Goal: Task Accomplishment & Management: Use online tool/utility

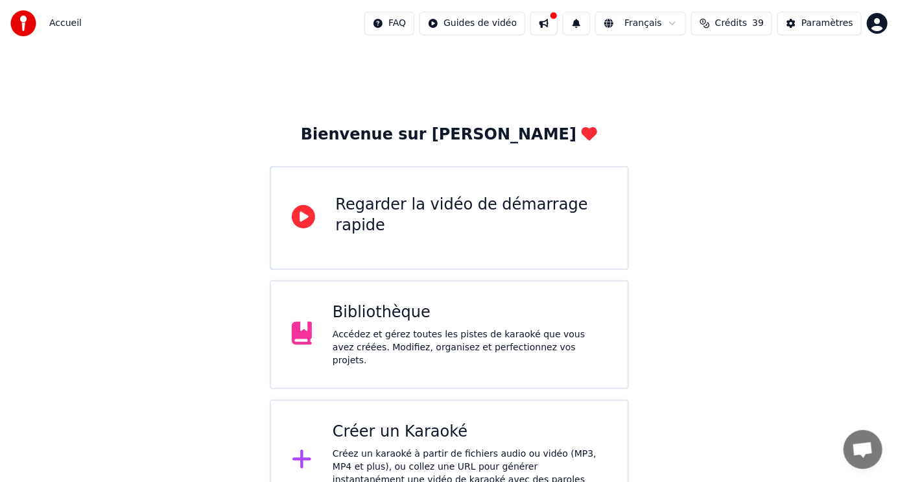
click at [387, 331] on div "Bibliothèque Accédez et gérez toutes les pistes de karaoké que vous avez créées…" at bounding box center [470, 334] width 274 height 65
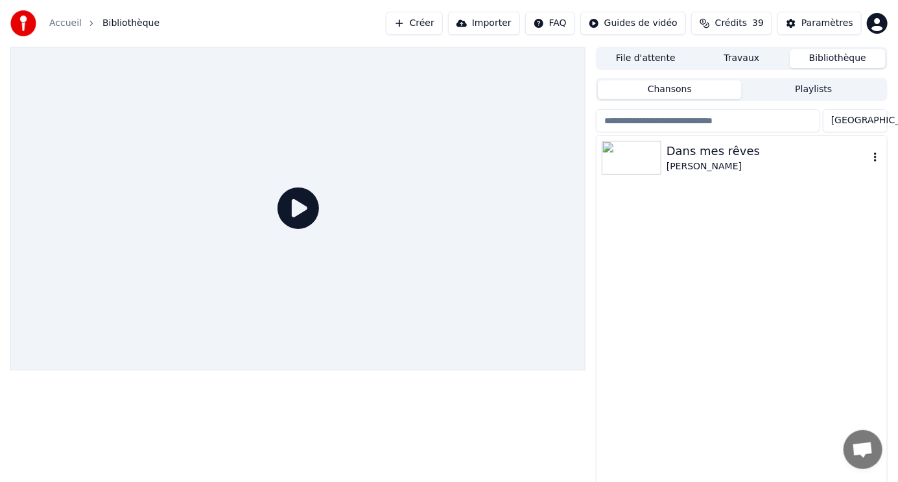
click at [651, 168] on img at bounding box center [632, 158] width 60 height 34
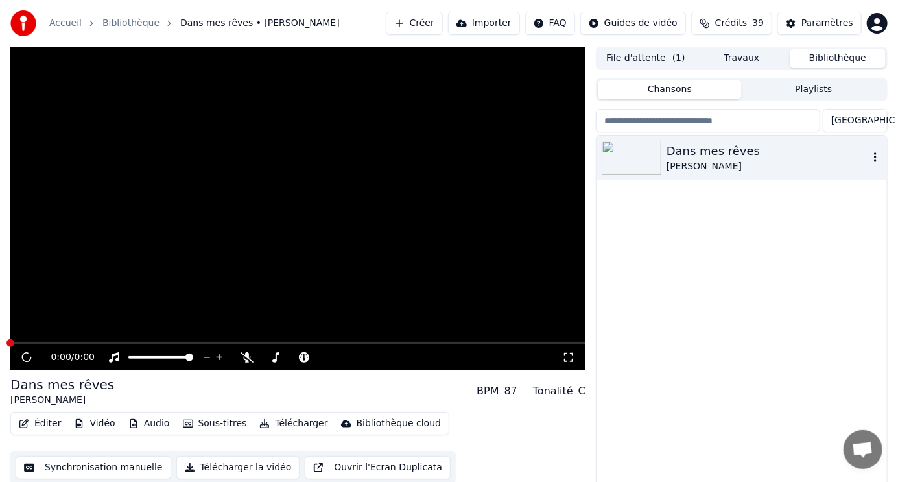
click at [651, 168] on img at bounding box center [632, 158] width 60 height 34
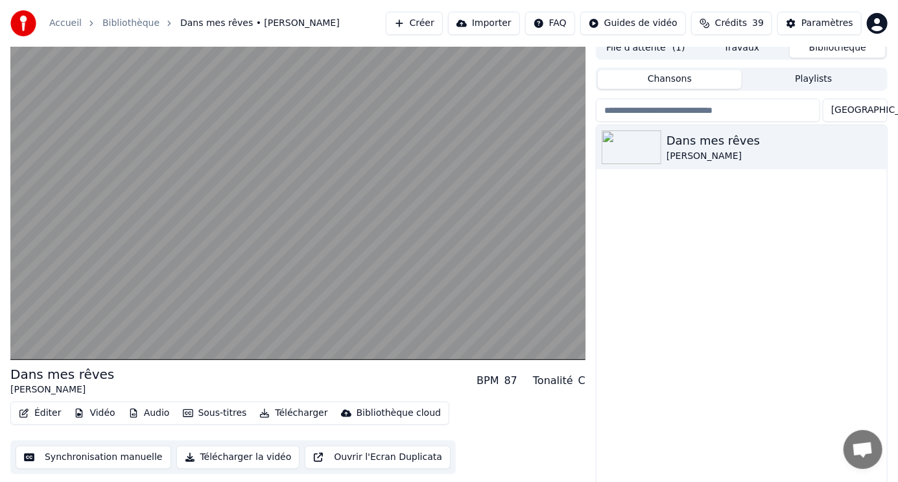
scroll to position [14, 0]
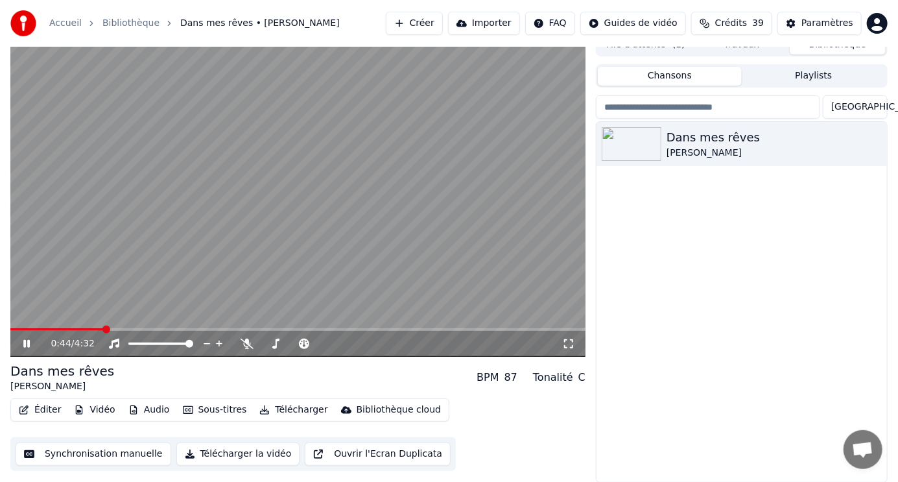
click at [104, 329] on span at bounding box center [297, 329] width 575 height 3
click at [248, 345] on icon at bounding box center [247, 344] width 13 height 10
click at [26, 342] on icon at bounding box center [36, 344] width 30 height 10
click at [248, 344] on icon at bounding box center [247, 344] width 7 height 10
click at [26, 343] on icon at bounding box center [27, 343] width 8 height 9
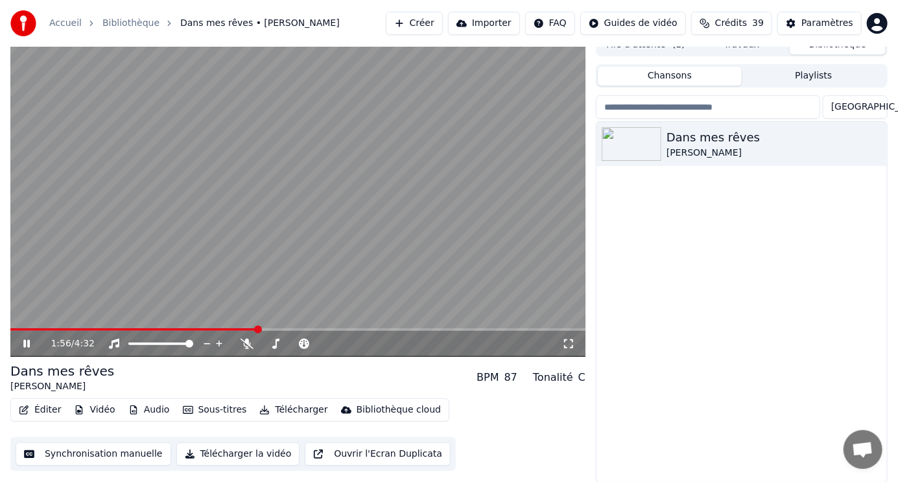
click at [26, 343] on icon at bounding box center [36, 344] width 30 height 10
click at [250, 329] on span at bounding box center [129, 329] width 239 height 3
click at [241, 329] on span at bounding box center [129, 329] width 239 height 3
click at [231, 329] on span at bounding box center [125, 329] width 230 height 3
click at [47, 407] on button "Éditer" at bounding box center [40, 410] width 53 height 18
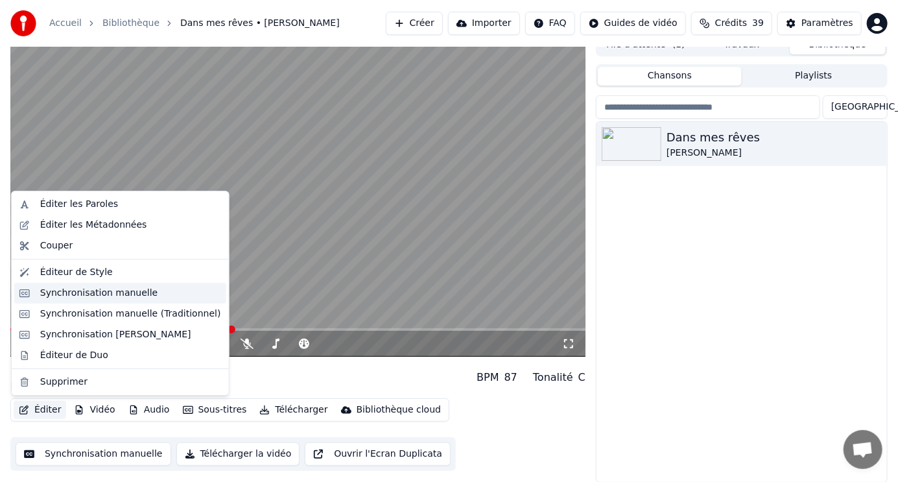
click at [82, 291] on div "Synchronisation manuelle" at bounding box center [99, 293] width 118 height 13
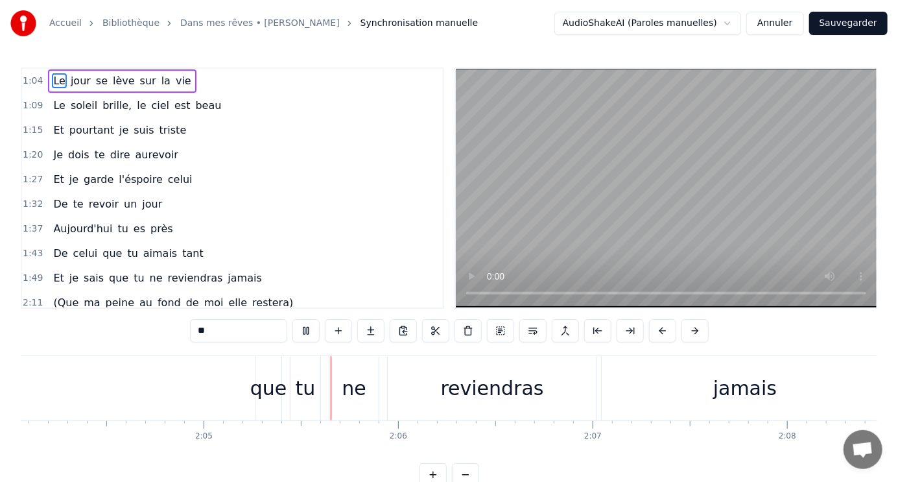
scroll to position [0, 24291]
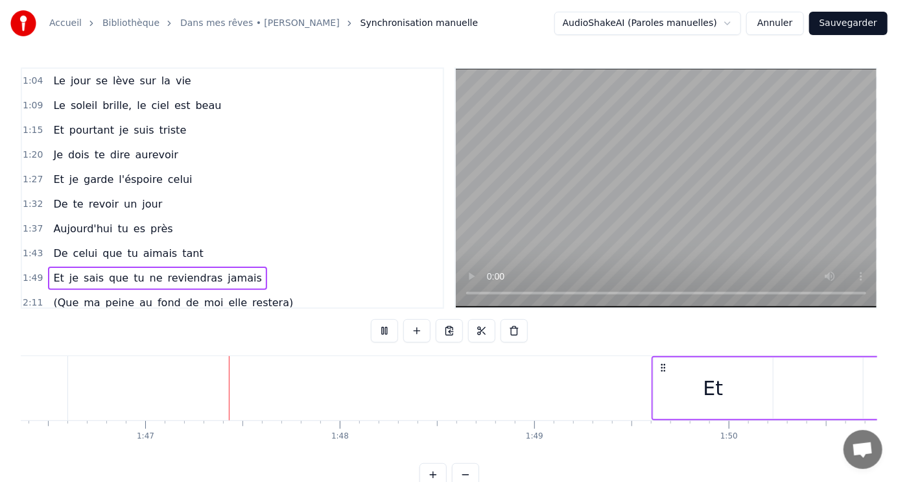
scroll to position [0, 20719]
click at [655, 379] on div "Et" at bounding box center [689, 388] width 119 height 62
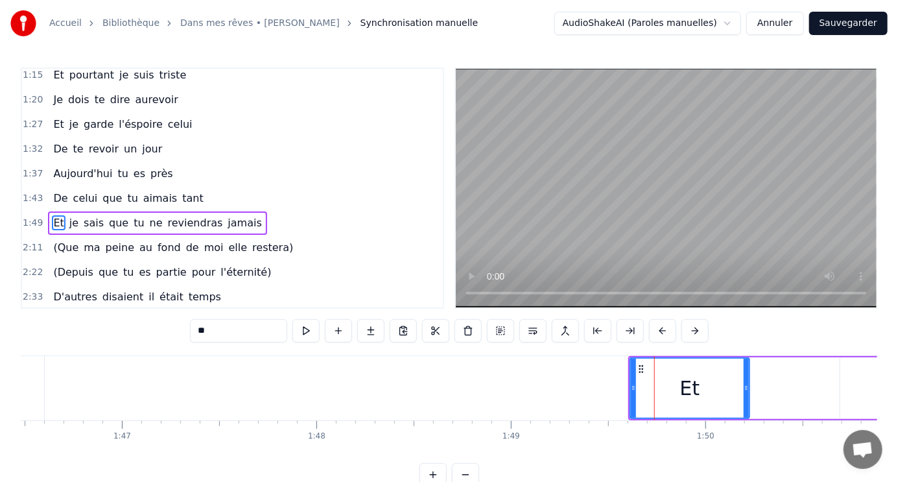
scroll to position [80, 0]
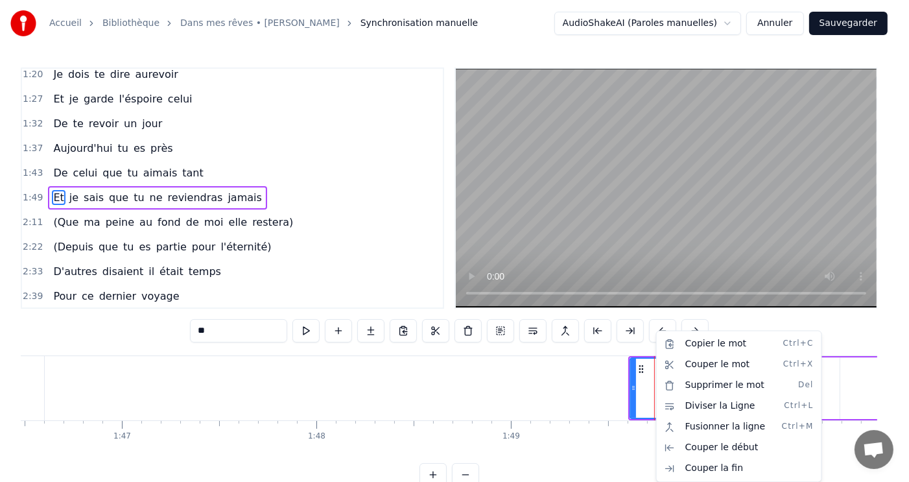
click at [217, 191] on html "Accueil Bibliothèque Dans mes rêves • [PERSON_NAME] Synchronisation manuelle Au…" at bounding box center [454, 253] width 909 height 507
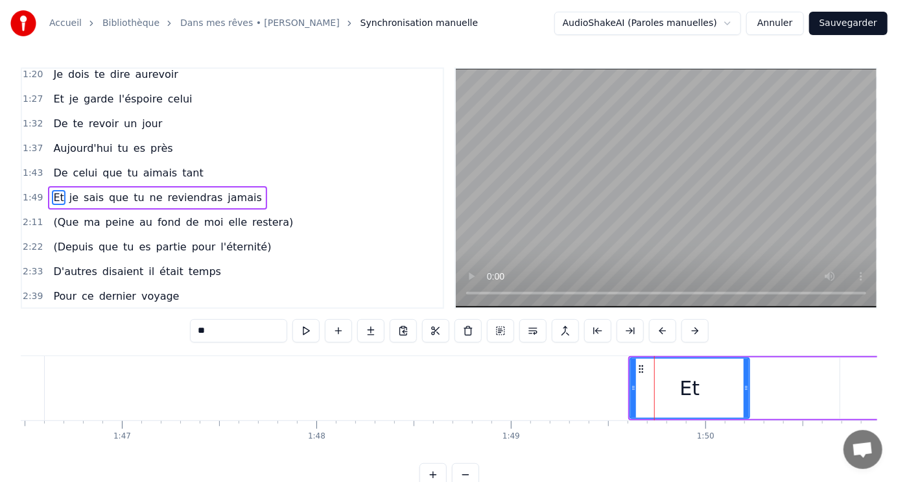
click at [52, 190] on span "Et" at bounding box center [58, 197] width 13 height 15
click at [58, 186] on div "Et je sais que tu ne reviendras jamais" at bounding box center [157, 197] width 219 height 23
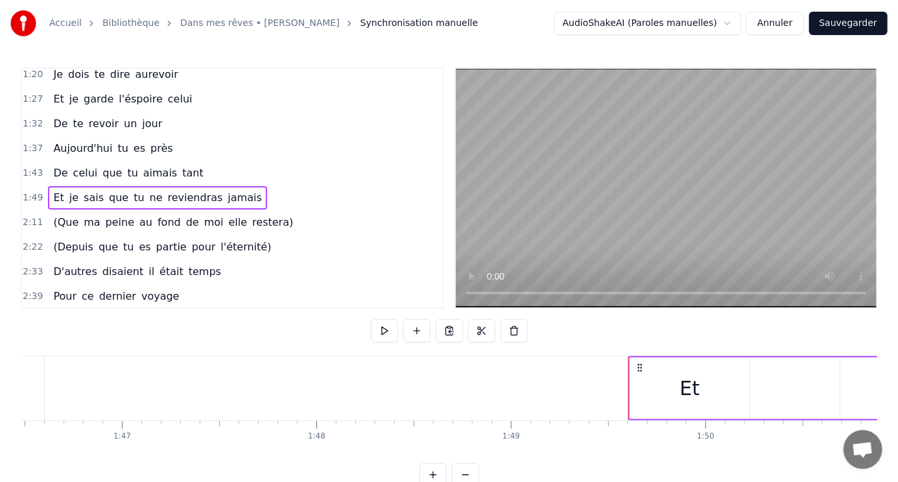
click at [103, 185] on div "1:49 Et je sais que tu ne reviendras jamais" at bounding box center [232, 197] width 421 height 25
click at [230, 187] on div "Et je sais que tu ne reviendras jamais" at bounding box center [157, 197] width 219 height 23
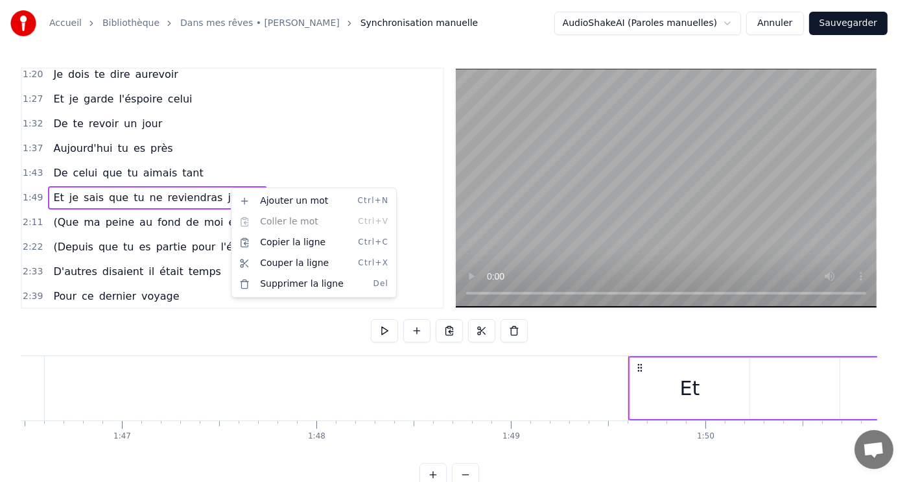
click at [219, 184] on html "Accueil Bibliothèque Dans mes rêves • [PERSON_NAME] Synchronisation manuelle Au…" at bounding box center [454, 253] width 909 height 507
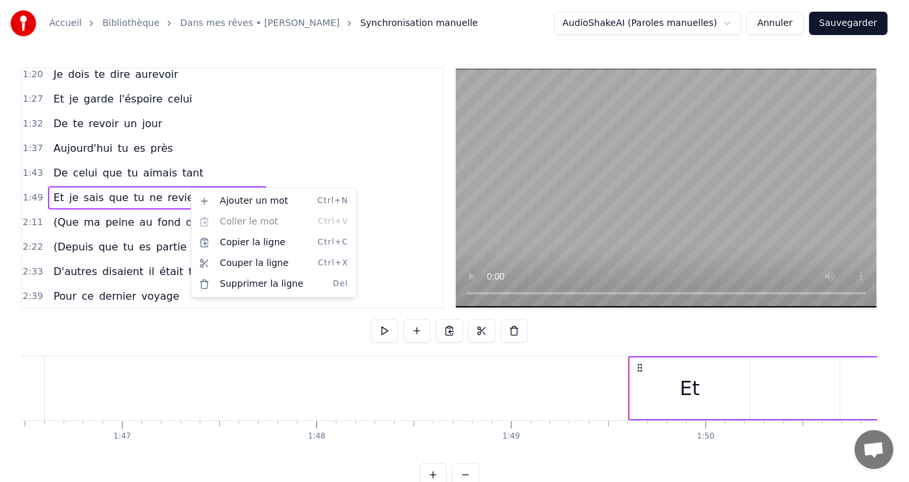
click at [159, 201] on html "Accueil Bibliothèque Dans mes rêves • [PERSON_NAME] Synchronisation manuelle Au…" at bounding box center [454, 253] width 909 height 507
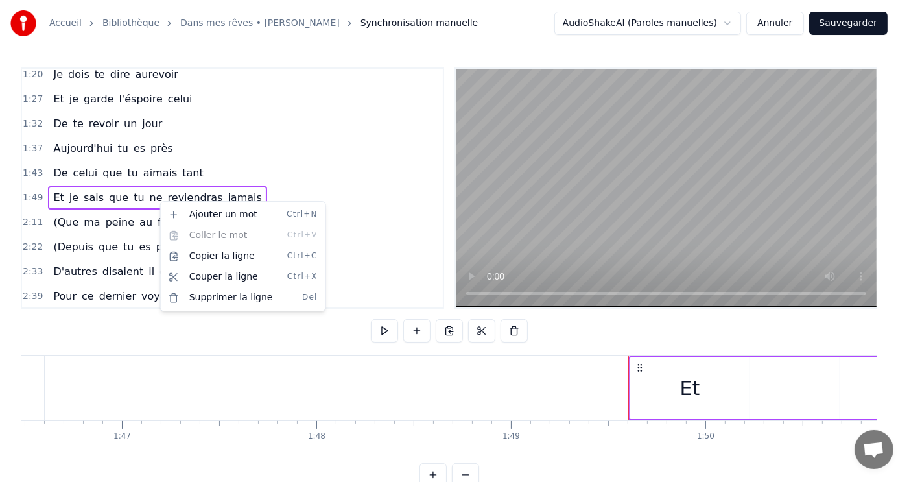
click at [315, 172] on html "Accueil Bibliothèque Dans mes rêves • [PERSON_NAME] Synchronisation manuelle Au…" at bounding box center [454, 253] width 909 height 507
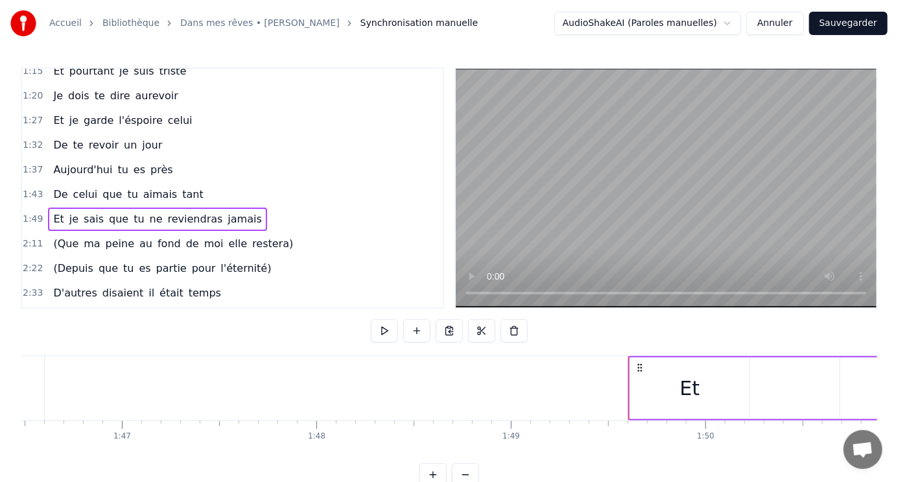
scroll to position [53, 0]
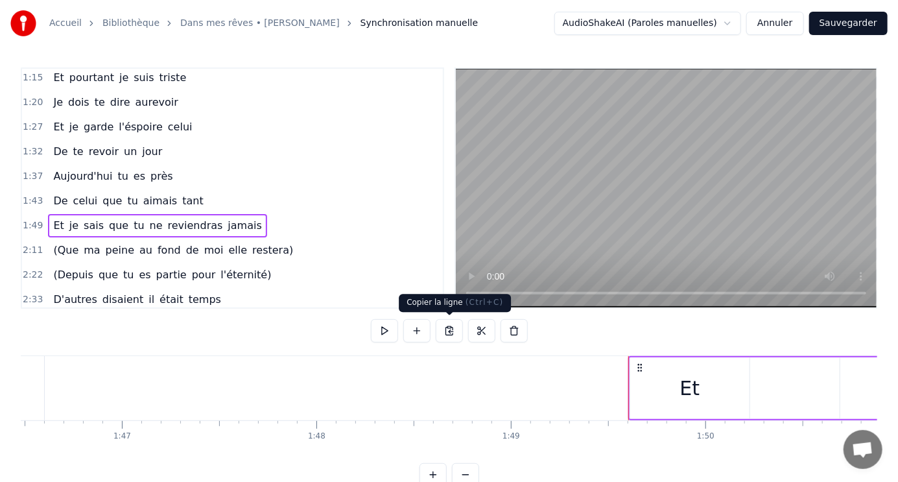
click at [448, 329] on button at bounding box center [449, 330] width 27 height 23
click at [224, 239] on div "(Que ma [PERSON_NAME] au fond de moi elle restera)" at bounding box center [173, 250] width 250 height 23
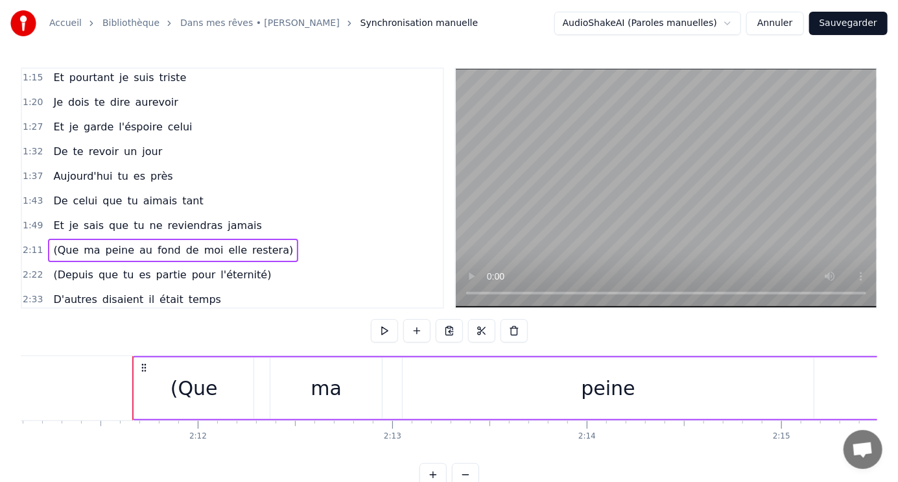
scroll to position [0, 25554]
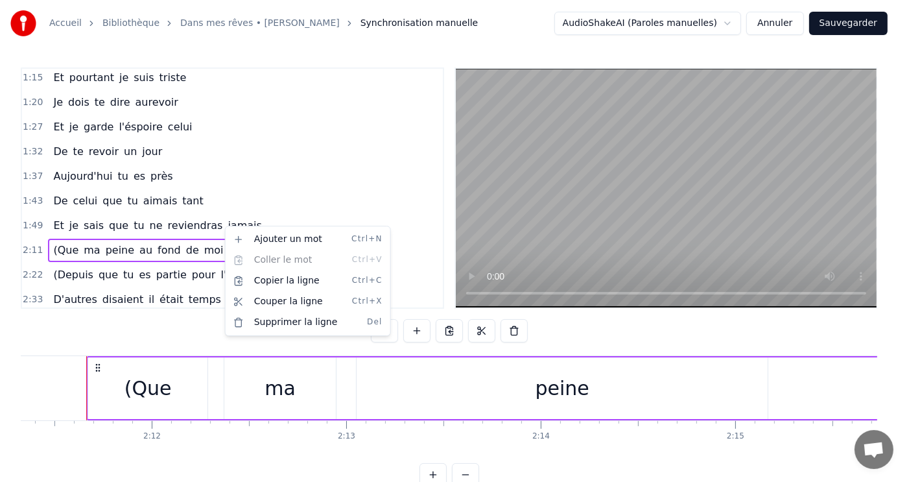
click at [255, 217] on html "Accueil Bibliothèque Dans mes rêves • [PERSON_NAME] Synchronisation manuelle Au…" at bounding box center [454, 253] width 909 height 507
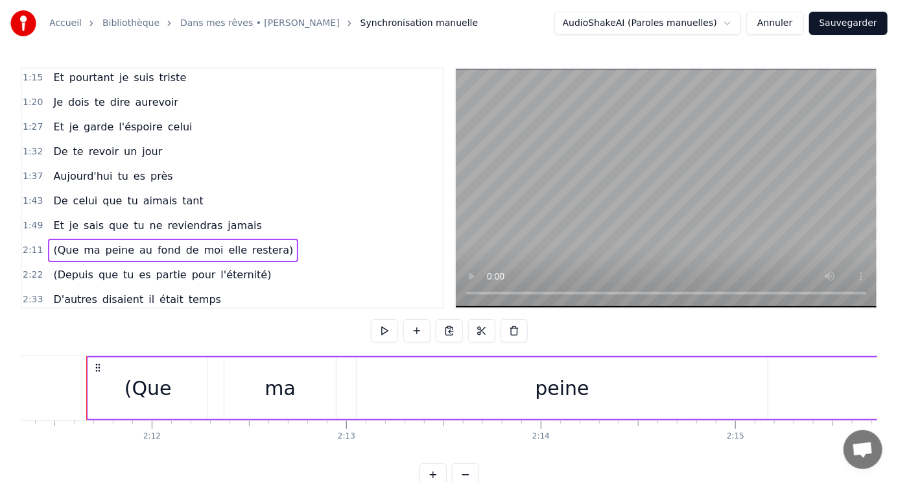
click at [275, 246] on div "2:11 (Que ma [PERSON_NAME] au fond de moi elle restera)" at bounding box center [232, 250] width 421 height 25
click at [53, 243] on span "(Que" at bounding box center [66, 250] width 28 height 15
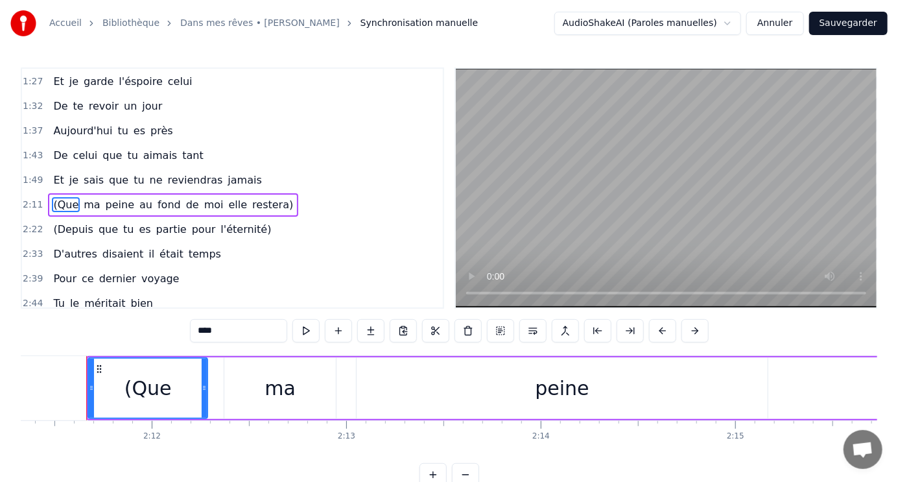
click at [53, 241] on div "1:04 Le jour se lève sur la vie 1:09 Le soleil brille, le ciel est beau 1:15 Et…" at bounding box center [233, 187] width 424 height 241
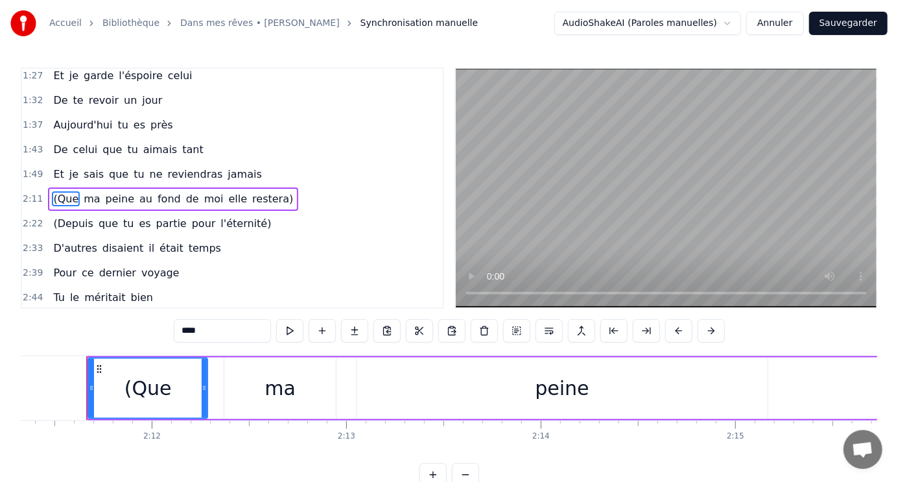
click at [136, 387] on div "(Que" at bounding box center [148, 388] width 47 height 29
type input "**"
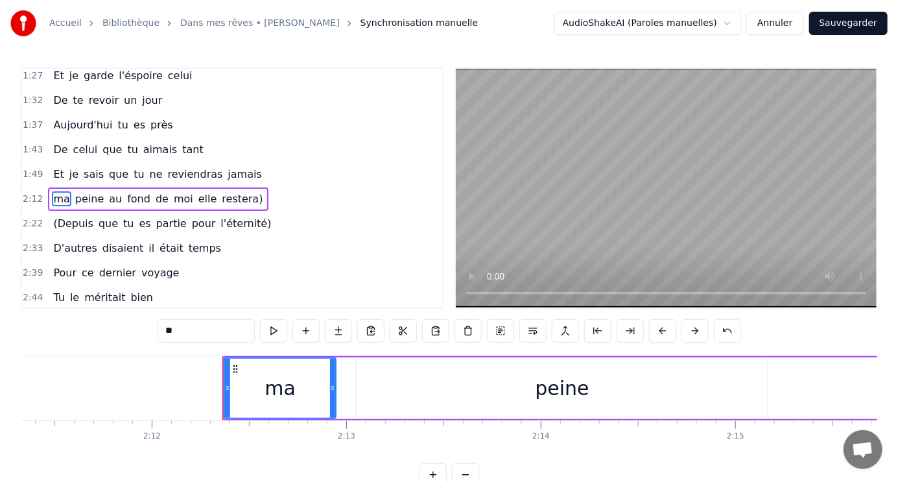
click at [280, 388] on div "ma" at bounding box center [280, 388] width 31 height 29
click at [290, 389] on div "ma" at bounding box center [280, 388] width 31 height 29
click at [48, 189] on div "ma [PERSON_NAME] au fond de moi elle restera)" at bounding box center [158, 198] width 220 height 23
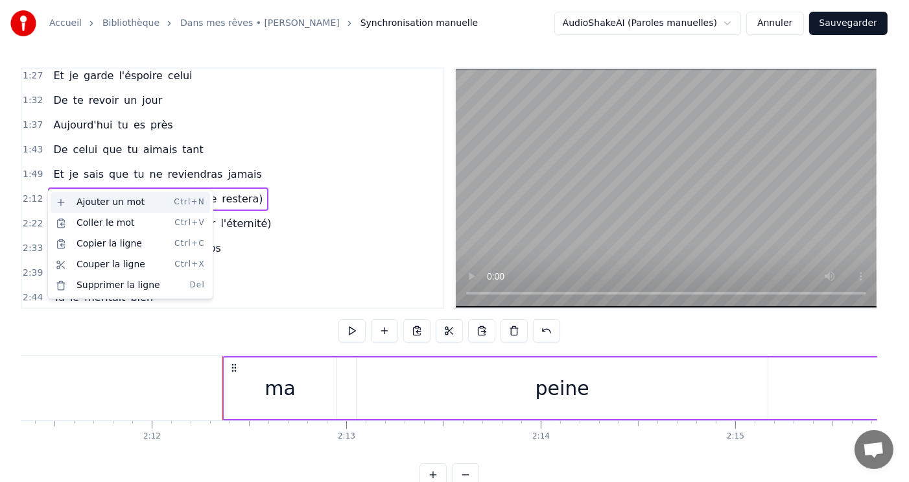
click at [88, 202] on div "Ajouter un mot Ctrl+N" at bounding box center [131, 202] width 160 height 21
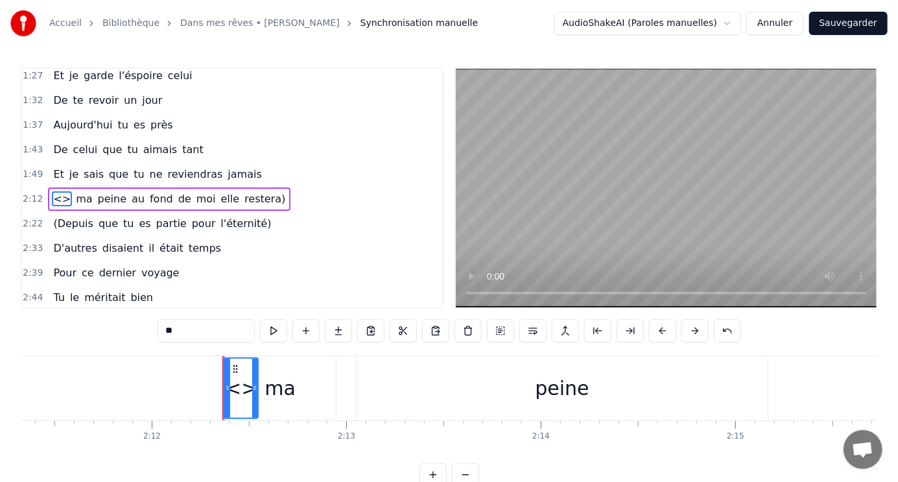
click at [236, 390] on div "<>" at bounding box center [241, 388] width 32 height 29
click at [240, 390] on div "<>" at bounding box center [241, 388] width 32 height 29
click at [235, 390] on div "<>" at bounding box center [241, 388] width 32 height 29
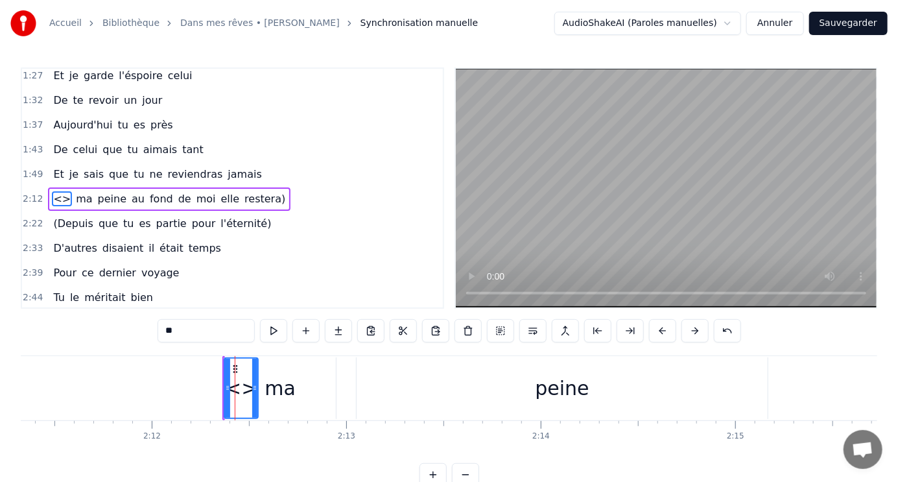
click at [235, 390] on div "<>" at bounding box center [241, 388] width 32 height 29
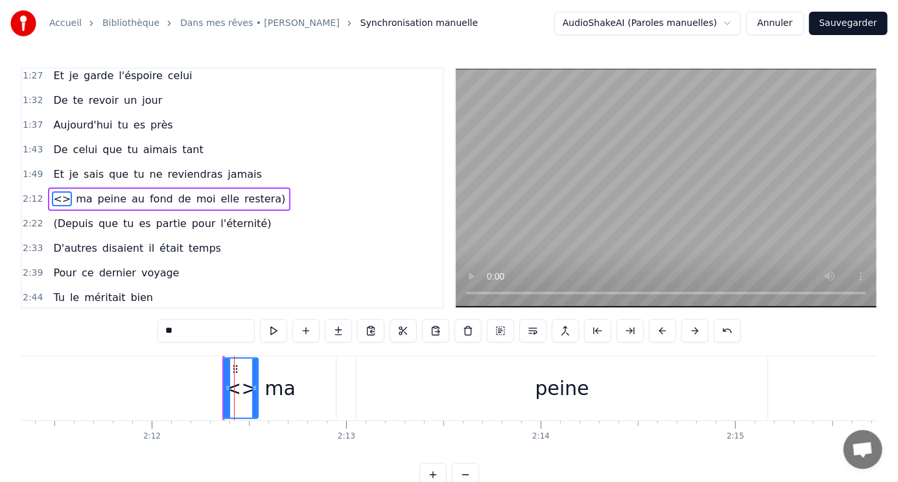
click at [234, 368] on circle at bounding box center [234, 368] width 1 height 1
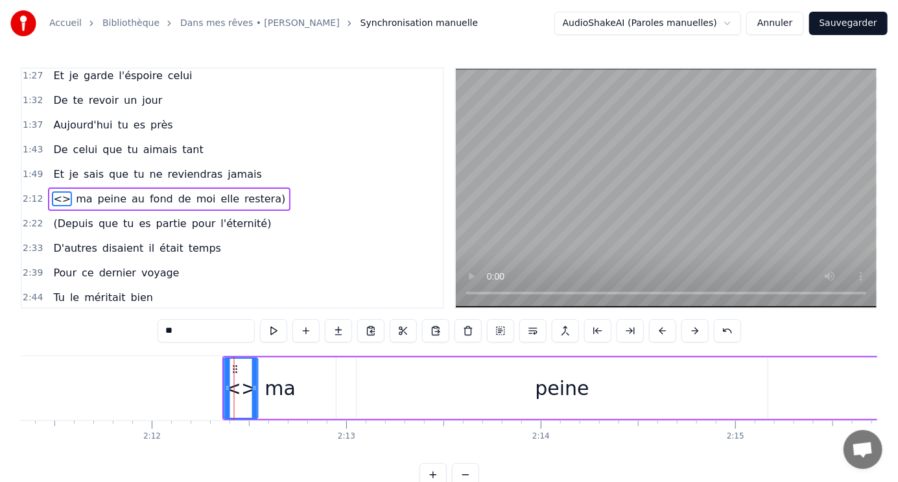
click at [234, 368] on circle at bounding box center [234, 368] width 1 height 1
click at [231, 386] on div "<>" at bounding box center [241, 388] width 32 height 29
click at [239, 389] on div "<>" at bounding box center [241, 388] width 32 height 29
click at [241, 389] on div "<>" at bounding box center [241, 388] width 32 height 29
click at [52, 191] on span "<>" at bounding box center [62, 198] width 20 height 15
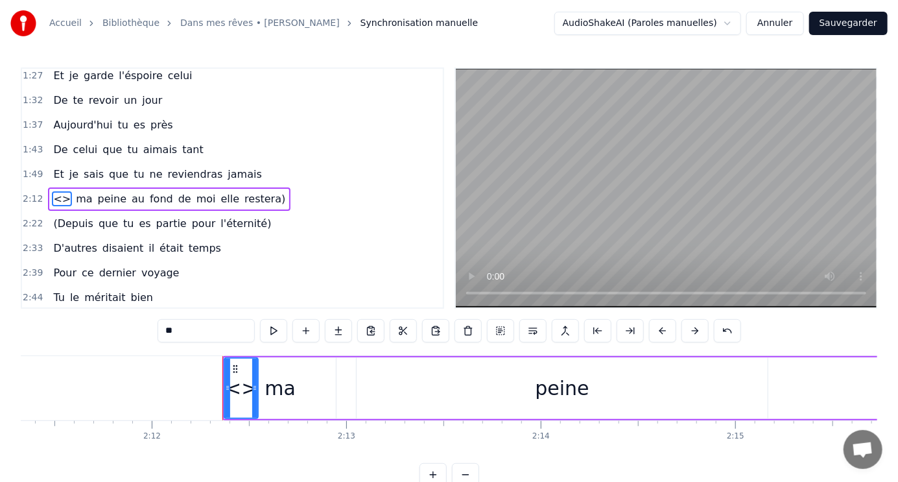
click at [52, 191] on span "<>" at bounding box center [62, 198] width 20 height 15
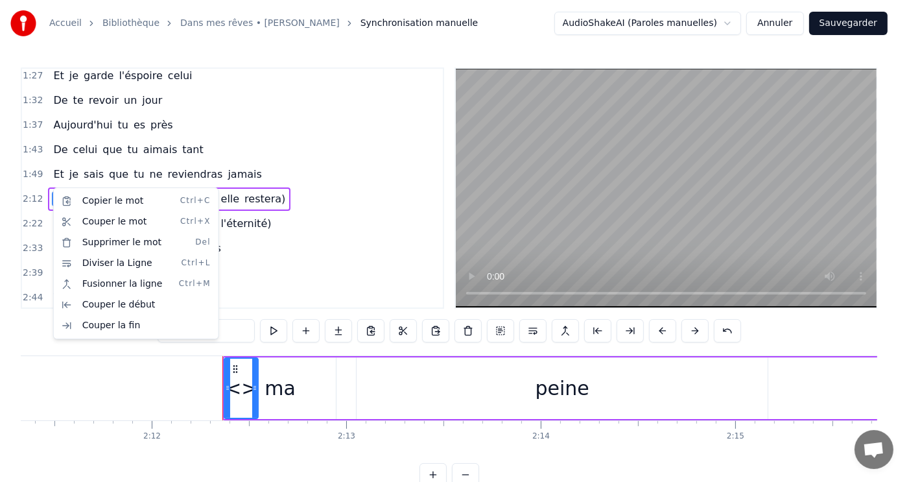
click at [38, 344] on html "Accueil Bibliothèque Dans mes rêves • [PERSON_NAME] Synchronisation manuelle Au…" at bounding box center [454, 253] width 909 height 507
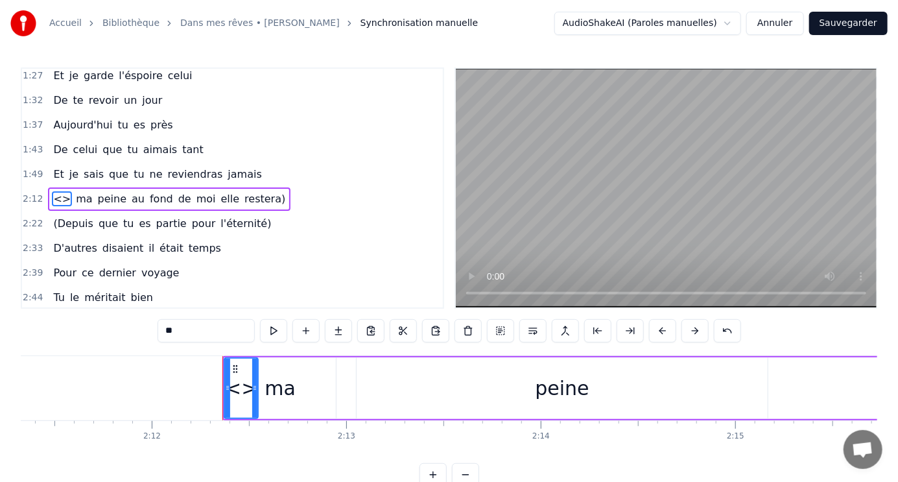
click at [57, 191] on span "<>" at bounding box center [62, 198] width 20 height 15
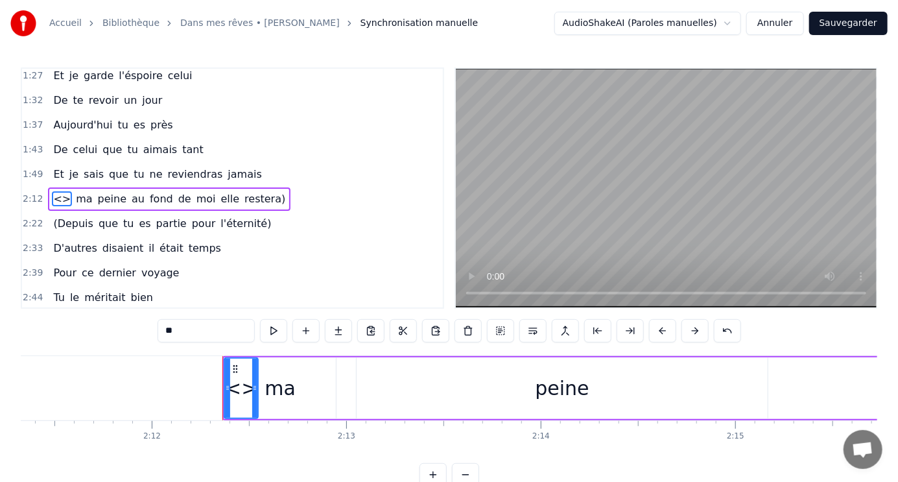
click at [860, 451] on span "Ouvrir le chat" at bounding box center [862, 451] width 21 height 18
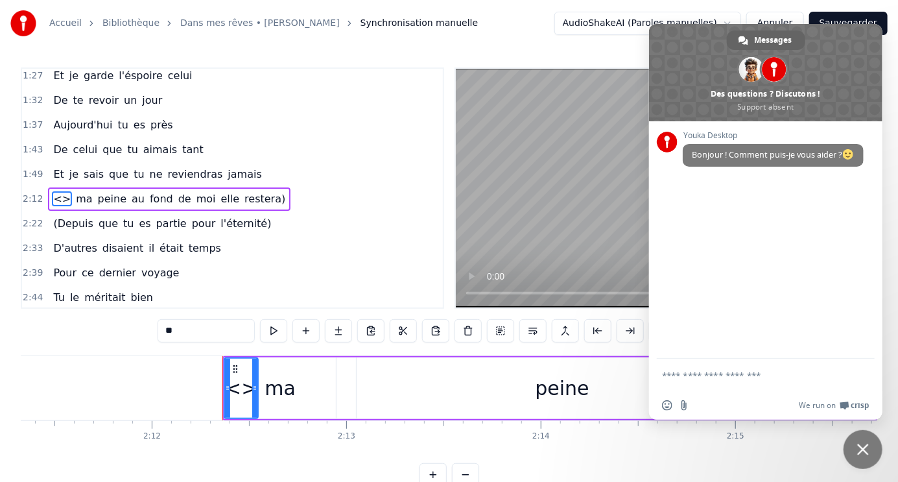
click at [718, 378] on textarea "Entrez votre message..." at bounding box center [751, 376] width 179 height 12
type textarea "**********"
click at [856, 374] on span "Envoyer" at bounding box center [861, 373] width 10 height 10
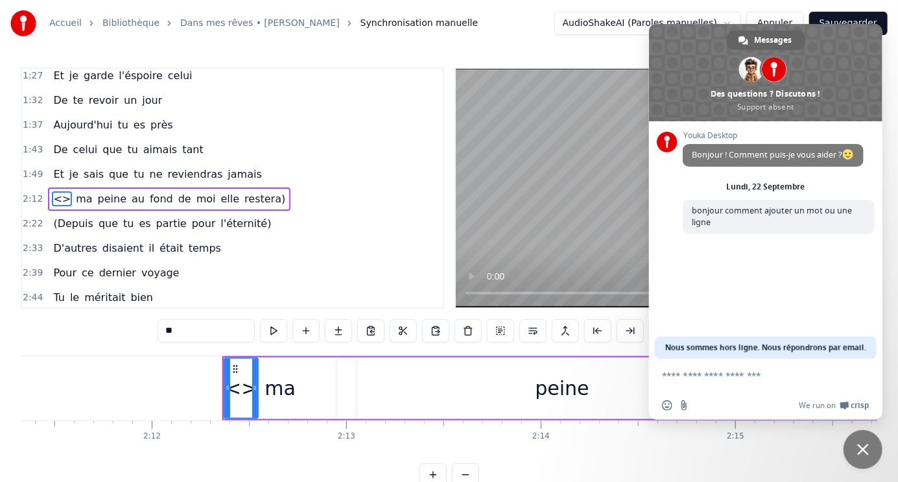
click at [73, 26] on link "Accueil" at bounding box center [65, 23] width 32 height 13
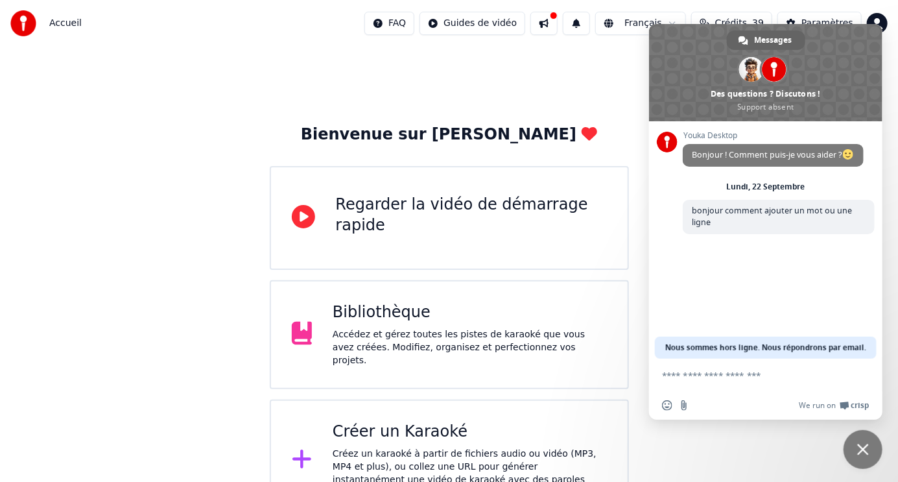
click at [626, 73] on div "Bienvenue sur Youka Regarder la vidéo de démarrage rapide Bibliothèque Accédez …" at bounding box center [449, 284] width 898 height 475
click at [860, 445] on span "Fermer le chat" at bounding box center [863, 450] width 12 height 12
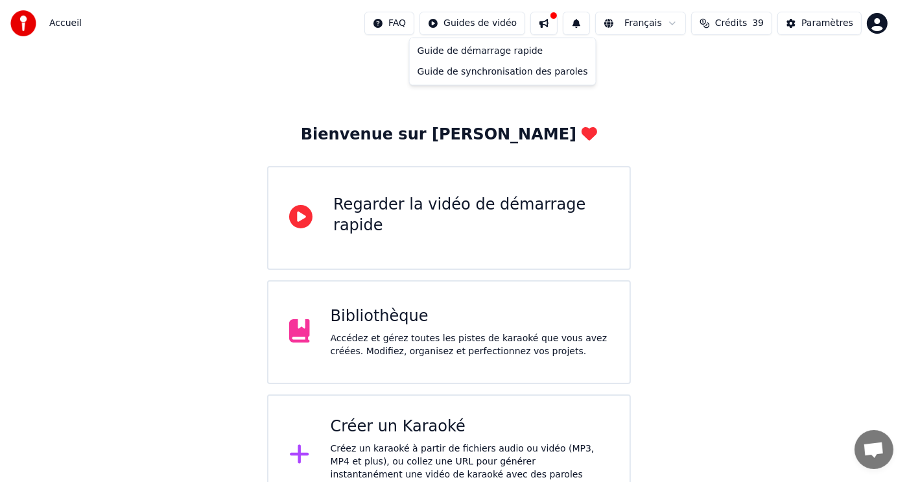
click at [507, 21] on html "Accueil FAQ Guides de vidéo Français Crédits 39 Paramètres Bienvenue sur Youka …" at bounding box center [454, 258] width 909 height 516
click at [482, 69] on div "Guide de synchronisation des paroles" at bounding box center [503, 72] width 181 height 21
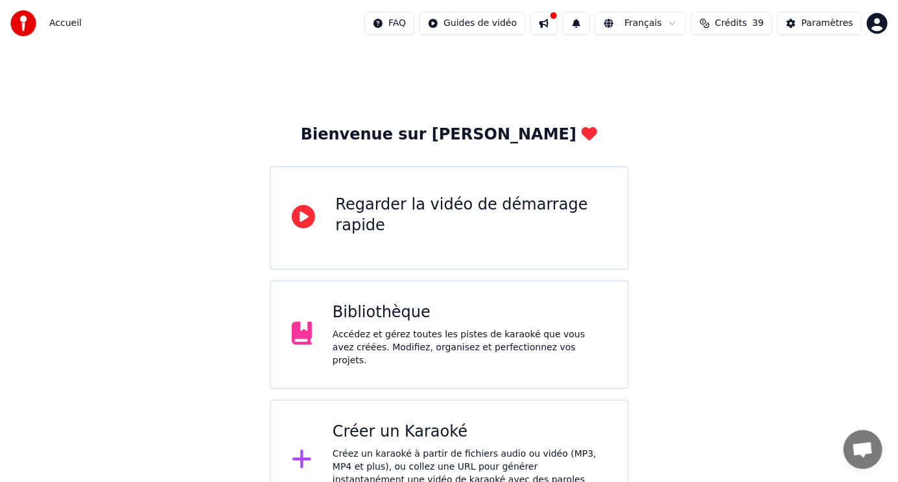
click at [405, 321] on div "Bibliothèque" at bounding box center [470, 312] width 274 height 21
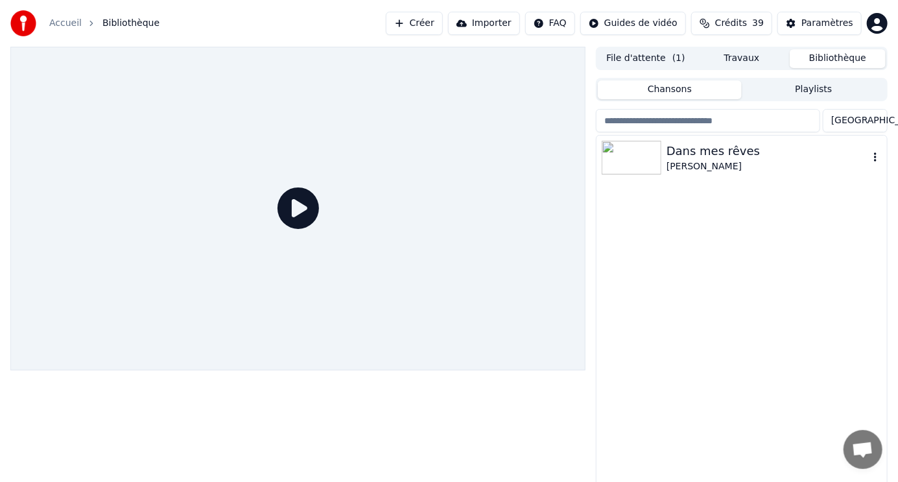
click at [675, 156] on div "Dans mes rêves" at bounding box center [768, 151] width 202 height 18
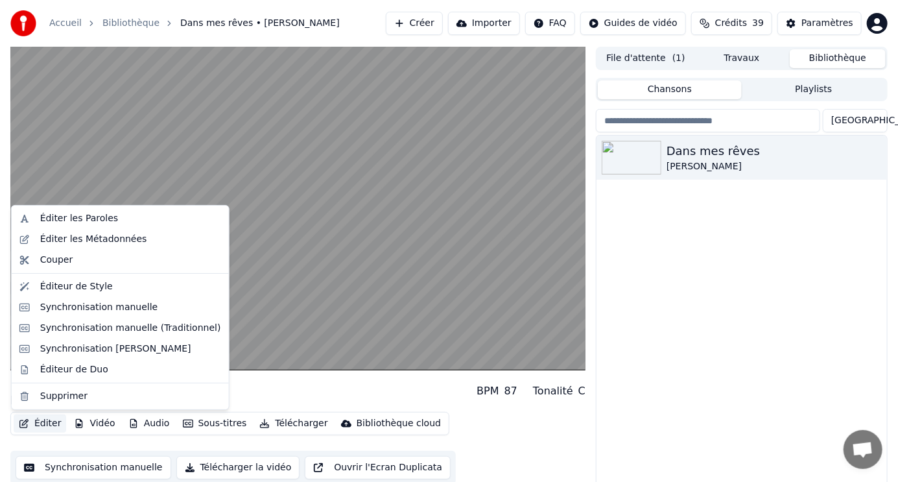
click at [23, 424] on icon "button" at bounding box center [24, 423] width 10 height 9
click at [70, 217] on div "Éditer les Paroles" at bounding box center [79, 218] width 78 height 13
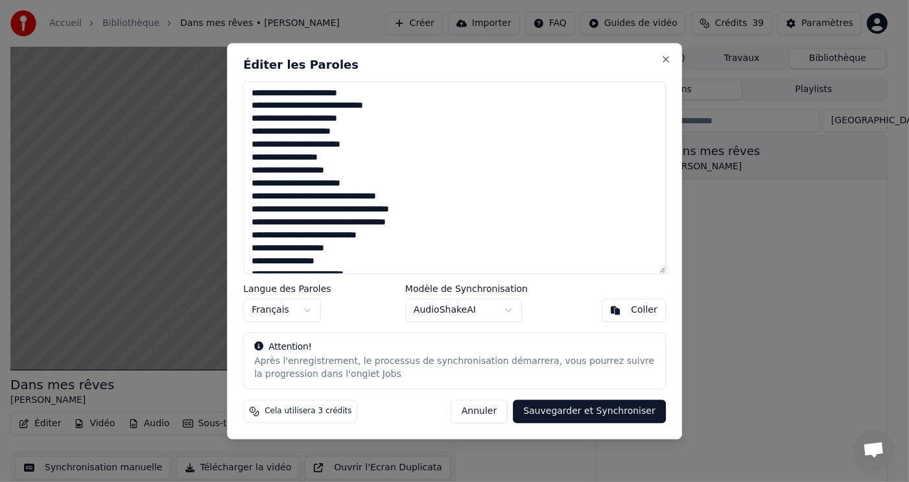
click at [328, 146] on textarea "**********" at bounding box center [454, 177] width 423 height 193
click at [305, 145] on textarea "**********" at bounding box center [454, 177] width 423 height 193
click at [359, 149] on textarea "**********" at bounding box center [454, 177] width 423 height 193
click at [362, 184] on textarea "**********" at bounding box center [454, 177] width 423 height 193
click at [251, 209] on textarea "**********" at bounding box center [454, 177] width 423 height 193
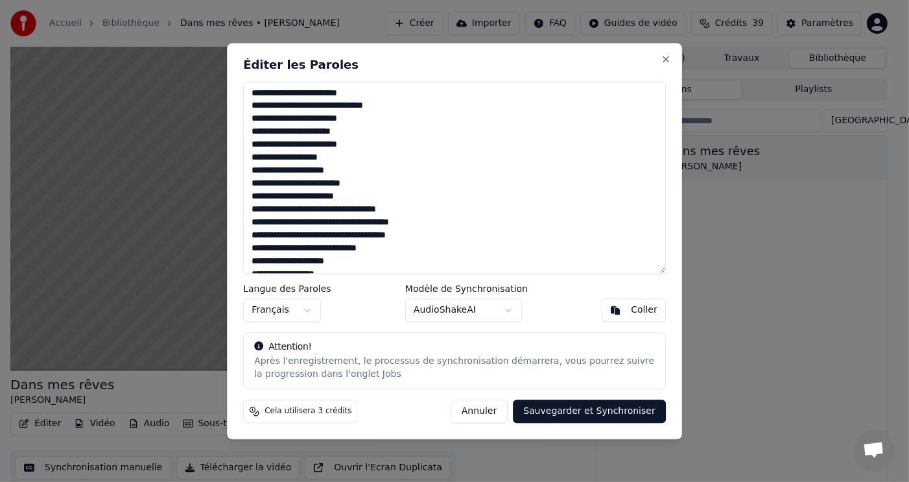
drag, startPoint x: 490, startPoint y: 51, endPoint x: 641, endPoint y: 53, distance: 150.5
click at [641, 53] on div "**********" at bounding box center [454, 241] width 455 height 396
click at [665, 58] on button "Close" at bounding box center [666, 59] width 10 height 10
type textarea "**********"
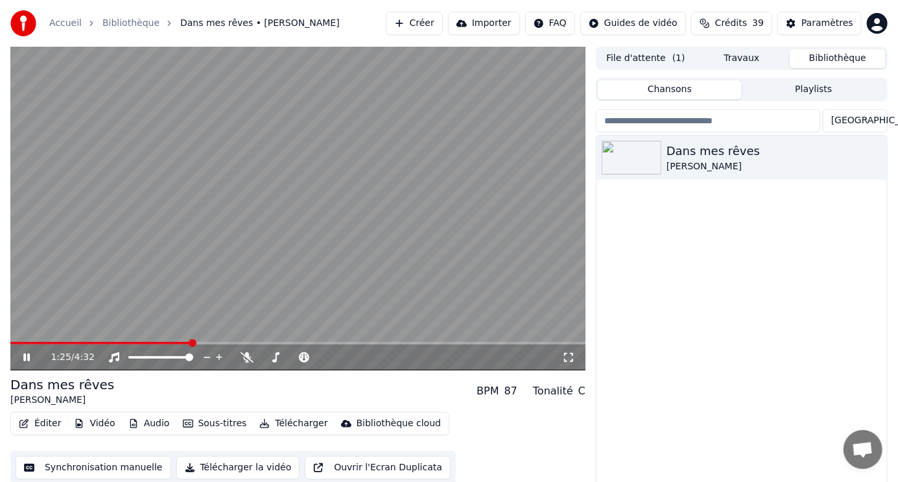
click at [103, 342] on span at bounding box center [100, 343] width 180 height 3
click at [249, 357] on icon at bounding box center [247, 357] width 13 height 10
click at [49, 422] on button "Éditer" at bounding box center [40, 423] width 53 height 18
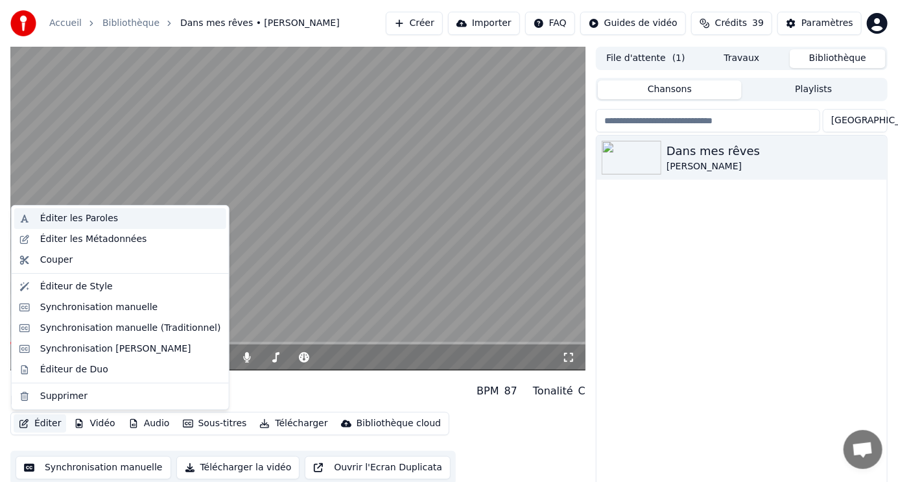
click at [58, 217] on div "Éditer les Paroles" at bounding box center [79, 218] width 78 height 13
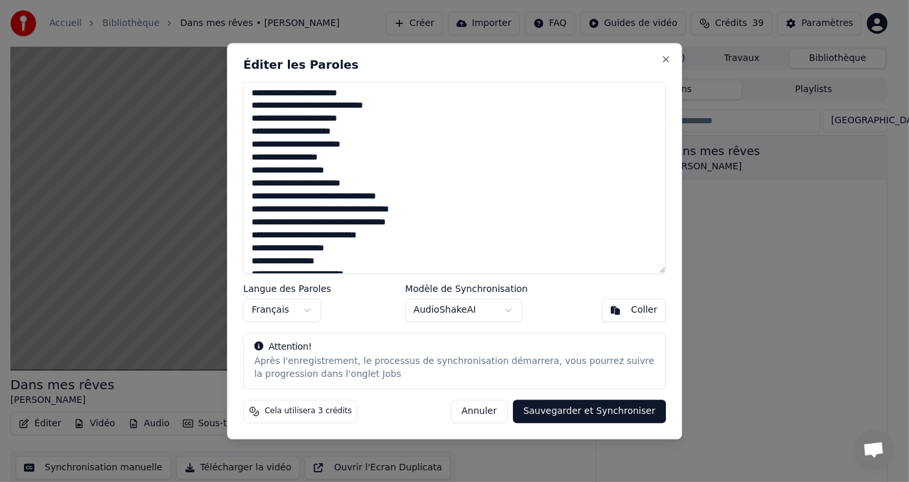
click at [331, 148] on textarea "**********" at bounding box center [454, 177] width 423 height 193
click at [304, 147] on textarea "**********" at bounding box center [454, 177] width 423 height 193
click at [361, 184] on textarea "**********" at bounding box center [454, 177] width 423 height 193
drag, startPoint x: 383, startPoint y: 49, endPoint x: 473, endPoint y: 54, distance: 90.3
click at [473, 54] on div "**********" at bounding box center [454, 241] width 455 height 396
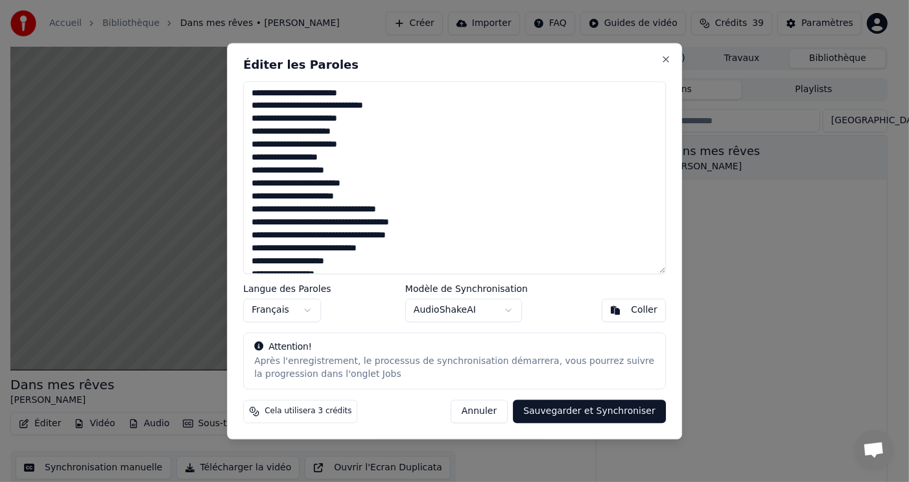
click at [319, 136] on textarea "**********" at bounding box center [454, 177] width 423 height 193
click at [253, 198] on textarea "**********" at bounding box center [454, 177] width 423 height 193
click at [355, 195] on textarea "**********" at bounding box center [454, 177] width 423 height 193
click at [400, 209] on textarea "**********" at bounding box center [454, 177] width 423 height 193
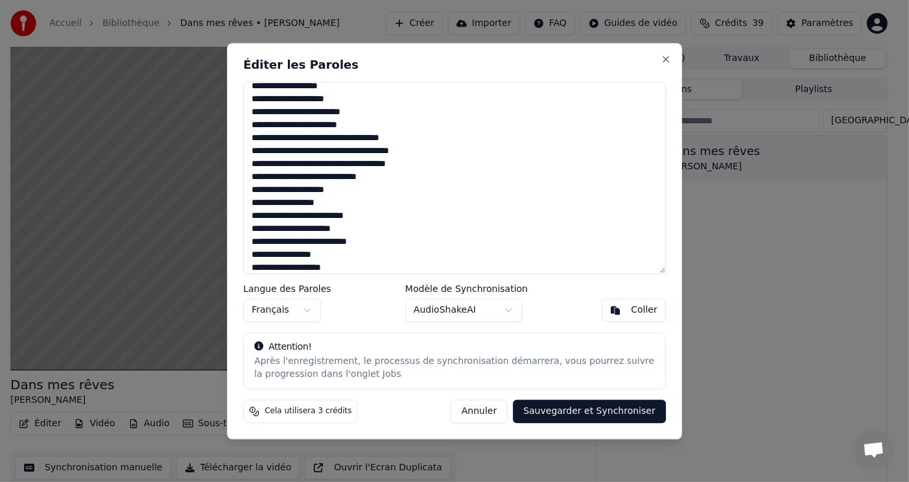
scroll to position [75, 0]
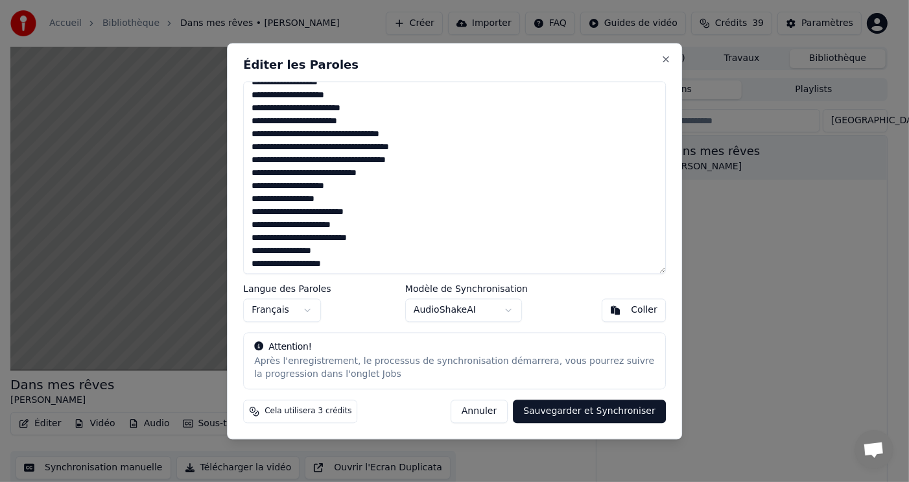
click at [249, 134] on textarea "**********" at bounding box center [454, 177] width 423 height 193
click at [353, 121] on textarea "**********" at bounding box center [454, 177] width 423 height 193
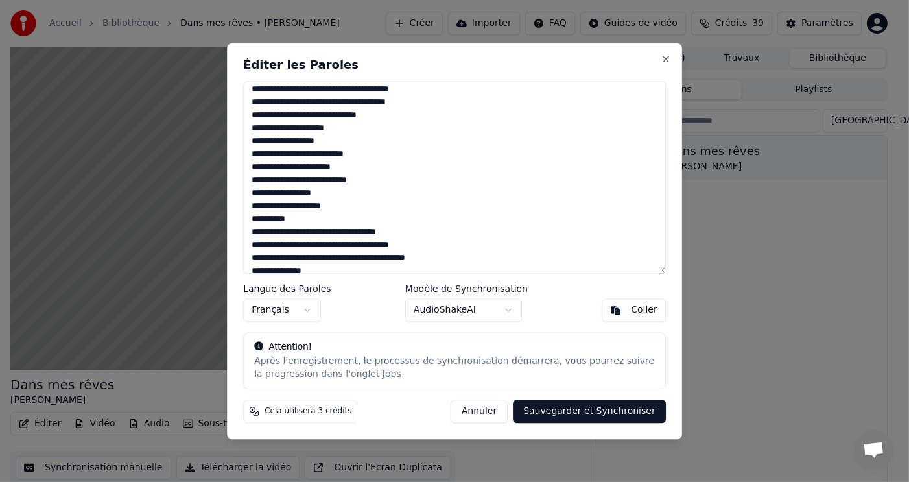
scroll to position [140, 0]
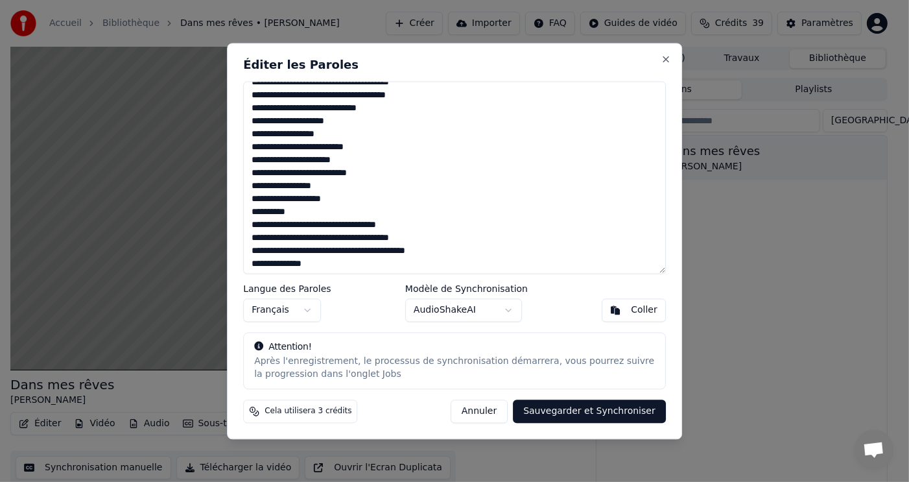
click at [361, 200] on textarea "**********" at bounding box center [454, 177] width 423 height 193
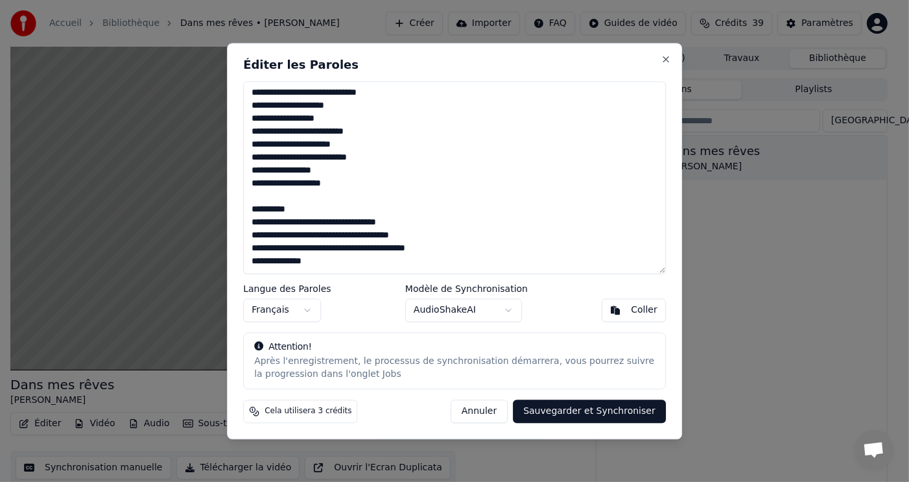
scroll to position [91, 0]
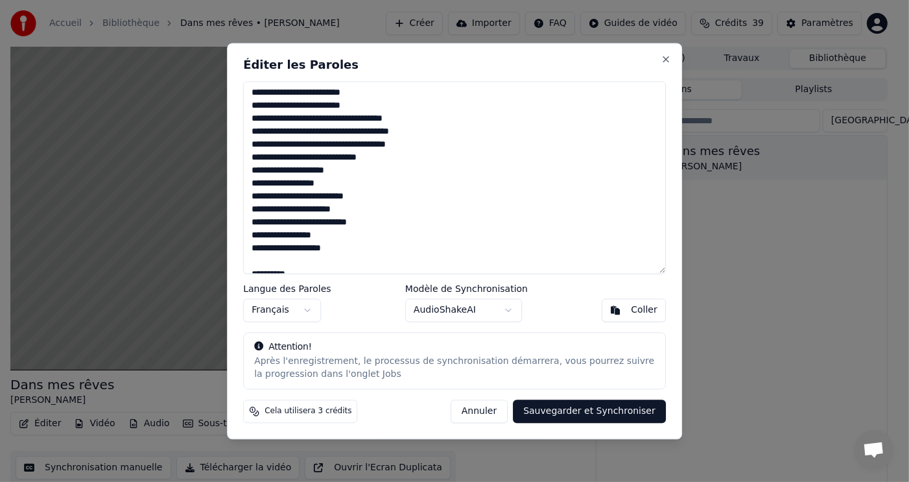
drag, startPoint x: 247, startPoint y: 104, endPoint x: 405, endPoint y: 116, distance: 158.7
click at [405, 116] on textarea "**********" at bounding box center [454, 177] width 423 height 193
click at [411, 119] on textarea "**********" at bounding box center [454, 177] width 423 height 193
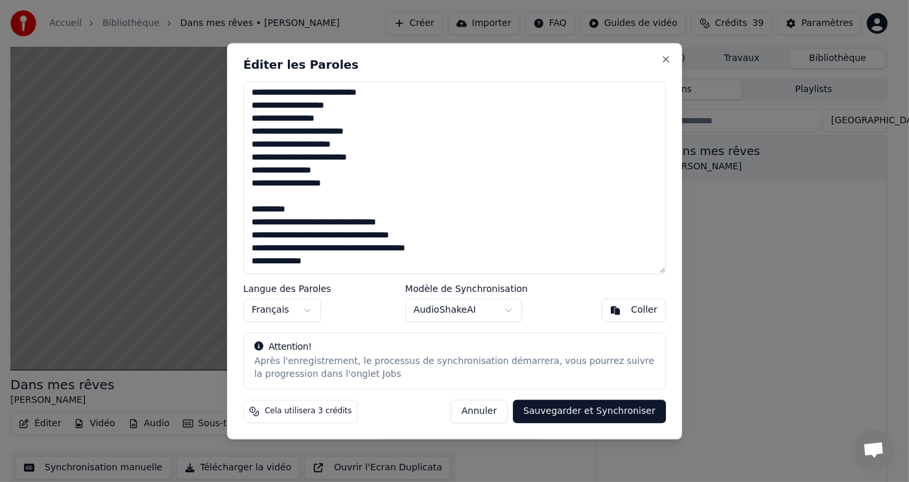
click at [256, 195] on textarea "**********" at bounding box center [454, 177] width 423 height 193
click at [250, 208] on textarea "**********" at bounding box center [454, 177] width 423 height 193
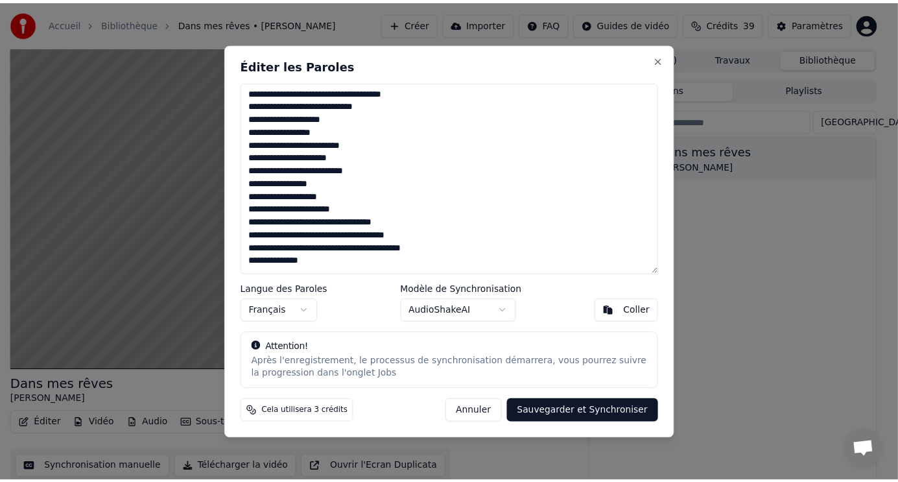
scroll to position [143, 0]
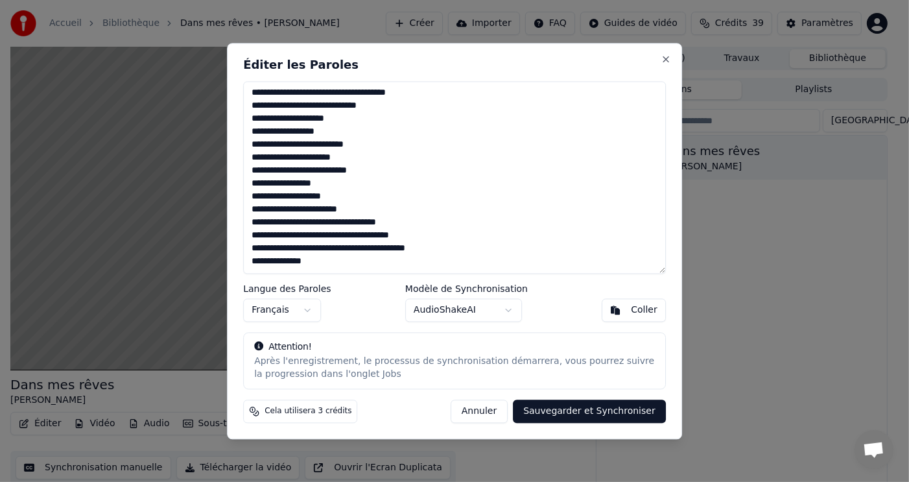
click at [354, 210] on textarea "**********" at bounding box center [454, 177] width 423 height 193
type textarea "**********"
click at [586, 409] on button "Sauvegarder et Synchroniser" at bounding box center [589, 411] width 153 height 23
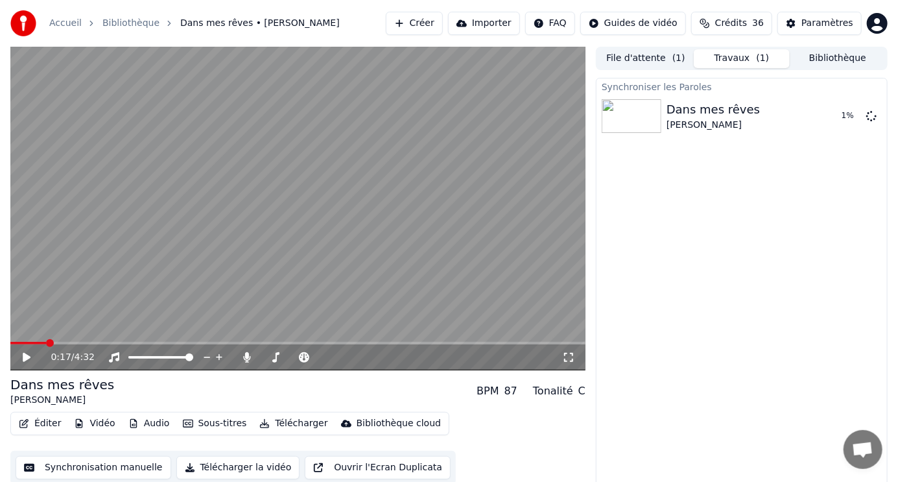
click at [46, 344] on span at bounding box center [28, 343] width 36 height 3
click at [130, 340] on video at bounding box center [297, 209] width 575 height 324
click at [150, 342] on span at bounding box center [297, 343] width 575 height 3
click at [224, 343] on span at bounding box center [297, 343] width 575 height 3
click at [23, 354] on icon at bounding box center [26, 357] width 6 height 8
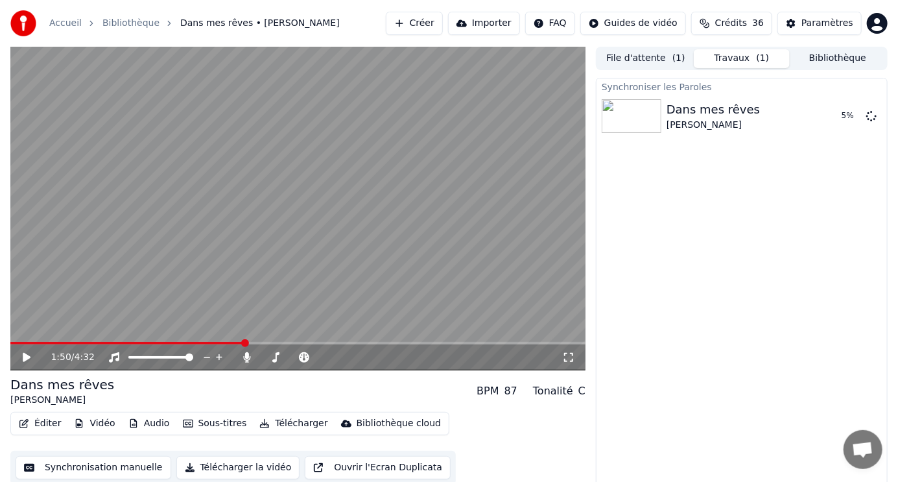
click at [47, 425] on button "Éditer" at bounding box center [40, 423] width 53 height 18
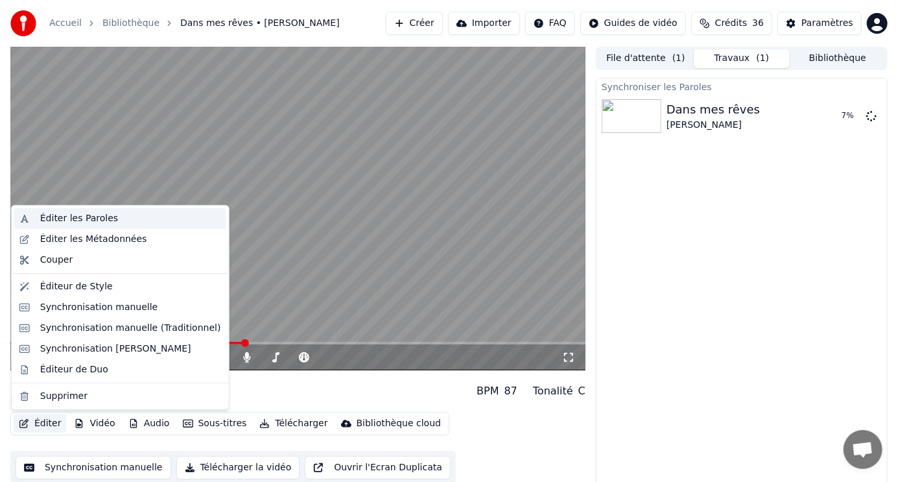
click at [53, 217] on div "Éditer les Paroles" at bounding box center [79, 218] width 78 height 13
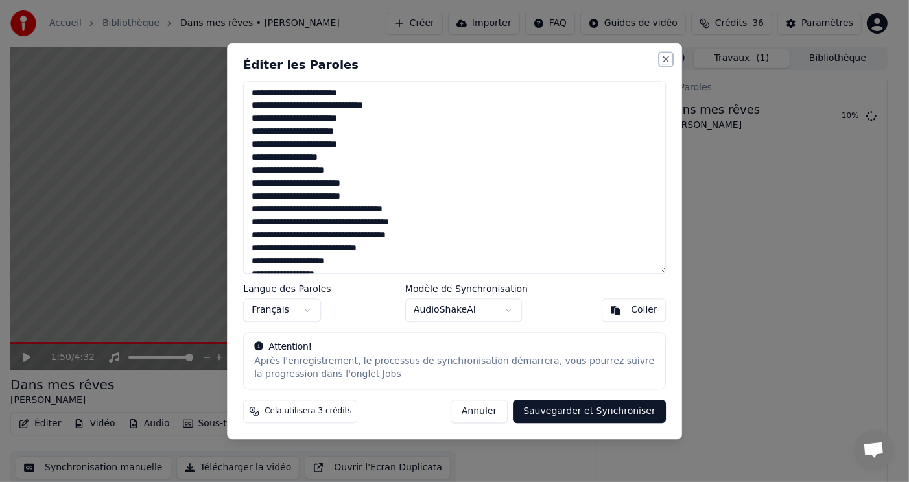
click at [666, 56] on button "Close" at bounding box center [666, 59] width 10 height 10
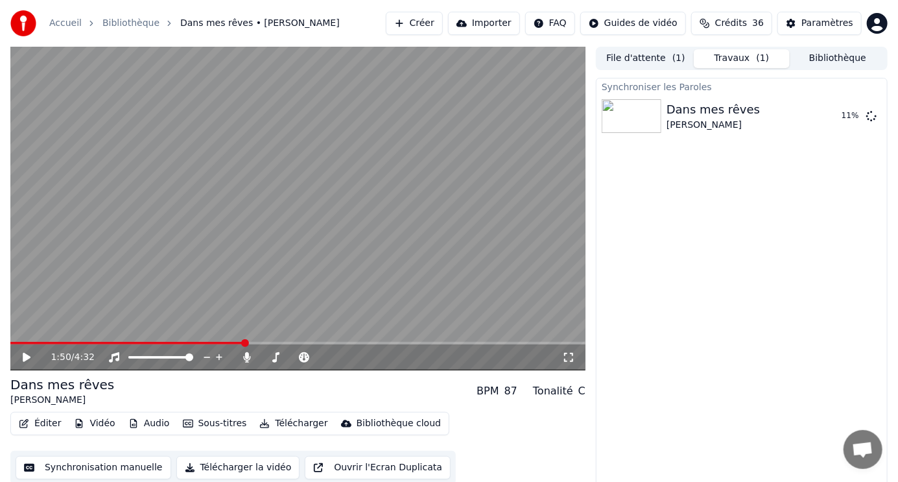
click at [196, 344] on div "1:50 / 4:32" at bounding box center [297, 357] width 575 height 26
click at [197, 342] on span at bounding box center [103, 343] width 186 height 3
click at [25, 355] on icon at bounding box center [27, 357] width 8 height 9
click at [27, 353] on icon at bounding box center [36, 357] width 30 height 10
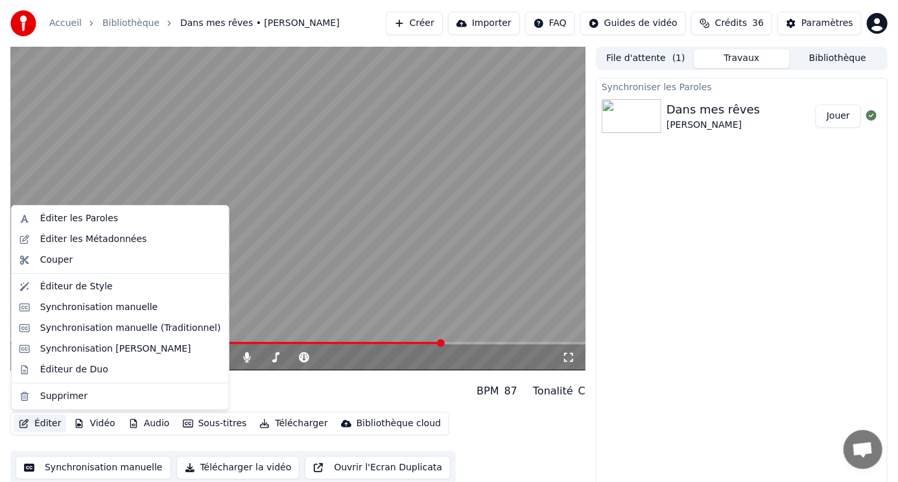
click at [40, 422] on button "Éditer" at bounding box center [40, 423] width 53 height 18
click at [102, 306] on div "Synchronisation manuelle" at bounding box center [99, 307] width 118 height 13
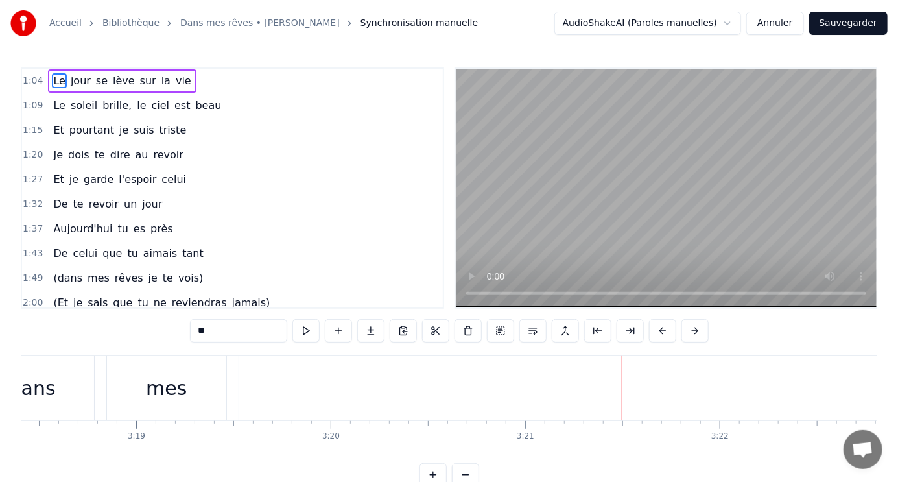
scroll to position [0, 38754]
click at [802, 394] on div "rêves" at bounding box center [777, 388] width 1372 height 64
type input "*****"
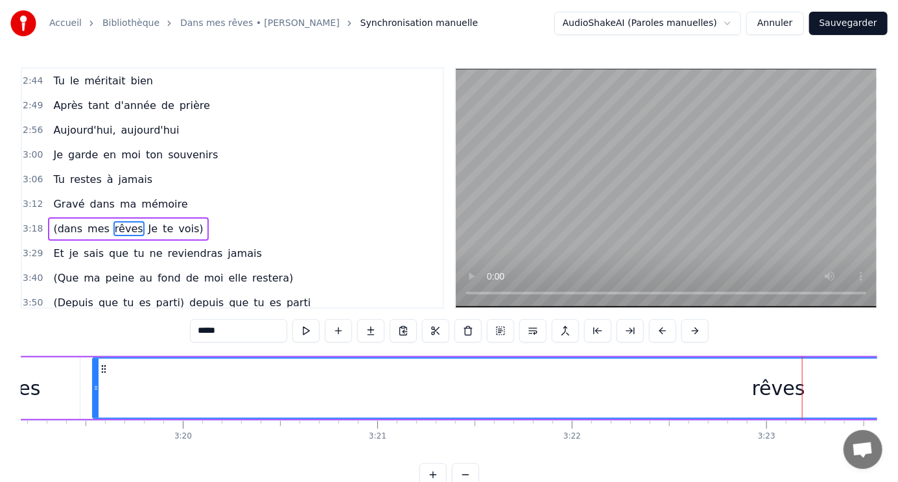
scroll to position [350, 0]
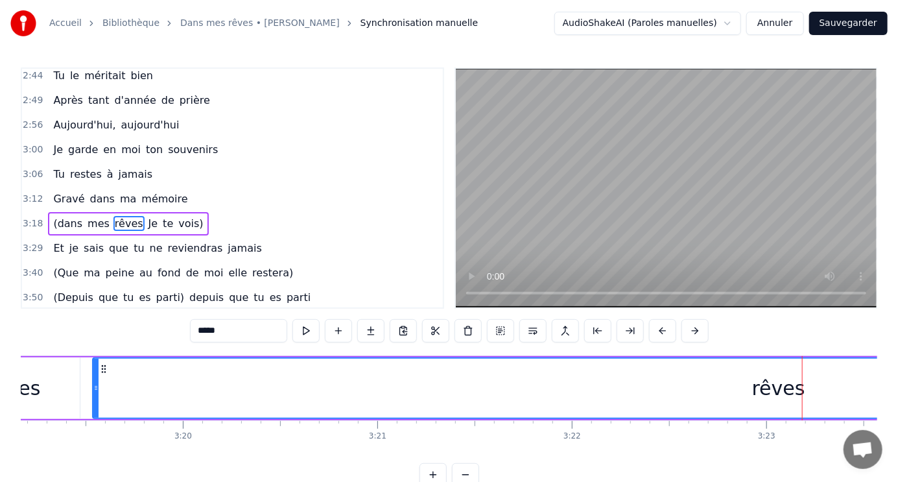
click at [789, 390] on div "rêves" at bounding box center [778, 388] width 53 height 29
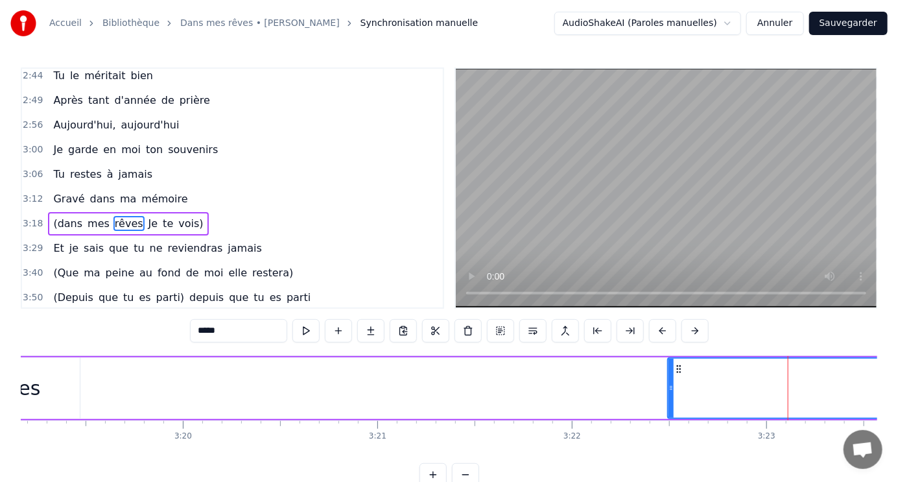
drag, startPoint x: 96, startPoint y: 381, endPoint x: 671, endPoint y: 383, distance: 575.3
click at [671, 383] on div at bounding box center [671, 388] width 5 height 59
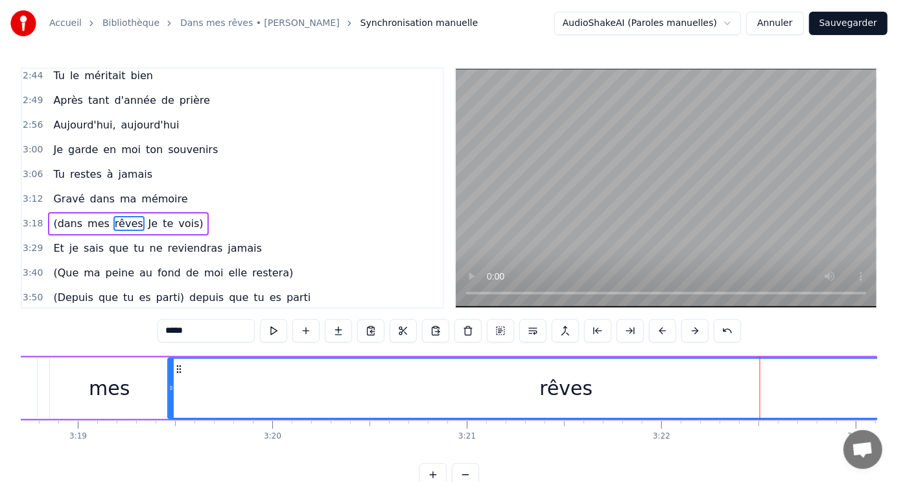
scroll to position [0, 38656]
drag, startPoint x: 678, startPoint y: 366, endPoint x: 203, endPoint y: 361, distance: 474.8
click at [203, 361] on div "rêves" at bounding box center [591, 388] width 796 height 59
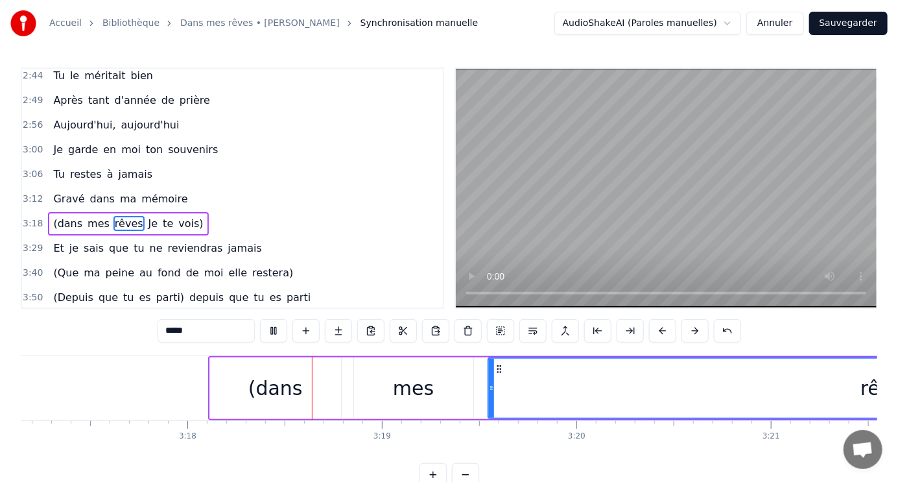
scroll to position [0, 38487]
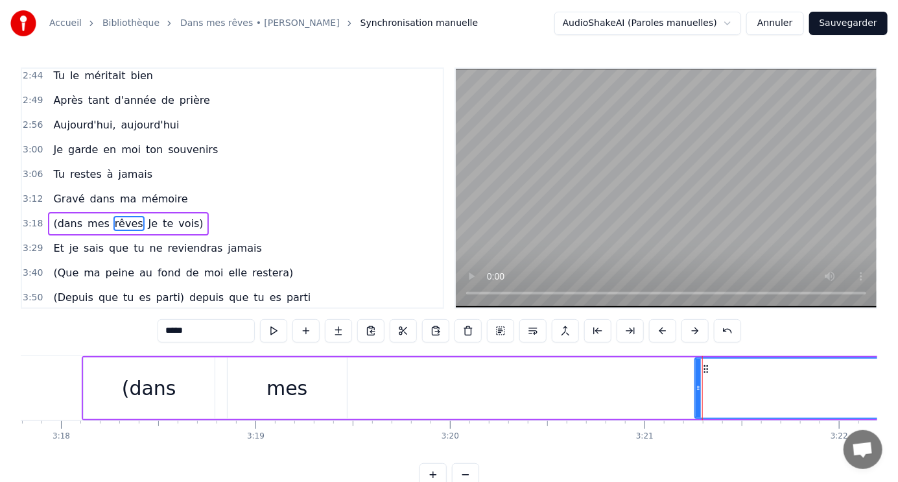
drag, startPoint x: 364, startPoint y: 392, endPoint x: 697, endPoint y: 410, distance: 333.8
click at [697, 410] on div at bounding box center [698, 388] width 5 height 59
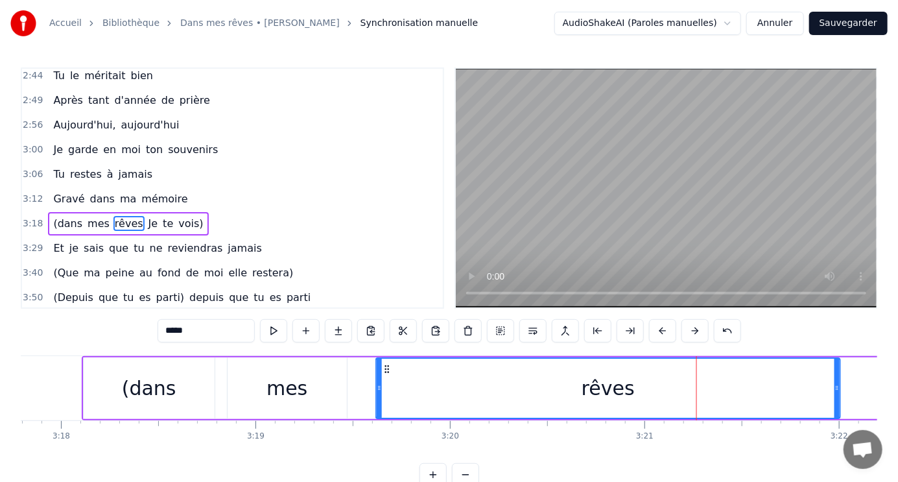
drag, startPoint x: 706, startPoint y: 368, endPoint x: 387, endPoint y: 365, distance: 319.1
click at [387, 365] on icon at bounding box center [388, 369] width 10 height 10
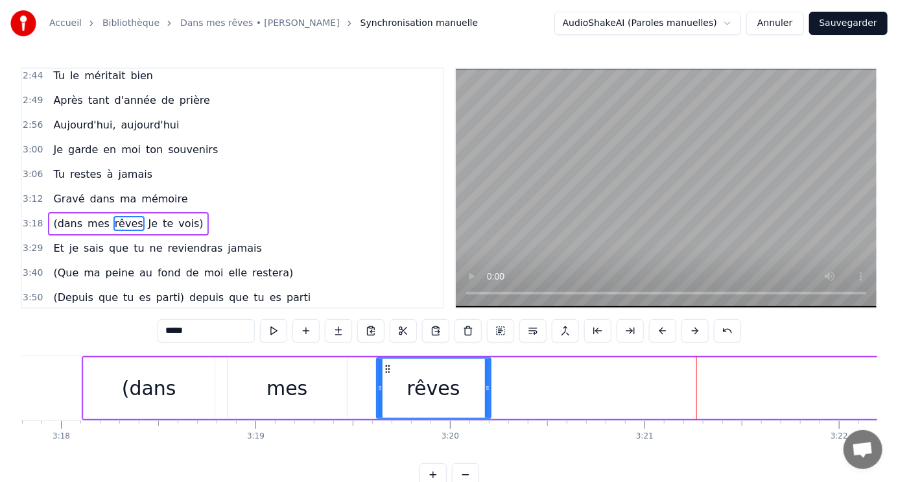
drag, startPoint x: 835, startPoint y: 364, endPoint x: 485, endPoint y: 363, distance: 349.6
click at [485, 363] on div at bounding box center [487, 388] width 5 height 59
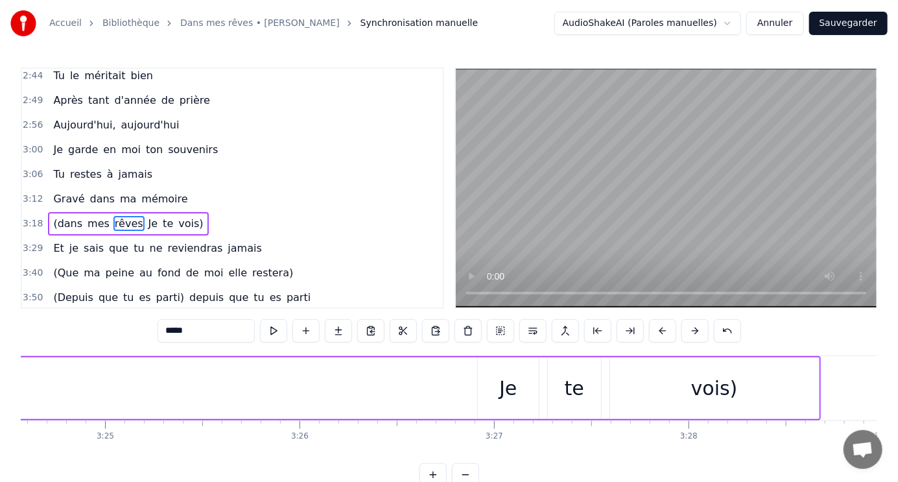
scroll to position [0, 39775]
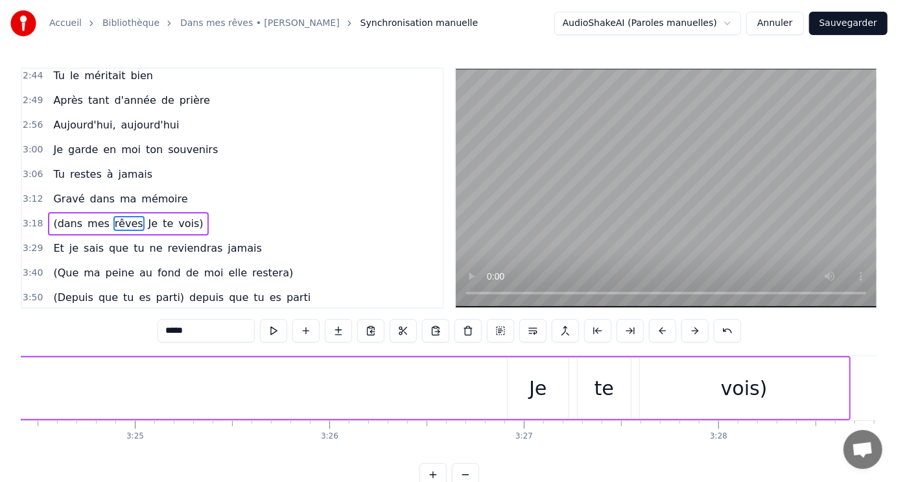
click at [538, 389] on div "Je" at bounding box center [538, 388] width 18 height 29
type input "**"
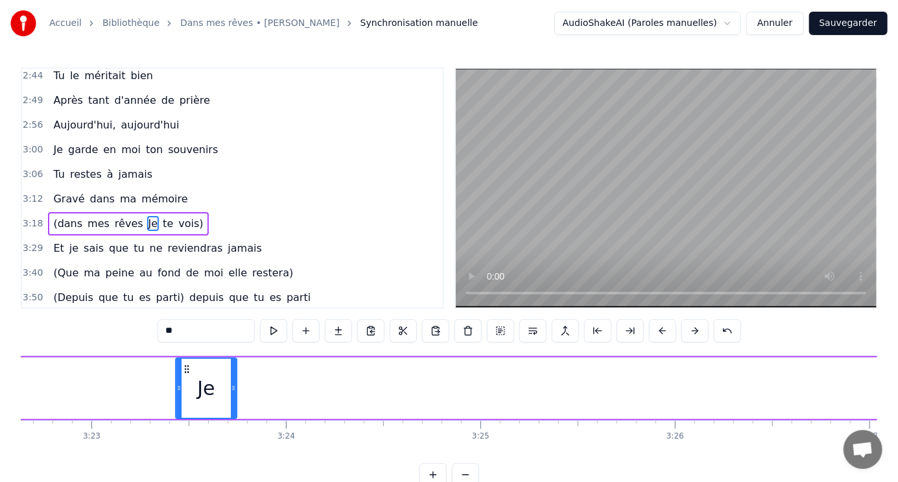
scroll to position [0, 39427]
drag, startPoint x: 519, startPoint y: 366, endPoint x: 213, endPoint y: 383, distance: 306.0
click at [213, 383] on div "Je" at bounding box center [233, 388] width 60 height 59
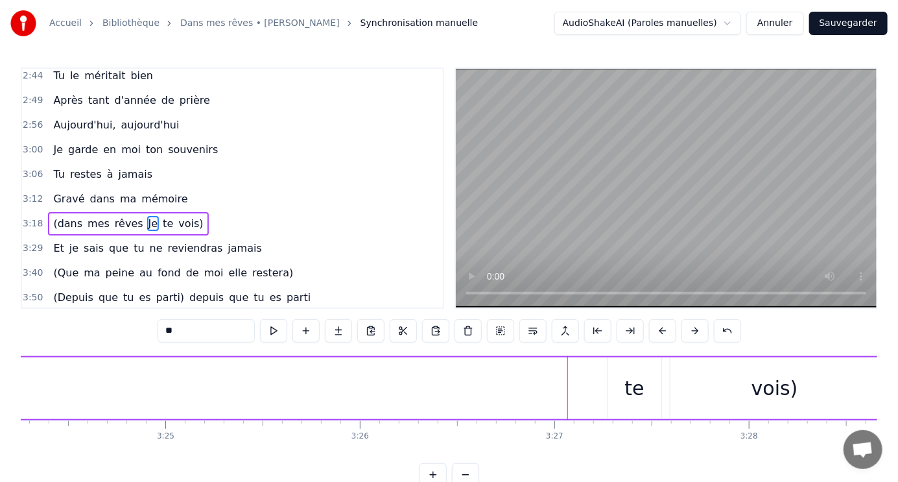
scroll to position [0, 39775]
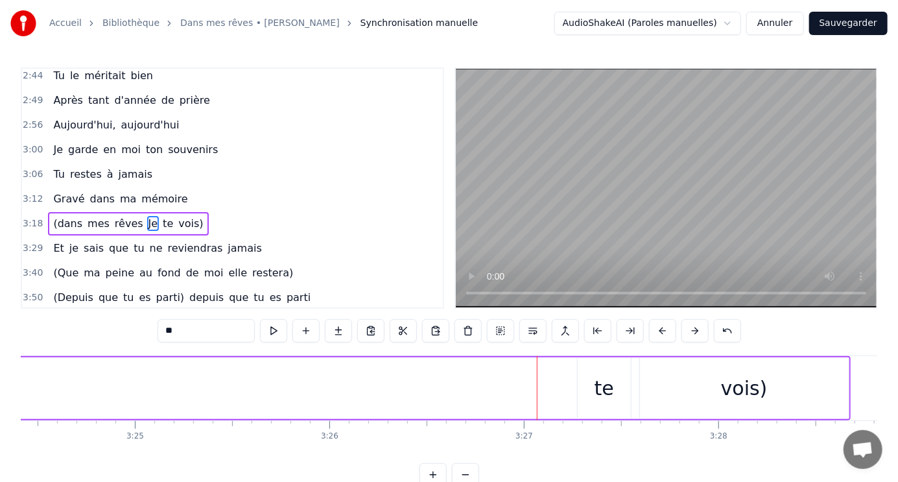
drag, startPoint x: 605, startPoint y: 390, endPoint x: 211, endPoint y: 378, distance: 394.5
click at [610, 398] on div "te" at bounding box center [604, 388] width 19 height 29
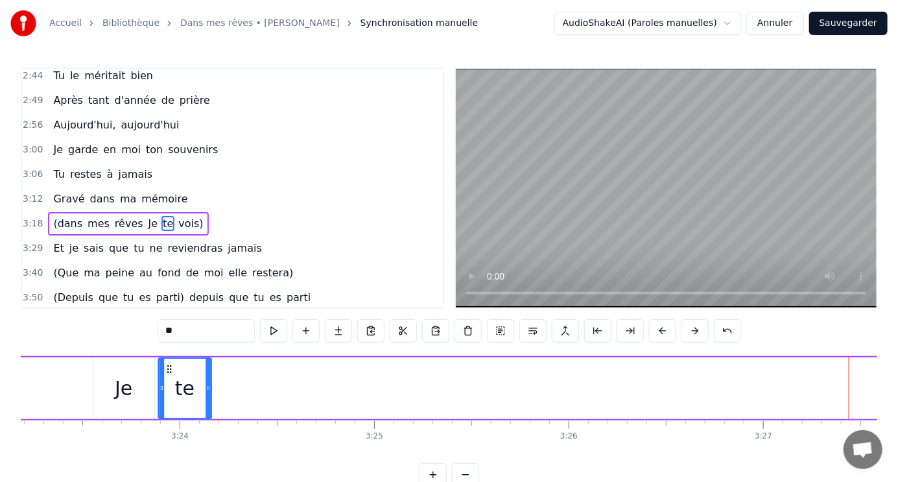
scroll to position [0, 39519]
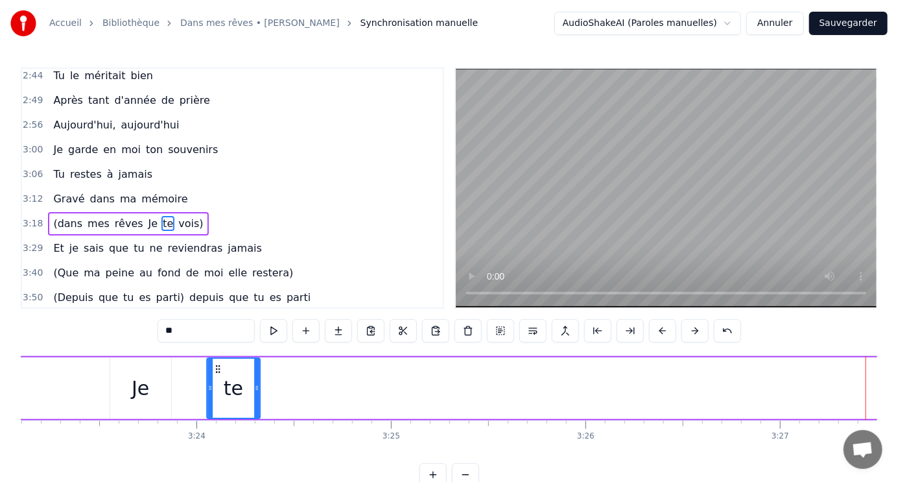
drag, startPoint x: 588, startPoint y: 368, endPoint x: 217, endPoint y: 383, distance: 371.3
click at [217, 383] on div "te" at bounding box center [234, 388] width 52 height 59
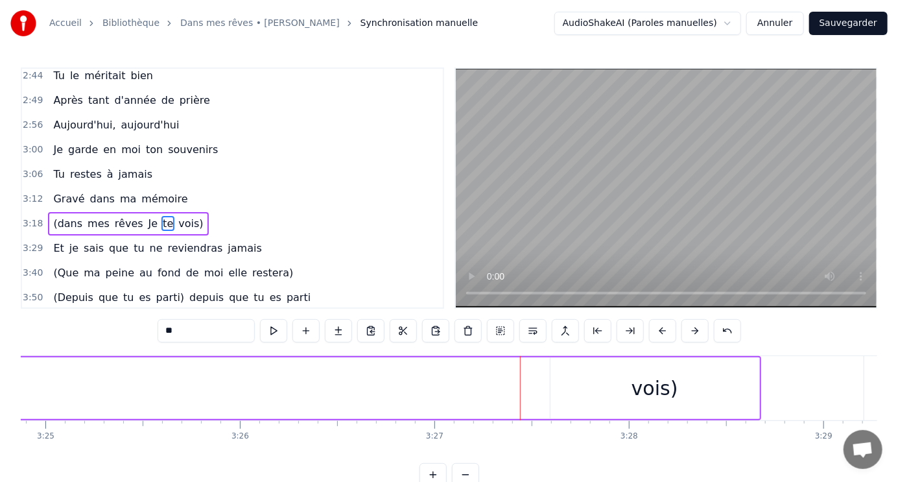
scroll to position [0, 39924]
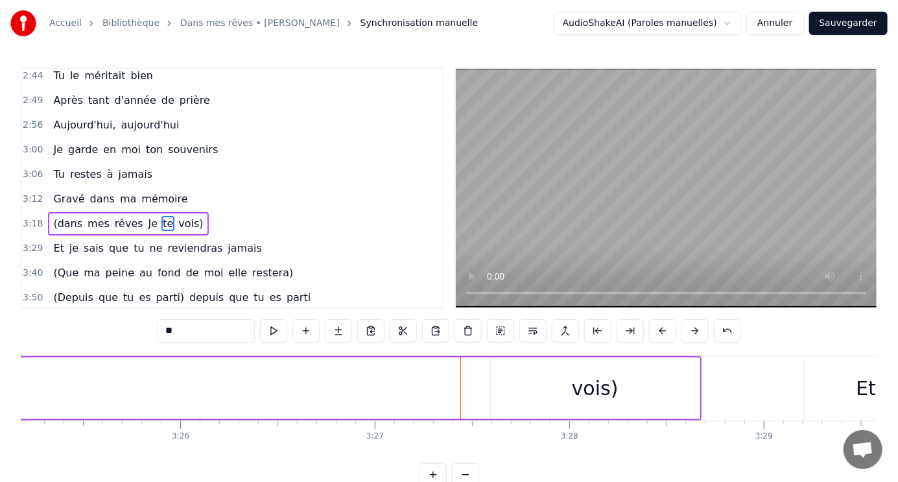
click at [581, 387] on div "vois)" at bounding box center [595, 388] width 47 height 29
type input "*****"
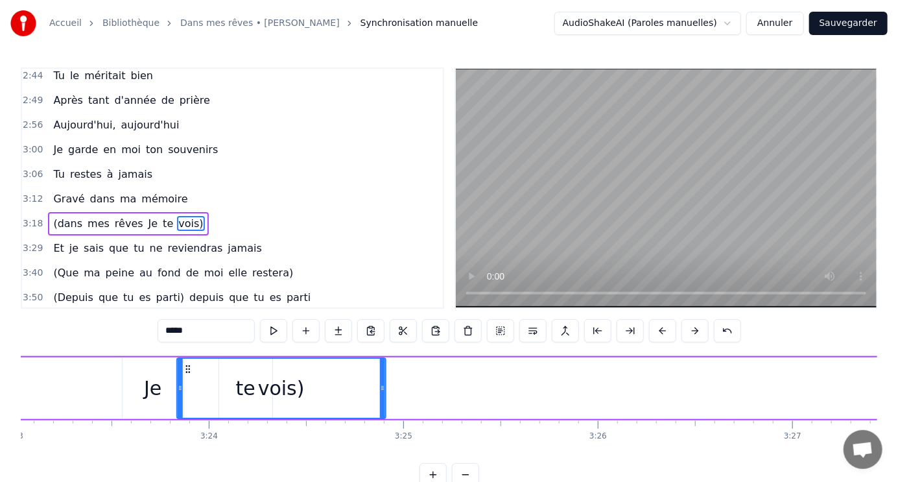
scroll to position [0, 39506]
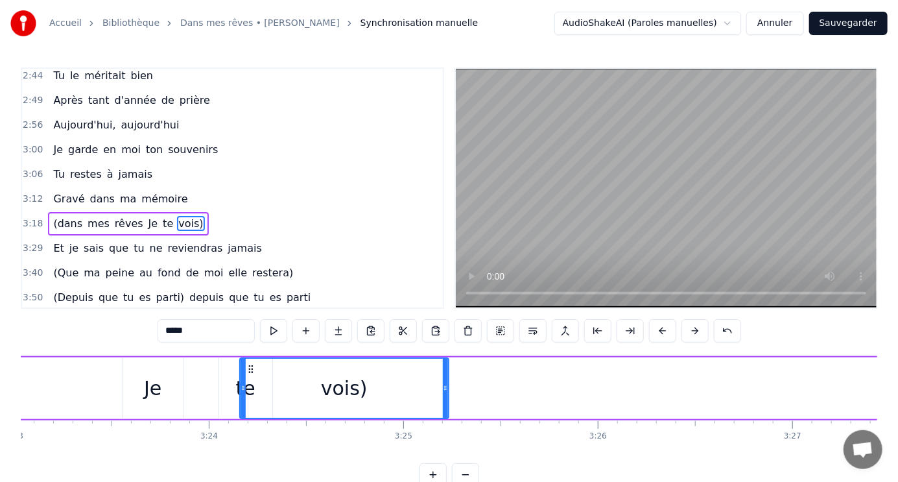
drag, startPoint x: 502, startPoint y: 368, endPoint x: 250, endPoint y: 365, distance: 251.7
click at [250, 365] on icon at bounding box center [250, 369] width 10 height 10
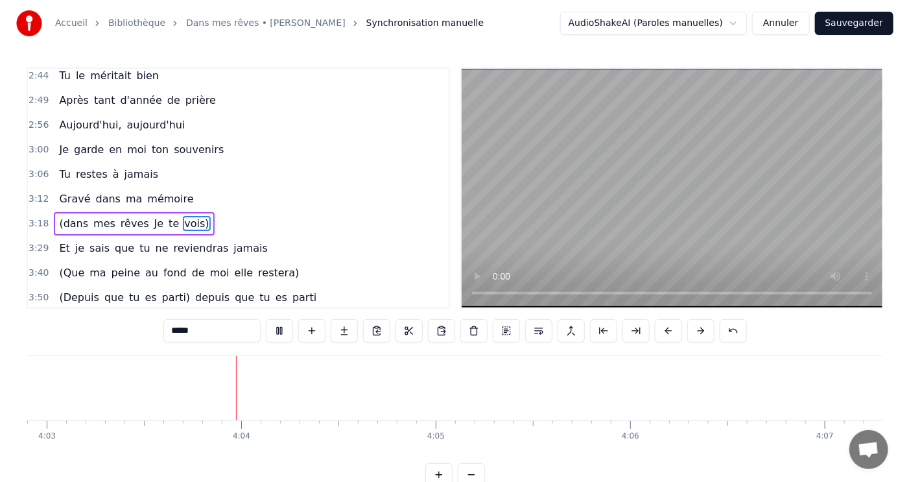
scroll to position [0, 47291]
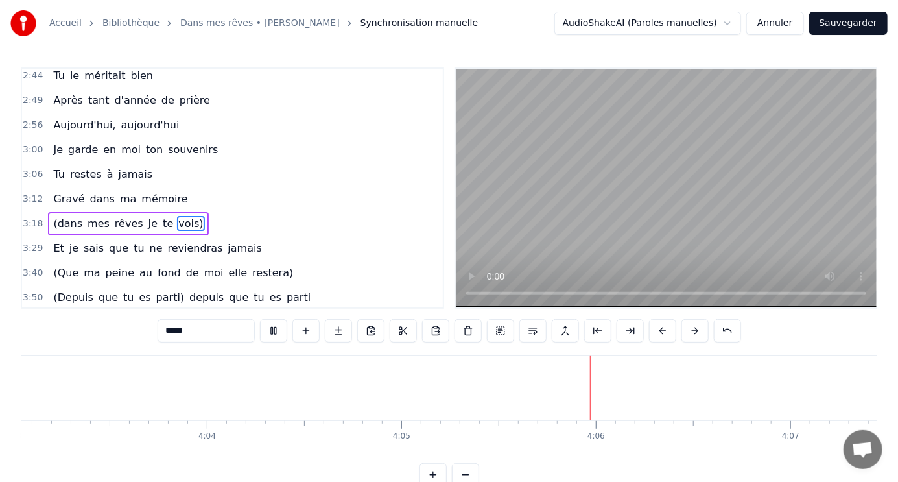
click at [861, 21] on button "Sauvegarder" at bounding box center [848, 23] width 78 height 23
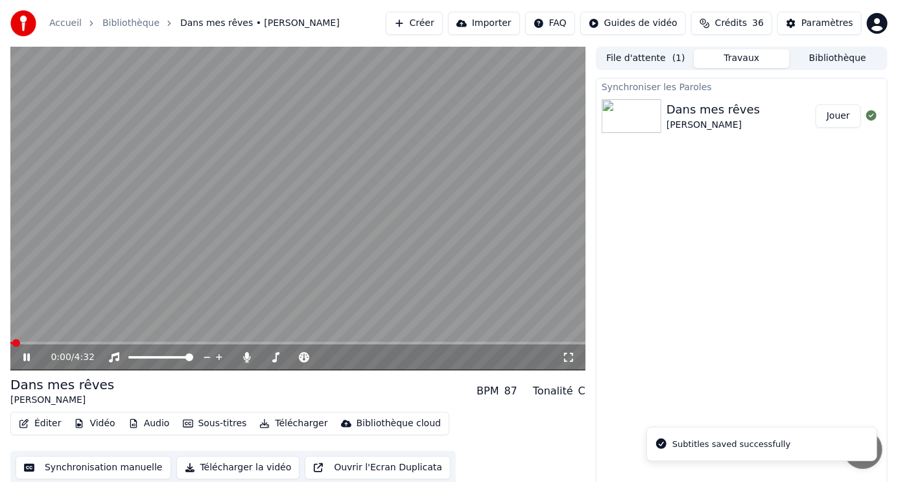
click at [42, 424] on button "Éditer" at bounding box center [40, 423] width 53 height 18
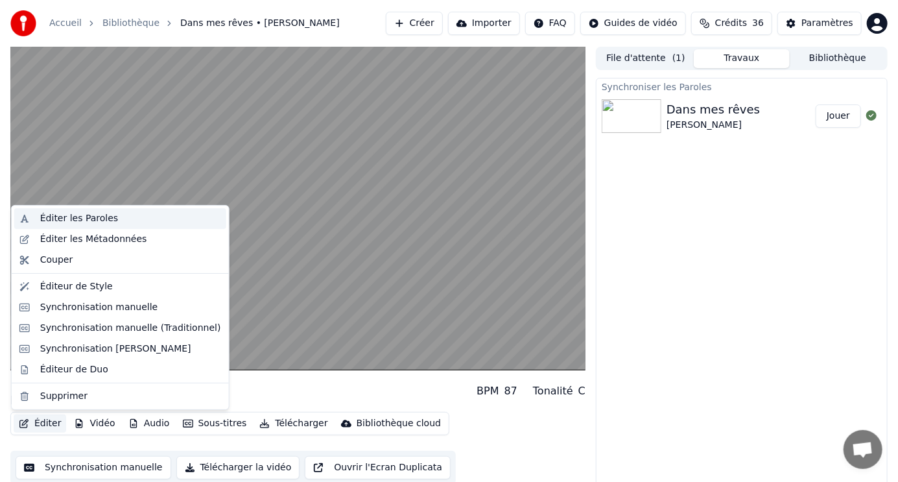
click at [60, 218] on div "Éditer les Paroles" at bounding box center [79, 218] width 78 height 13
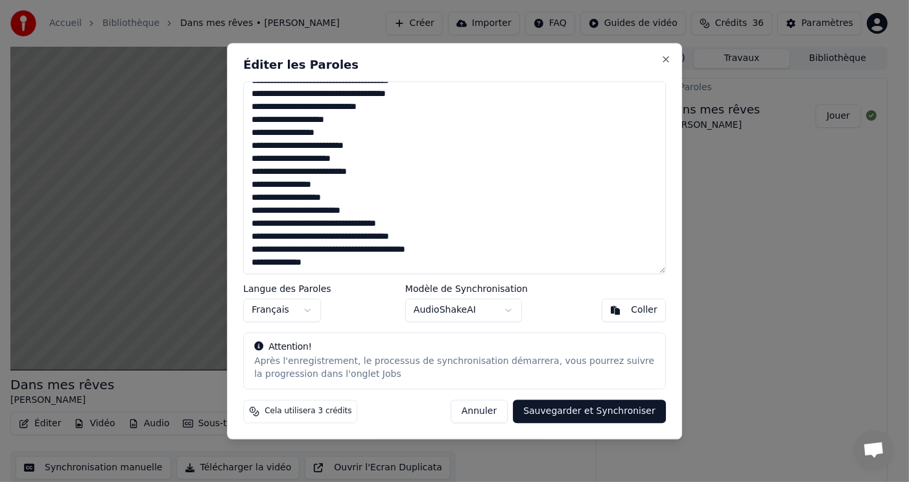
scroll to position [143, 0]
click at [359, 197] on textarea "**********" at bounding box center [454, 177] width 423 height 193
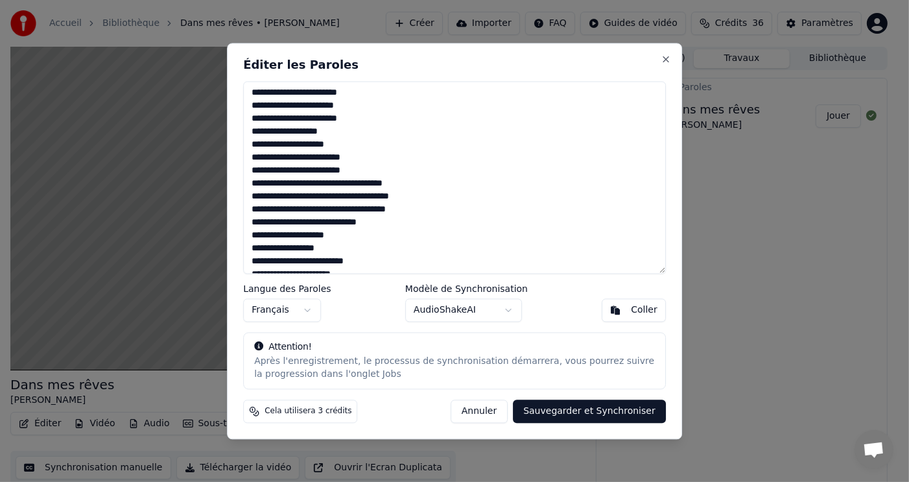
scroll to position [0, 0]
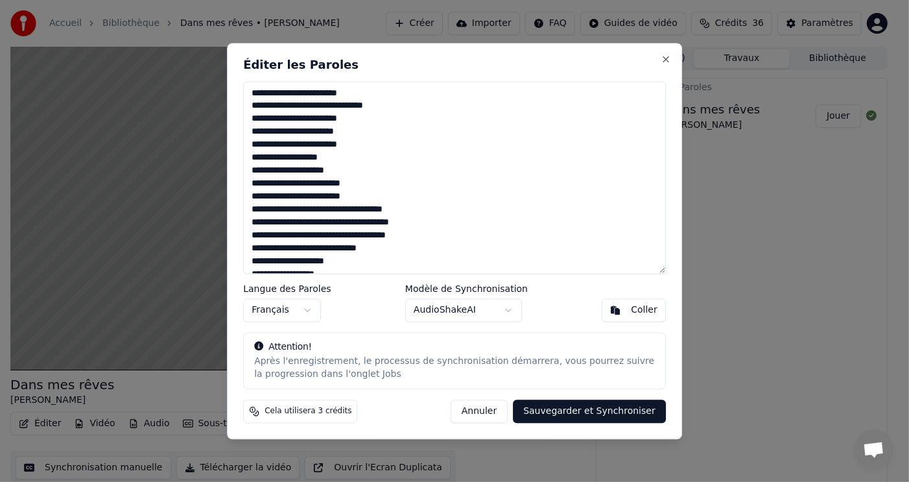
type textarea "**********"
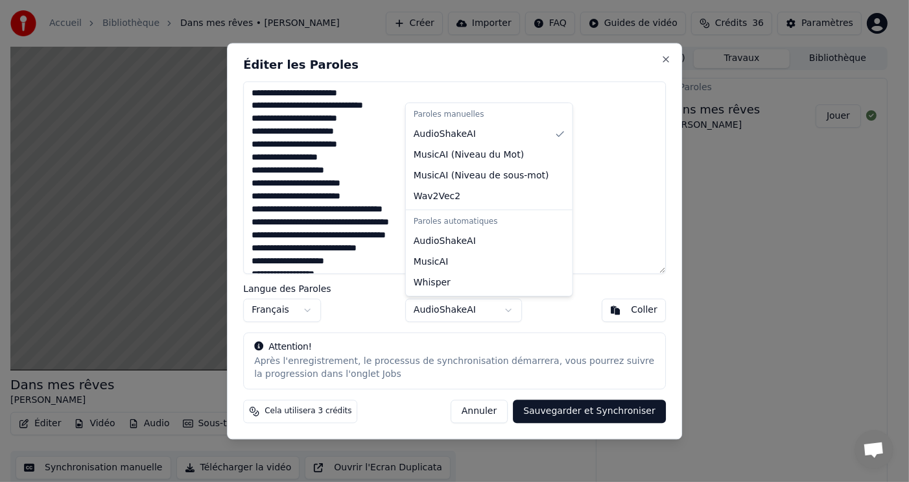
click at [508, 312] on body "Accueil Bibliothèque Dans mes rêves • [PERSON_NAME] [PERSON_NAME] Importer FAQ …" at bounding box center [449, 241] width 898 height 482
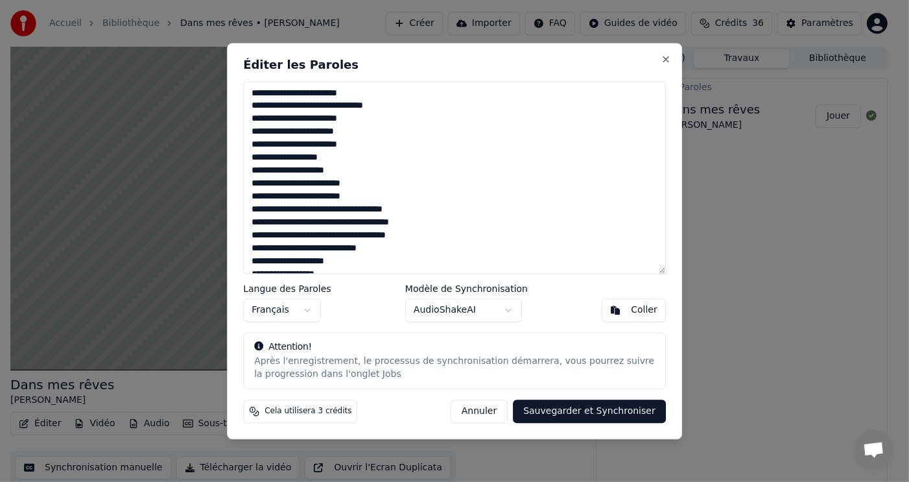
click at [508, 312] on body "Accueil Bibliothèque Dans mes rêves • [PERSON_NAME] [PERSON_NAME] Importer FAQ …" at bounding box center [449, 241] width 898 height 482
click at [609, 412] on button "Sauvegarder et Synchroniser" at bounding box center [589, 411] width 153 height 23
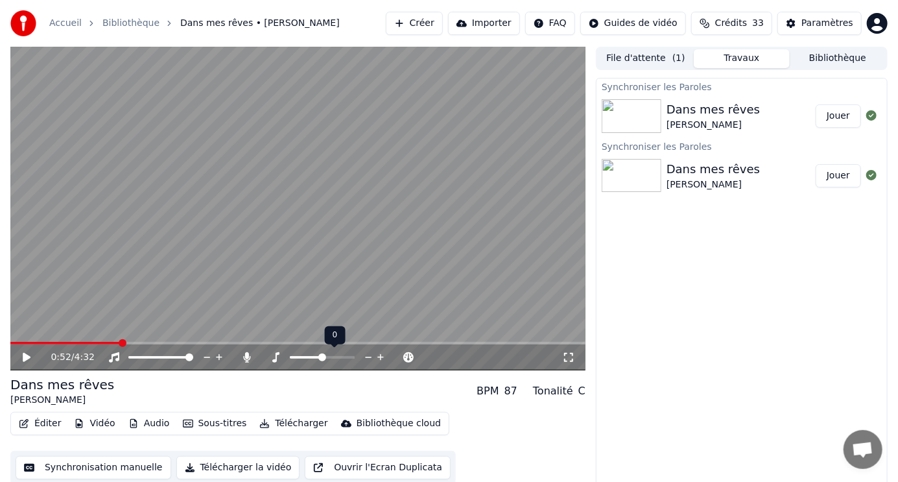
click at [119, 344] on span at bounding box center [65, 343] width 110 height 3
click at [144, 343] on span at bounding box center [297, 343] width 575 height 3
click at [29, 357] on icon at bounding box center [27, 357] width 8 height 9
click at [52, 423] on button "Éditer" at bounding box center [40, 423] width 53 height 18
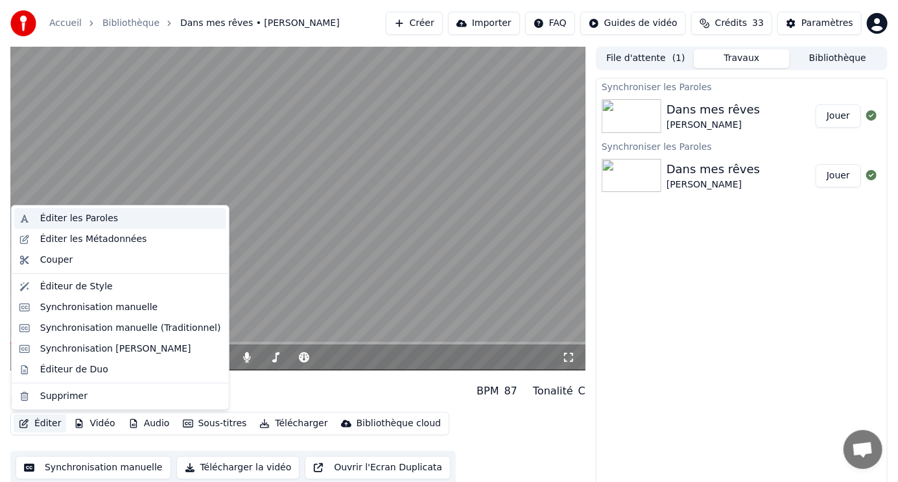
click at [102, 217] on div "Éditer les Paroles" at bounding box center [79, 218] width 78 height 13
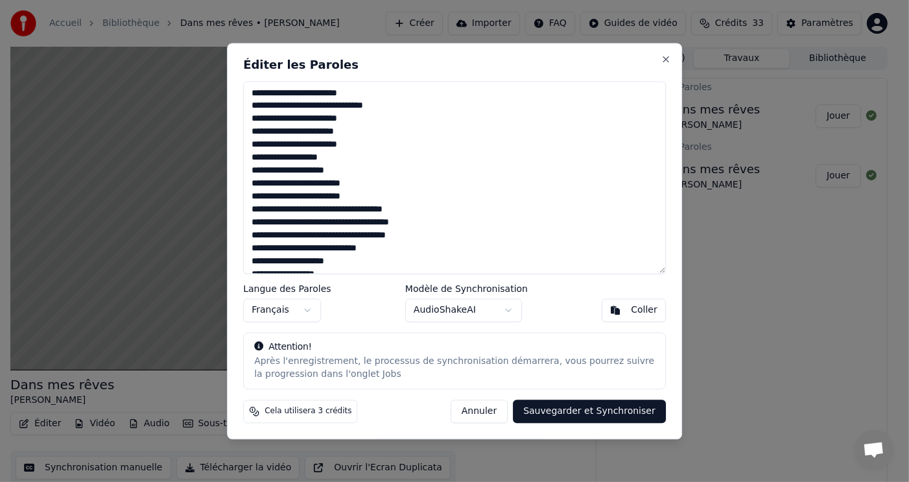
click at [328, 145] on textarea "**********" at bounding box center [454, 177] width 423 height 193
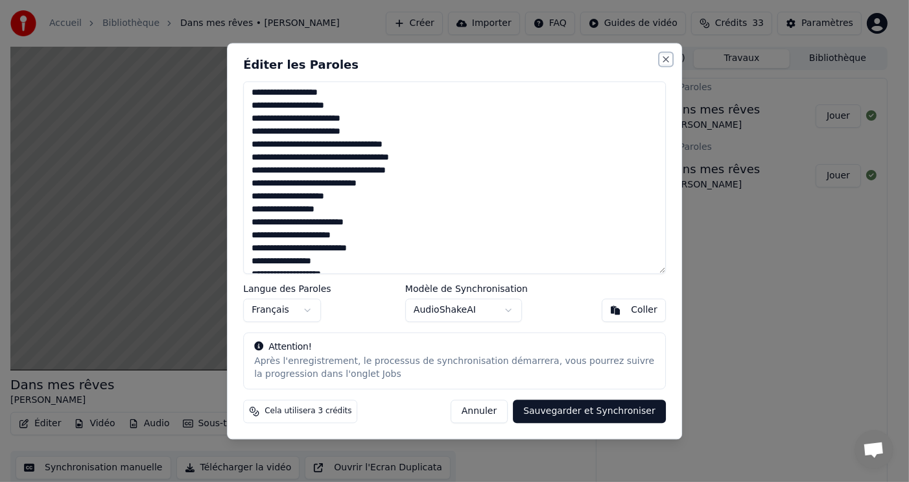
click at [666, 57] on button "Close" at bounding box center [666, 59] width 10 height 10
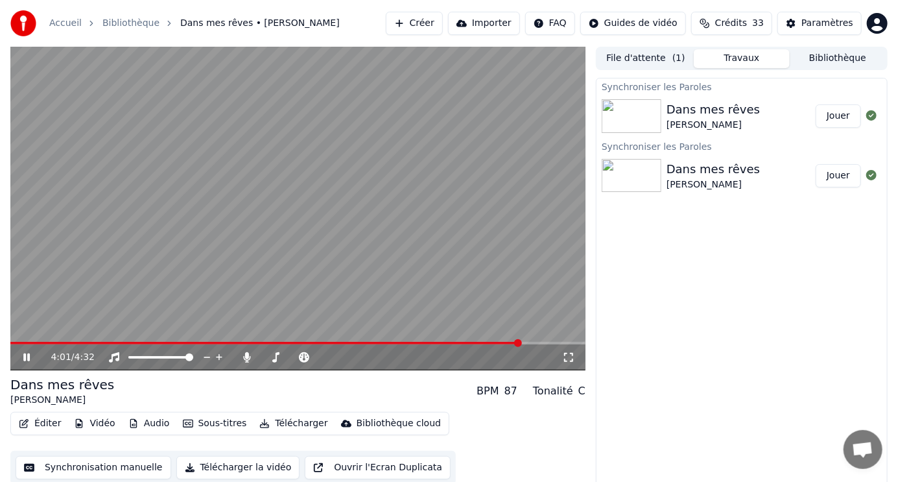
click at [194, 341] on video at bounding box center [297, 209] width 575 height 324
click at [193, 344] on div "4:01 / 4:32" at bounding box center [297, 357] width 575 height 26
click at [193, 343] on span at bounding box center [102, 343] width 184 height 3
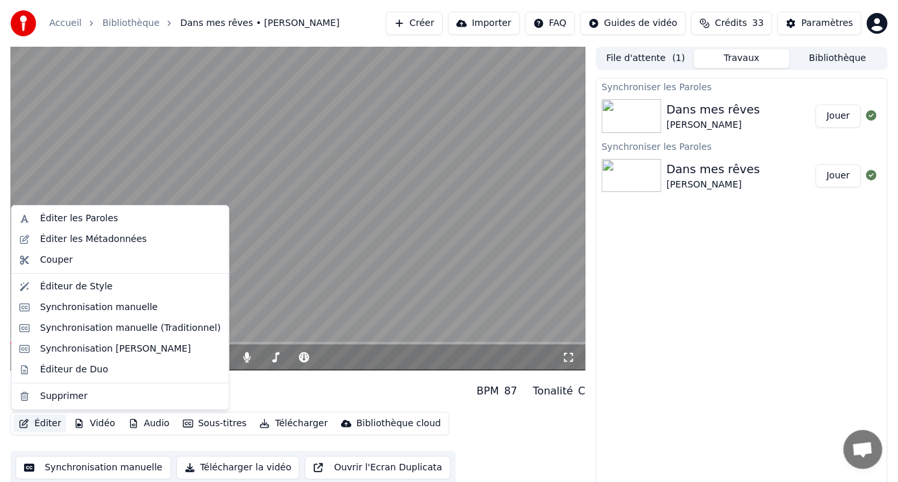
click at [51, 421] on button "Éditer" at bounding box center [40, 423] width 53 height 18
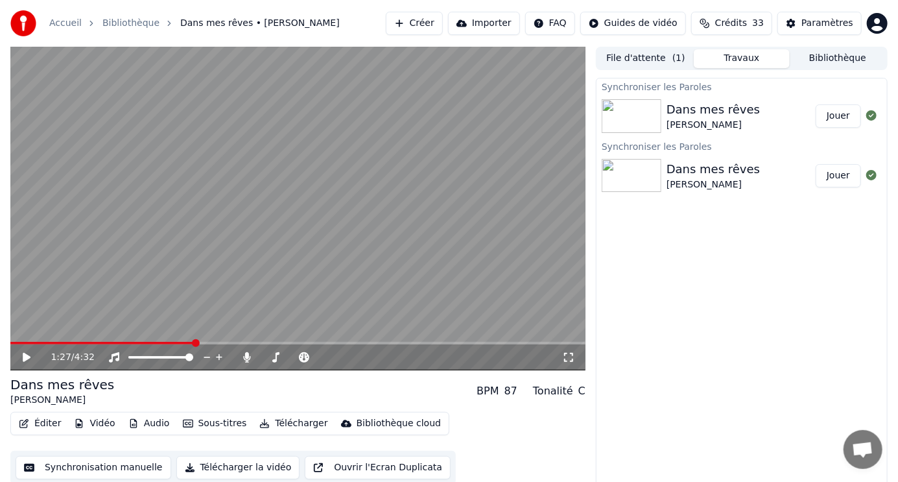
click at [240, 302] on video at bounding box center [297, 209] width 575 height 324
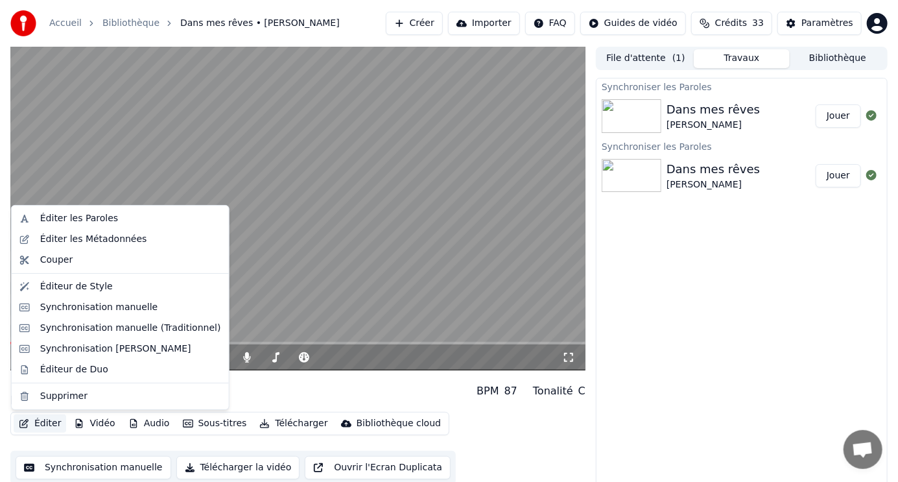
click at [40, 420] on button "Éditer" at bounding box center [40, 423] width 53 height 18
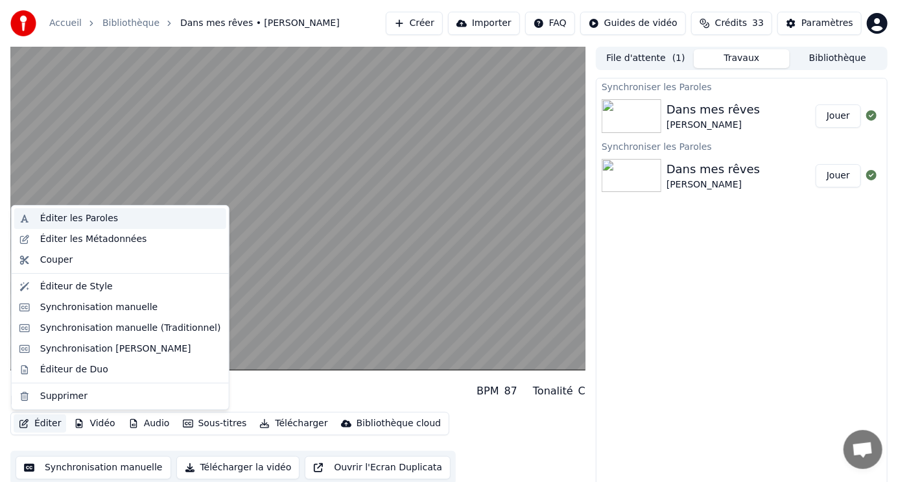
click at [77, 216] on div "Éditer les Paroles" at bounding box center [79, 218] width 78 height 13
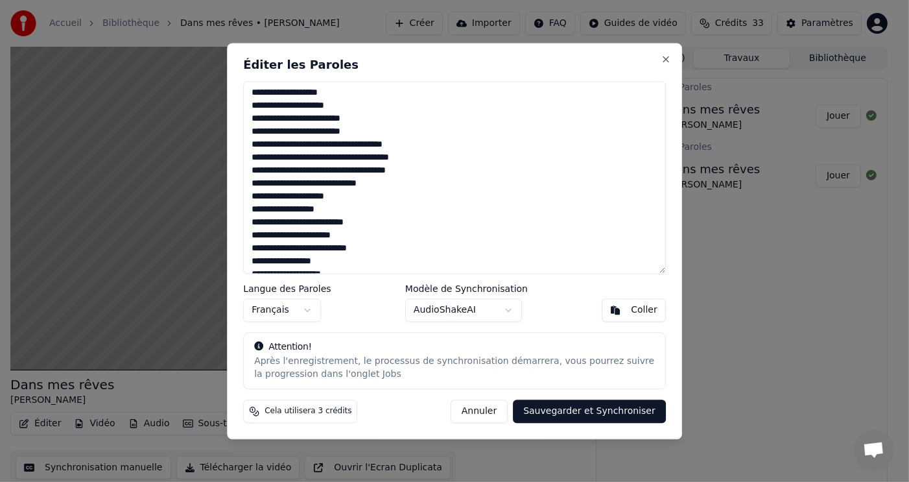
click at [382, 117] on textarea "**********" at bounding box center [454, 177] width 423 height 193
click at [290, 148] on textarea "**********" at bounding box center [454, 177] width 423 height 193
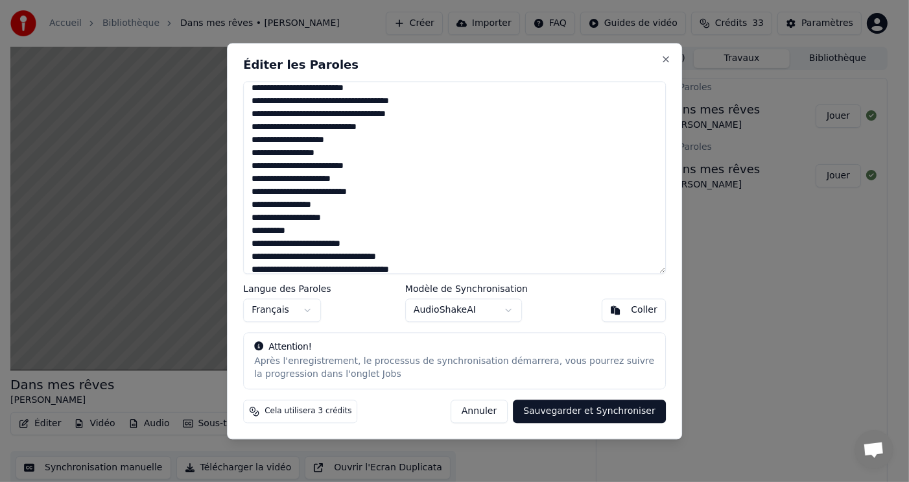
scroll to position [69, 0]
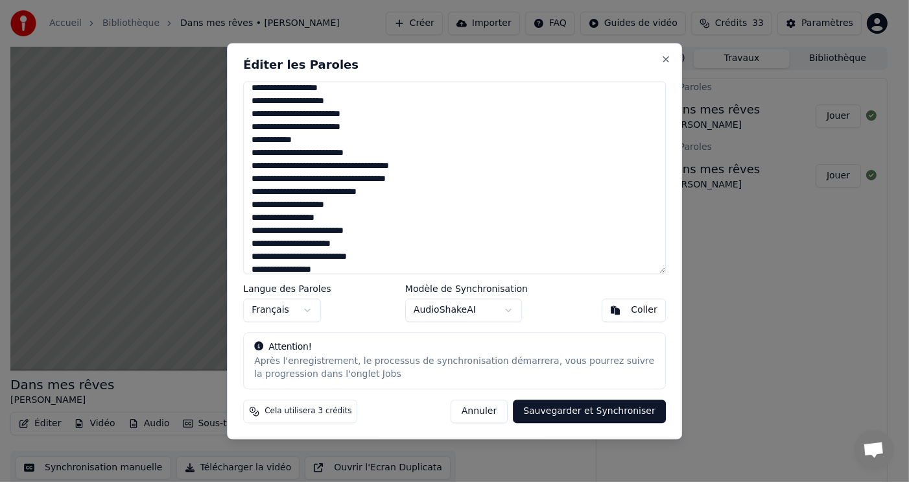
click at [289, 139] on textarea "**********" at bounding box center [454, 177] width 423 height 193
click at [363, 154] on textarea "**********" at bounding box center [454, 177] width 423 height 193
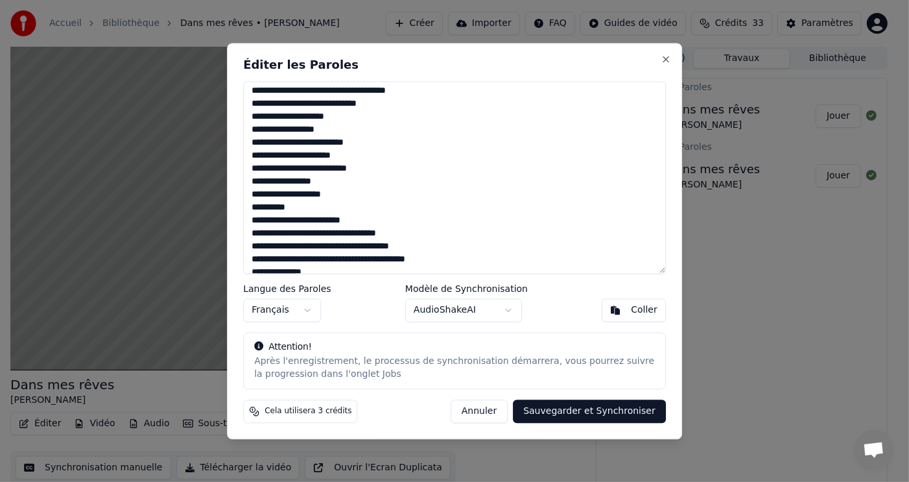
scroll to position [168, 0]
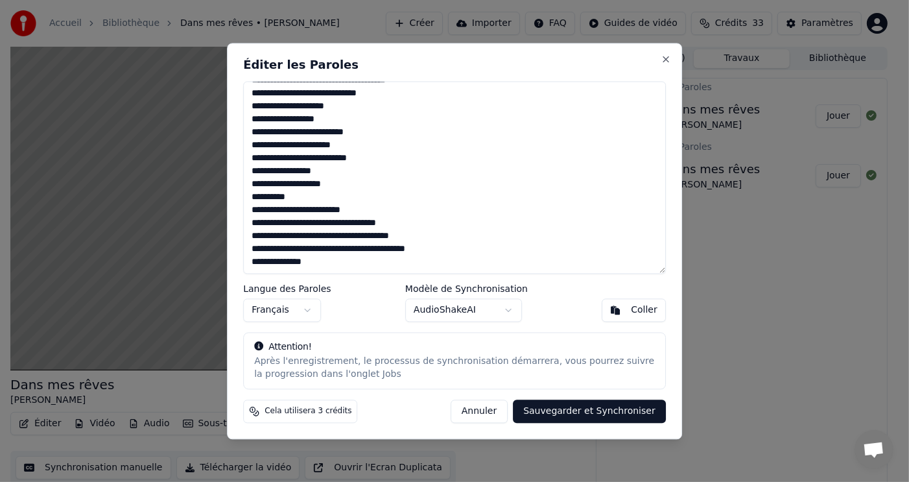
click at [357, 185] on textarea "**********" at bounding box center [454, 177] width 423 height 193
click at [287, 195] on textarea "**********" at bounding box center [454, 177] width 423 height 193
click at [250, 208] on textarea "**********" at bounding box center [454, 177] width 423 height 193
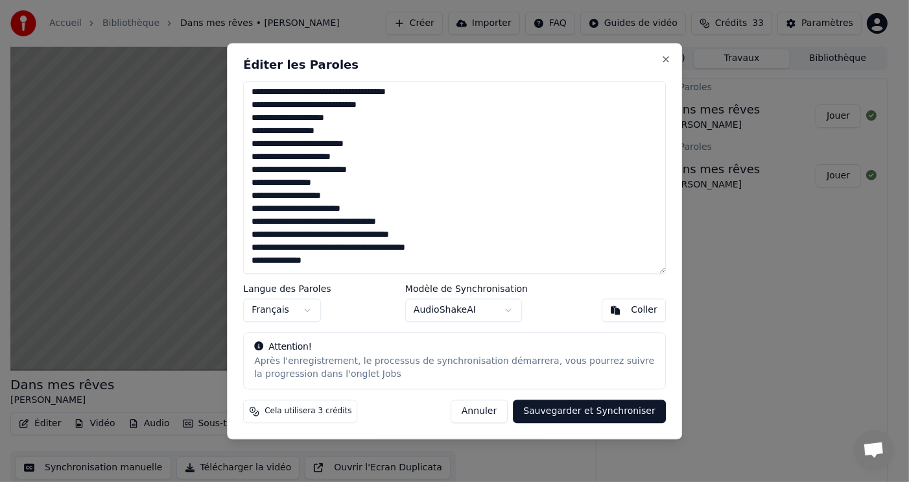
scroll to position [156, 0]
click at [317, 209] on textarea "**********" at bounding box center [454, 177] width 423 height 193
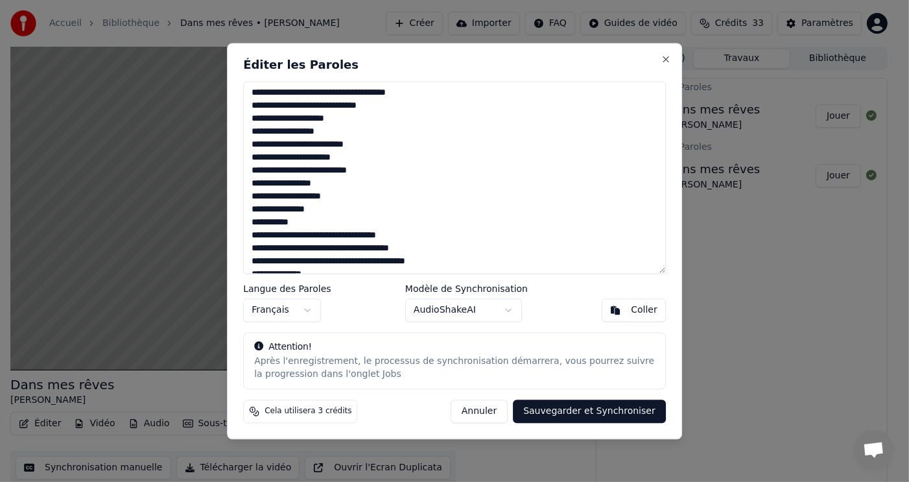
scroll to position [169, 0]
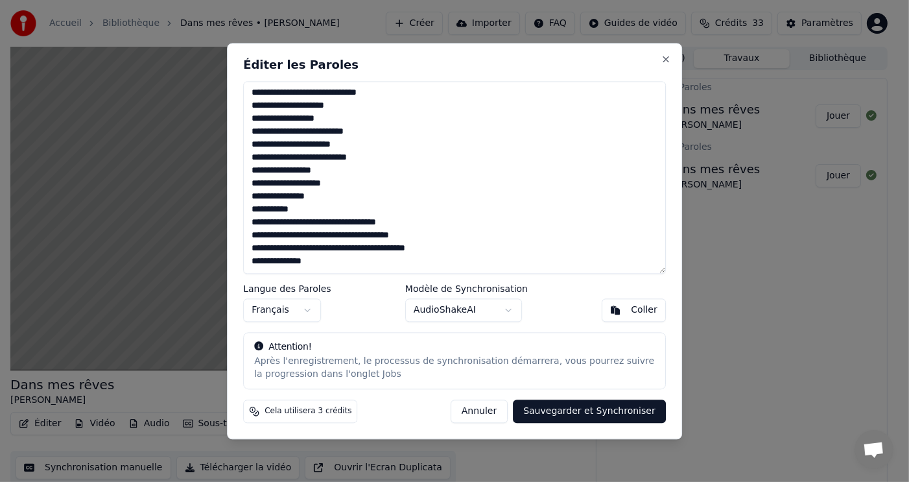
click at [291, 210] on textarea "**********" at bounding box center [454, 177] width 423 height 193
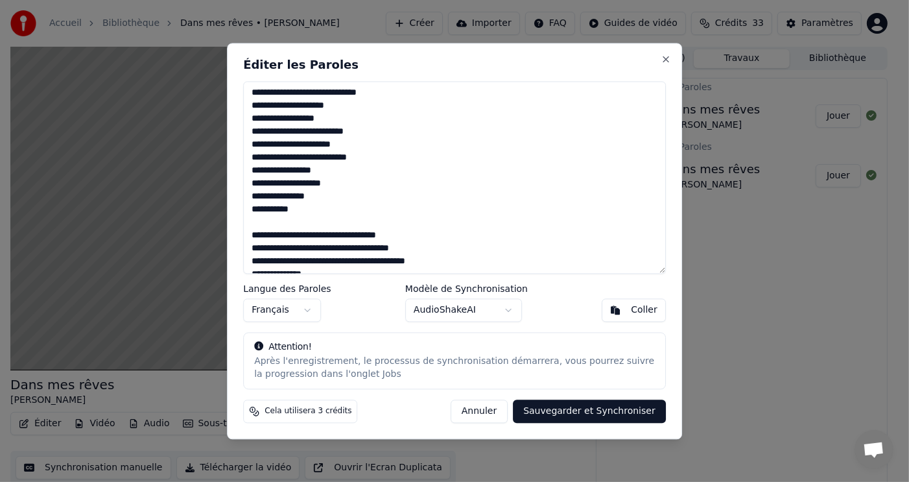
scroll to position [182, 0]
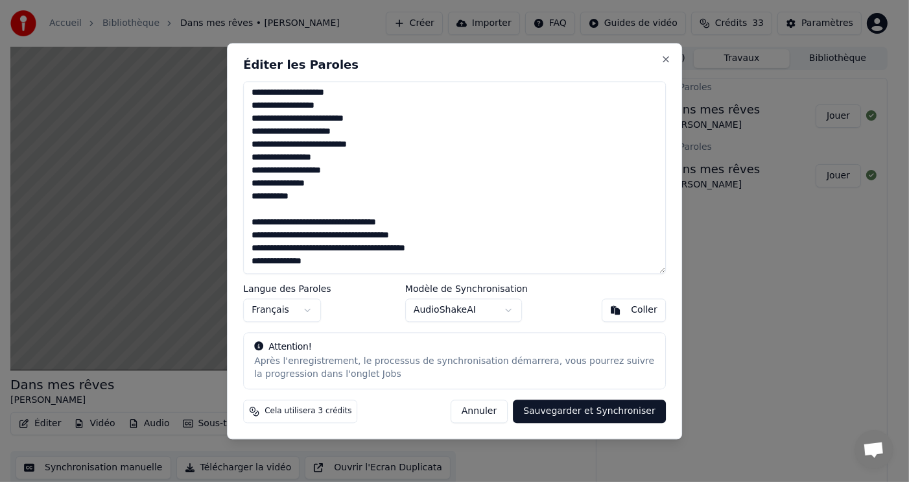
click at [290, 198] on textarea "**********" at bounding box center [454, 177] width 423 height 193
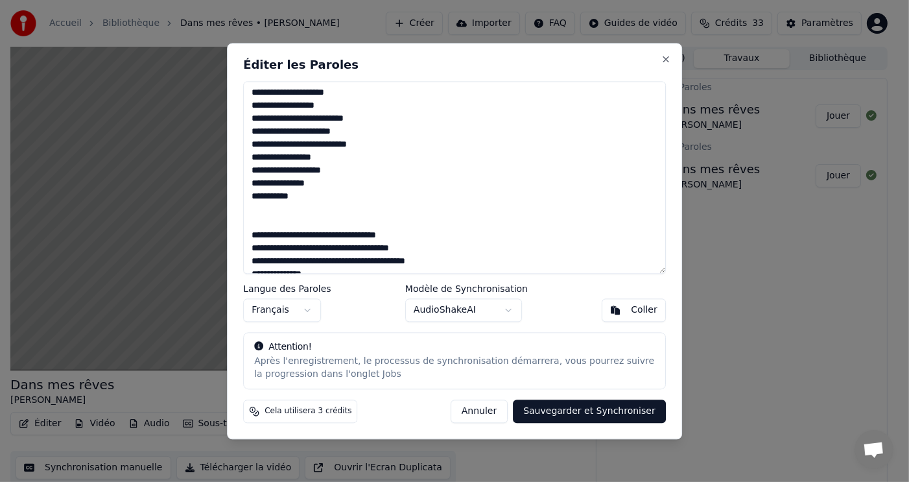
scroll to position [195, 0]
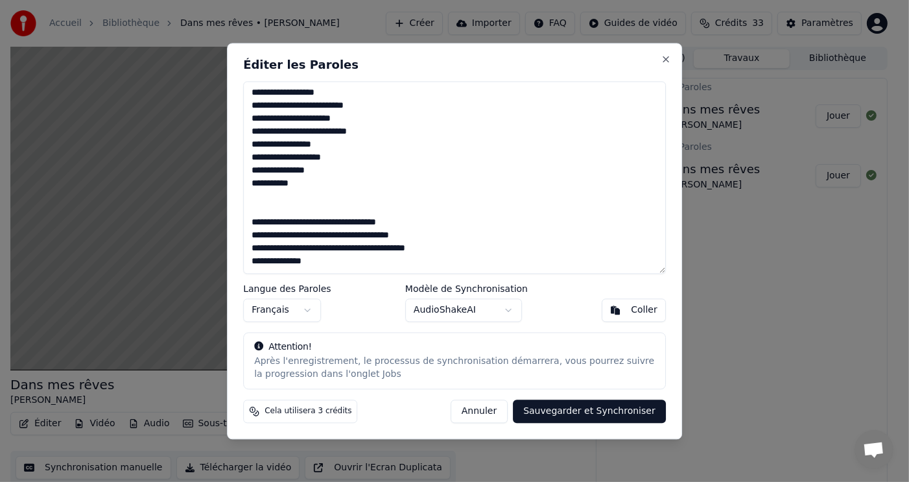
click at [293, 184] on textarea "**********" at bounding box center [454, 177] width 423 height 193
click at [252, 219] on textarea "**********" at bounding box center [454, 177] width 423 height 193
type textarea "**********"
click at [589, 408] on button "Sauvegarder et Synchroniser" at bounding box center [589, 411] width 153 height 23
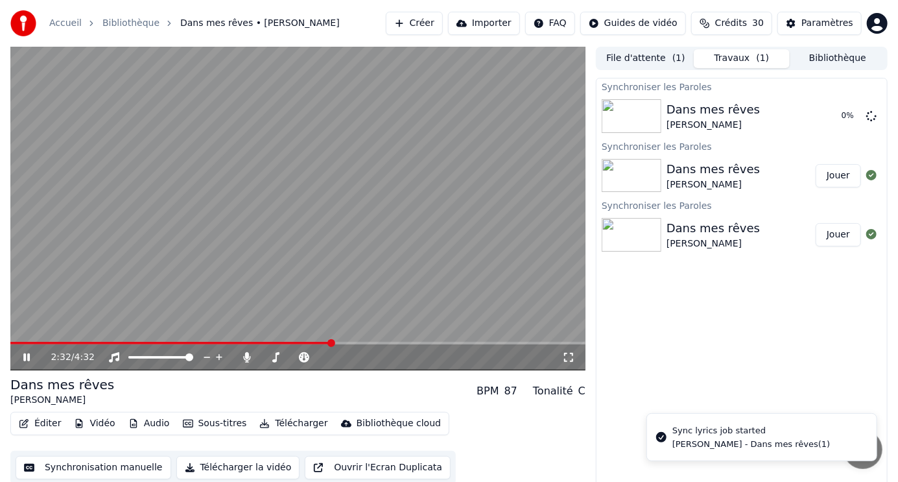
click at [332, 342] on span at bounding box center [171, 343] width 322 height 3
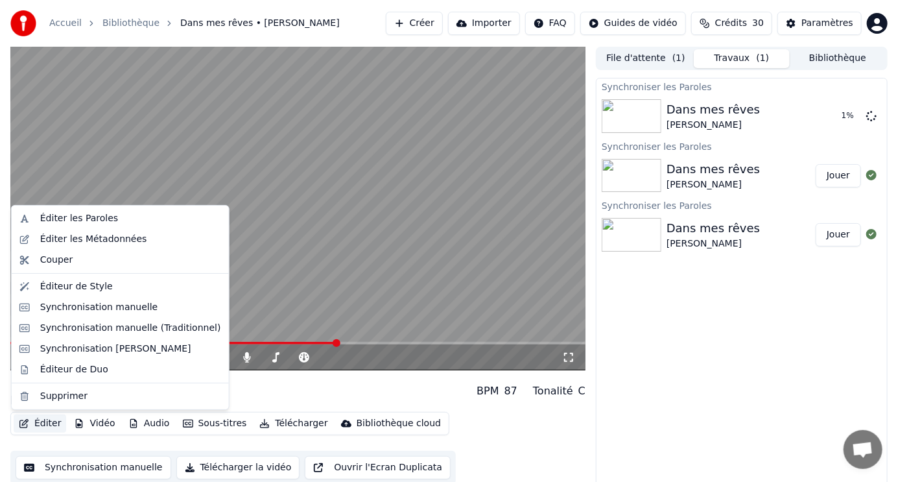
click at [42, 424] on button "Éditer" at bounding box center [40, 423] width 53 height 18
click at [95, 217] on div "Éditer les Paroles" at bounding box center [79, 218] width 78 height 13
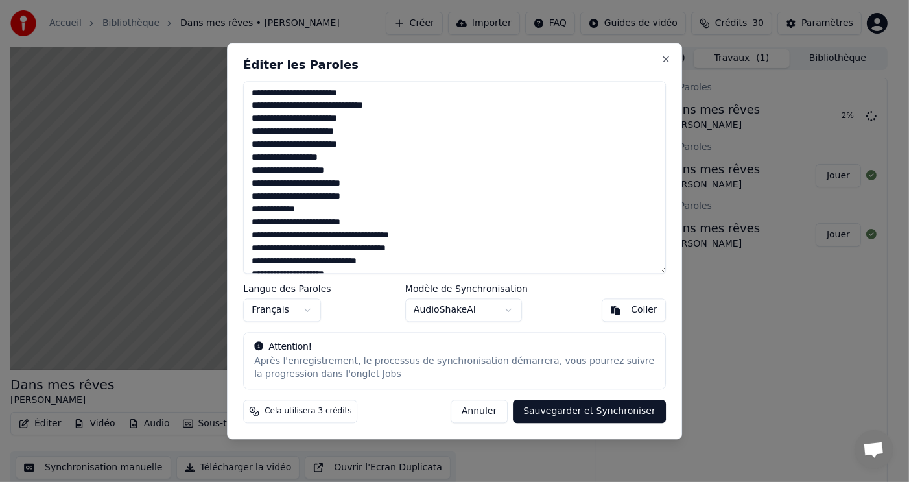
scroll to position [168, 0]
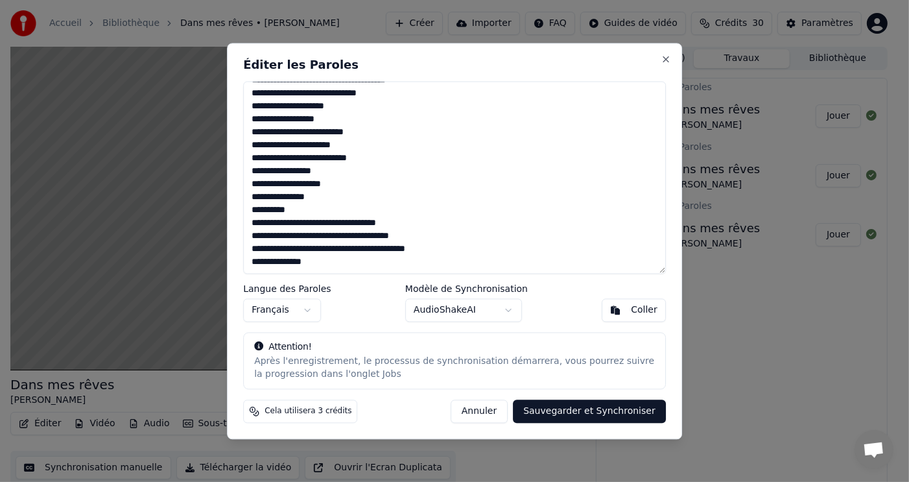
click at [320, 195] on textarea "**********" at bounding box center [454, 177] width 423 height 193
type textarea "**********"
click at [623, 412] on button "Sauvegarder et Synchroniser" at bounding box center [589, 411] width 153 height 23
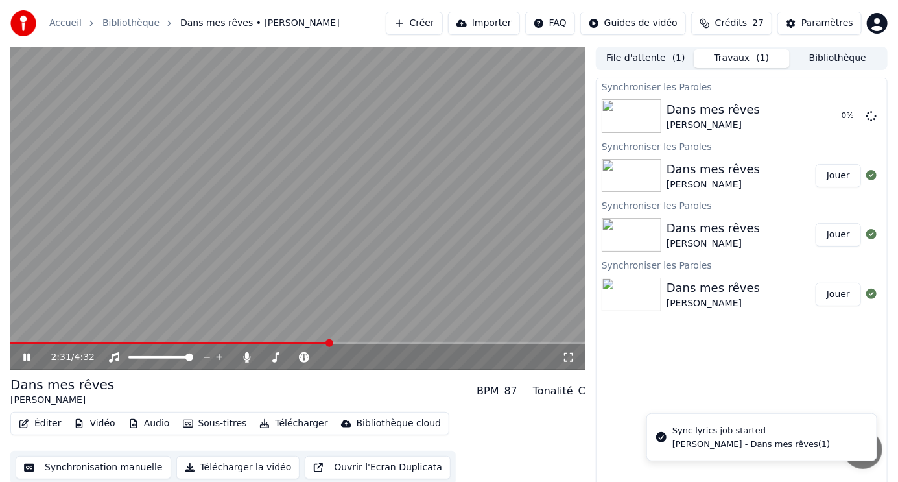
click at [329, 342] on span at bounding box center [169, 343] width 319 height 3
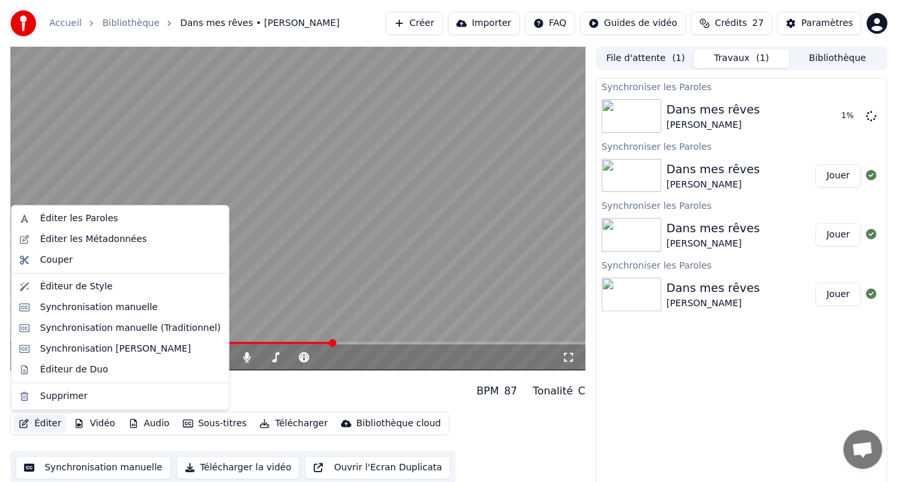
click at [45, 424] on button "Éditer" at bounding box center [40, 423] width 53 height 18
click at [96, 216] on div "Éditer les Paroles" at bounding box center [79, 218] width 78 height 13
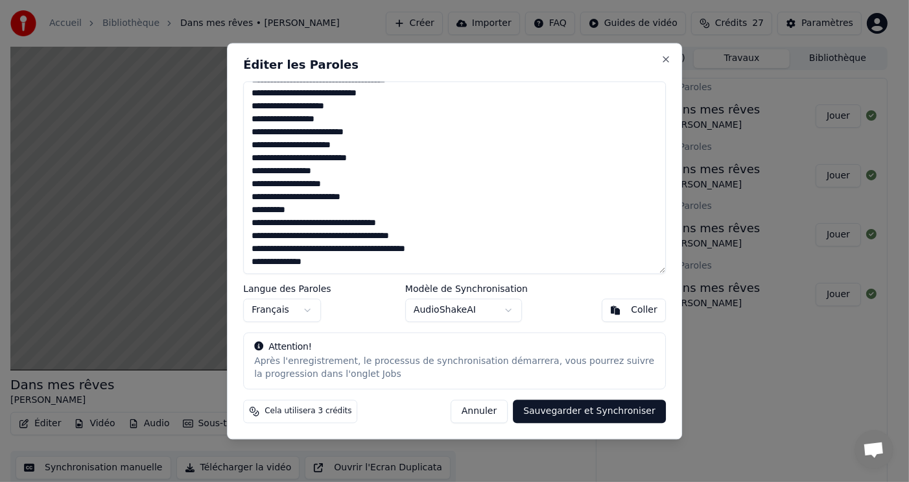
click at [287, 226] on textarea "**********" at bounding box center [454, 177] width 423 height 193
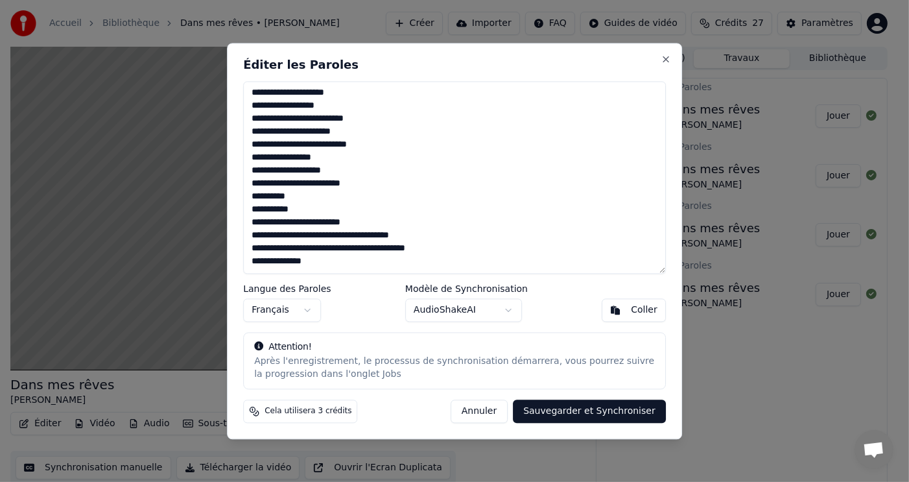
click at [289, 210] on textarea "**********" at bounding box center [454, 177] width 423 height 193
click at [312, 238] on textarea "**********" at bounding box center [454, 177] width 423 height 193
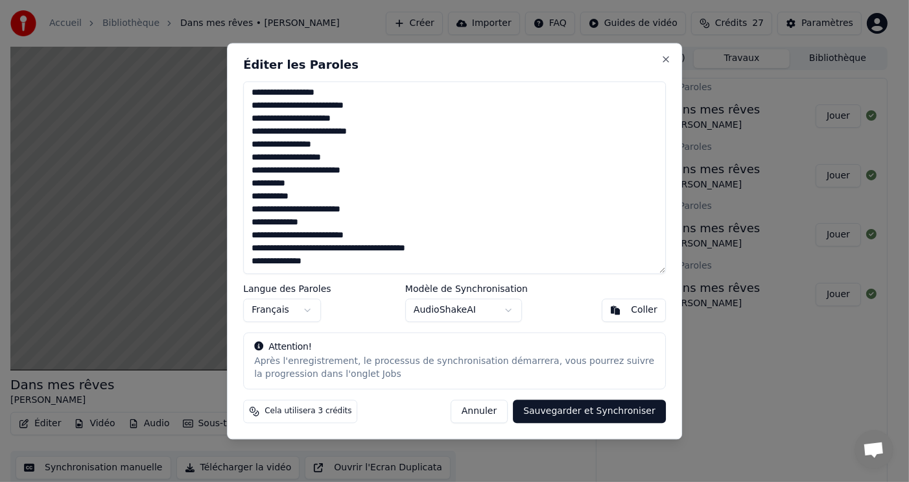
click at [312, 225] on textarea "**********" at bounding box center [454, 177] width 423 height 193
click at [287, 198] on textarea "**********" at bounding box center [454, 177] width 423 height 193
click at [250, 197] on textarea "**********" at bounding box center [454, 177] width 423 height 193
type textarea "**********"
click at [631, 409] on button "Sauvegarder et Synchroniser" at bounding box center [589, 411] width 153 height 23
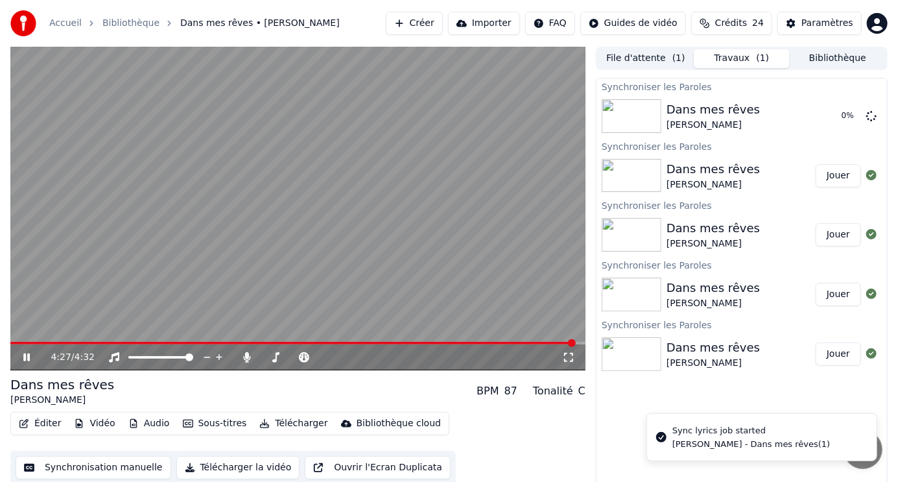
click at [318, 342] on span at bounding box center [292, 343] width 565 height 3
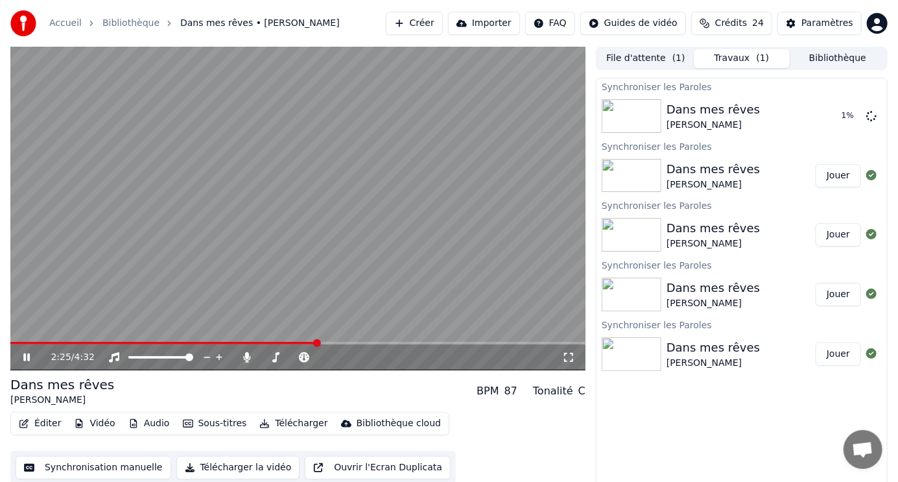
click at [373, 343] on span at bounding box center [297, 343] width 575 height 3
click at [43, 424] on button "Éditer" at bounding box center [40, 423] width 53 height 18
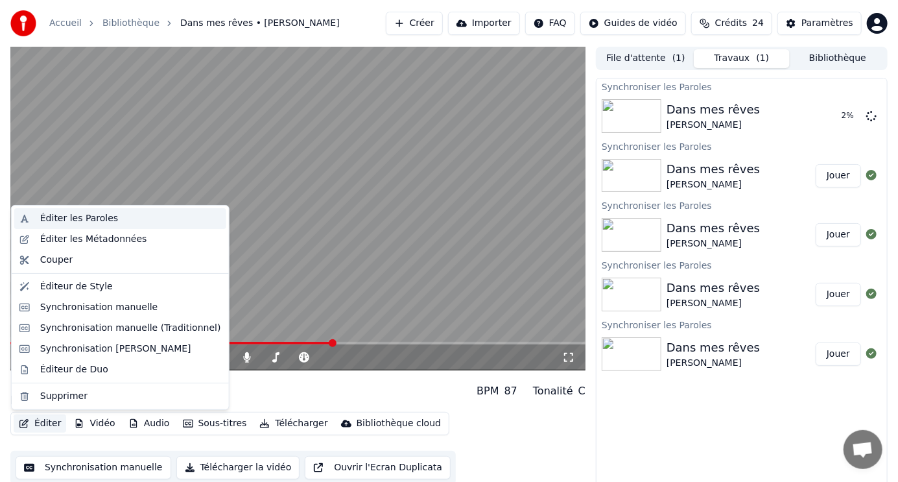
click at [75, 217] on div "Éditer les Paroles" at bounding box center [79, 218] width 78 height 13
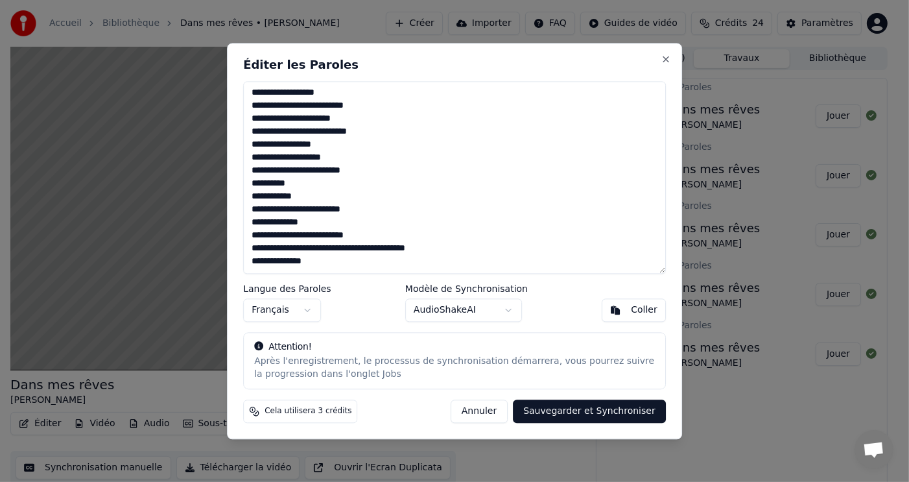
click at [320, 224] on textarea "**********" at bounding box center [454, 177] width 423 height 193
click at [249, 222] on textarea "**********" at bounding box center [454, 177] width 423 height 193
click at [252, 236] on textarea "**********" at bounding box center [454, 177] width 423 height 193
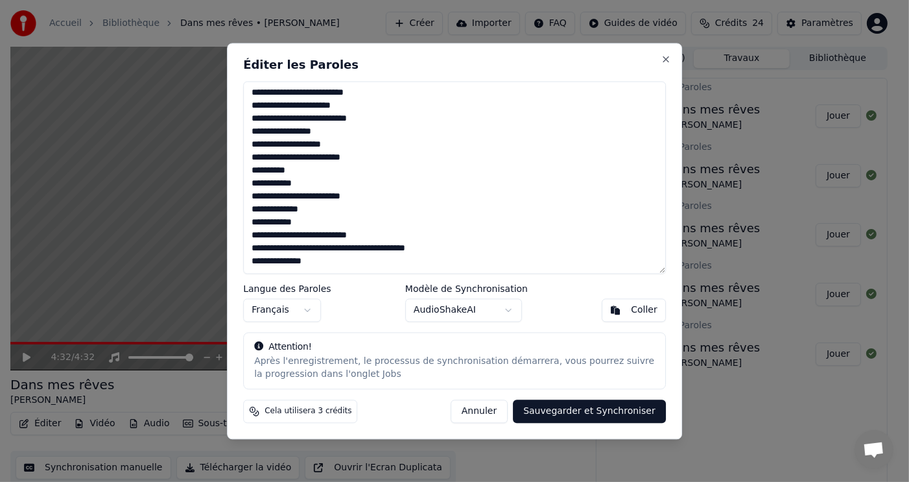
type textarea "**********"
click at [622, 412] on button "Sauvegarder et Synchroniser" at bounding box center [589, 411] width 153 height 23
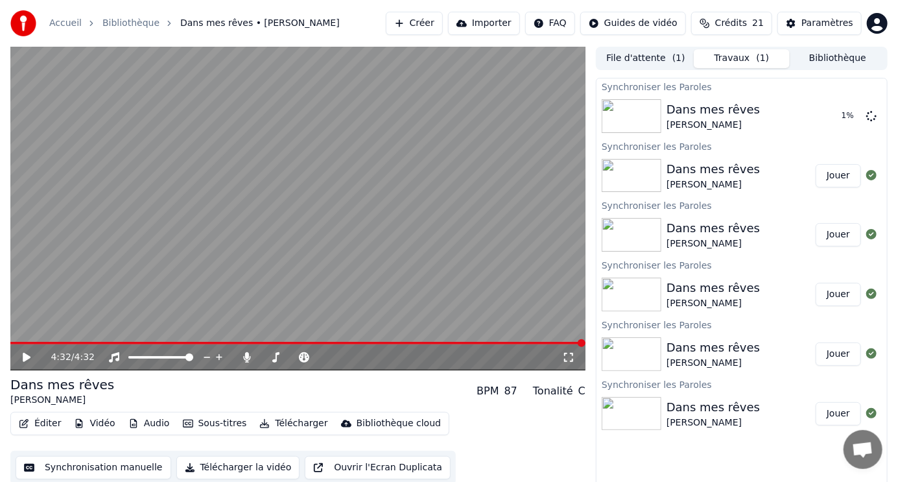
click at [24, 356] on icon at bounding box center [27, 357] width 8 height 9
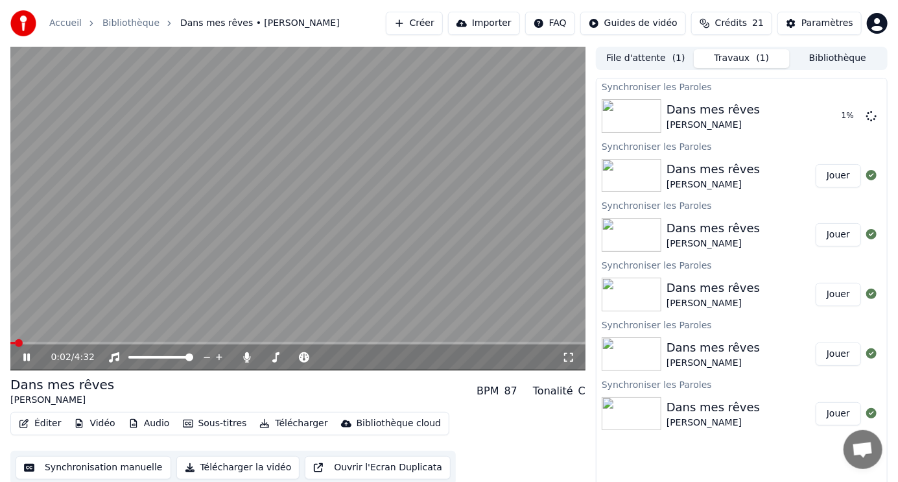
click at [204, 342] on span at bounding box center [297, 343] width 575 height 3
click at [39, 422] on button "Éditer" at bounding box center [40, 423] width 53 height 18
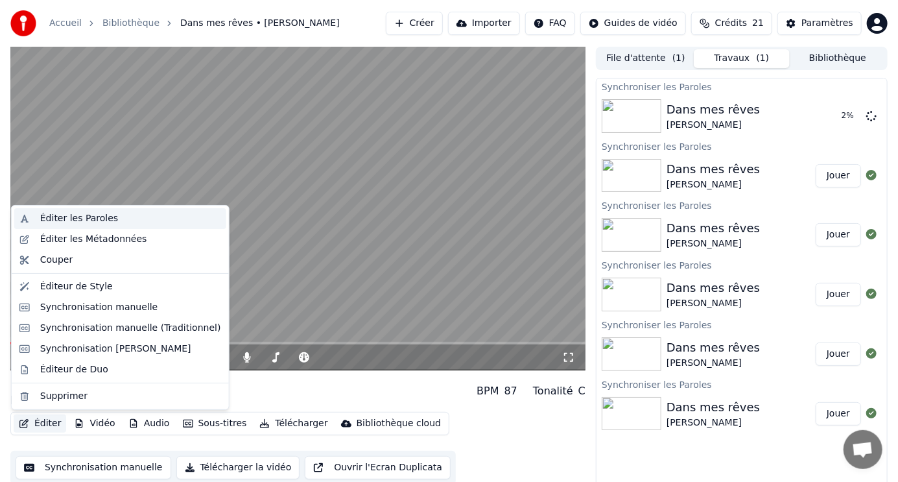
click at [56, 217] on div "Éditer les Paroles" at bounding box center [79, 218] width 78 height 13
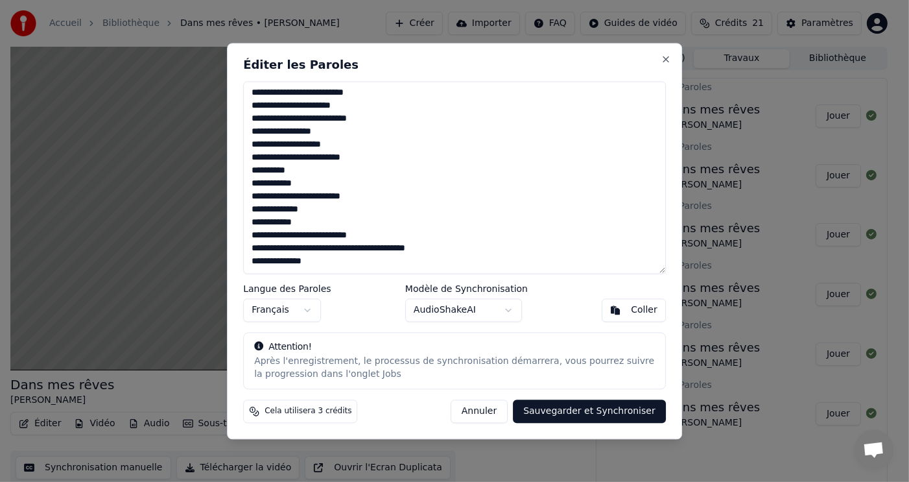
click at [609, 409] on button "Sauvegarder et Synchroniser" at bounding box center [589, 411] width 153 height 23
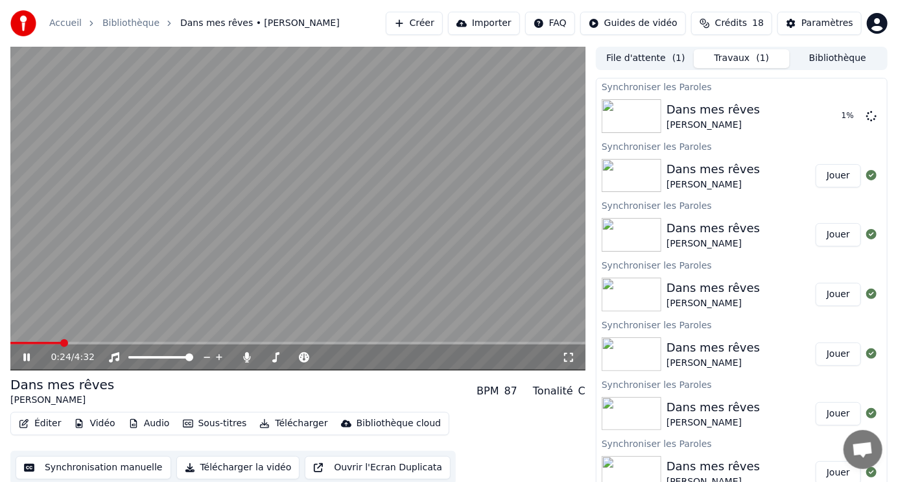
click at [61, 342] on span at bounding box center [35, 343] width 51 height 3
click at [112, 343] on span at bounding box center [297, 343] width 575 height 3
click at [184, 343] on span at bounding box center [297, 343] width 575 height 3
click at [38, 421] on button "Éditer" at bounding box center [40, 423] width 53 height 18
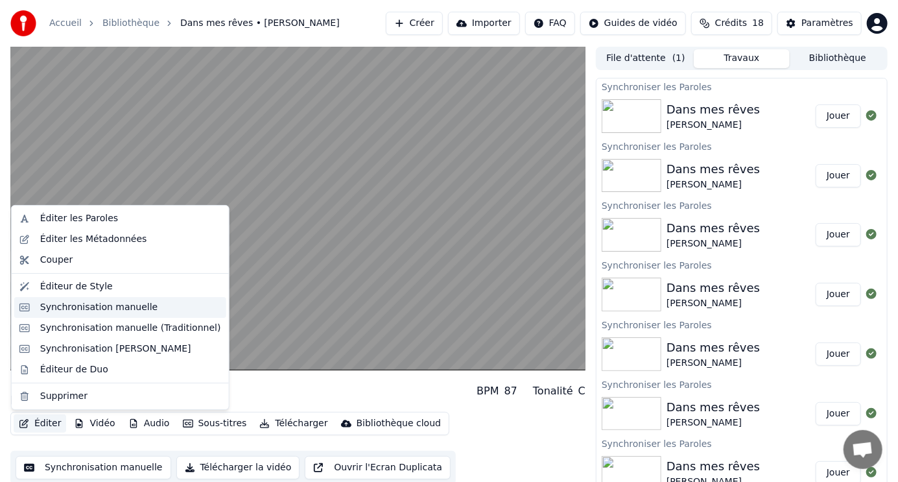
click at [58, 306] on div "Synchronisation manuelle" at bounding box center [99, 307] width 118 height 13
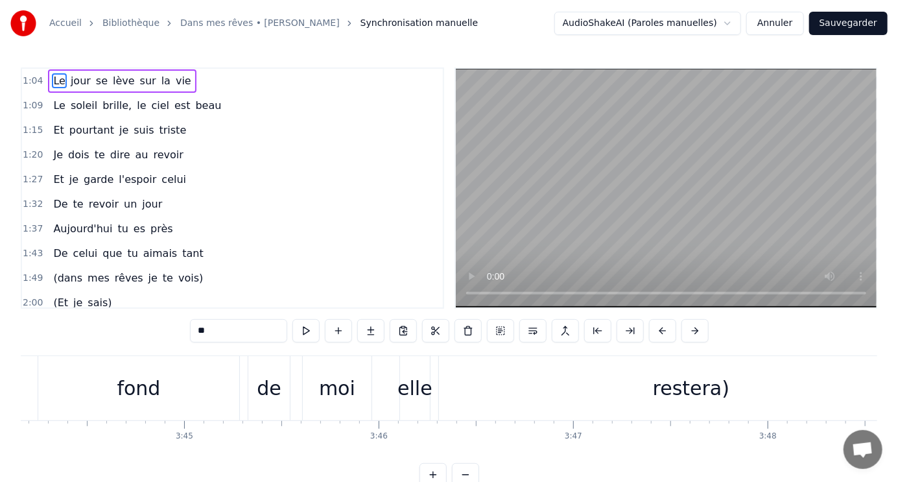
scroll to position [0, 43677]
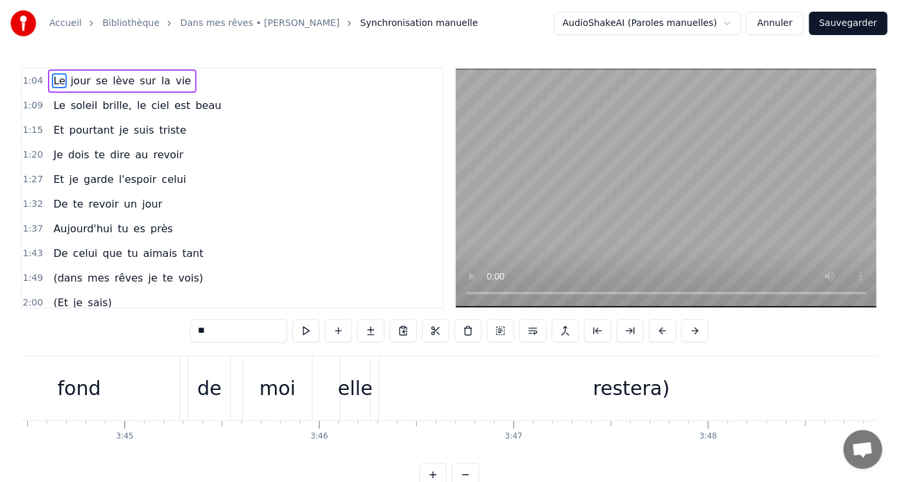
drag, startPoint x: 638, startPoint y: 385, endPoint x: 651, endPoint y: 385, distance: 12.3
click at [651, 385] on div "restera)" at bounding box center [631, 388] width 77 height 29
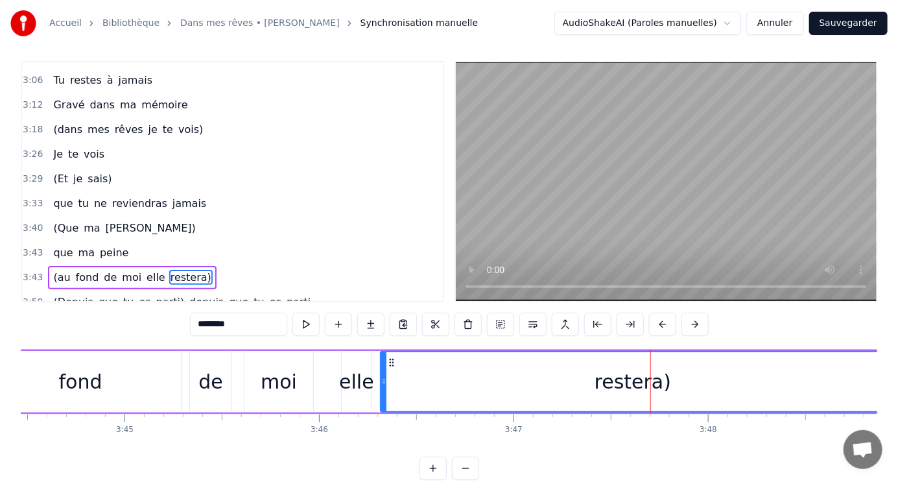
scroll to position [468, 0]
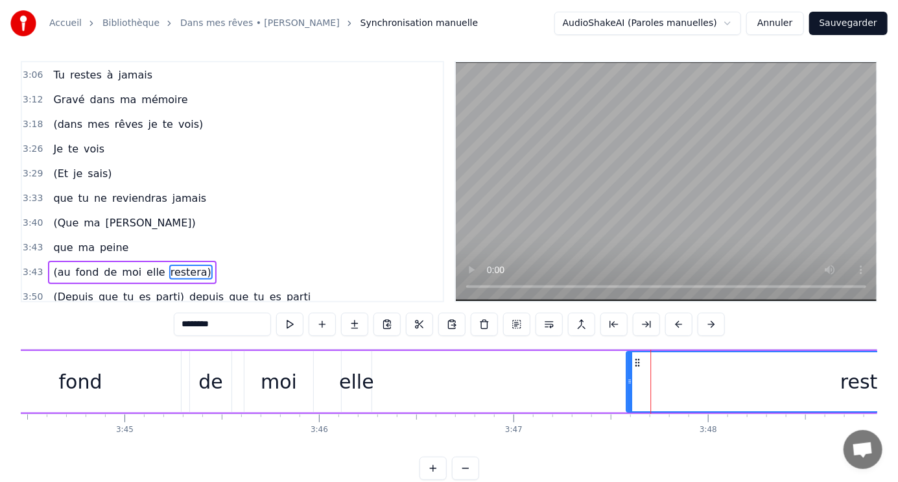
drag, startPoint x: 390, startPoint y: 357, endPoint x: 636, endPoint y: 380, distance: 246.9
click at [636, 380] on div "restera)" at bounding box center [878, 381] width 503 height 59
click at [364, 385] on div "elle" at bounding box center [356, 381] width 35 height 29
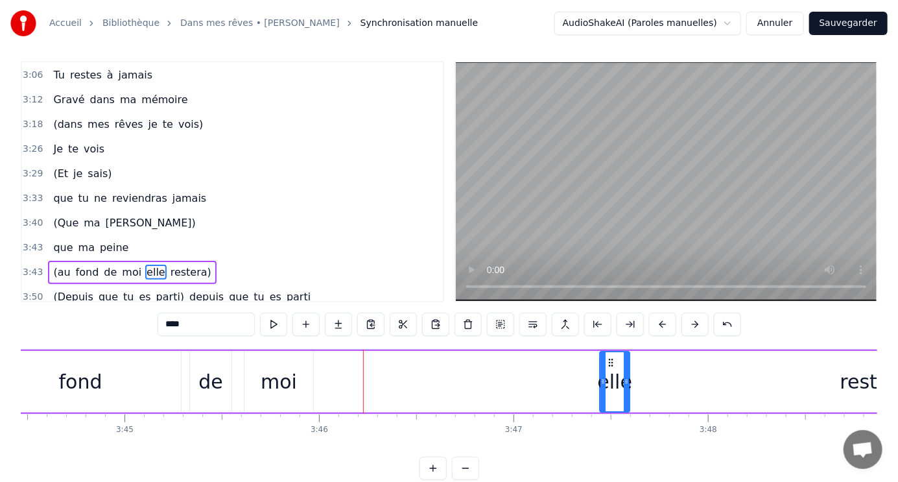
drag, startPoint x: 350, startPoint y: 357, endPoint x: 608, endPoint y: 376, distance: 258.8
click at [608, 376] on div "elle" at bounding box center [615, 381] width 29 height 59
click at [682, 383] on div "restera)" at bounding box center [879, 382] width 505 height 62
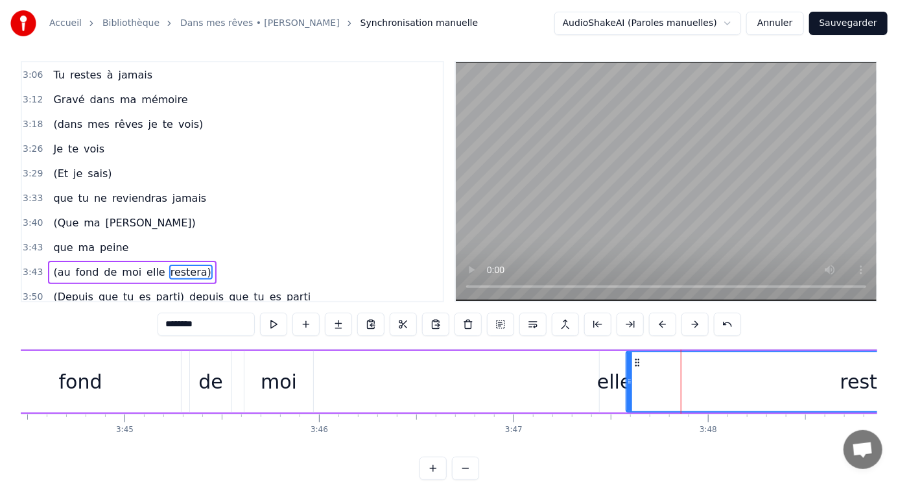
click at [614, 379] on div "elle" at bounding box center [614, 381] width 35 height 29
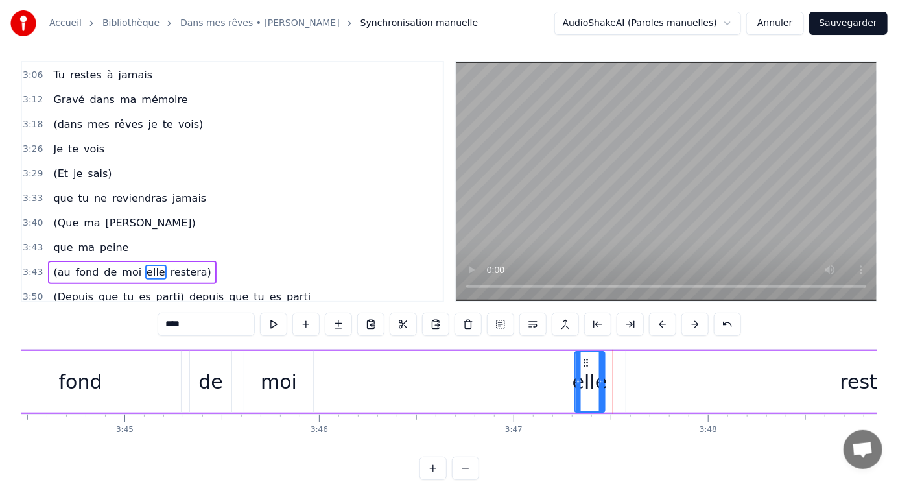
drag, startPoint x: 609, startPoint y: 359, endPoint x: 584, endPoint y: 363, distance: 25.7
click at [584, 363] on icon at bounding box center [585, 362] width 10 height 10
click at [285, 377] on div "moi" at bounding box center [279, 381] width 36 height 29
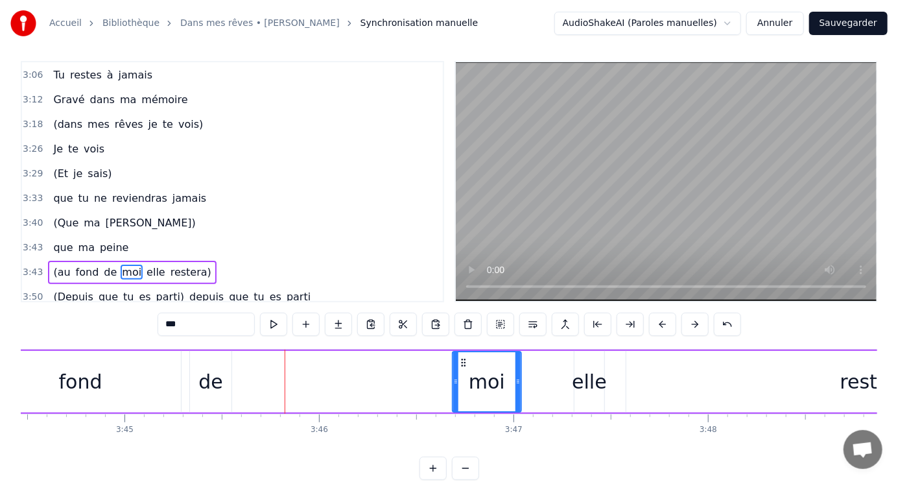
drag, startPoint x: 252, startPoint y: 359, endPoint x: 461, endPoint y: 377, distance: 208.9
click at [461, 377] on div "moi" at bounding box center [486, 381] width 67 height 59
click at [209, 379] on div "de" at bounding box center [210, 381] width 25 height 29
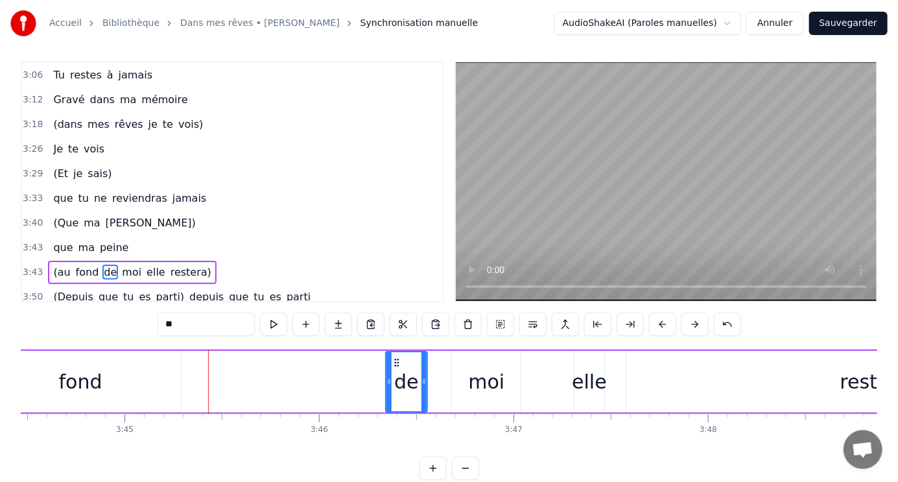
drag, startPoint x: 201, startPoint y: 361, endPoint x: 400, endPoint y: 368, distance: 198.6
click at [397, 368] on div "de" at bounding box center [406, 381] width 40 height 59
click at [123, 383] on div "fond" at bounding box center [80, 382] width 201 height 62
type input "****"
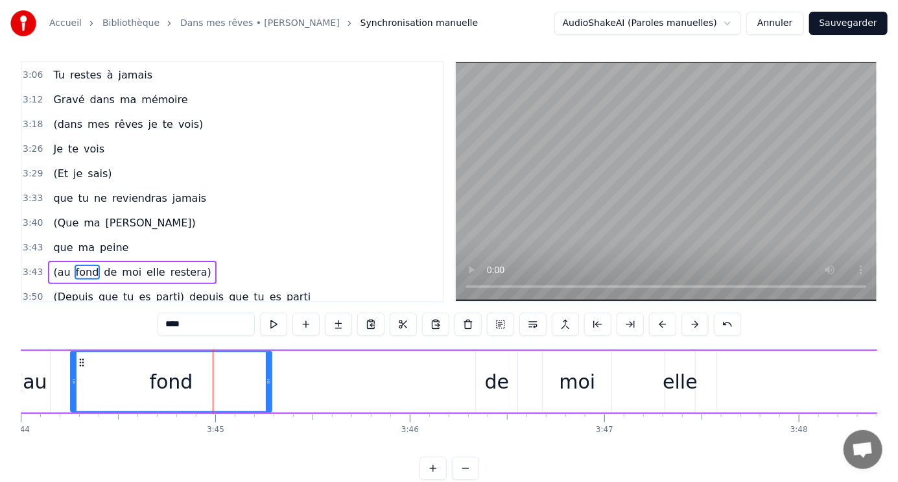
scroll to position [0, 43526]
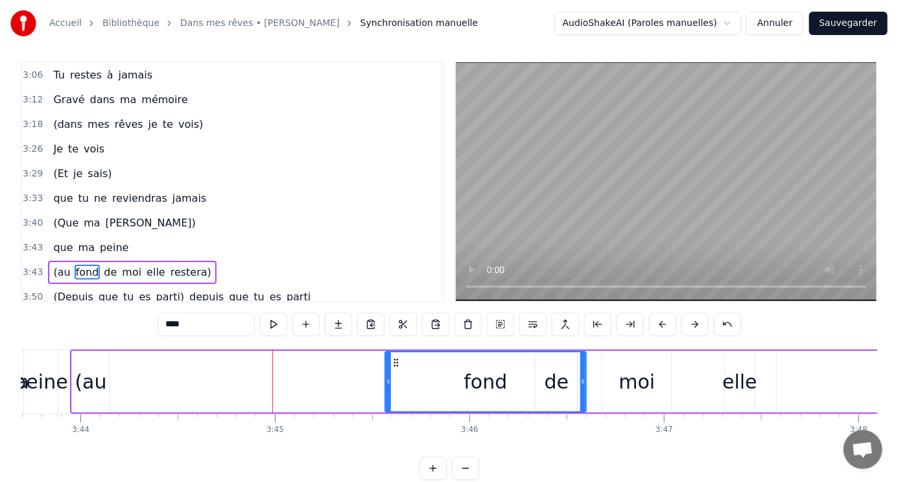
drag, startPoint x: 141, startPoint y: 358, endPoint x: 396, endPoint y: 363, distance: 255.0
click at [396, 363] on icon at bounding box center [396, 362] width 10 height 10
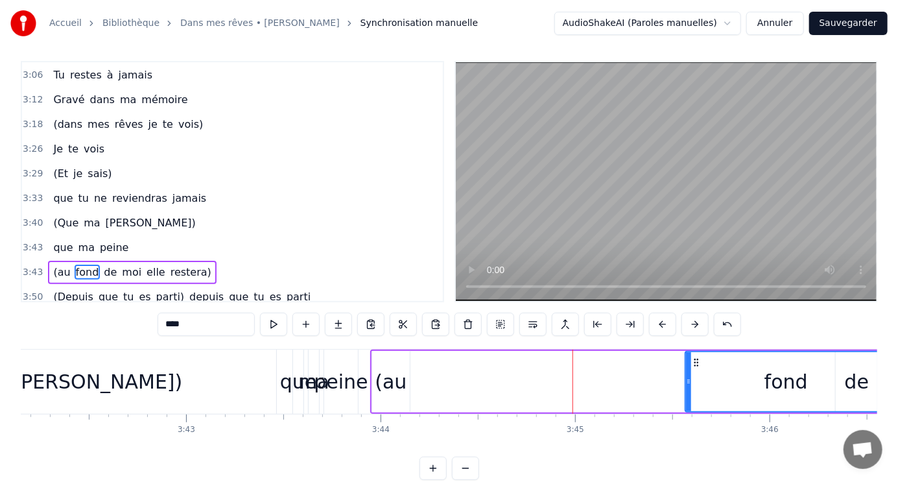
scroll to position [0, 43227]
drag, startPoint x: 391, startPoint y: 383, endPoint x: 610, endPoint y: 389, distance: 218.7
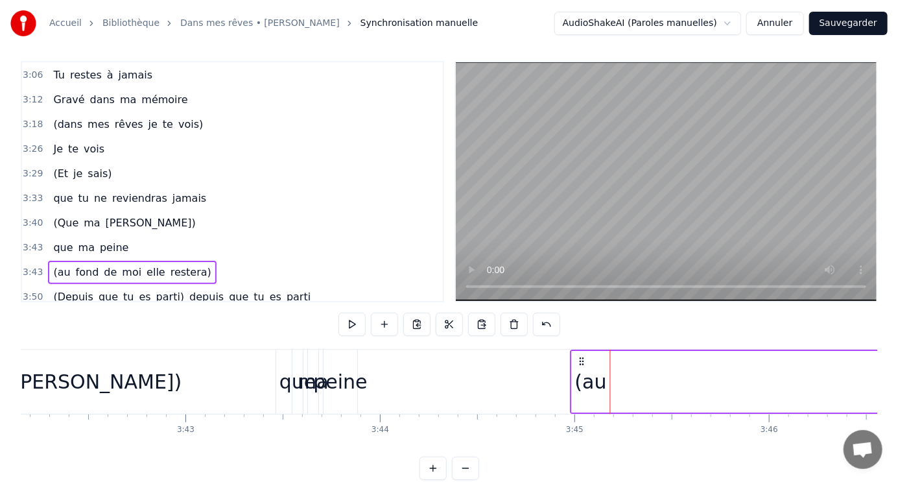
drag, startPoint x: 378, startPoint y: 357, endPoint x: 579, endPoint y: 373, distance: 201.7
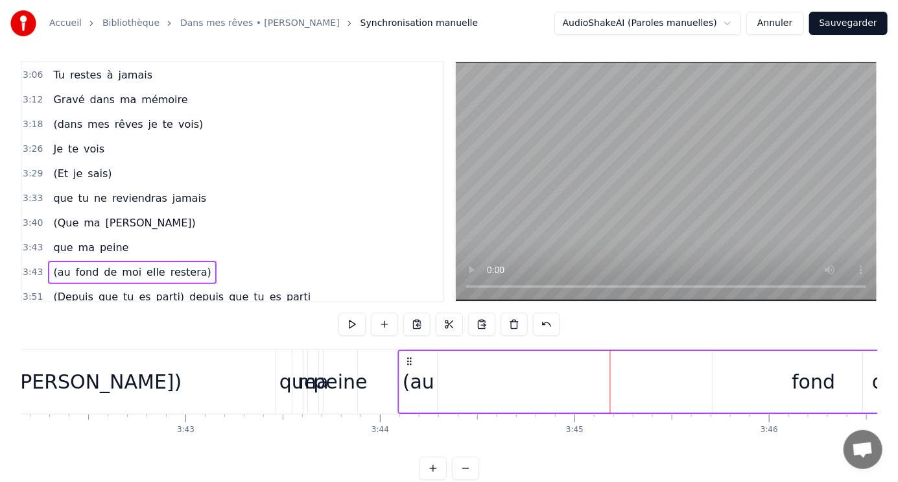
drag, startPoint x: 379, startPoint y: 360, endPoint x: 408, endPoint y: 359, distance: 28.5
click at [408, 361] on circle at bounding box center [408, 361] width 1 height 1
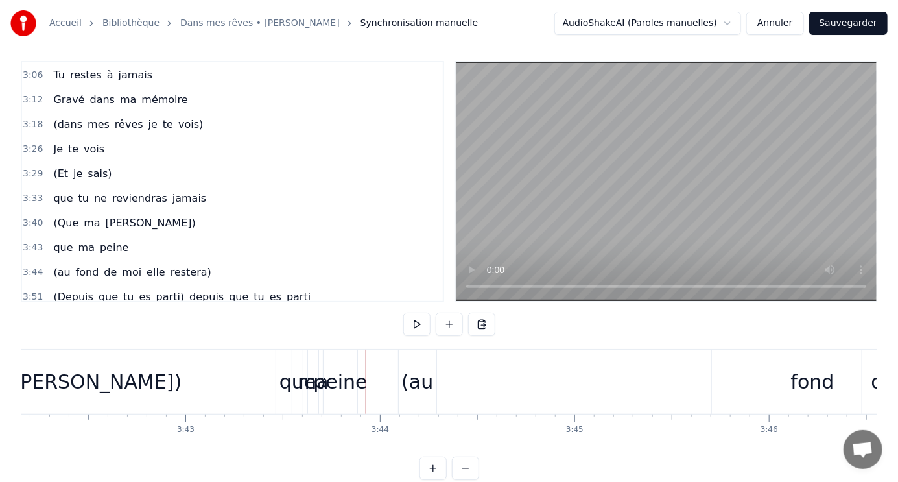
click at [424, 376] on div "(au" at bounding box center [417, 381] width 32 height 29
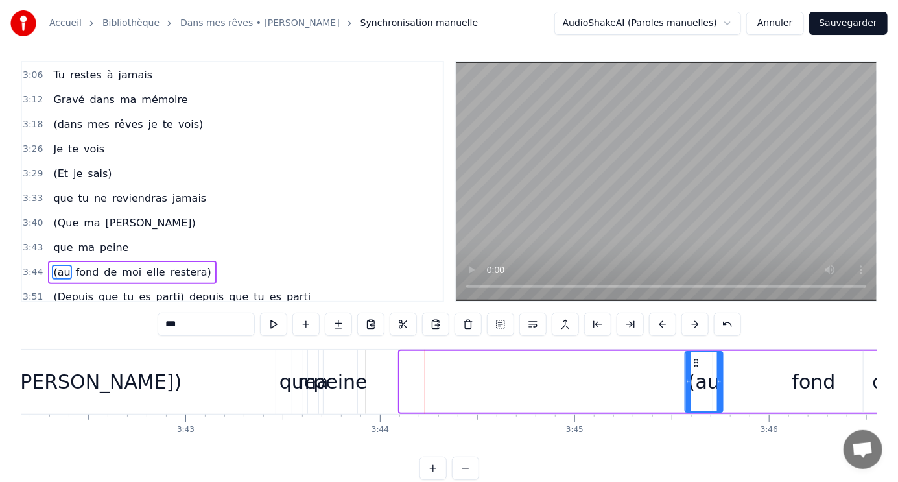
drag, startPoint x: 409, startPoint y: 361, endPoint x: 695, endPoint y: 381, distance: 286.1
click at [695, 381] on div "(au" at bounding box center [704, 381] width 36 height 59
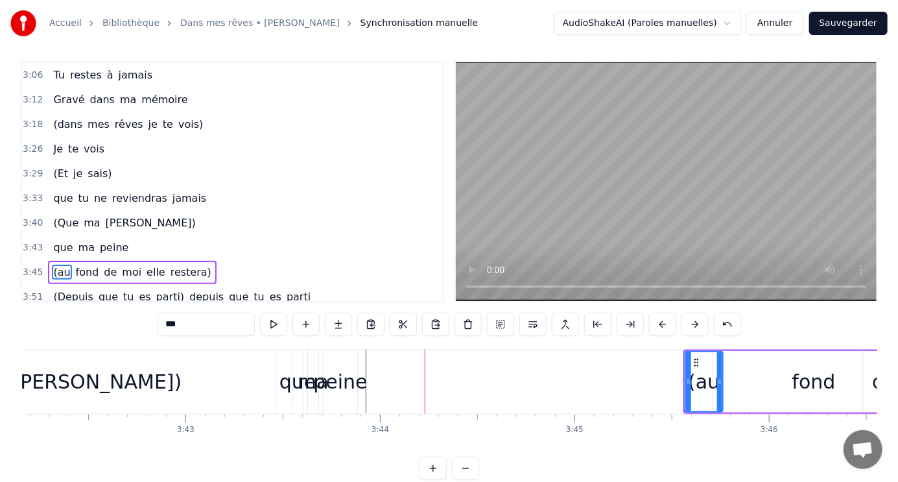
click at [352, 383] on div "peine" at bounding box center [340, 381] width 54 height 29
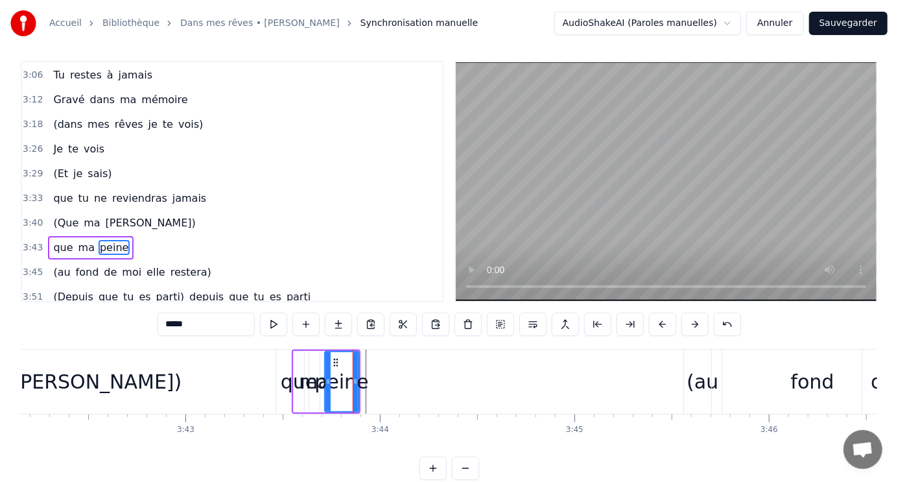
scroll to position [0, 0]
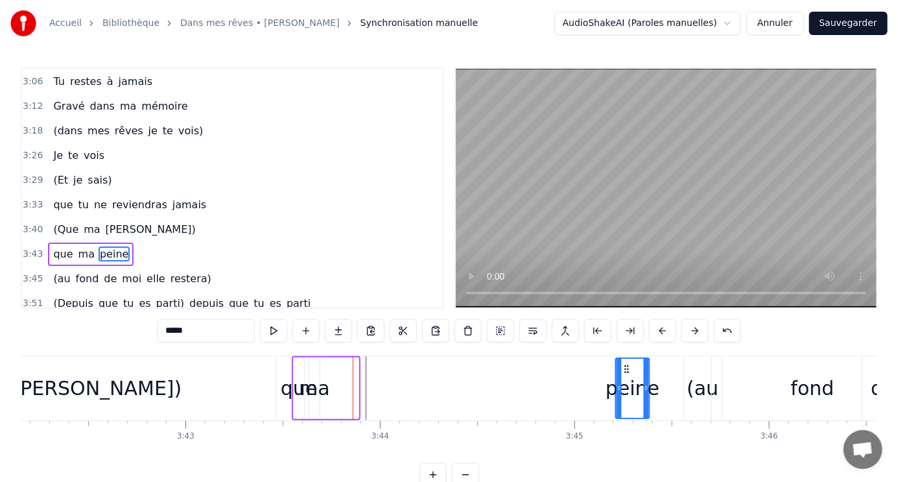
drag, startPoint x: 333, startPoint y: 366, endPoint x: 624, endPoint y: 383, distance: 291.7
click at [624, 383] on div "peine" at bounding box center [633, 388] width 32 height 59
click at [321, 392] on div "ma" at bounding box center [314, 388] width 31 height 29
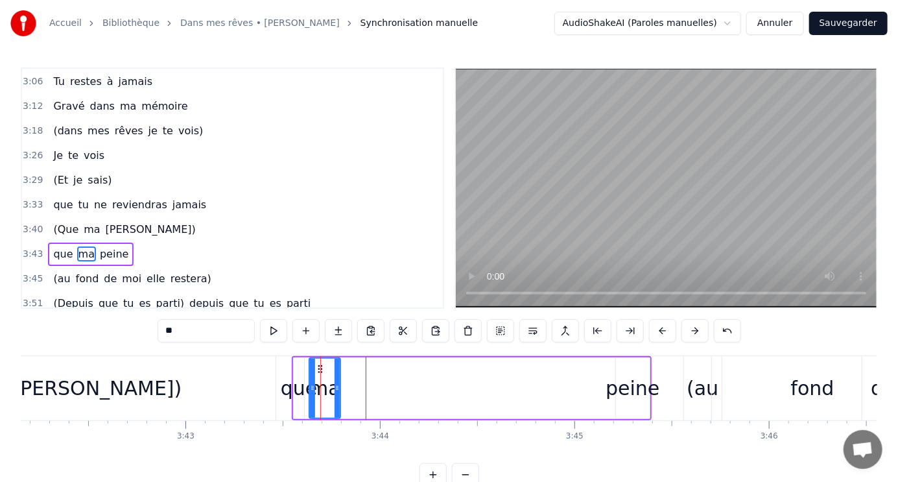
drag, startPoint x: 317, startPoint y: 378, endPoint x: 338, endPoint y: 378, distance: 20.8
click at [338, 378] on div at bounding box center [337, 388] width 5 height 59
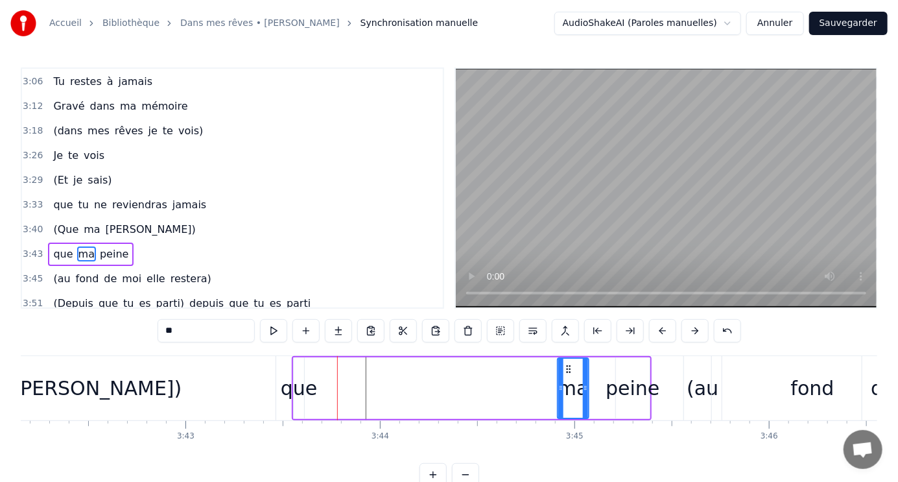
drag, startPoint x: 317, startPoint y: 368, endPoint x: 566, endPoint y: 390, distance: 249.4
click at [566, 390] on div "ma" at bounding box center [573, 388] width 30 height 59
click at [296, 390] on div "que" at bounding box center [299, 388] width 37 height 29
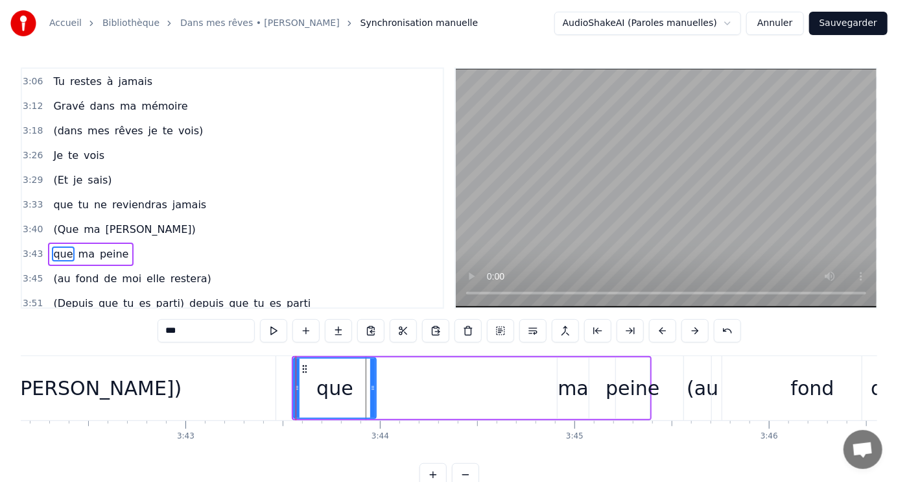
drag, startPoint x: 299, startPoint y: 368, endPoint x: 371, endPoint y: 377, distance: 72.6
click at [371, 377] on div at bounding box center [372, 388] width 5 height 59
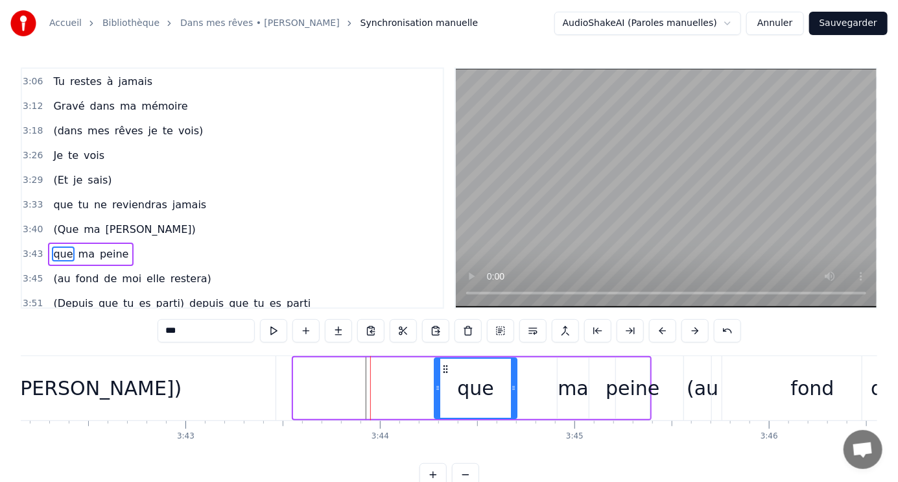
drag, startPoint x: 301, startPoint y: 366, endPoint x: 442, endPoint y: 366, distance: 141.4
click at [442, 366] on icon at bounding box center [446, 369] width 10 height 10
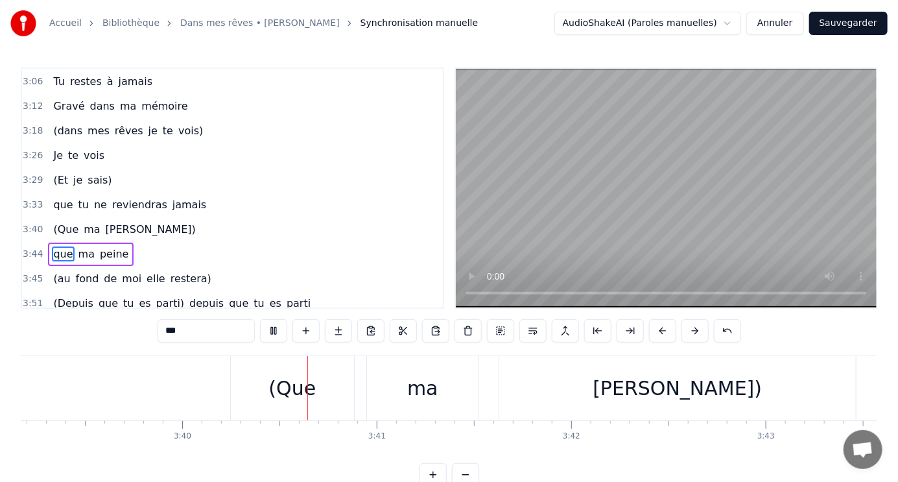
scroll to position [0, 42771]
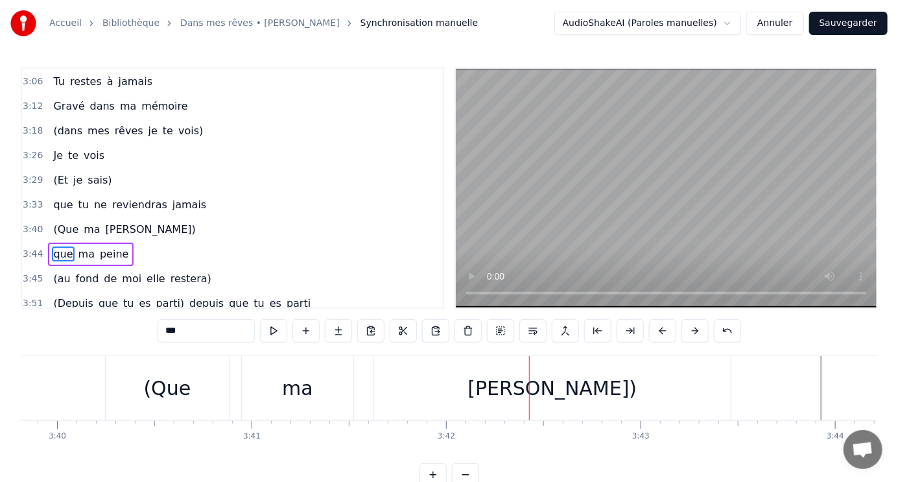
click at [544, 396] on div "[PERSON_NAME])" at bounding box center [552, 388] width 169 height 29
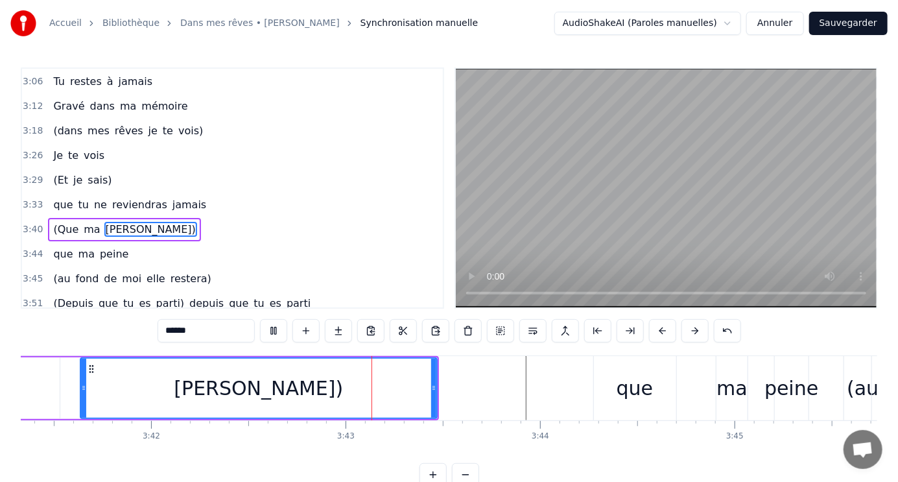
scroll to position [0, 43238]
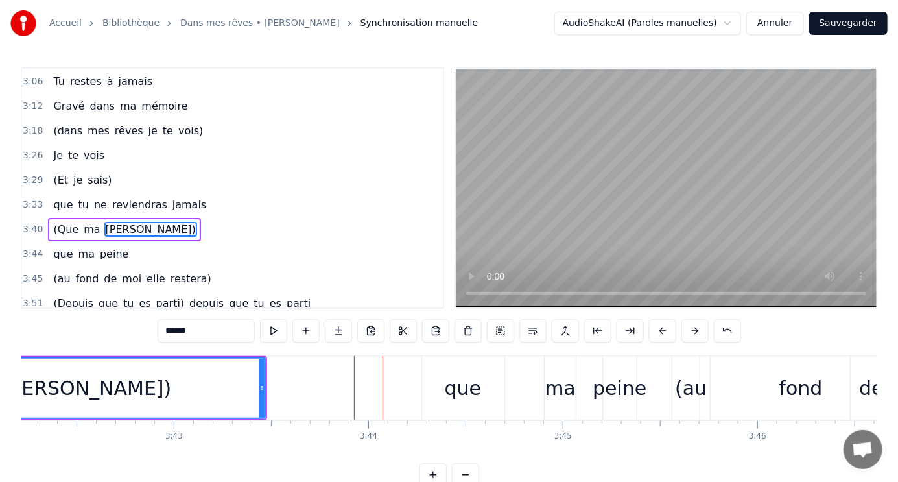
click at [456, 384] on div "que" at bounding box center [463, 388] width 37 height 29
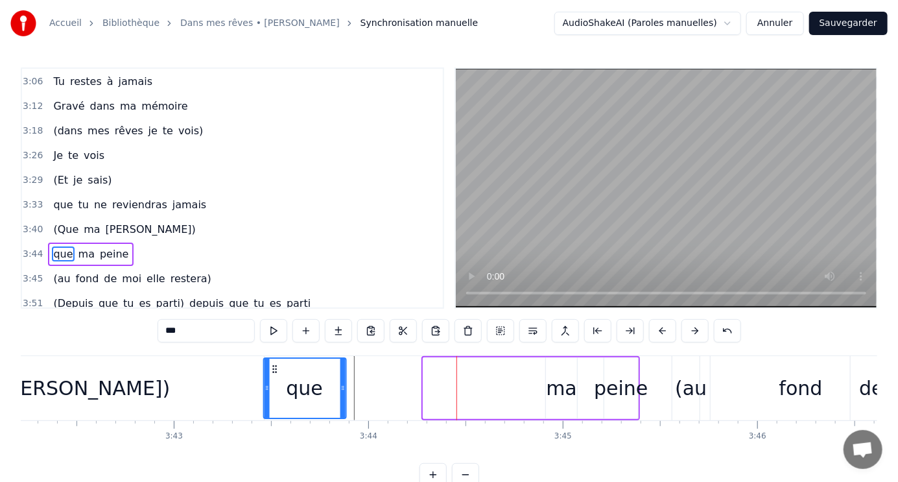
drag, startPoint x: 432, startPoint y: 368, endPoint x: 272, endPoint y: 368, distance: 159.6
click at [272, 368] on icon at bounding box center [275, 369] width 10 height 10
click at [556, 385] on div "ma" at bounding box center [561, 388] width 31 height 29
type input "**"
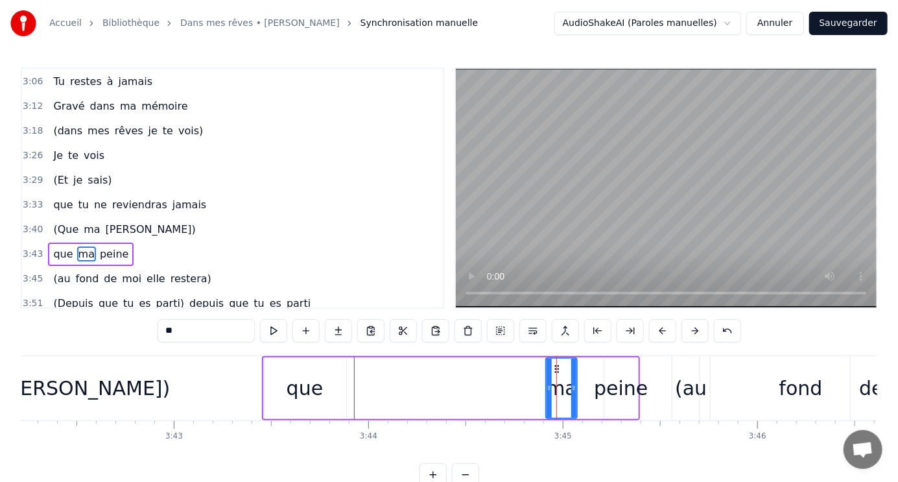
drag, startPoint x: 555, startPoint y: 366, endPoint x: 455, endPoint y: 365, distance: 100.5
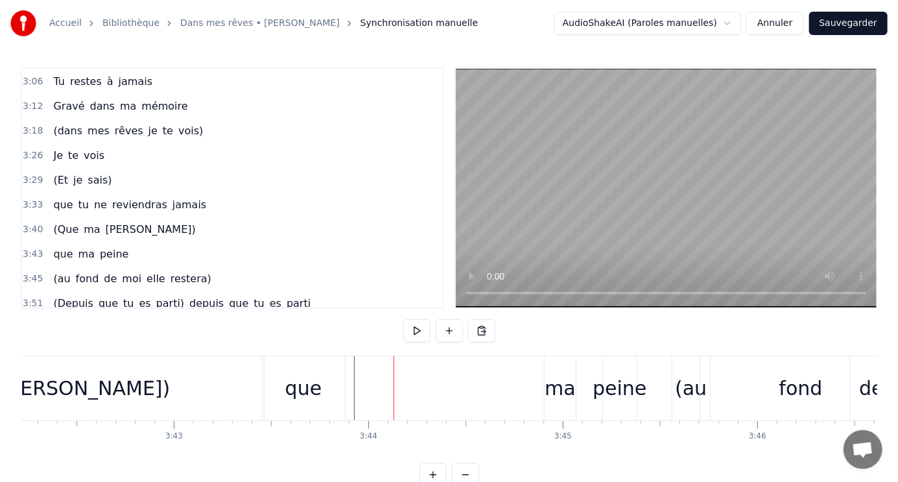
copy div "Le jour se lève sur la vie Le soleil brille, le ciel est beau Et pourtant je su…"
click at [562, 394] on div "ma" at bounding box center [560, 388] width 31 height 29
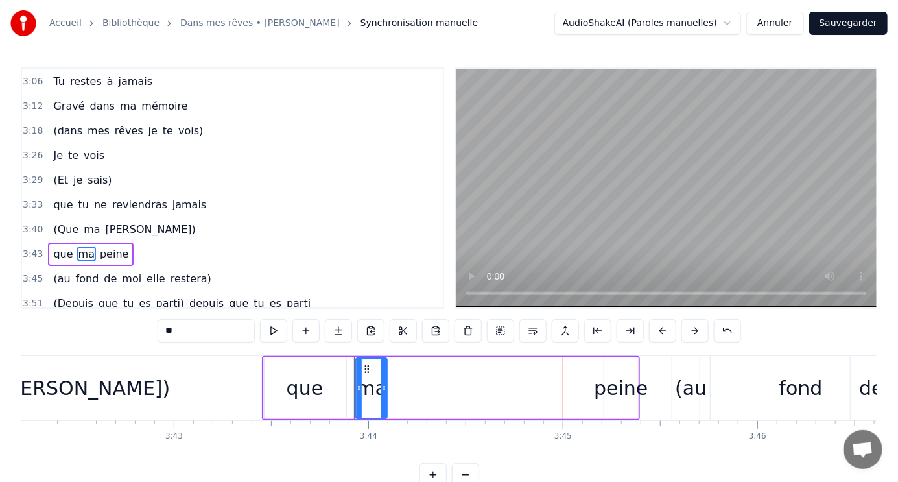
drag, startPoint x: 553, startPoint y: 365, endPoint x: 363, endPoint y: 350, distance: 190.6
click at [363, 350] on div "1:04 Le jour se lève sur la vie 1:09 Le soleil brille, le ciel est beau 1:15 Et…" at bounding box center [449, 276] width 857 height 419
click at [622, 385] on div "peine" at bounding box center [621, 388] width 54 height 29
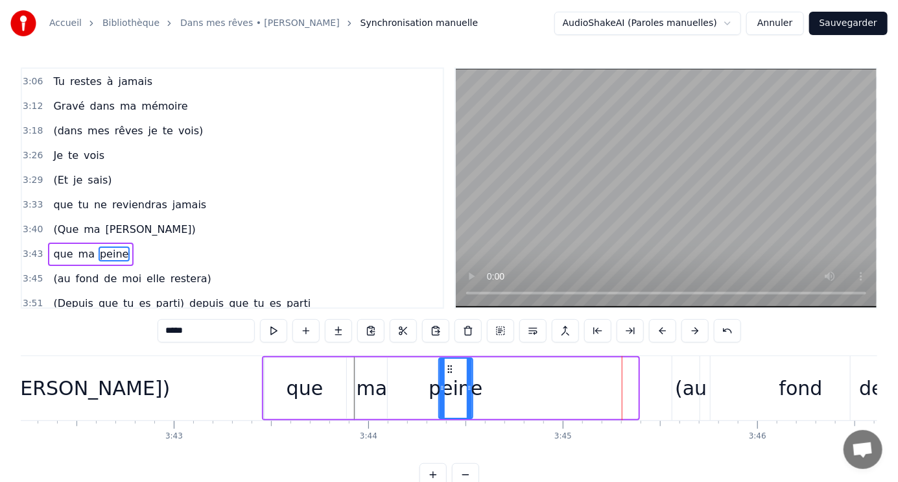
drag, startPoint x: 612, startPoint y: 366, endPoint x: 447, endPoint y: 342, distance: 167.1
click at [447, 342] on div "1:04 Le jour se lève sur la vie 1:09 Le soleil brille, le ciel est beau 1:15 Et…" at bounding box center [449, 276] width 857 height 419
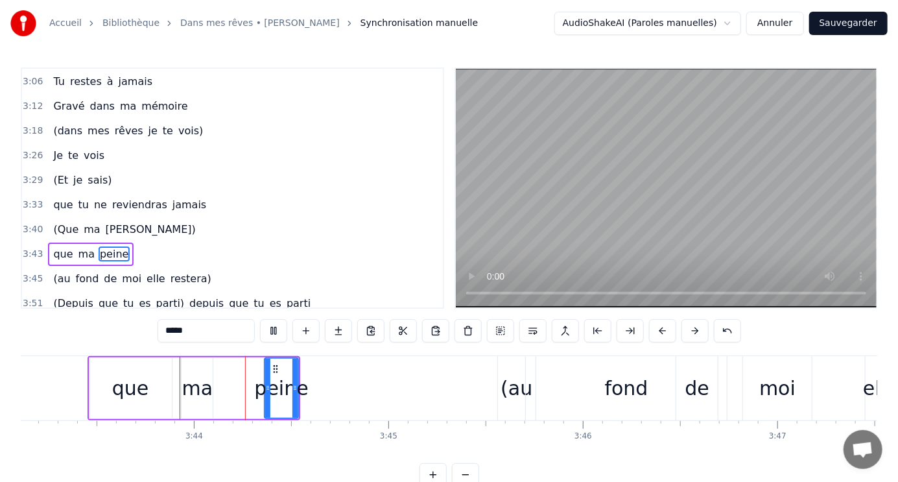
scroll to position [0, 43429]
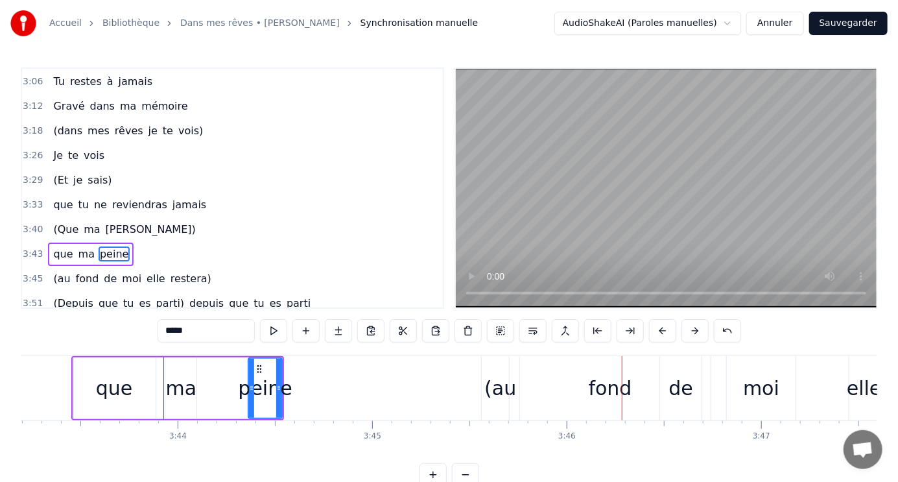
click at [612, 392] on div "fond" at bounding box center [610, 388] width 43 height 29
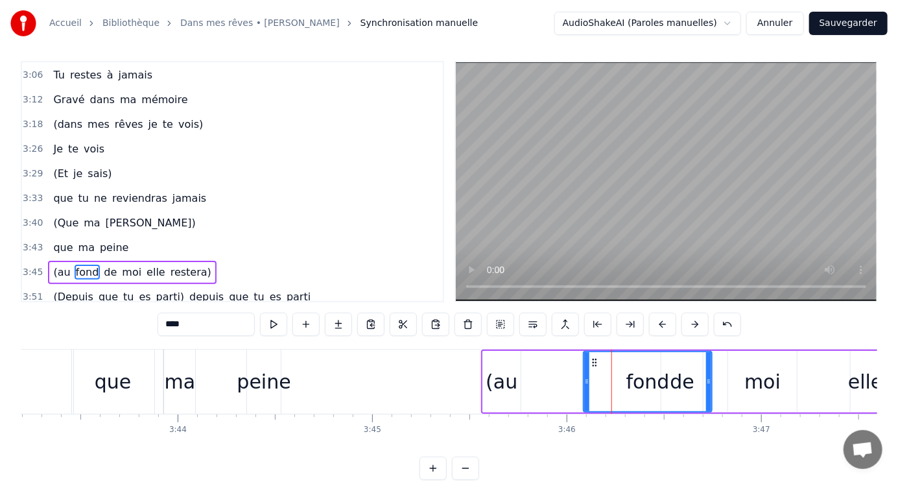
drag, startPoint x: 514, startPoint y: 372, endPoint x: 587, endPoint y: 371, distance: 72.7
click at [587, 371] on div at bounding box center [586, 381] width 5 height 59
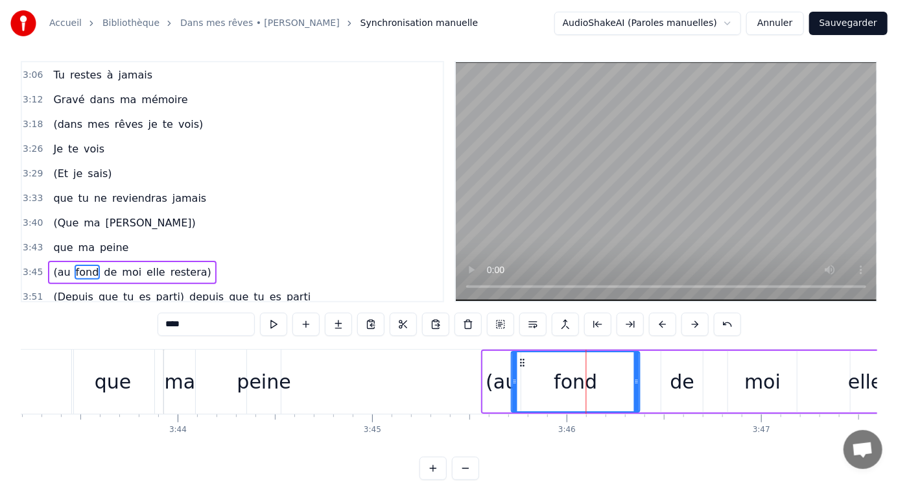
drag, startPoint x: 595, startPoint y: 360, endPoint x: 523, endPoint y: 356, distance: 72.1
click at [523, 357] on icon at bounding box center [523, 362] width 10 height 10
click at [855, 374] on div "elle" at bounding box center [865, 381] width 35 height 29
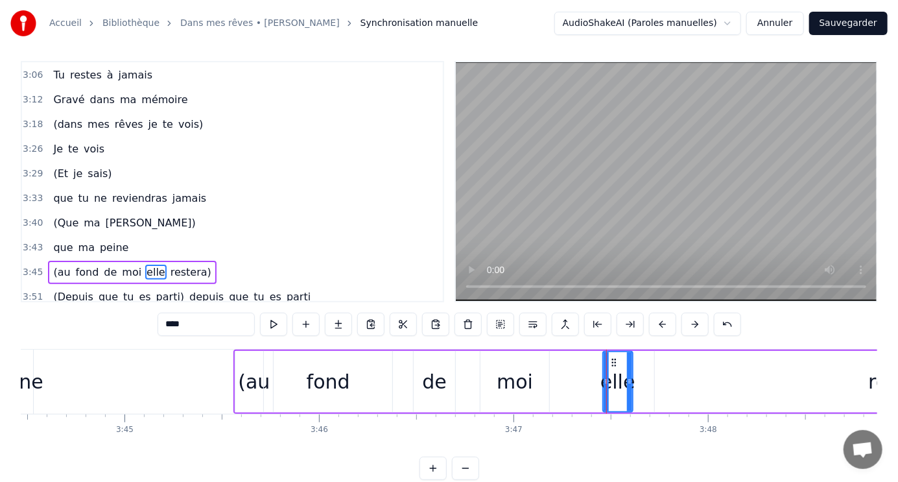
scroll to position [0, 43677]
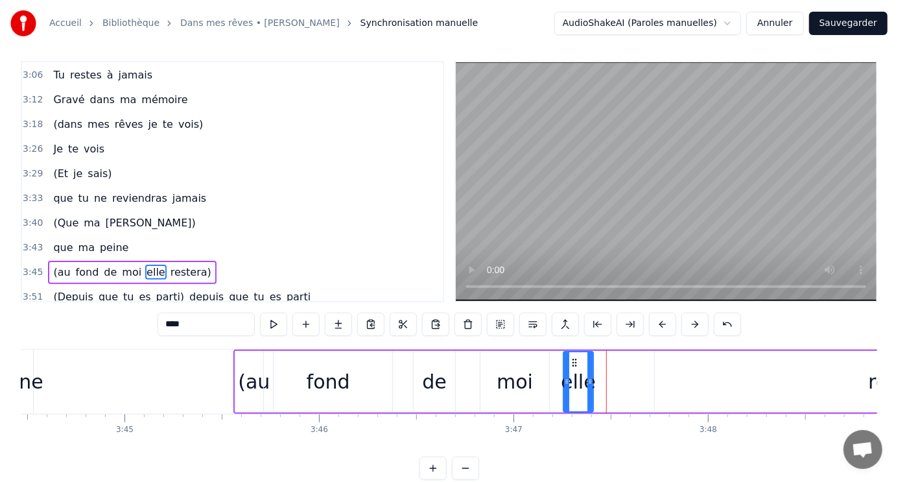
drag, startPoint x: 612, startPoint y: 359, endPoint x: 573, endPoint y: 359, distance: 39.6
click at [573, 359] on icon at bounding box center [574, 362] width 10 height 10
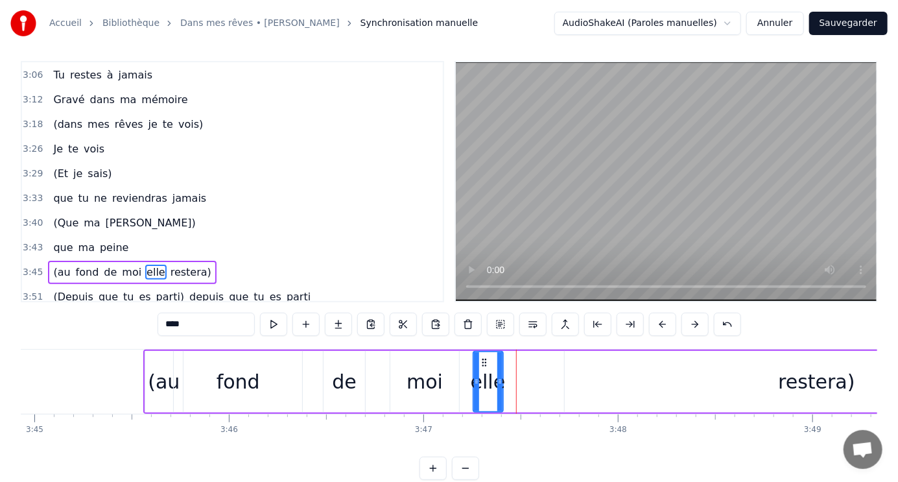
click at [810, 380] on div "restera)" at bounding box center [816, 381] width 77 height 29
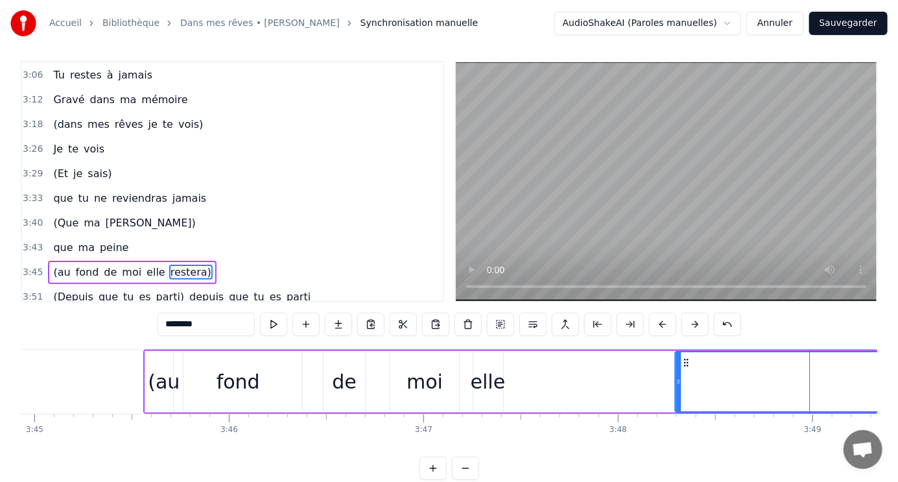
drag, startPoint x: 573, startPoint y: 359, endPoint x: 684, endPoint y: 347, distance: 111.5
click at [684, 347] on div "1:04 Le jour se lève sur la vie 1:09 Le soleil brille, le ciel est beau 1:15 Et…" at bounding box center [449, 270] width 857 height 419
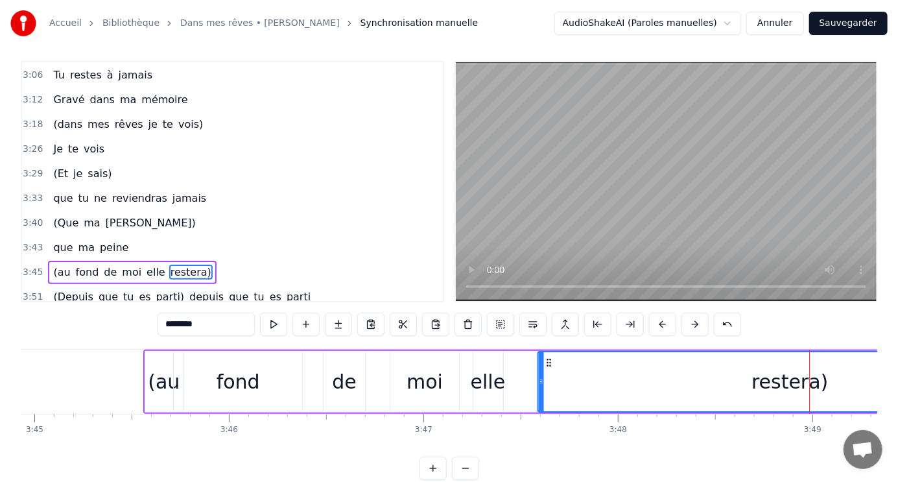
drag, startPoint x: 684, startPoint y: 361, endPoint x: 547, endPoint y: 359, distance: 136.9
click at [547, 359] on icon at bounding box center [549, 362] width 10 height 10
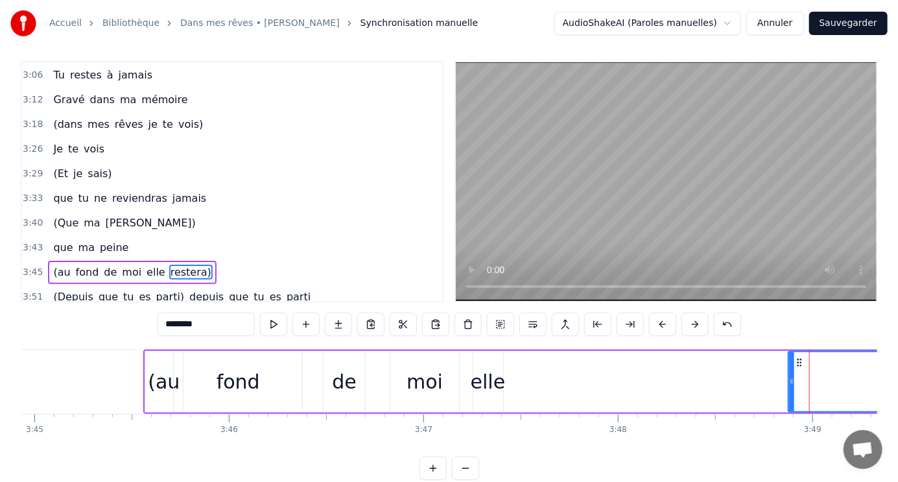
drag, startPoint x: 542, startPoint y: 370, endPoint x: 793, endPoint y: 365, distance: 251.1
click at [793, 365] on div at bounding box center [791, 381] width 5 height 59
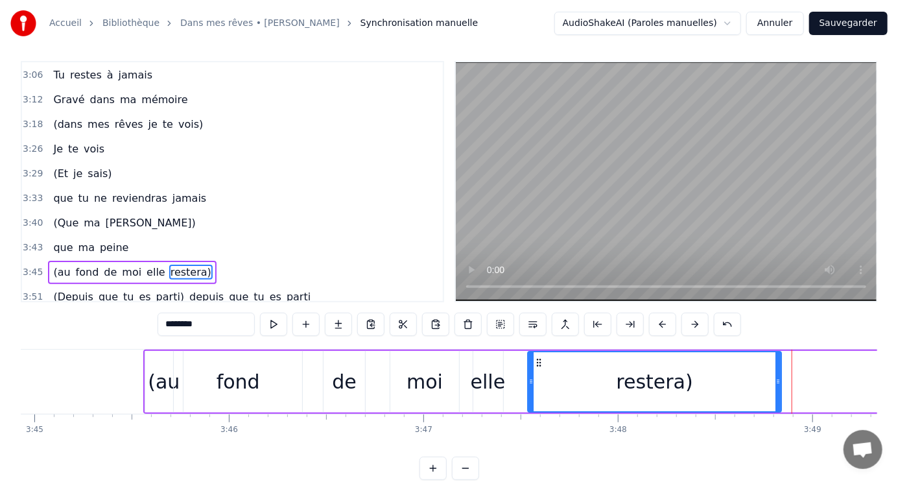
drag, startPoint x: 799, startPoint y: 361, endPoint x: 538, endPoint y: 344, distance: 261.9
click at [538, 344] on div "1:04 Le jour se lève sur la vie 1:09 Le soleil brille, le ciel est beau 1:15 Et…" at bounding box center [449, 270] width 857 height 419
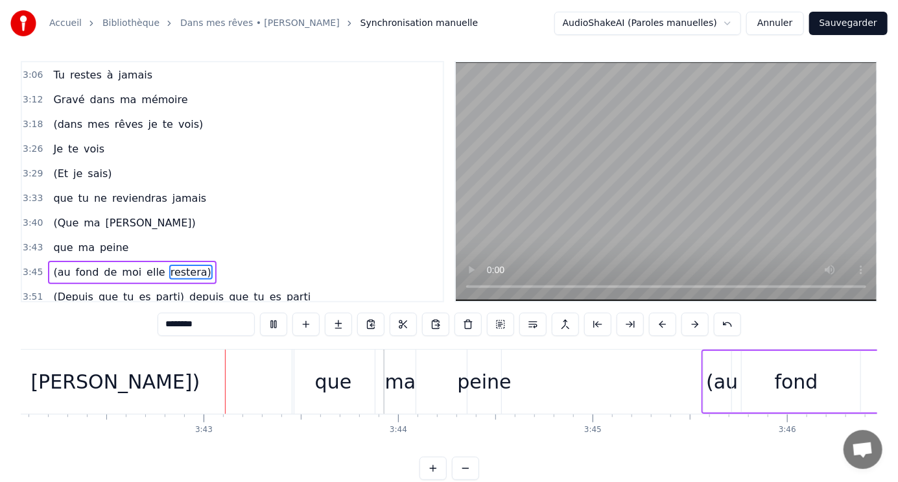
scroll to position [0, 43221]
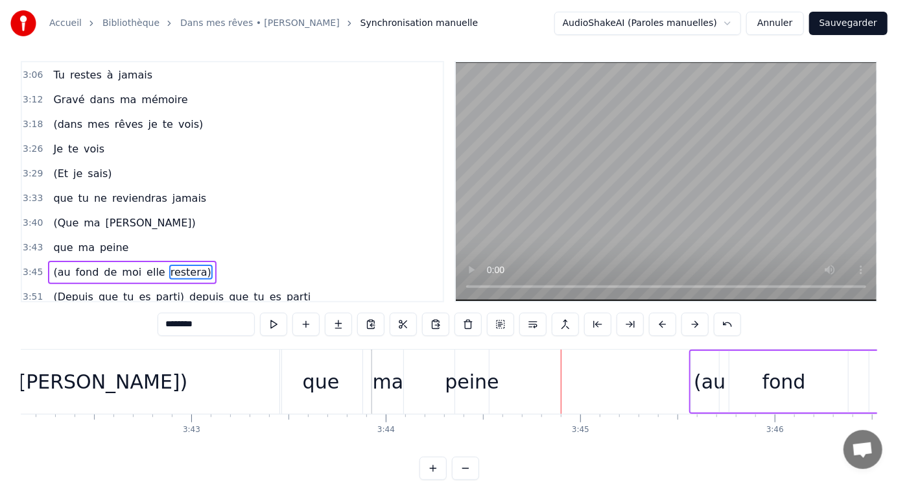
click at [468, 381] on div "peine" at bounding box center [472, 381] width 54 height 29
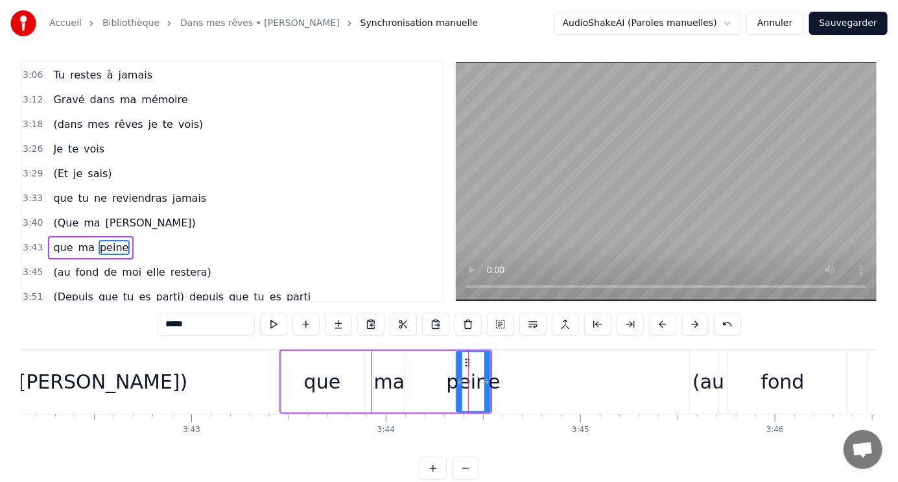
scroll to position [0, 0]
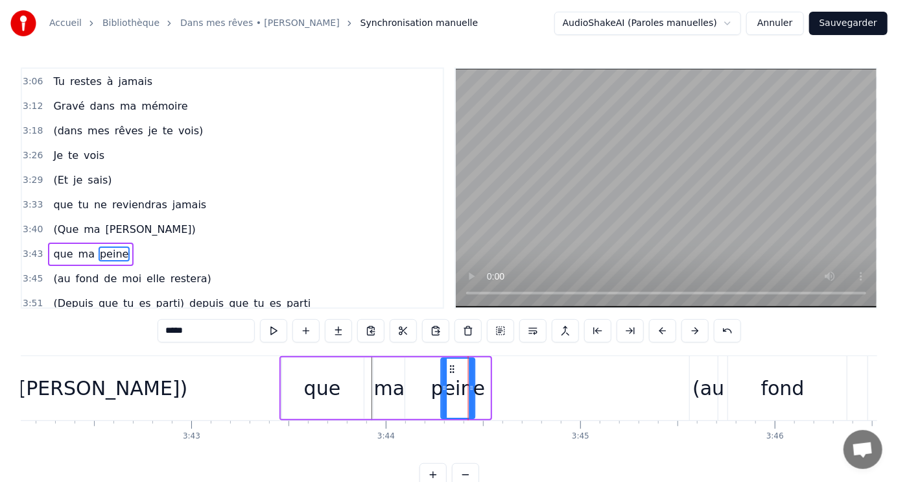
drag, startPoint x: 464, startPoint y: 368, endPoint x: 449, endPoint y: 368, distance: 14.9
click at [451, 368] on circle at bounding box center [451, 368] width 1 height 1
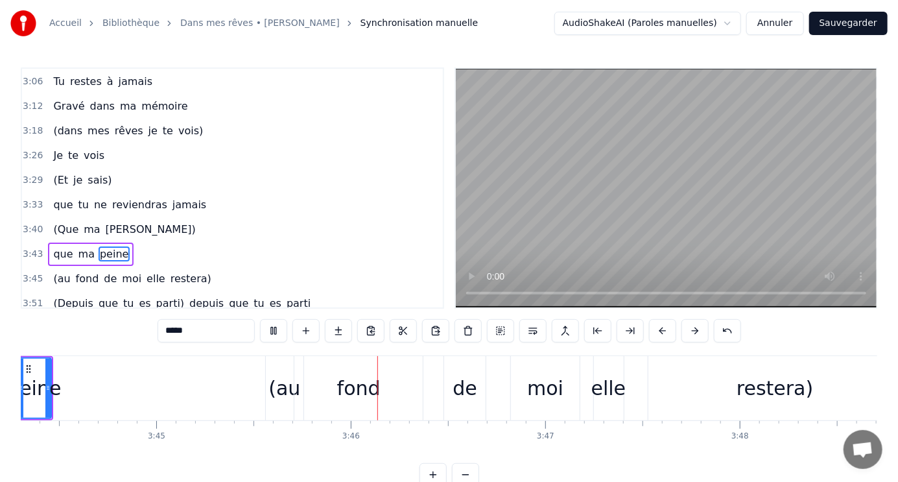
scroll to position [0, 43825]
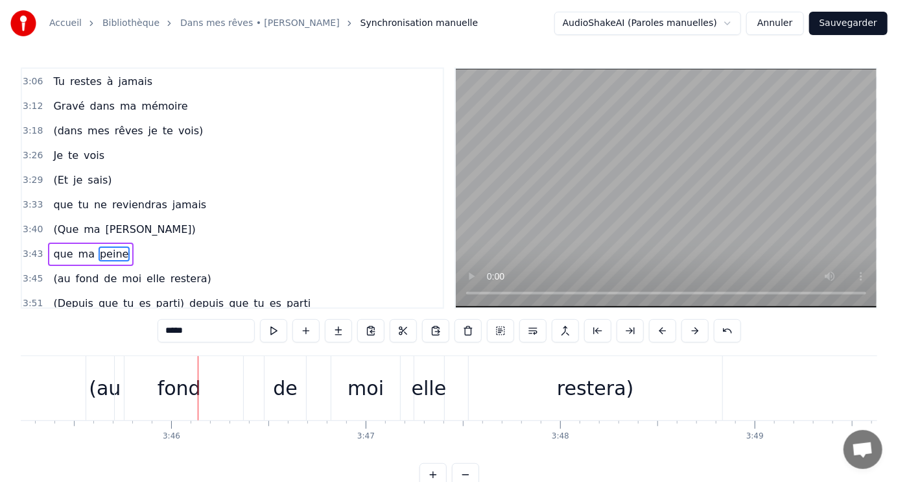
click at [110, 388] on div "(au" at bounding box center [105, 388] width 32 height 29
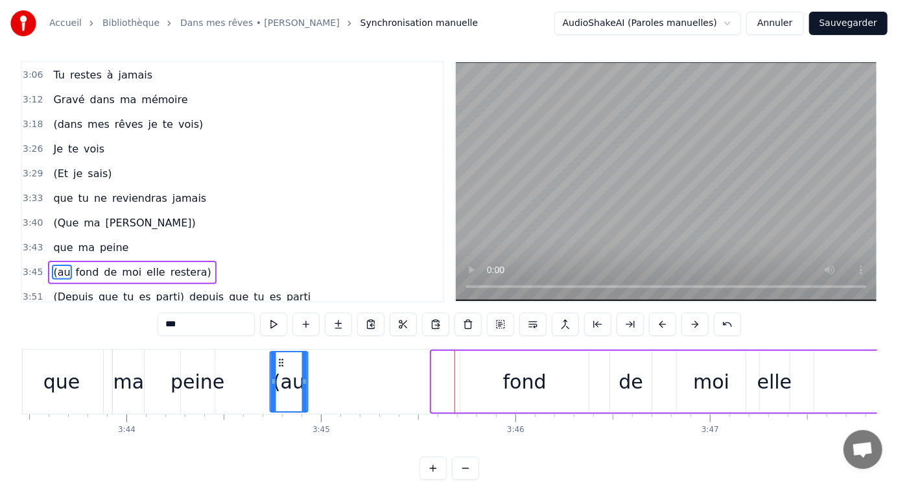
scroll to position [0, 43480]
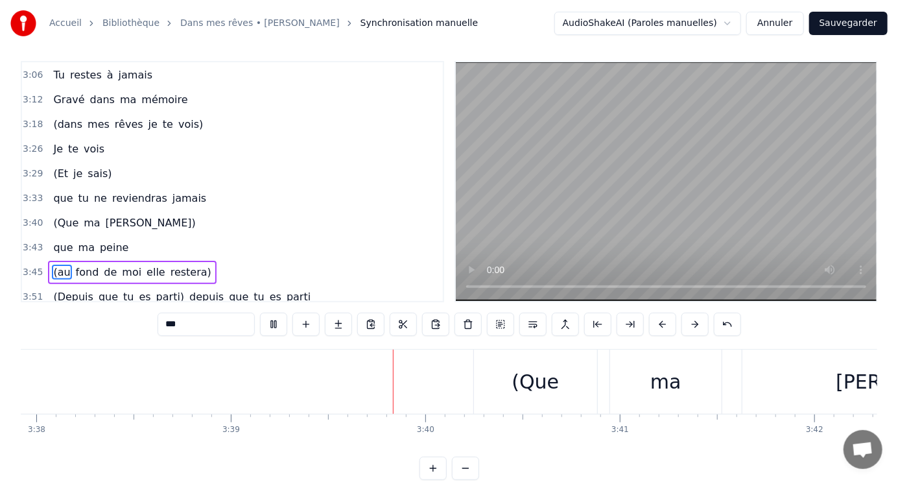
scroll to position [0, 42604]
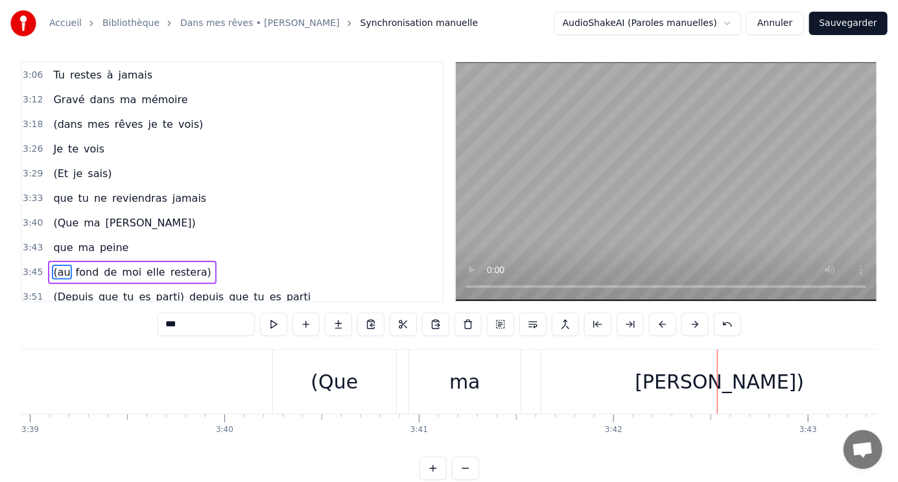
click at [706, 379] on div "[PERSON_NAME])" at bounding box center [719, 381] width 169 height 29
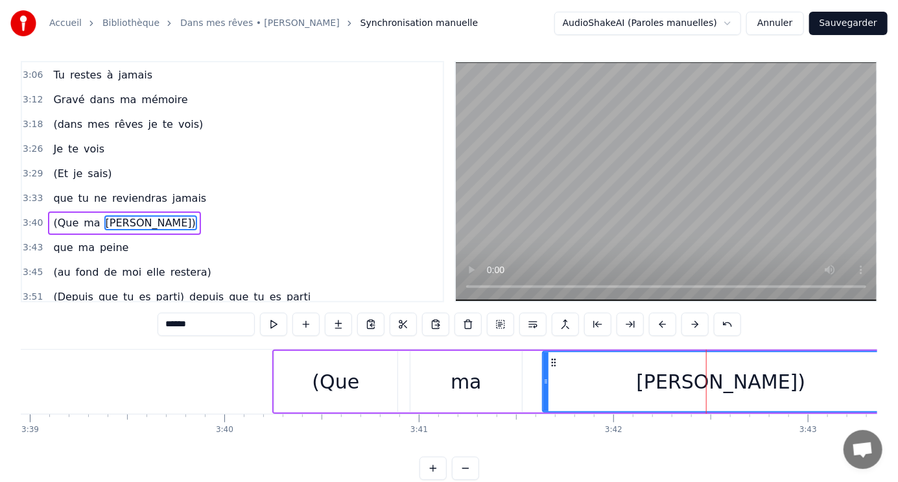
scroll to position [0, 0]
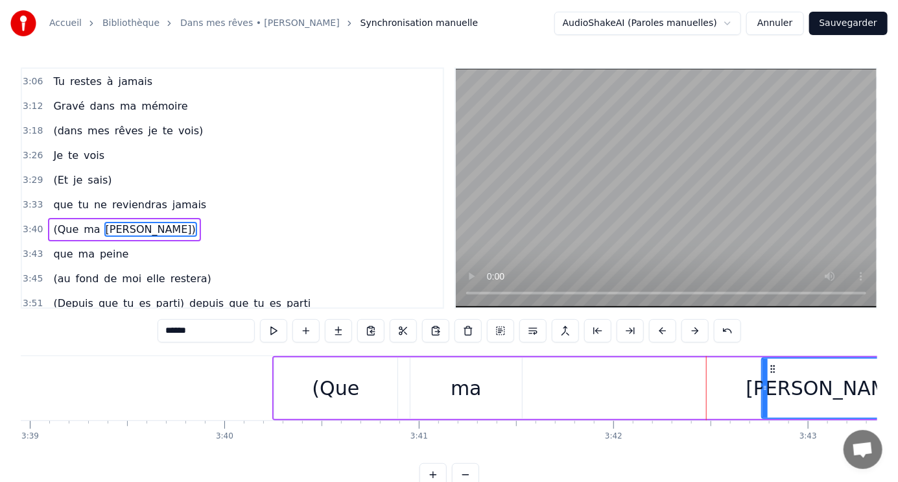
drag, startPoint x: 547, startPoint y: 382, endPoint x: 766, endPoint y: 387, distance: 219.3
click at [766, 387] on div at bounding box center [765, 388] width 5 height 59
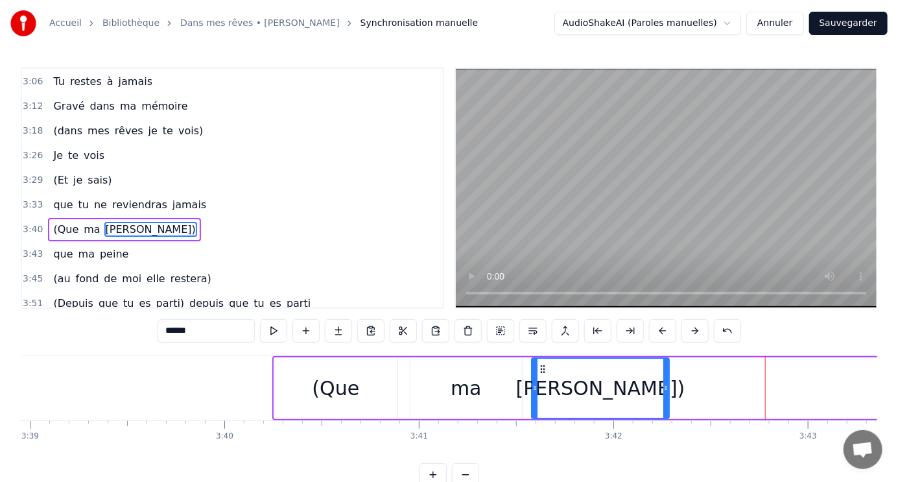
drag, startPoint x: 772, startPoint y: 368, endPoint x: 542, endPoint y: 362, distance: 230.3
click at [542, 362] on div "[PERSON_NAME])" at bounding box center [601, 388] width 136 height 59
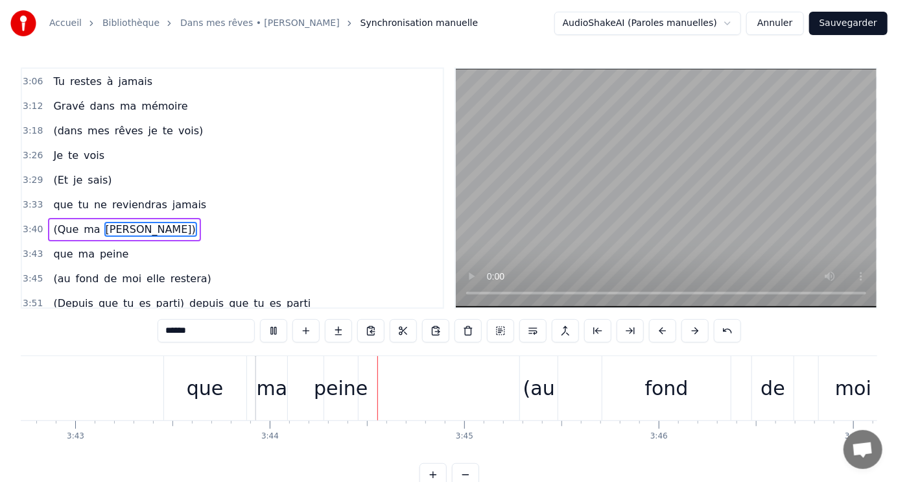
scroll to position [0, 43516]
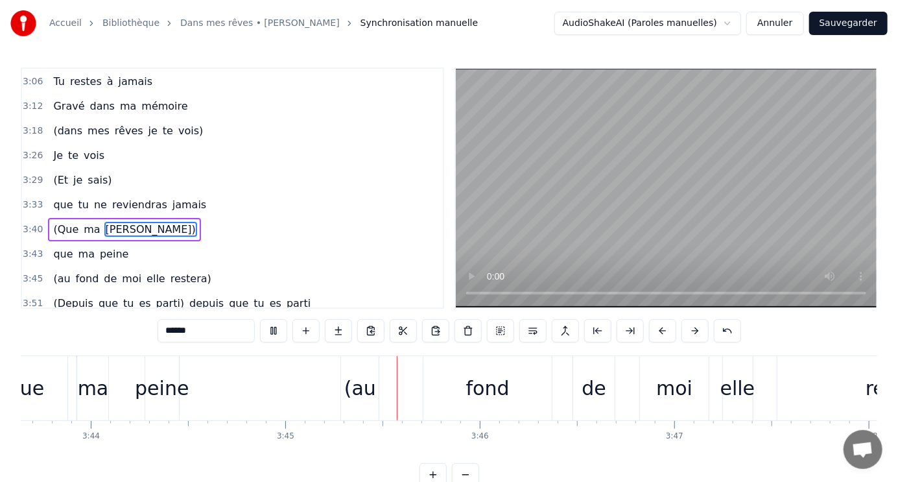
click at [487, 312] on div "1:04 Le jour se lève sur la vie 1:09 Le soleil brille, le ciel est beau 1:15 Et…" at bounding box center [449, 276] width 857 height 419
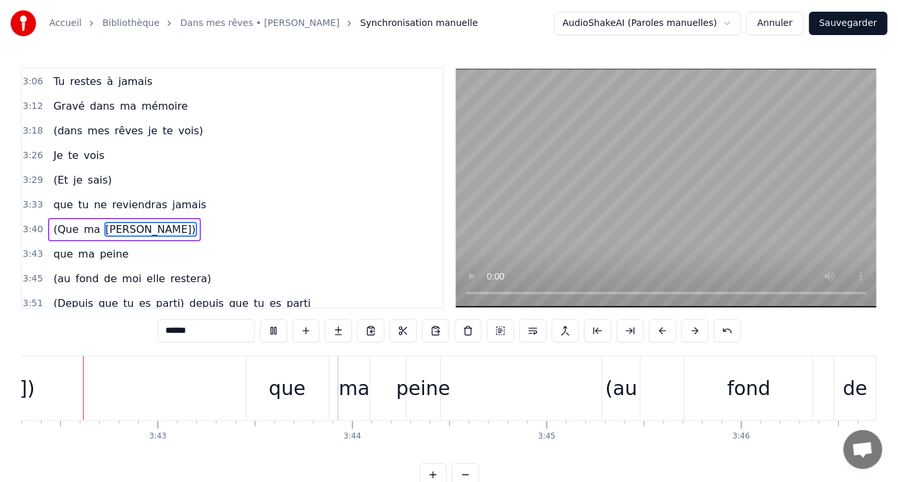
scroll to position [0, 43204]
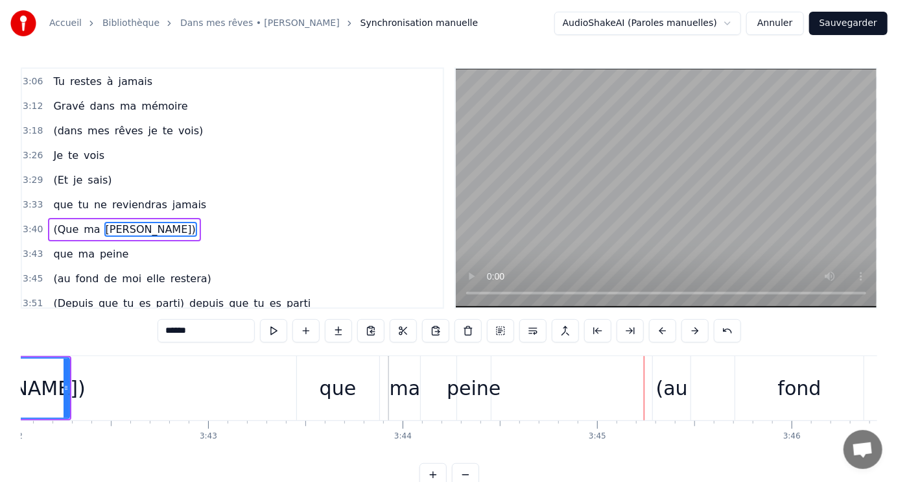
click at [669, 392] on div "(au" at bounding box center [672, 388] width 32 height 29
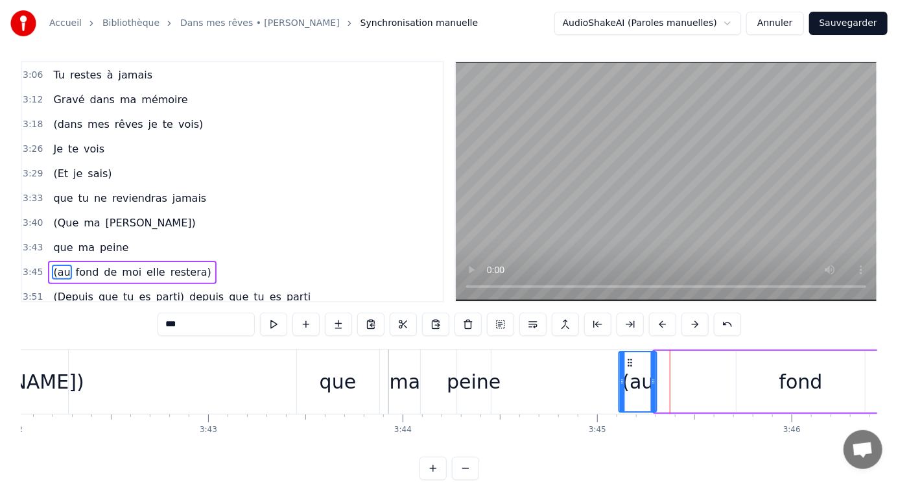
drag, startPoint x: 664, startPoint y: 360, endPoint x: 629, endPoint y: 361, distance: 35.0
click at [629, 361] on icon at bounding box center [630, 362] width 10 height 10
click at [811, 383] on div "fond" at bounding box center [801, 381] width 43 height 29
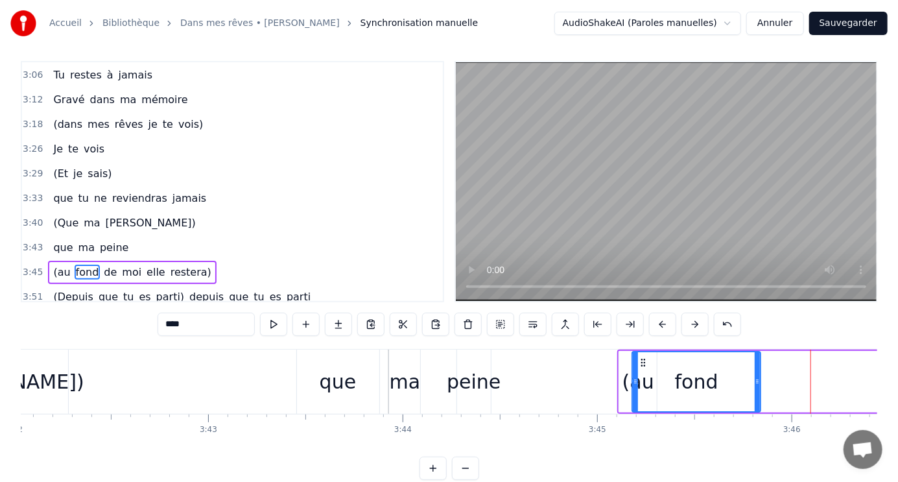
drag, startPoint x: 745, startPoint y: 359, endPoint x: 641, endPoint y: 351, distance: 104.1
click at [641, 352] on div "fond" at bounding box center [697, 381] width 127 height 59
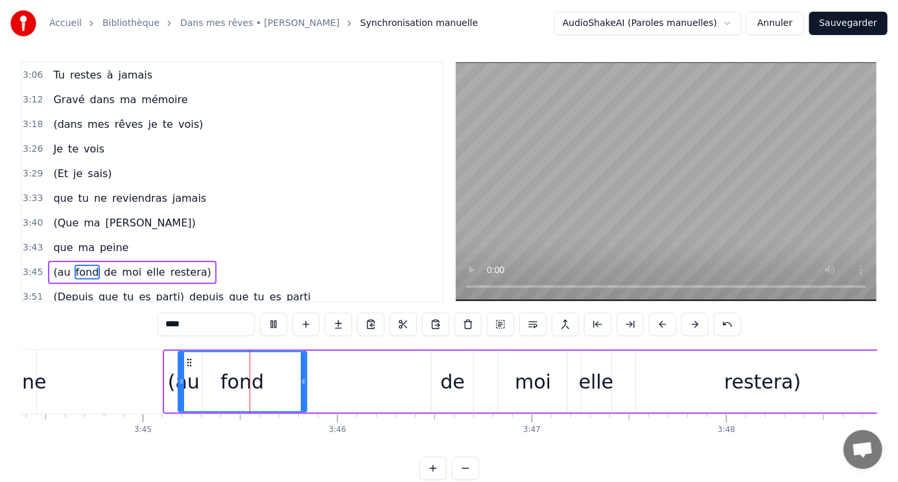
scroll to position [0, 43683]
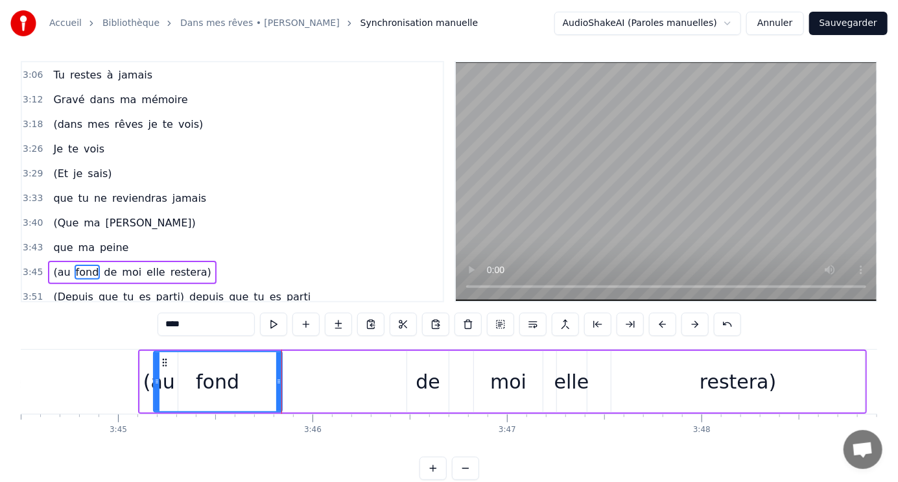
click at [413, 384] on div "de" at bounding box center [428, 382] width 42 height 62
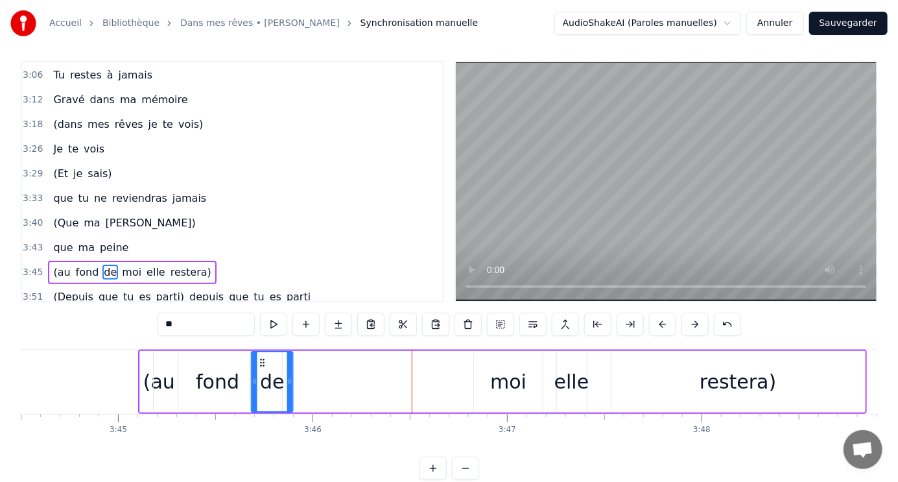
drag, startPoint x: 418, startPoint y: 359, endPoint x: 262, endPoint y: 352, distance: 156.5
click at [262, 352] on div "de" at bounding box center [272, 381] width 40 height 59
click at [505, 382] on div "moi" at bounding box center [508, 381] width 36 height 29
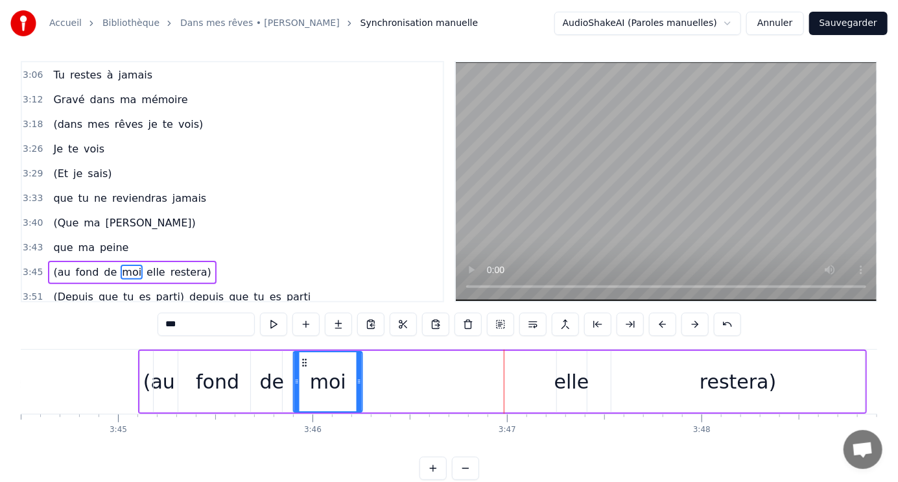
drag, startPoint x: 485, startPoint y: 361, endPoint x: 304, endPoint y: 341, distance: 182.1
click at [304, 341] on div "1:04 Le jour se lève sur la vie 1:09 Le soleil brille, le ciel est beau 1:15 Et…" at bounding box center [449, 270] width 857 height 419
click at [561, 355] on div "elle" at bounding box center [572, 382] width 30 height 62
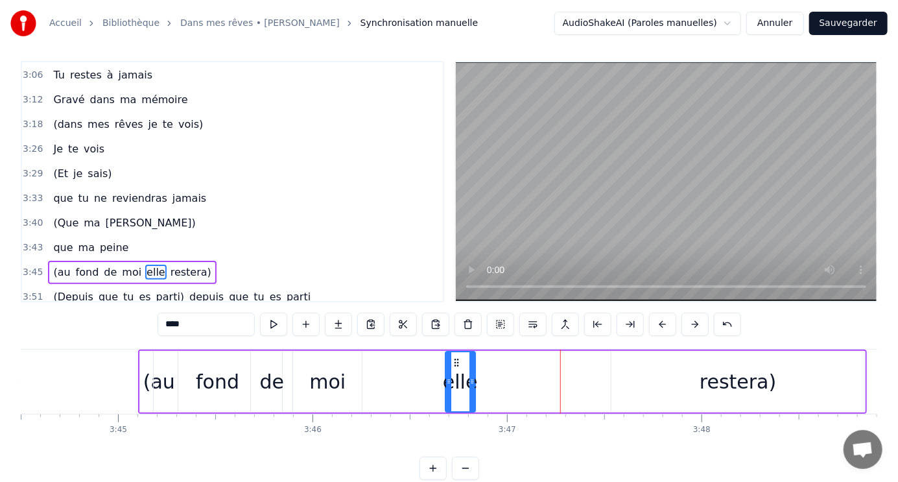
drag, startPoint x: 566, startPoint y: 359, endPoint x: 455, endPoint y: 363, distance: 111.6
click at [455, 363] on icon at bounding box center [456, 362] width 10 height 10
click at [163, 385] on div "fond" at bounding box center [218, 382] width 128 height 62
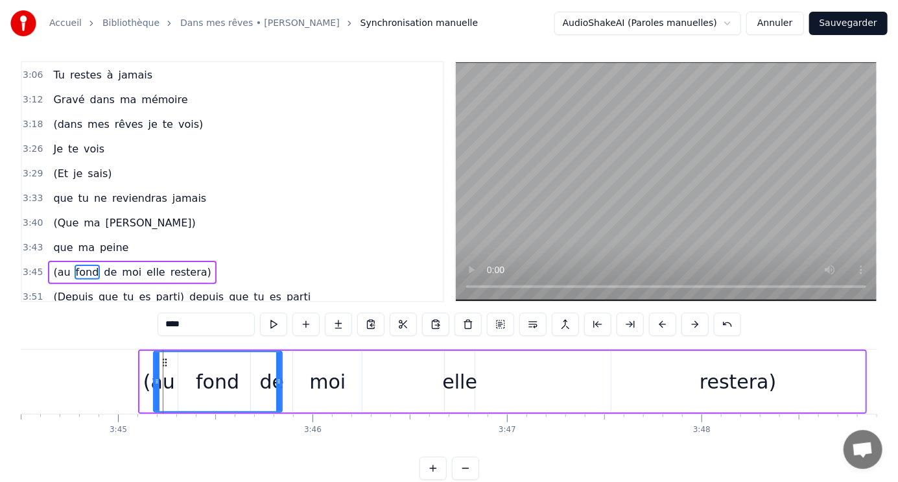
scroll to position [0, 43587]
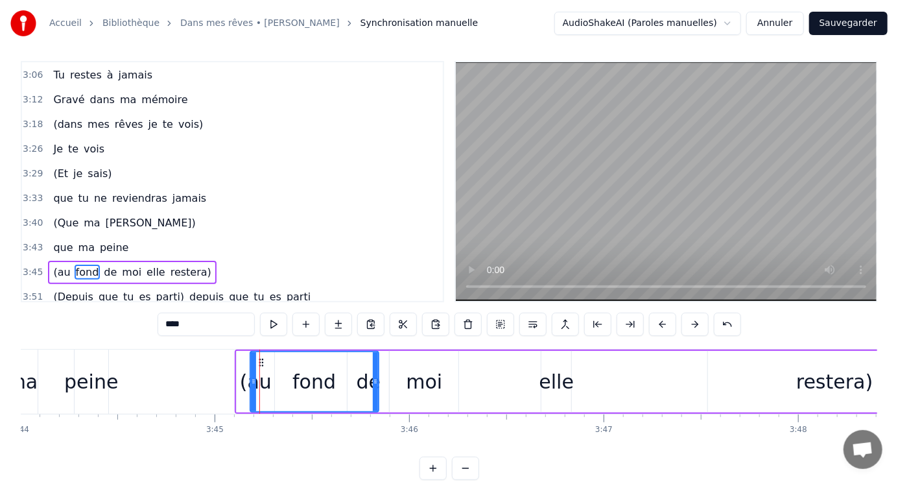
click at [245, 387] on div "(au" at bounding box center [256, 381] width 32 height 29
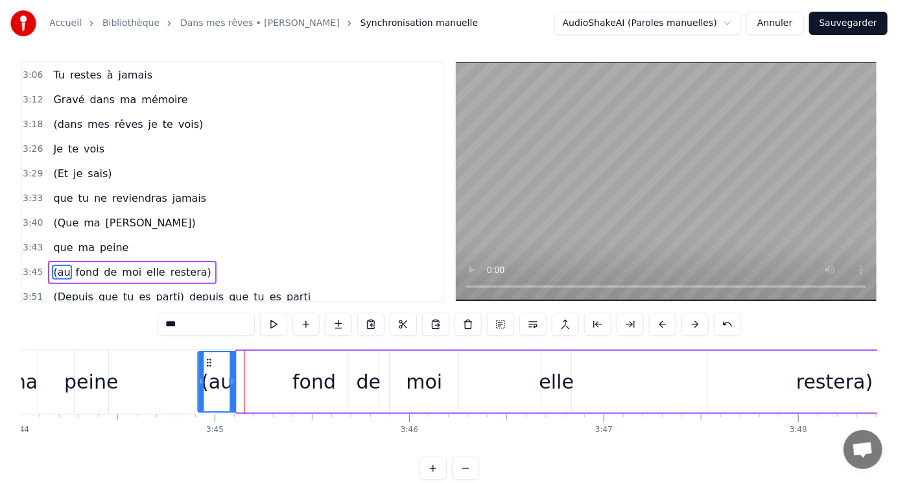
drag, startPoint x: 248, startPoint y: 361, endPoint x: 210, endPoint y: 361, distance: 38.3
click at [210, 361] on icon at bounding box center [209, 362] width 10 height 10
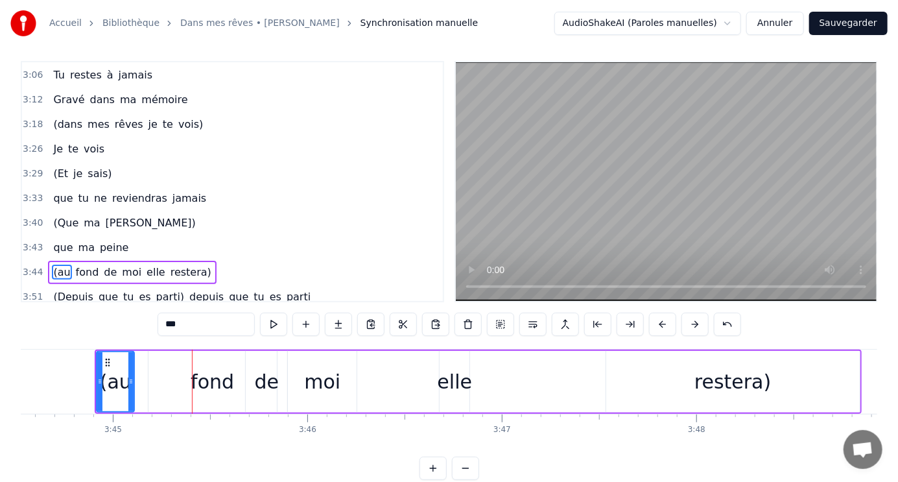
scroll to position [0, 43707]
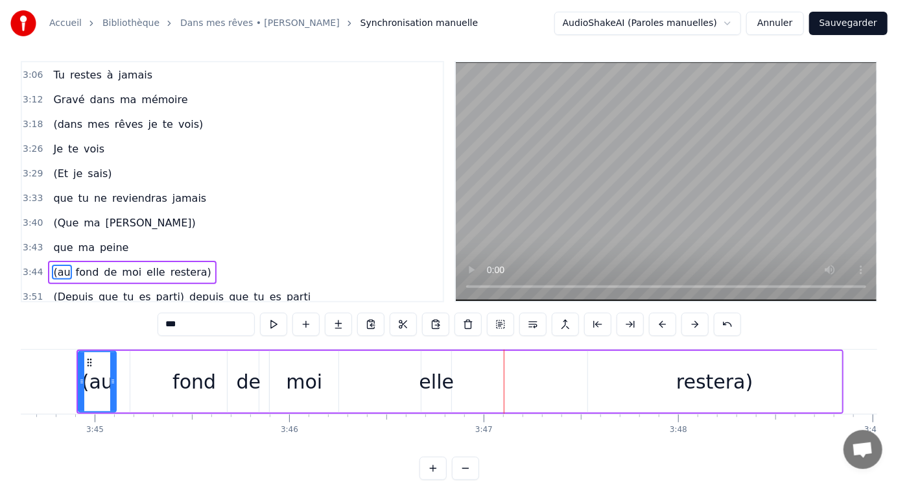
click at [447, 383] on div "elle" at bounding box center [437, 381] width 35 height 29
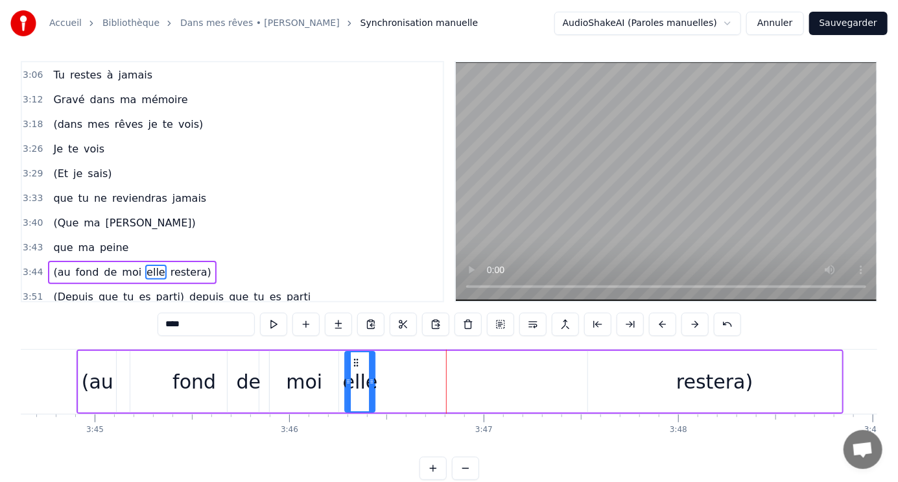
drag, startPoint x: 433, startPoint y: 359, endPoint x: 355, endPoint y: 359, distance: 77.2
click at [355, 359] on icon at bounding box center [356, 362] width 10 height 10
click at [719, 377] on div "restera)" at bounding box center [714, 381] width 77 height 29
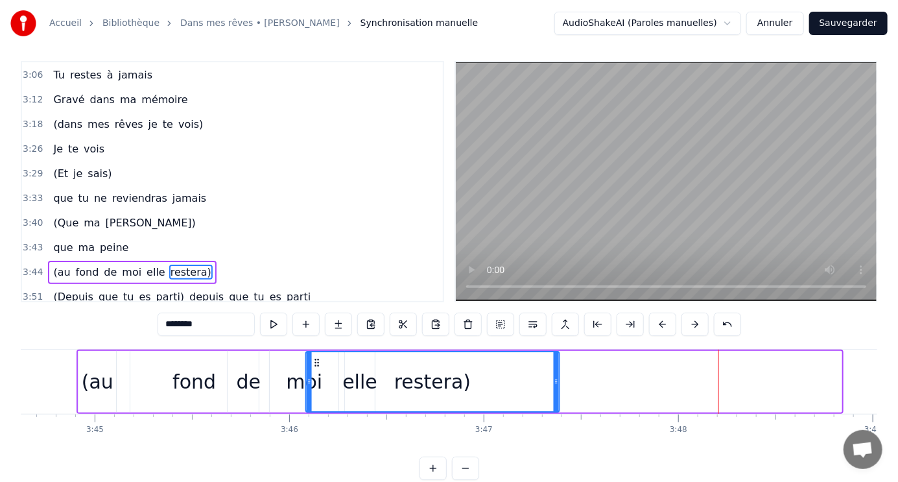
drag, startPoint x: 597, startPoint y: 359, endPoint x: 287, endPoint y: 366, distance: 310.1
click at [287, 366] on div "(au fond de moi elle restera)" at bounding box center [460, 382] width 767 height 64
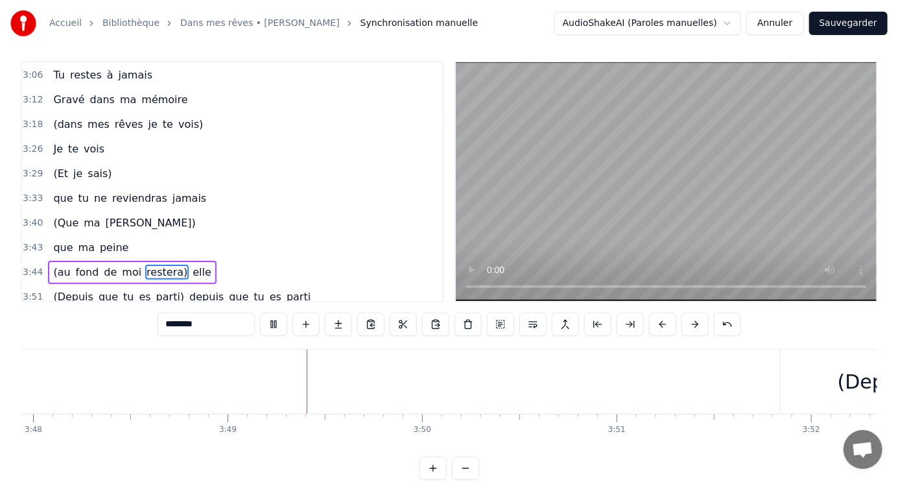
scroll to position [0, 44457]
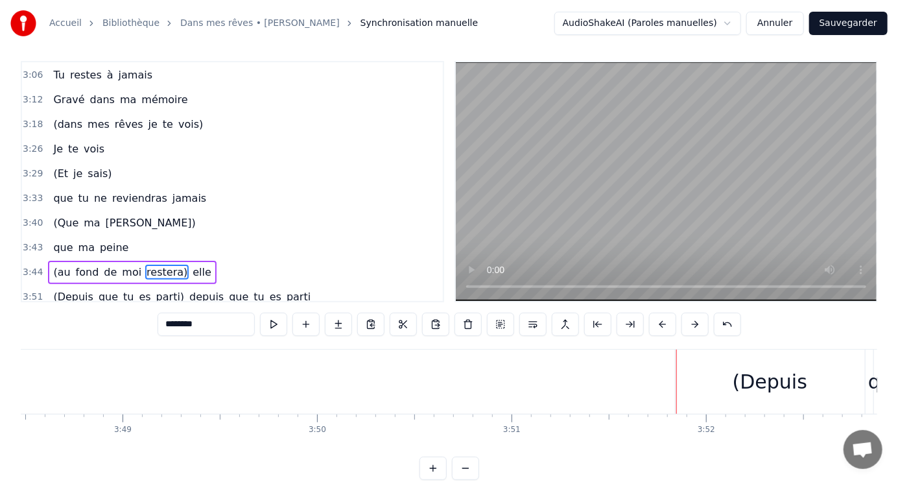
click at [757, 389] on div "(Depuis" at bounding box center [770, 381] width 75 height 29
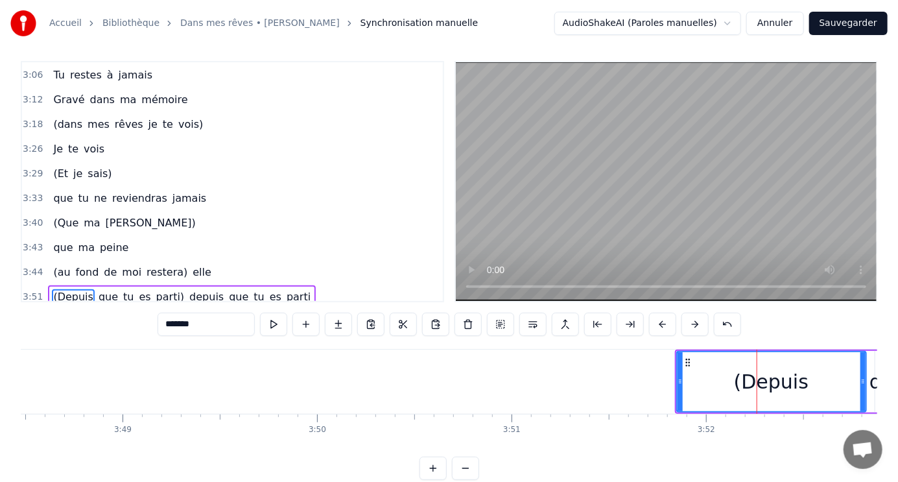
scroll to position [30, 0]
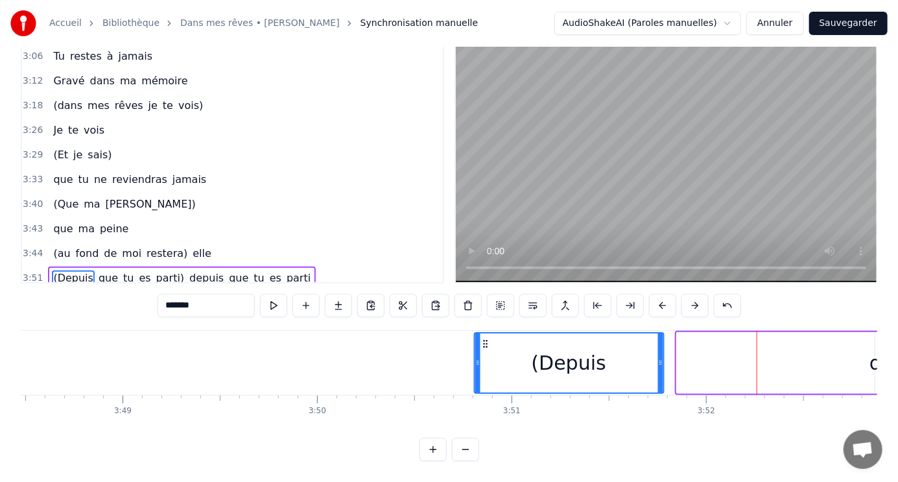
drag, startPoint x: 688, startPoint y: 335, endPoint x: 485, endPoint y: 329, distance: 203.1
click at [485, 333] on div "(Depuis" at bounding box center [569, 362] width 188 height 59
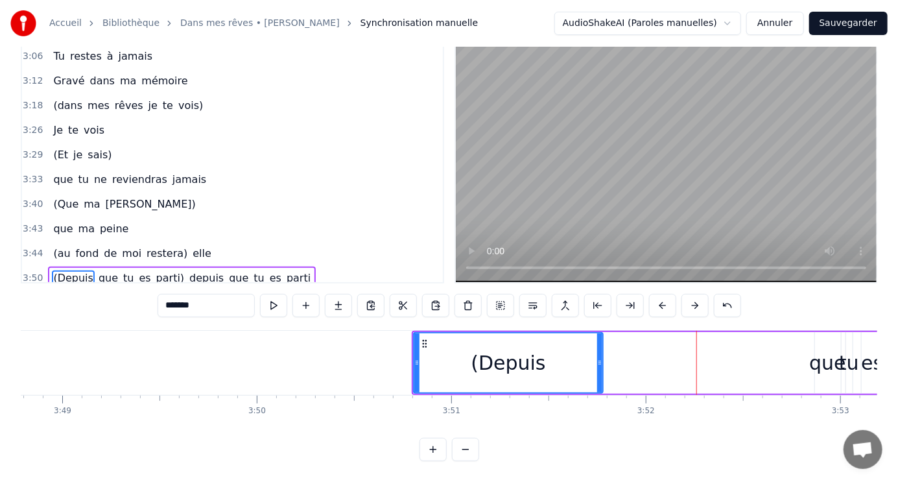
scroll to position [0, 44547]
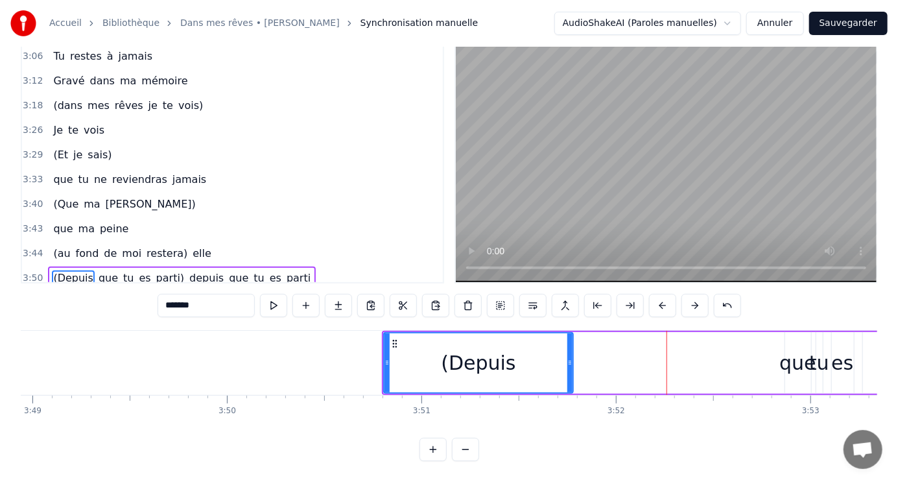
click at [794, 360] on div "que" at bounding box center [798, 362] width 37 height 29
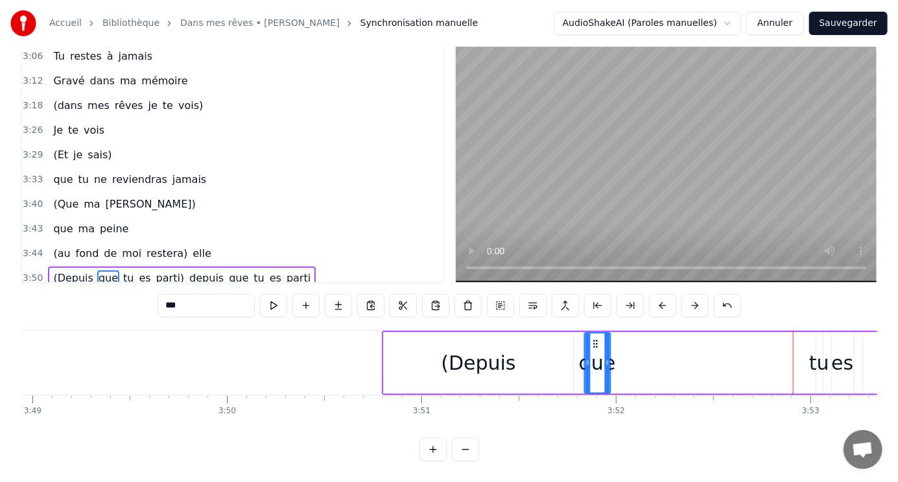
drag, startPoint x: 795, startPoint y: 335, endPoint x: 594, endPoint y: 333, distance: 201.1
click at [594, 339] on icon at bounding box center [595, 344] width 10 height 10
click at [820, 359] on div "tu" at bounding box center [819, 362] width 20 height 29
type input "**"
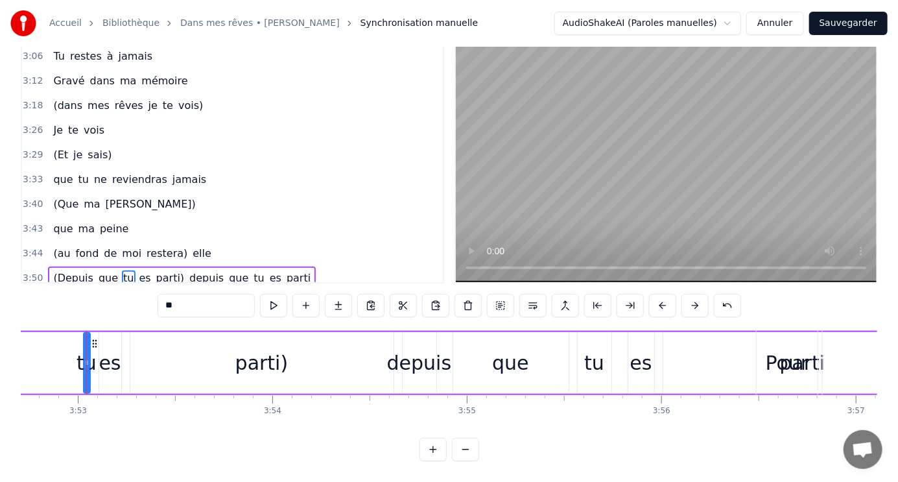
scroll to position [0, 45058]
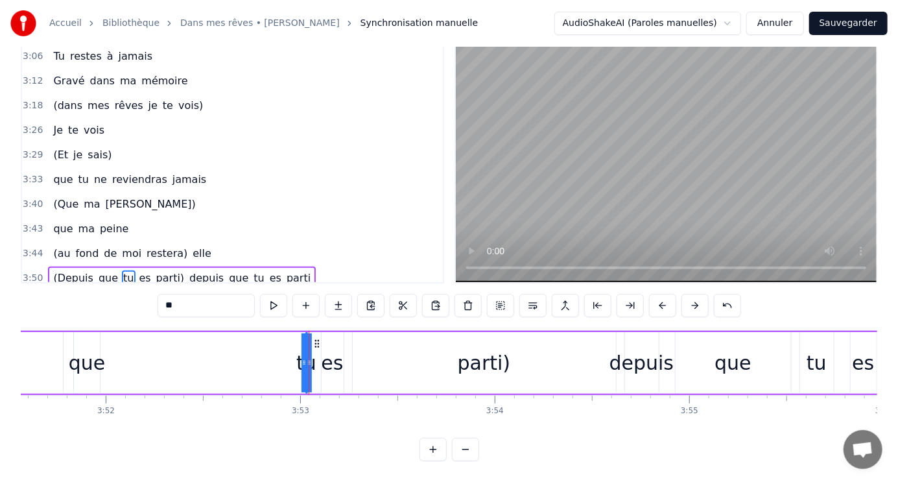
drag, startPoint x: 307, startPoint y: 335, endPoint x: 291, endPoint y: 335, distance: 16.2
click at [291, 335] on div "(Depuis que tu es parti) depuis que tu es parti" at bounding box center [519, 363] width 1295 height 64
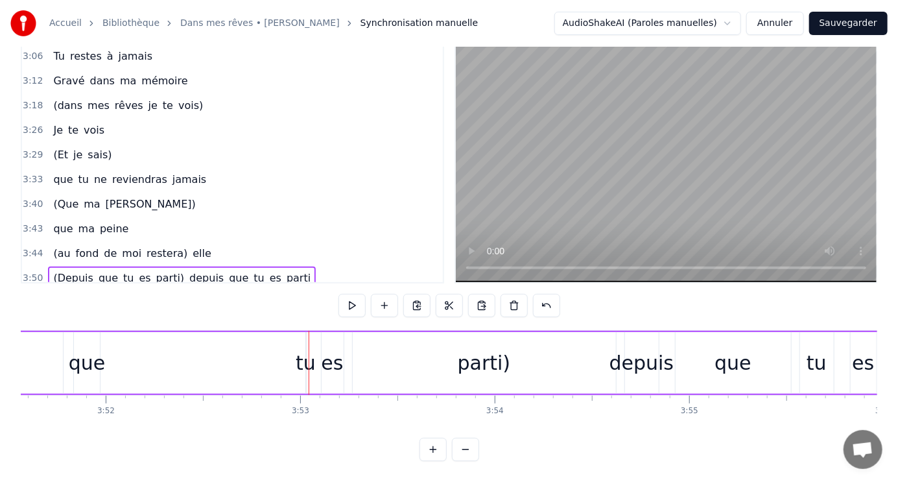
click at [305, 353] on div "tu" at bounding box center [306, 362] width 20 height 29
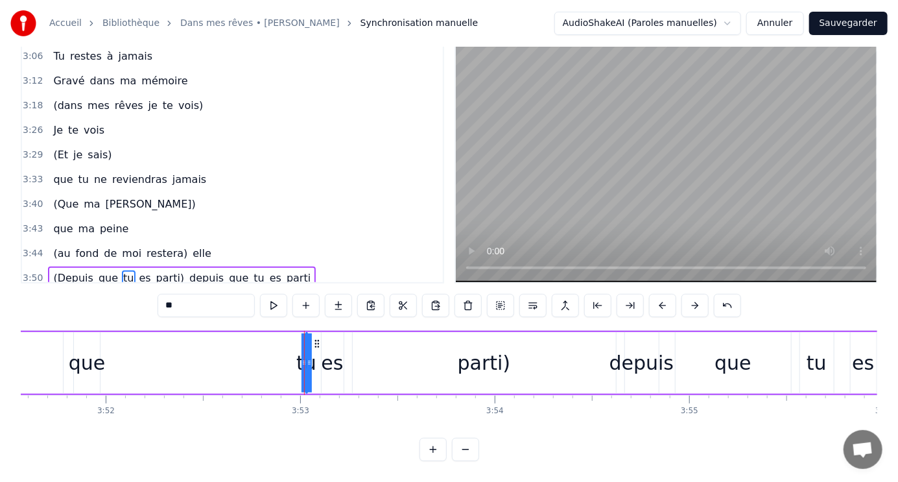
drag, startPoint x: 305, startPoint y: 353, endPoint x: 291, endPoint y: 353, distance: 13.6
click at [291, 353] on div "(Depuis que tu es parti) depuis que tu es parti" at bounding box center [519, 363] width 1295 height 64
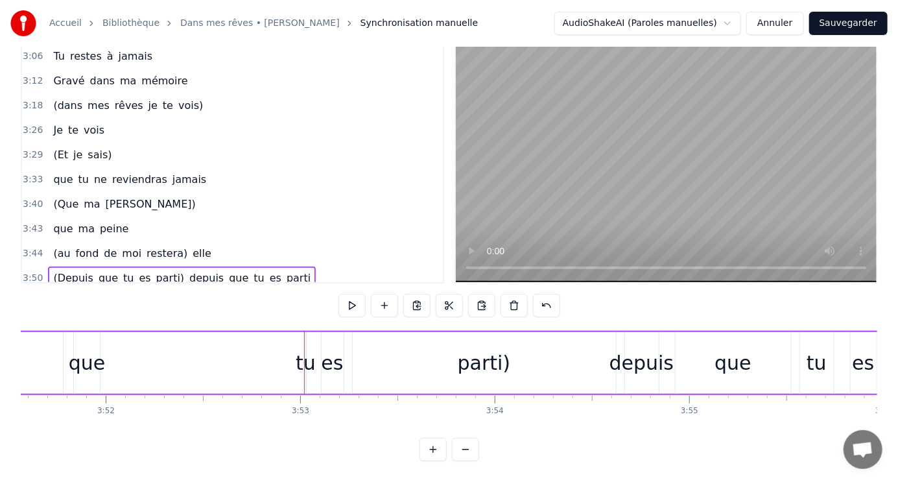
click at [306, 353] on div "tu" at bounding box center [306, 362] width 20 height 29
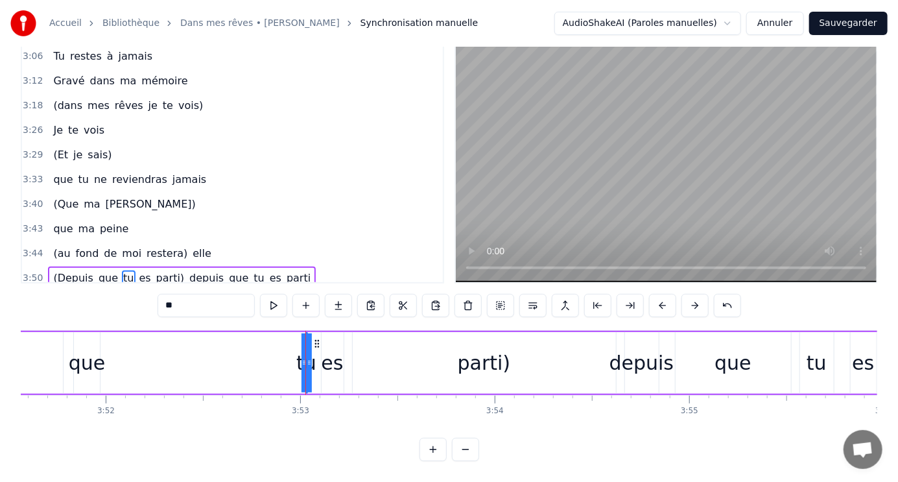
drag, startPoint x: 309, startPoint y: 353, endPoint x: 323, endPoint y: 353, distance: 13.6
click at [323, 353] on div "(Depuis que tu es parti) depuis que tu es parti" at bounding box center [519, 363] width 1295 height 64
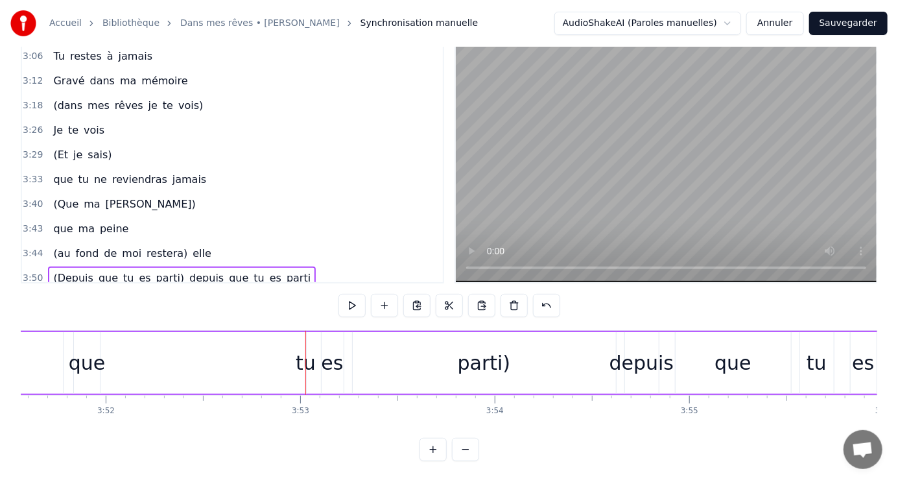
click at [307, 353] on div "tu" at bounding box center [306, 362] width 20 height 29
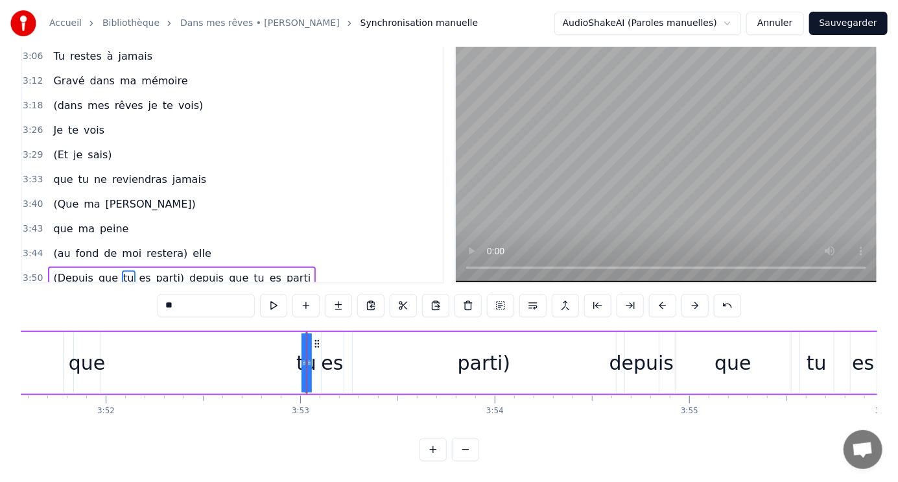
drag, startPoint x: 303, startPoint y: 355, endPoint x: 296, endPoint y: 353, distance: 7.3
click at [294, 355] on div "(Depuis que tu es parti) depuis que tu es parti" at bounding box center [519, 363] width 1295 height 64
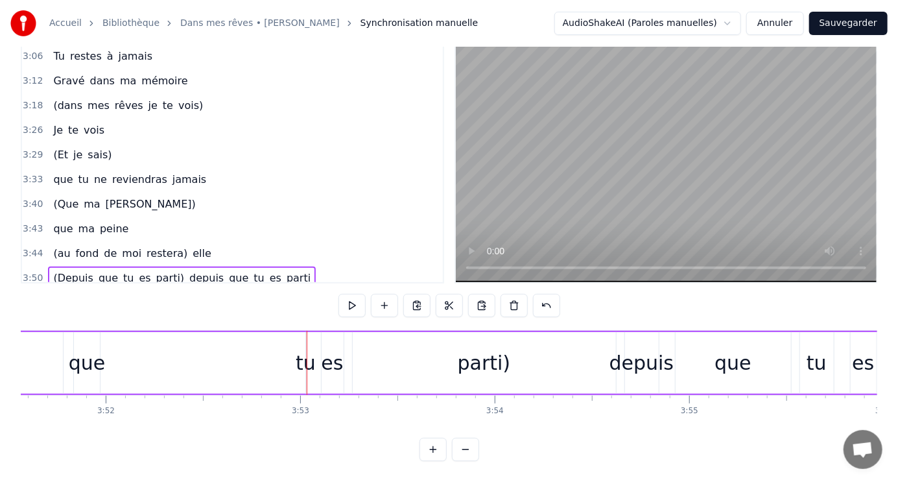
click at [305, 348] on div "tu" at bounding box center [306, 362] width 20 height 29
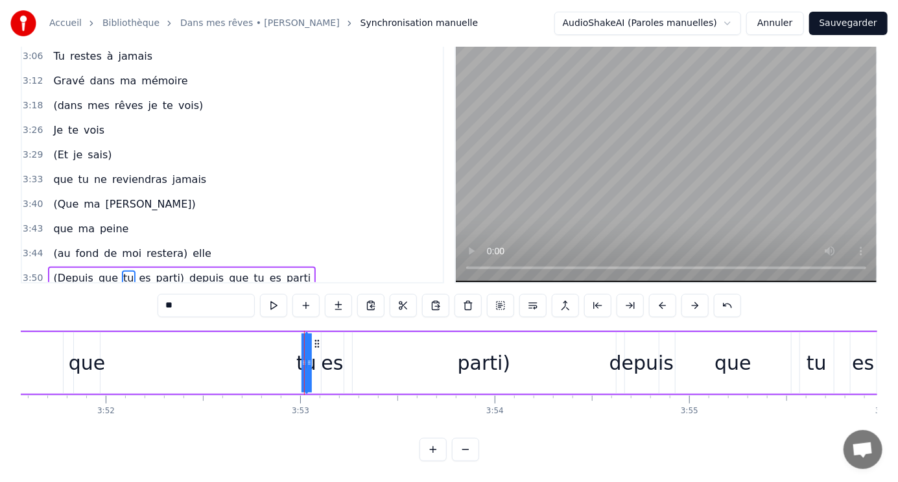
drag, startPoint x: 300, startPoint y: 348, endPoint x: 293, endPoint y: 348, distance: 7.2
click at [293, 348] on div "(Depuis que tu es parti) depuis que tu es parti" at bounding box center [519, 363] width 1295 height 64
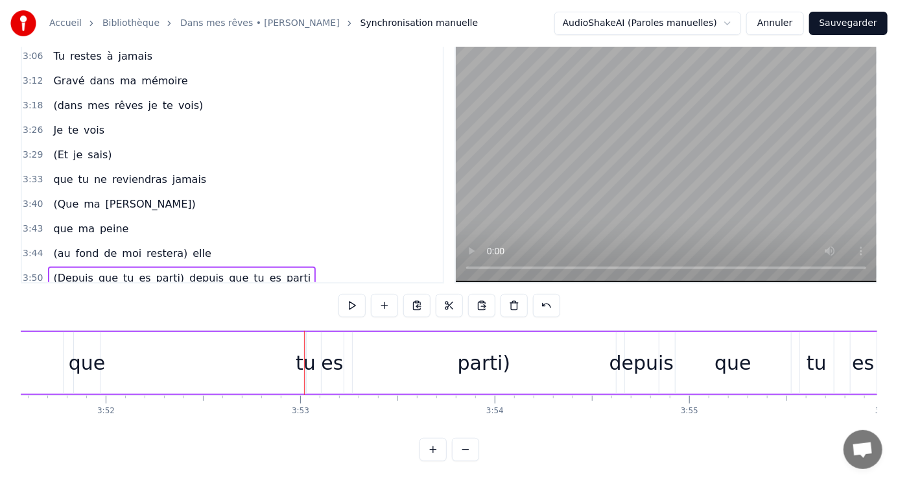
click at [294, 355] on div "(Depuis que tu es parti) depuis que tu es parti" at bounding box center [519, 363] width 1295 height 64
click at [302, 354] on div "tu" at bounding box center [306, 362] width 20 height 29
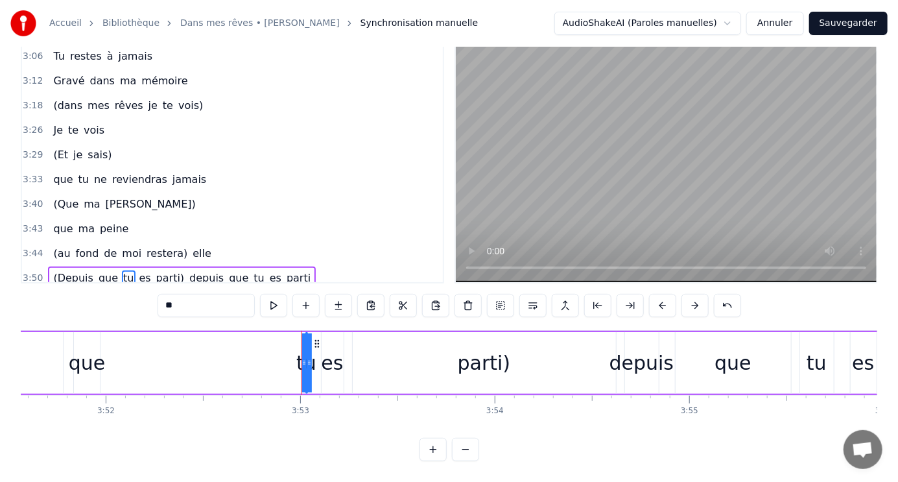
click at [307, 357] on div "tu" at bounding box center [307, 362] width 0 height 59
drag, startPoint x: 301, startPoint y: 348, endPoint x: 289, endPoint y: 347, distance: 12.4
click at [285, 347] on div "(Depuis que tu es parti) depuis que tu es parti" at bounding box center [519, 363] width 1295 height 64
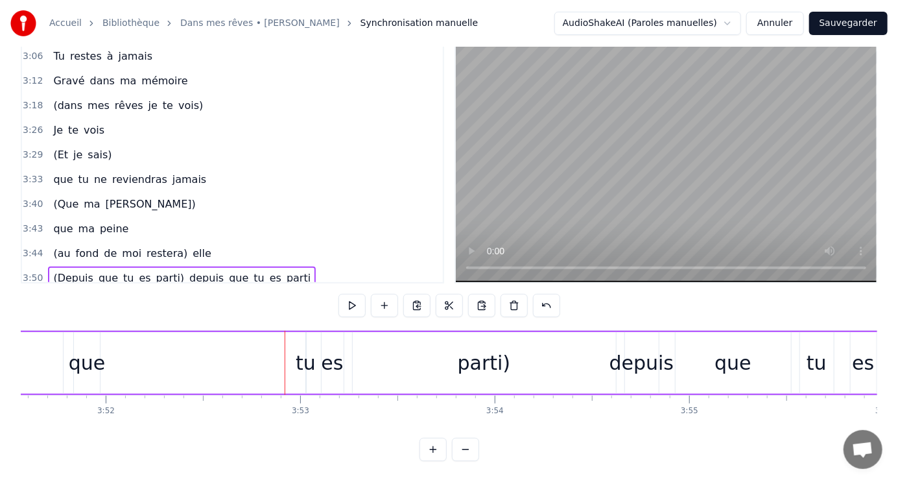
click at [328, 363] on div "es" at bounding box center [332, 362] width 22 height 29
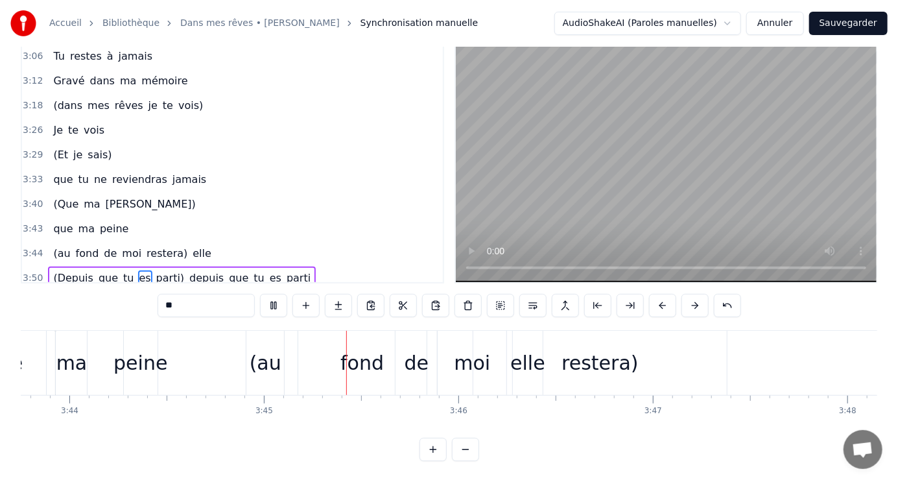
scroll to position [0, 43680]
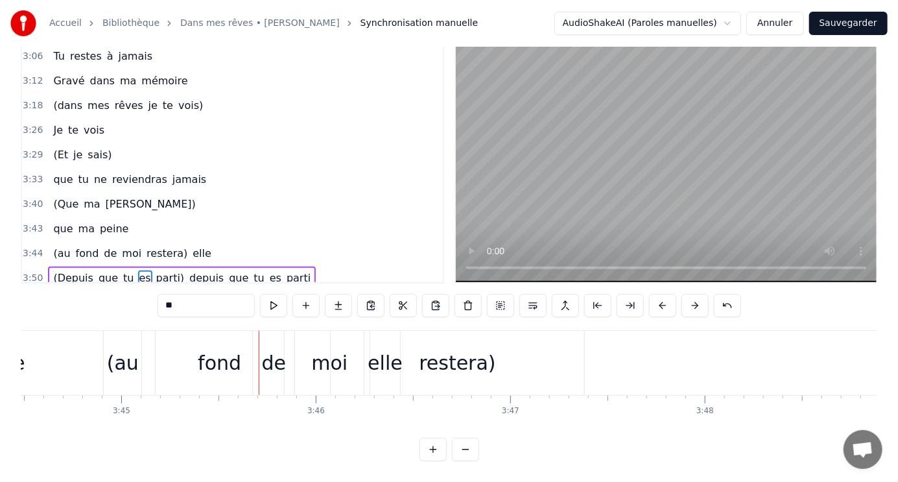
click at [118, 355] on div "(au" at bounding box center [123, 362] width 32 height 29
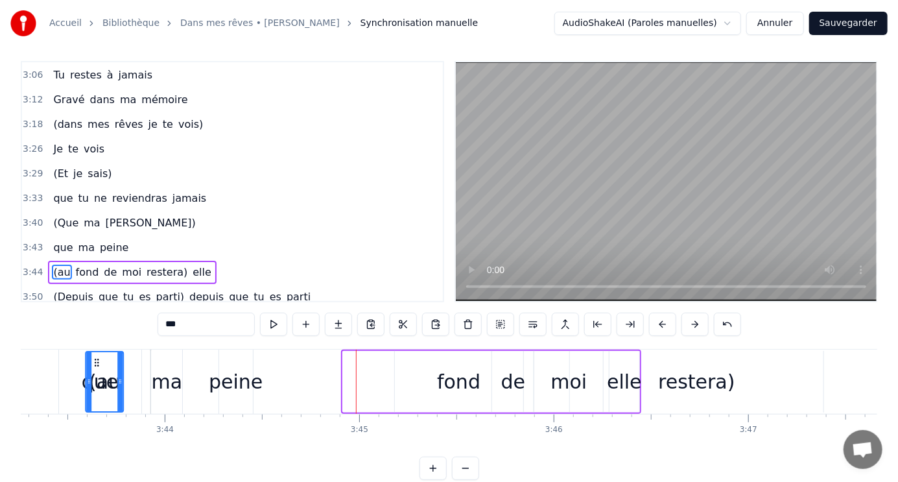
scroll to position [0, 43434]
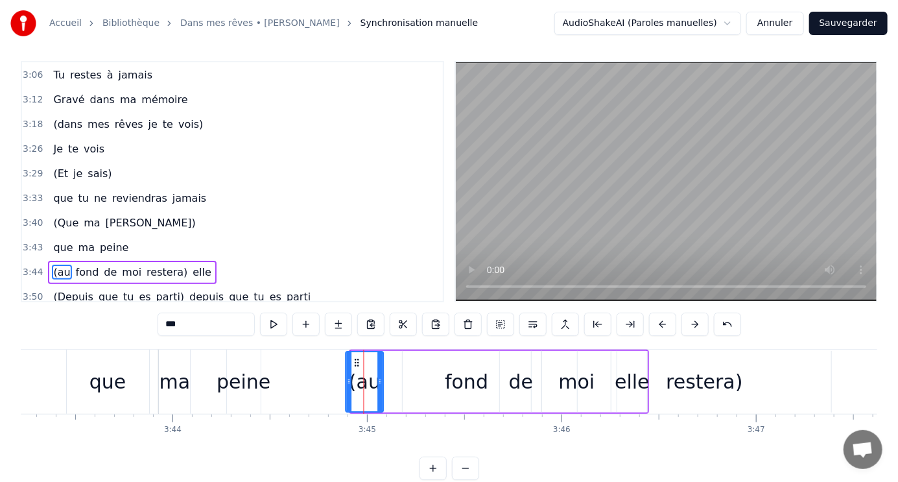
drag, startPoint x: 115, startPoint y: 357, endPoint x: 356, endPoint y: 363, distance: 240.7
click at [356, 363] on icon at bounding box center [357, 362] width 10 height 10
click at [464, 376] on div "fond" at bounding box center [466, 381] width 43 height 29
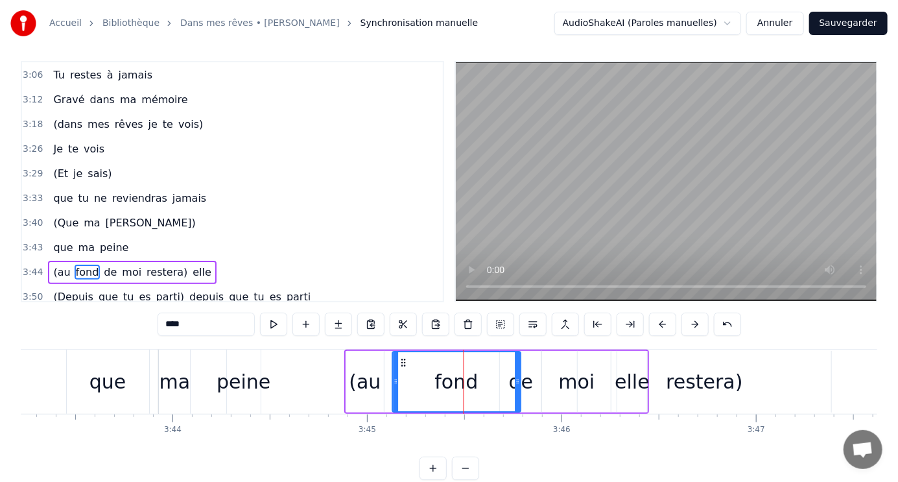
drag, startPoint x: 413, startPoint y: 357, endPoint x: 403, endPoint y: 356, distance: 9.8
click at [403, 357] on icon at bounding box center [403, 362] width 10 height 10
click at [375, 383] on div "(au" at bounding box center [365, 381] width 32 height 29
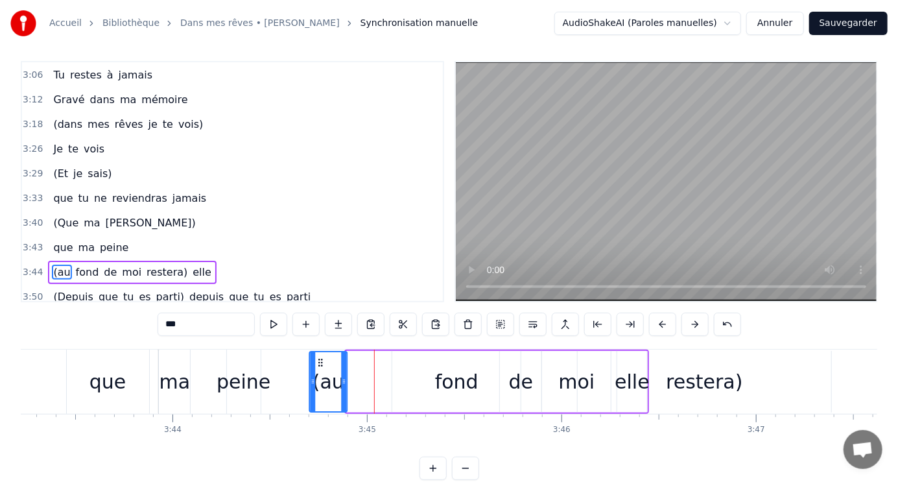
drag, startPoint x: 355, startPoint y: 361, endPoint x: 319, endPoint y: 357, distance: 36.6
click at [319, 357] on icon at bounding box center [321, 362] width 10 height 10
click at [464, 384] on div "fond" at bounding box center [456, 381] width 43 height 29
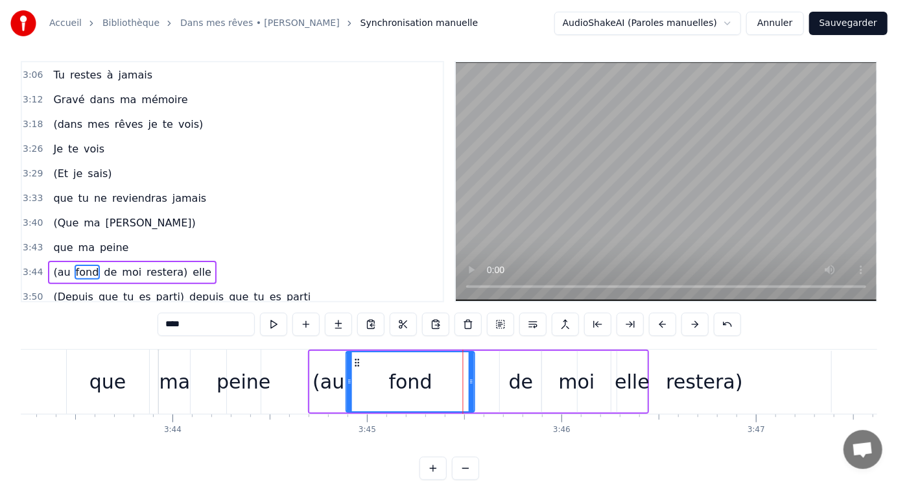
drag, startPoint x: 403, startPoint y: 360, endPoint x: 357, endPoint y: 359, distance: 46.1
click at [357, 359] on icon at bounding box center [358, 362] width 10 height 10
click at [523, 392] on div "de" at bounding box center [521, 381] width 25 height 29
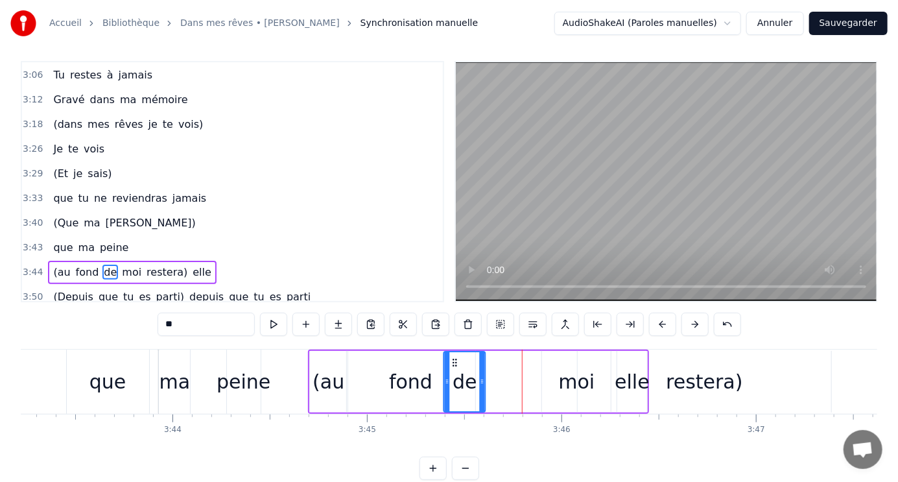
drag, startPoint x: 508, startPoint y: 359, endPoint x: 480, endPoint y: 366, distance: 28.8
click at [453, 363] on icon at bounding box center [455, 362] width 10 height 10
click at [584, 383] on div "restera)" at bounding box center [705, 382] width 254 height 62
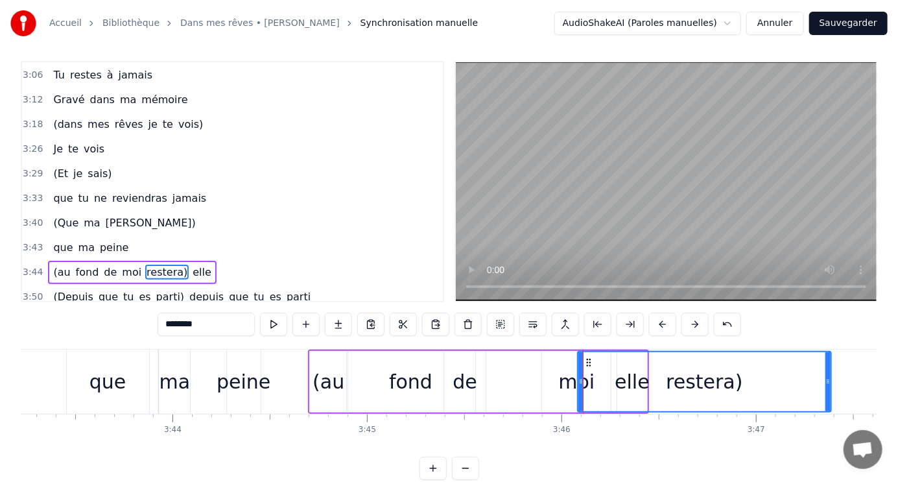
click at [571, 379] on div "moi" at bounding box center [576, 381] width 36 height 29
type input "***"
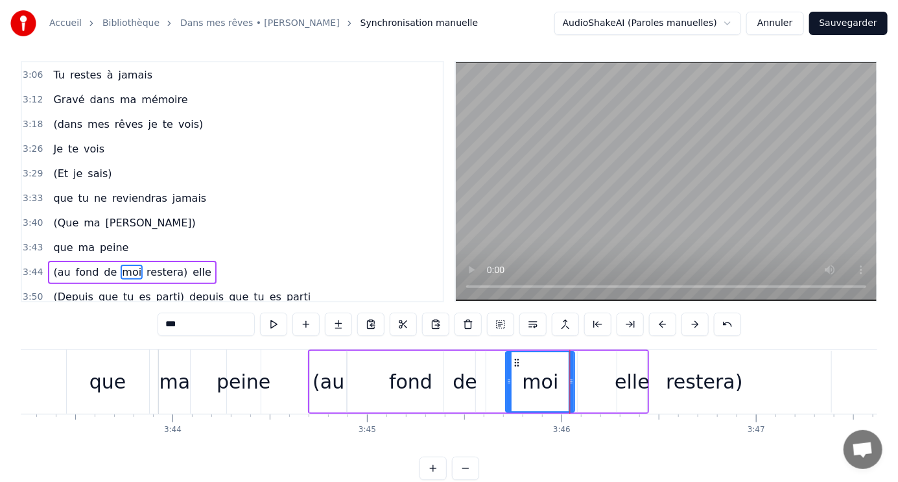
drag, startPoint x: 553, startPoint y: 361, endPoint x: 517, endPoint y: 355, distance: 36.8
click at [517, 357] on icon at bounding box center [517, 362] width 10 height 10
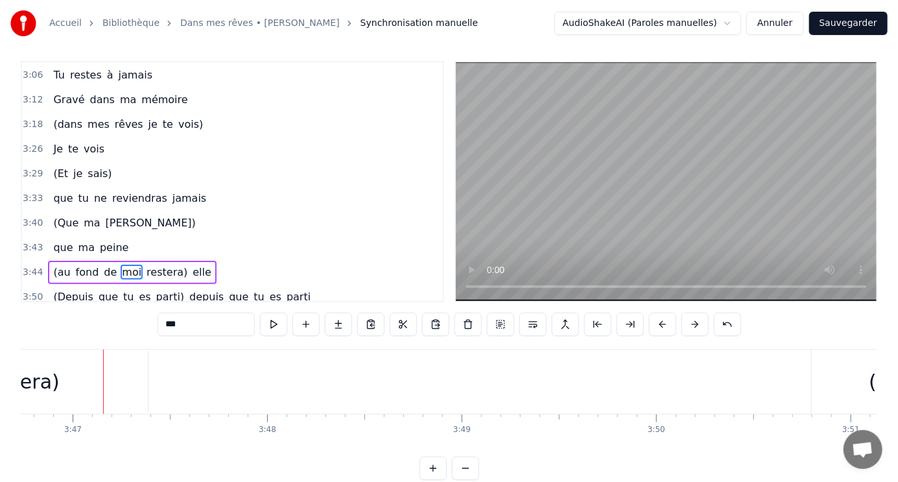
scroll to position [0, 44134]
click at [860, 24] on button "Sauvegarder" at bounding box center [848, 23] width 78 height 23
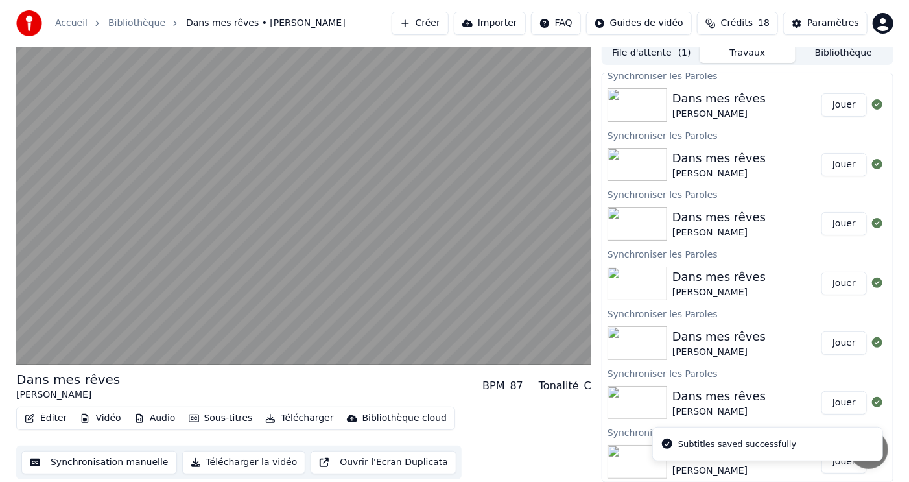
scroll to position [7, 0]
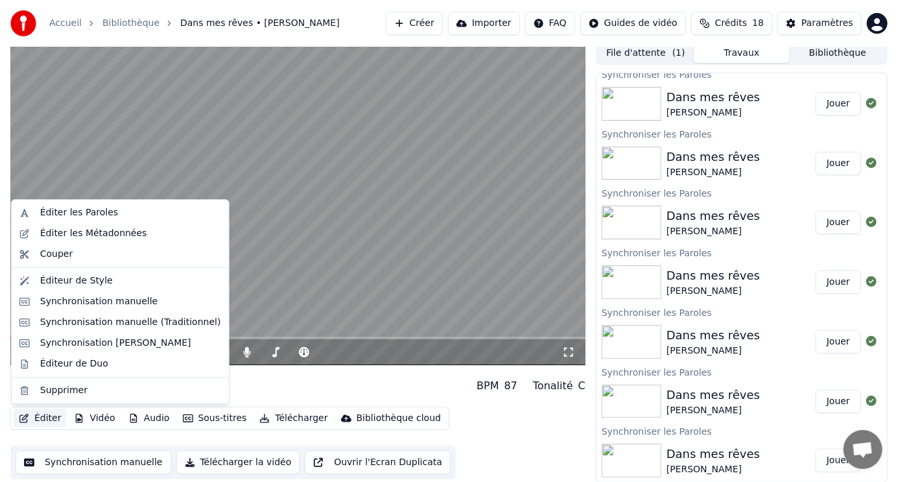
click at [47, 420] on button "Éditer" at bounding box center [40, 418] width 53 height 18
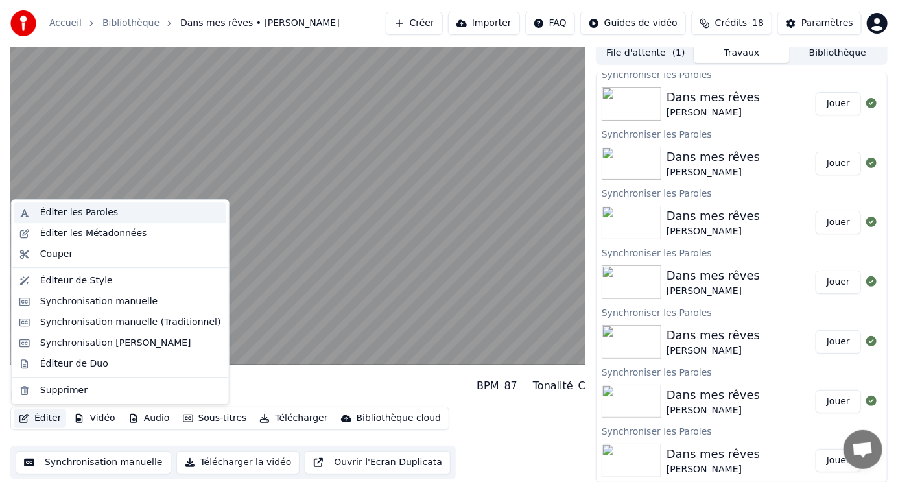
click at [47, 212] on div "Éditer les Paroles" at bounding box center [79, 212] width 78 height 13
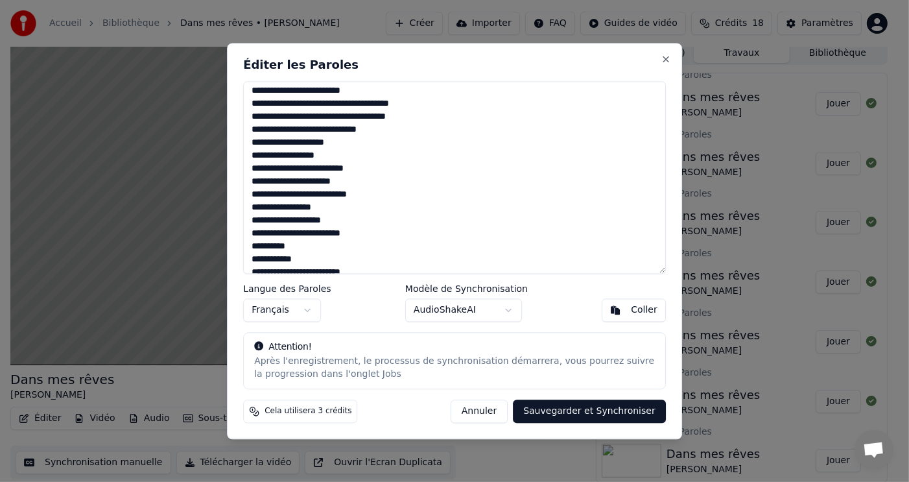
scroll to position [208, 0]
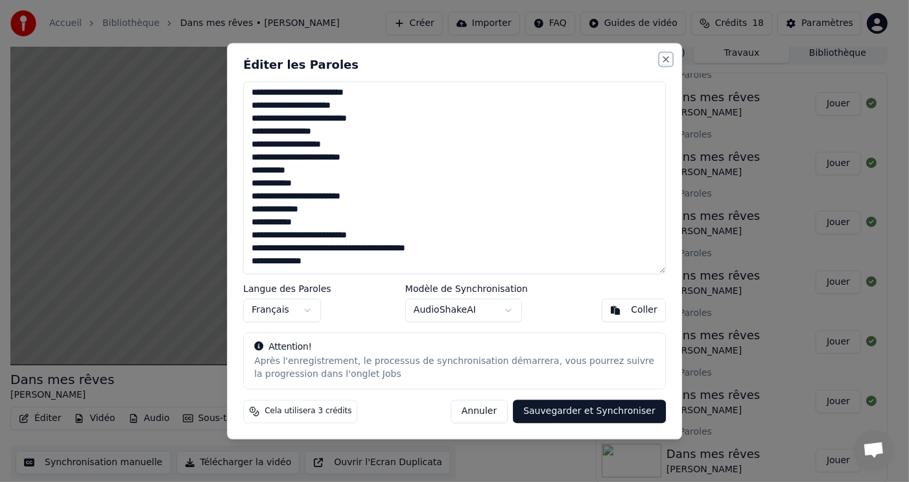
click at [667, 61] on button "Close" at bounding box center [666, 59] width 10 height 10
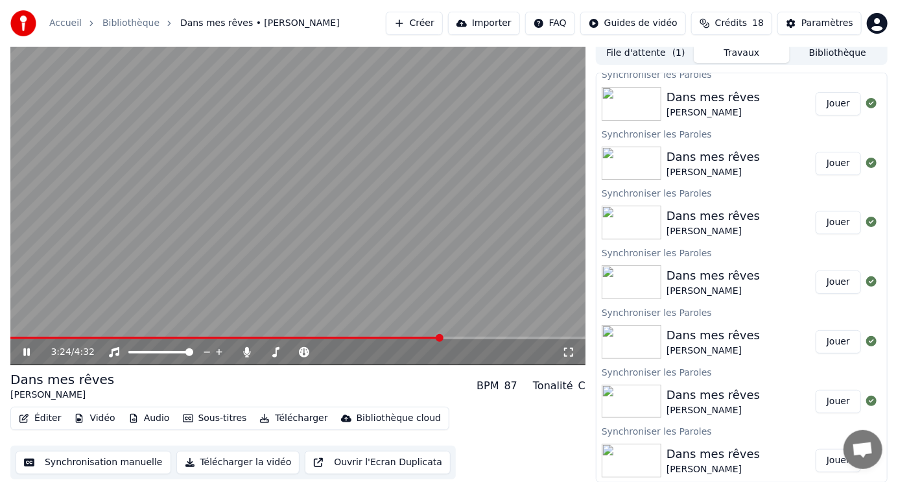
click at [442, 337] on span at bounding box center [297, 338] width 575 height 3
click at [43, 415] on button "Éditer" at bounding box center [40, 418] width 53 height 18
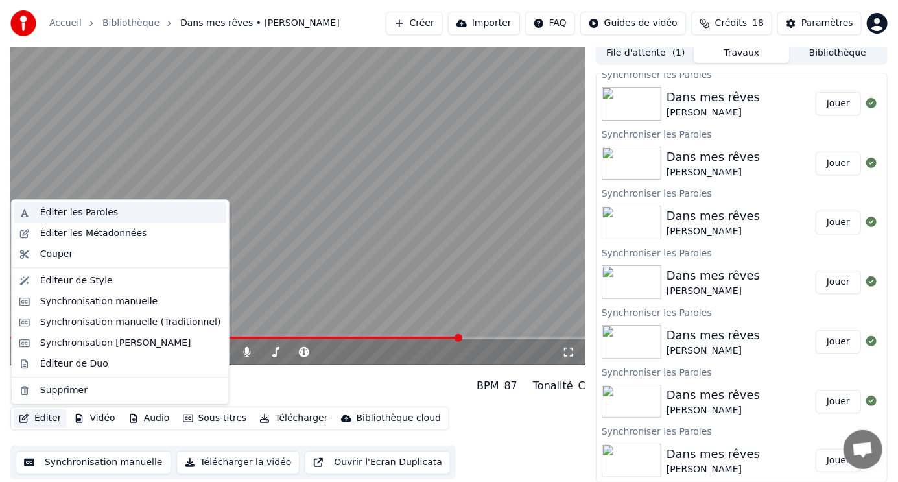
click at [100, 209] on div "Éditer les Paroles" at bounding box center [79, 212] width 78 height 13
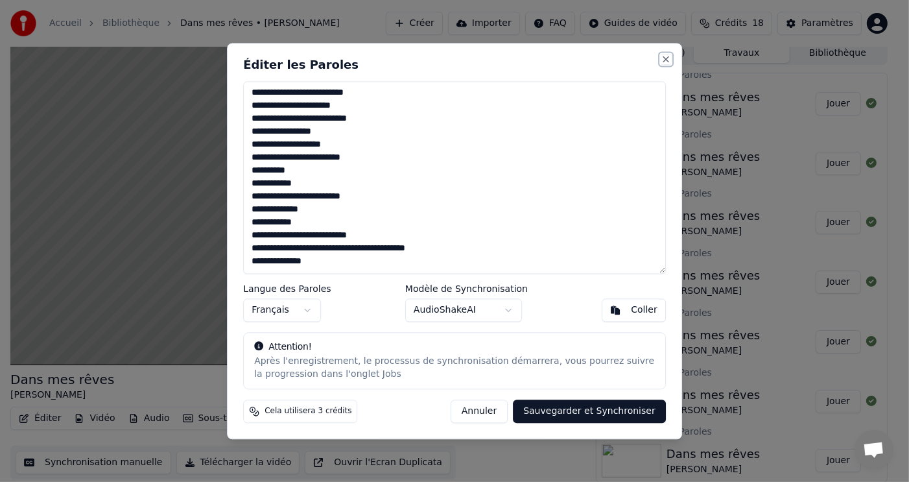
click at [667, 58] on button "Close" at bounding box center [666, 59] width 10 height 10
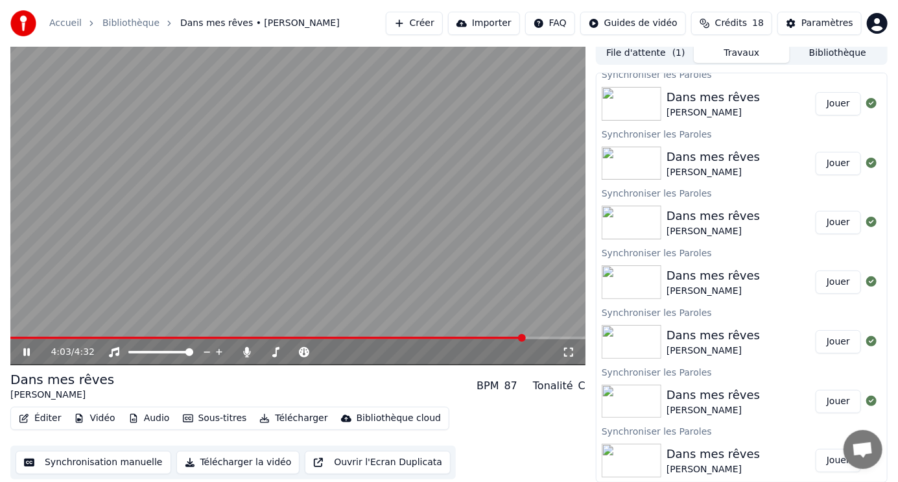
click at [34, 339] on div "4:03 / 4:32" at bounding box center [297, 352] width 575 height 26
click at [107, 337] on span at bounding box center [269, 338] width 518 height 3
click at [147, 337] on span at bounding box center [297, 338] width 575 height 3
click at [34, 349] on icon at bounding box center [36, 352] width 30 height 10
click at [469, 337] on span at bounding box center [248, 338] width 477 height 3
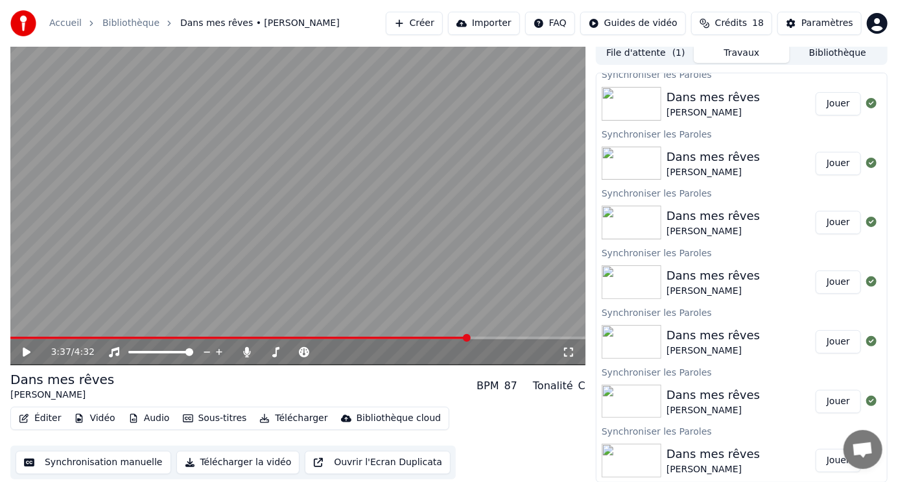
click at [27, 350] on icon at bounding box center [27, 352] width 8 height 9
click at [28, 350] on icon at bounding box center [26, 352] width 6 height 8
click at [45, 418] on button "Éditer" at bounding box center [40, 418] width 53 height 18
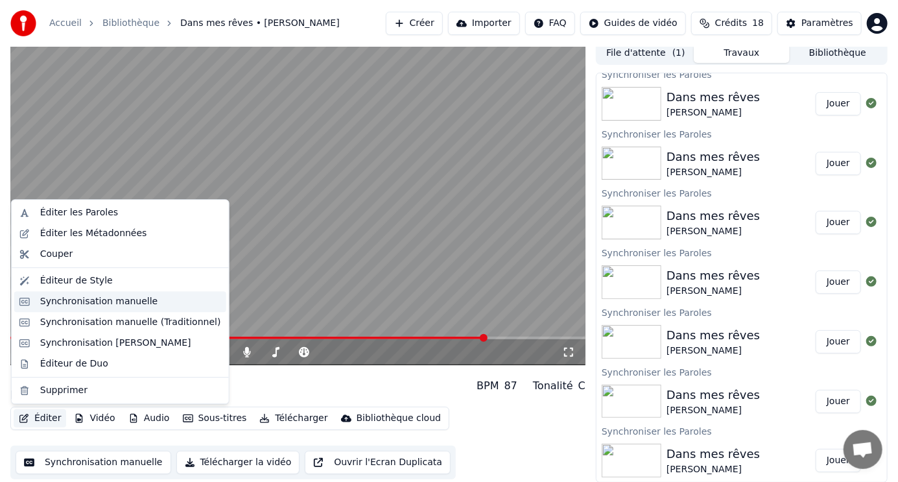
click at [65, 298] on div "Synchronisation manuelle" at bounding box center [99, 301] width 118 height 13
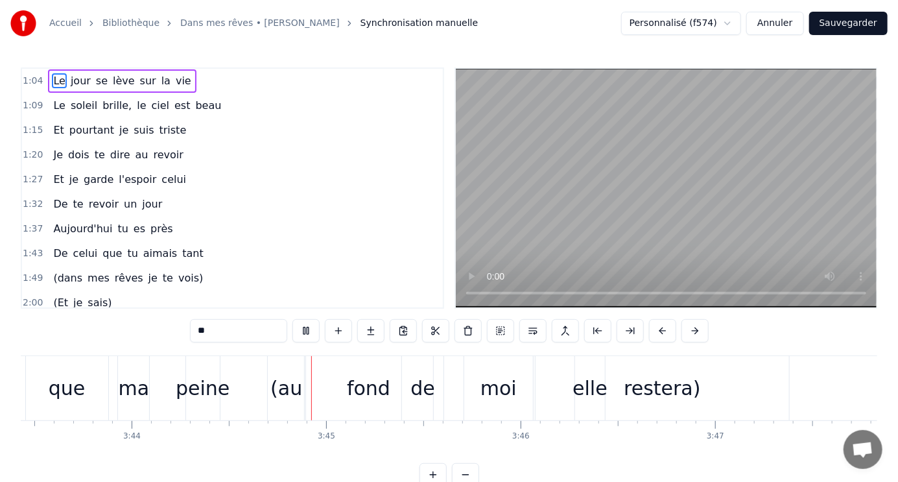
scroll to position [0, 43600]
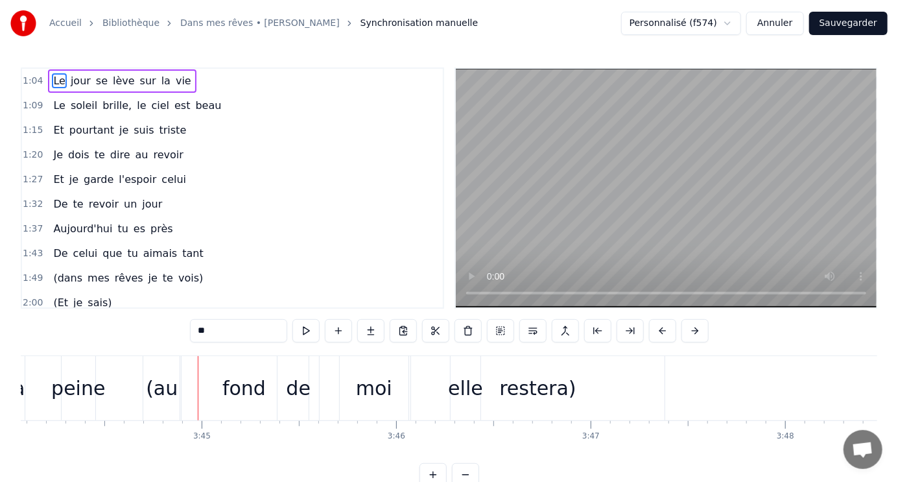
click at [557, 389] on div "restera)" at bounding box center [537, 388] width 77 height 29
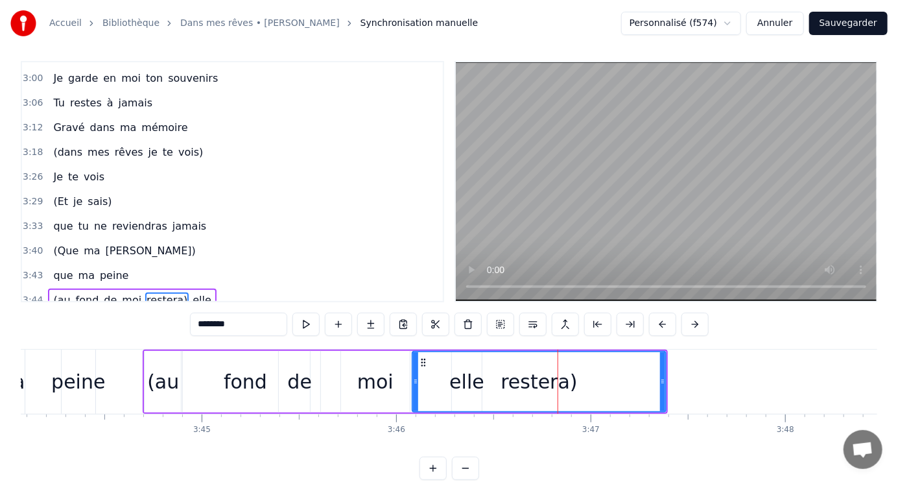
scroll to position [468, 0]
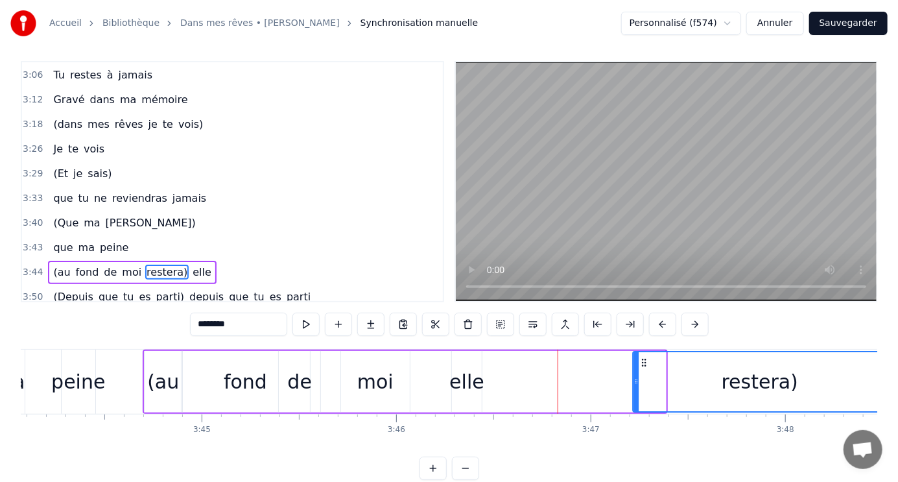
drag, startPoint x: 420, startPoint y: 359, endPoint x: 641, endPoint y: 344, distance: 221.7
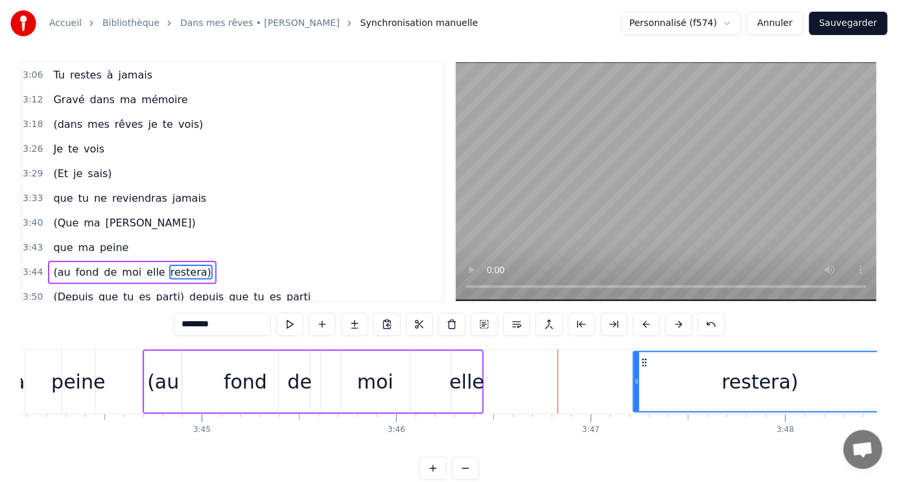
click at [466, 376] on div "elle" at bounding box center [466, 381] width 35 height 29
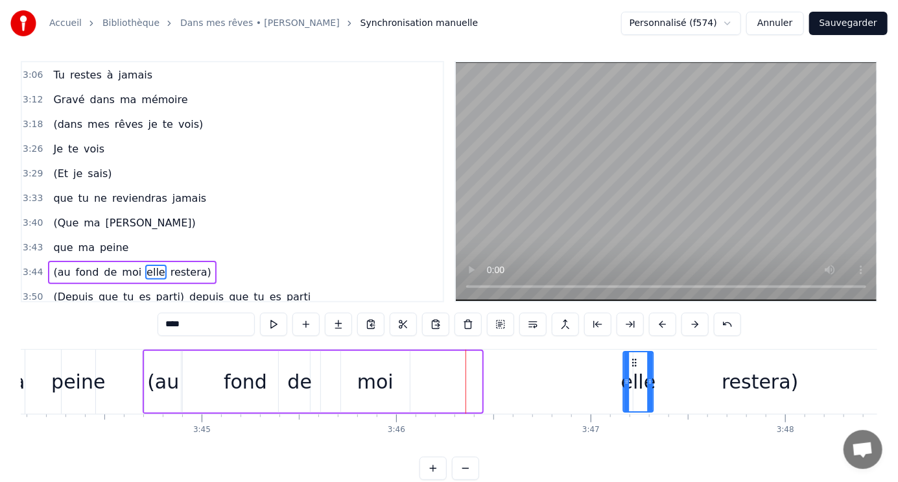
drag, startPoint x: 461, startPoint y: 357, endPoint x: 632, endPoint y: 352, distance: 172.0
click at [632, 352] on div "elle" at bounding box center [639, 381] width 29 height 59
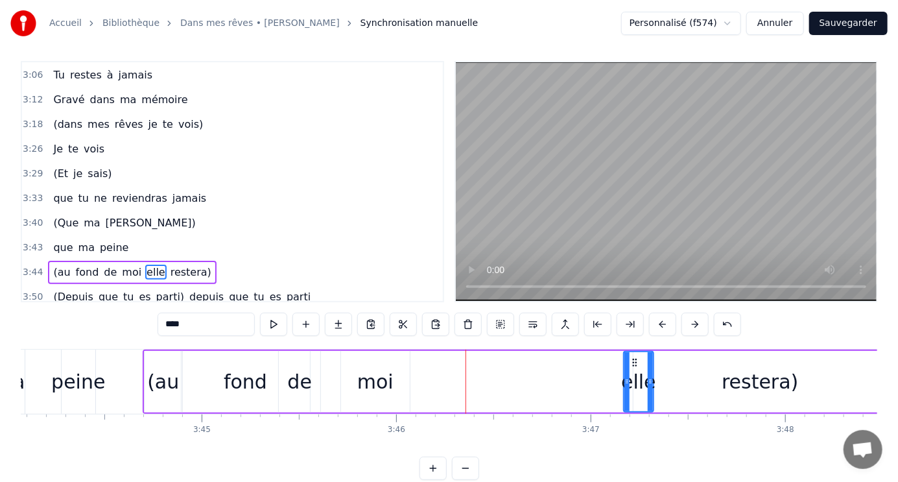
click at [372, 373] on div "moi" at bounding box center [375, 381] width 36 height 29
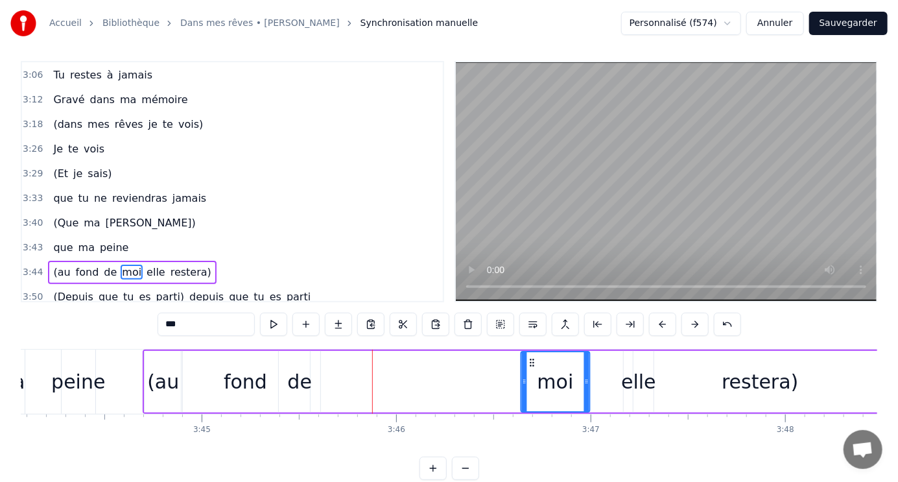
drag, startPoint x: 348, startPoint y: 359, endPoint x: 529, endPoint y: 354, distance: 180.4
click at [529, 354] on div "moi" at bounding box center [555, 381] width 67 height 59
click at [294, 379] on div "de" at bounding box center [299, 381] width 25 height 29
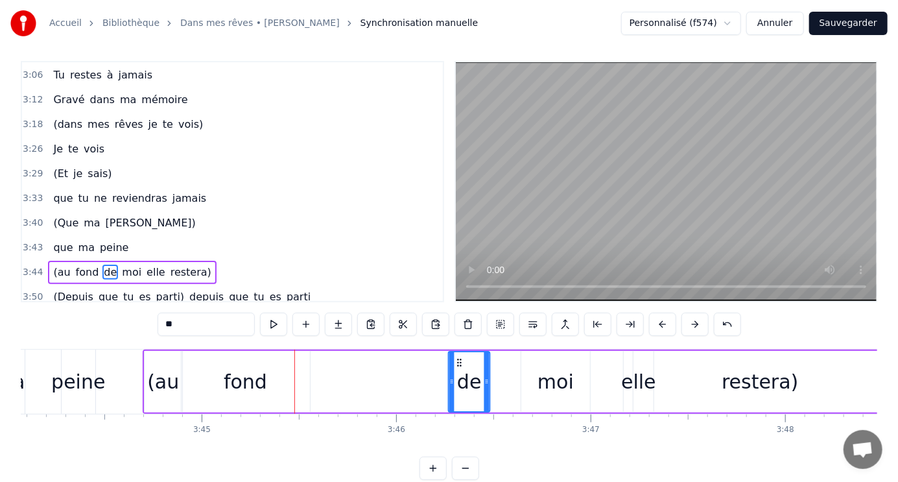
drag, startPoint x: 287, startPoint y: 359, endPoint x: 457, endPoint y: 355, distance: 170.0
click at [457, 357] on icon at bounding box center [460, 362] width 10 height 10
click at [245, 372] on div "fond" at bounding box center [245, 381] width 43 height 29
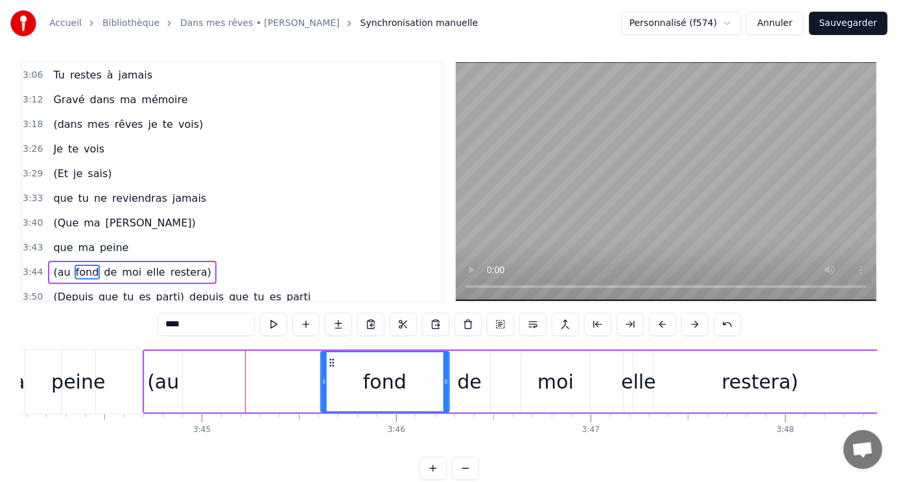
drag, startPoint x: 189, startPoint y: 361, endPoint x: 329, endPoint y: 353, distance: 140.3
click at [329, 353] on div "fond" at bounding box center [385, 381] width 127 height 59
click at [156, 370] on div "(au" at bounding box center [163, 381] width 32 height 29
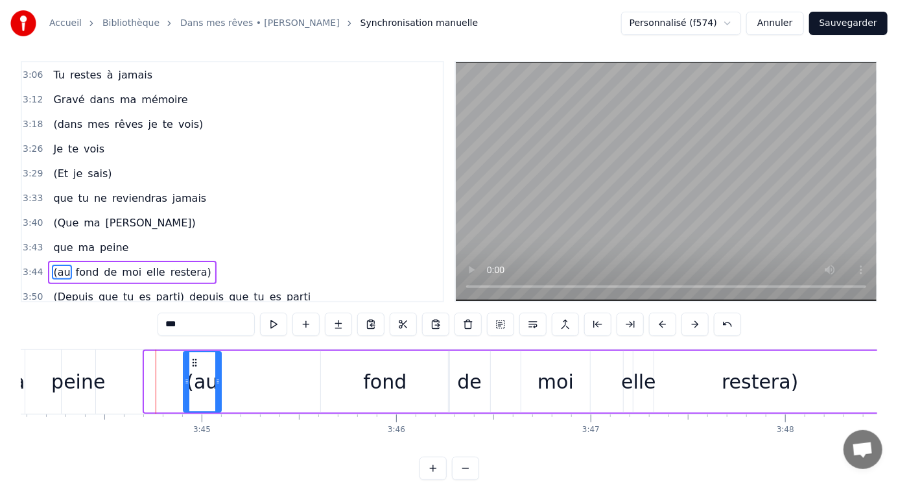
drag, startPoint x: 152, startPoint y: 363, endPoint x: 191, endPoint y: 361, distance: 39.0
click at [191, 361] on icon at bounding box center [194, 362] width 10 height 10
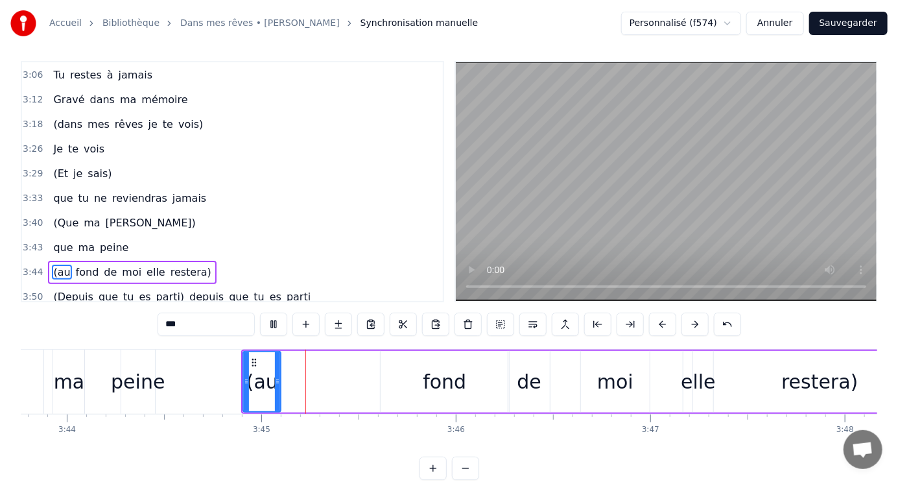
scroll to position [0, 43644]
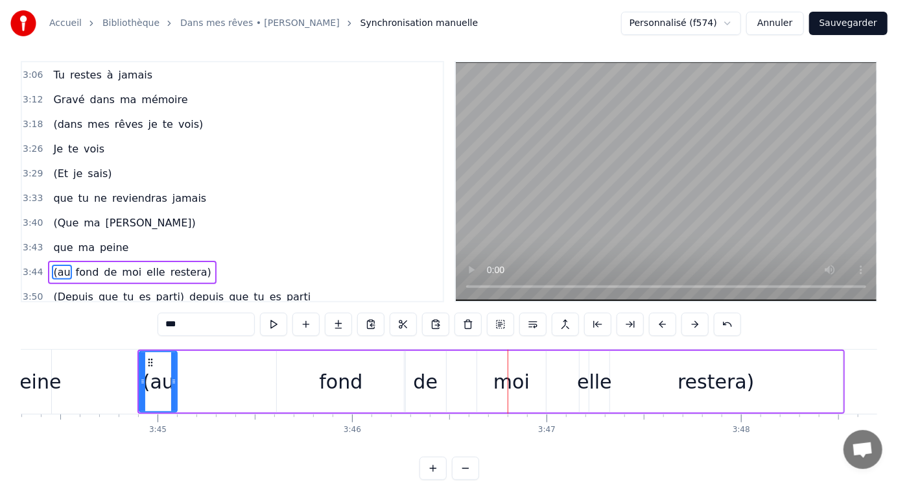
click at [347, 378] on div "fond" at bounding box center [340, 381] width 43 height 29
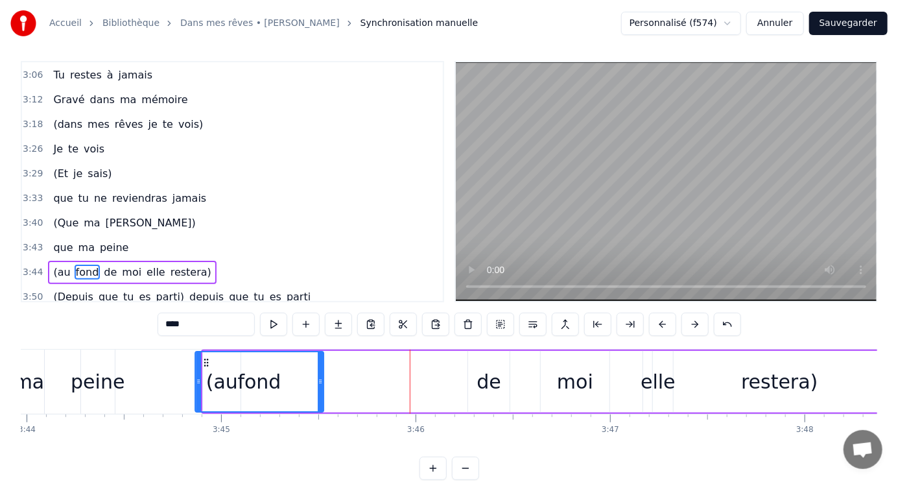
scroll to position [0, 43580]
drag, startPoint x: 289, startPoint y: 359, endPoint x: 223, endPoint y: 350, distance: 66.1
click at [223, 352] on div "fond" at bounding box center [276, 381] width 127 height 59
click at [488, 370] on div "de" at bounding box center [489, 381] width 25 height 29
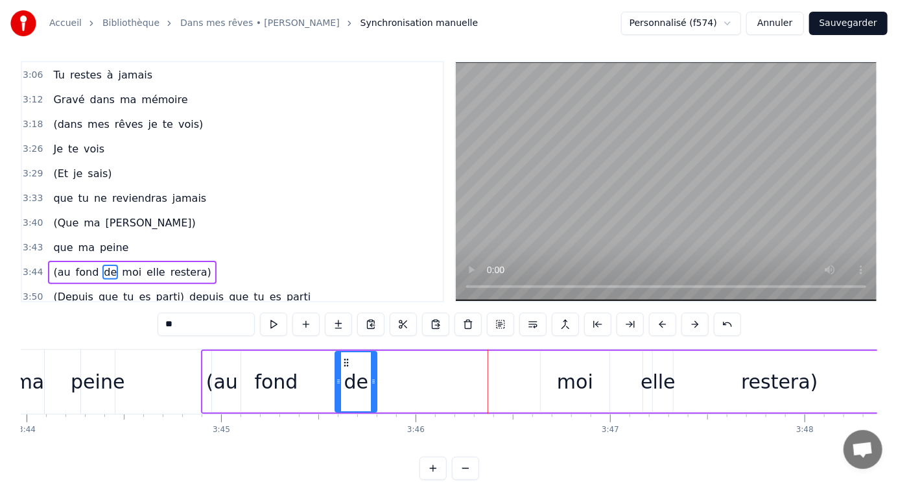
drag, startPoint x: 478, startPoint y: 359, endPoint x: 345, endPoint y: 357, distance: 133.0
click at [345, 357] on icon at bounding box center [347, 362] width 10 height 10
click at [574, 383] on div "moi" at bounding box center [575, 381] width 36 height 29
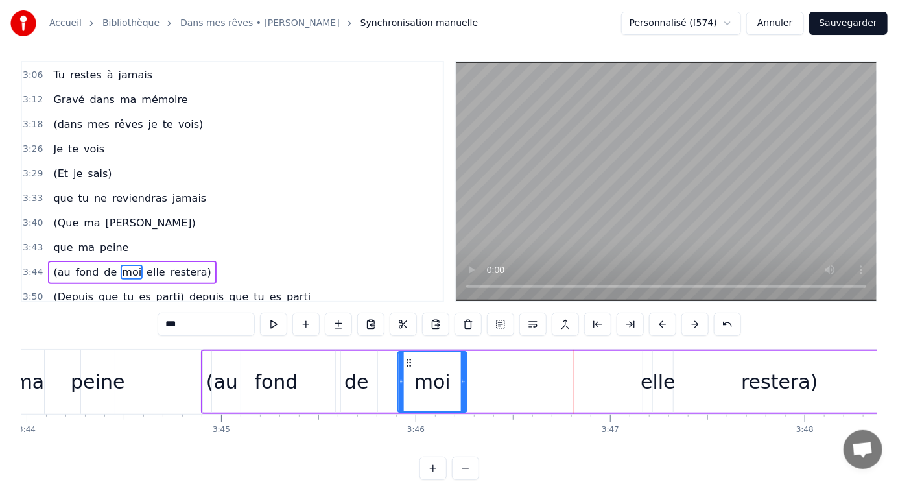
drag, startPoint x: 552, startPoint y: 360, endPoint x: 589, endPoint y: 380, distance: 42.1
click at [411, 353] on div "moi" at bounding box center [432, 381] width 67 height 59
click at [659, 376] on div "restera)" at bounding box center [780, 382] width 254 height 62
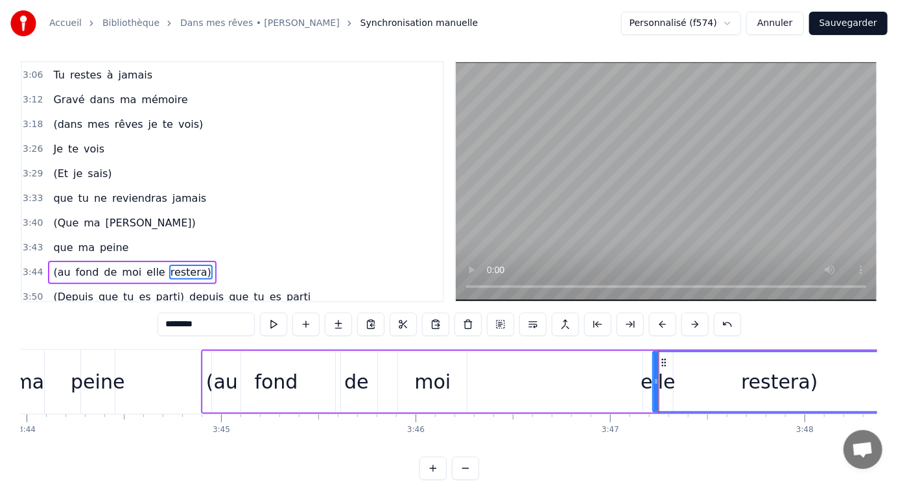
click at [643, 368] on div "elle" at bounding box center [658, 382] width 31 height 62
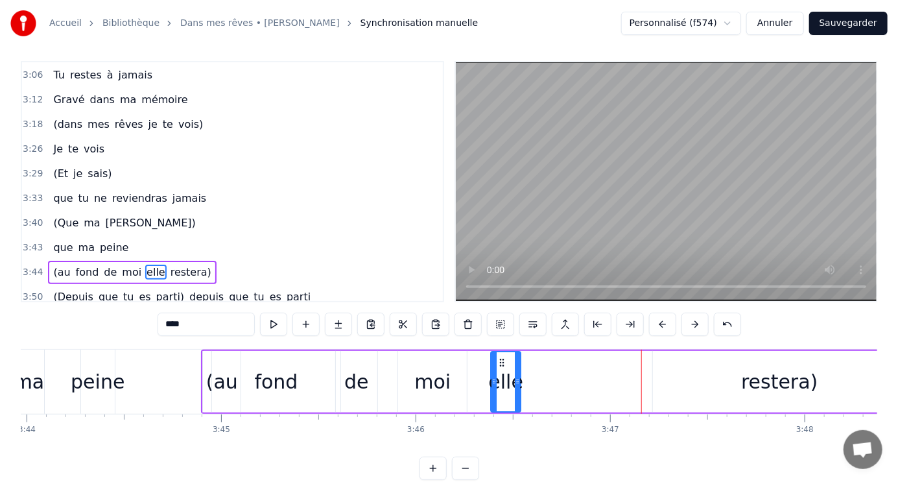
drag, startPoint x: 653, startPoint y: 359, endPoint x: 501, endPoint y: 357, distance: 152.4
click at [501, 357] on icon at bounding box center [502, 362] width 10 height 10
click at [358, 378] on div "de" at bounding box center [356, 381] width 25 height 29
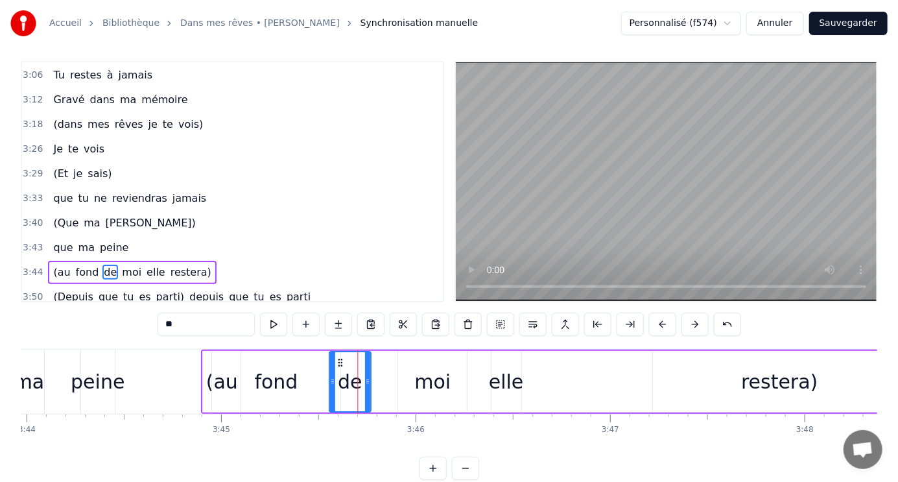
click at [339, 361] on icon at bounding box center [340, 362] width 10 height 10
click at [435, 381] on div "moi" at bounding box center [432, 381] width 36 height 29
type input "***"
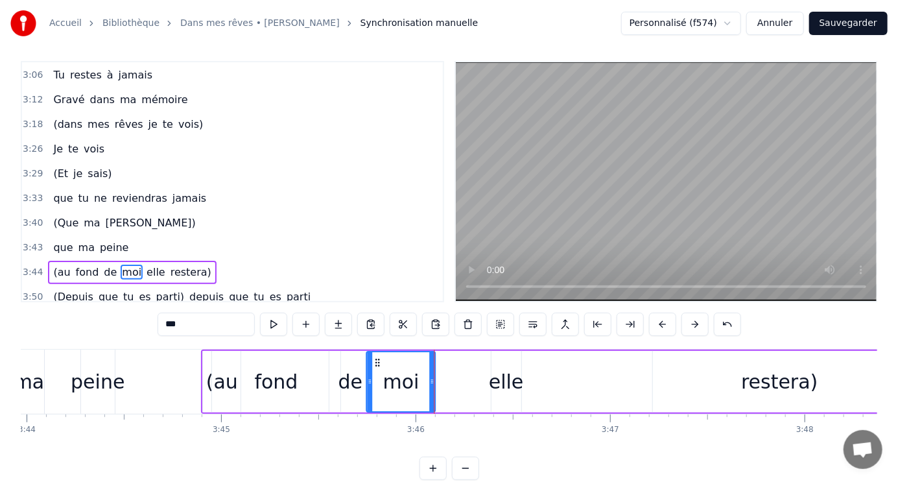
drag, startPoint x: 408, startPoint y: 360, endPoint x: 377, endPoint y: 361, distance: 31.1
click at [377, 361] on icon at bounding box center [378, 362] width 10 height 10
click at [538, 381] on div "(au fond de moi elle restera)" at bounding box center [555, 382] width 708 height 64
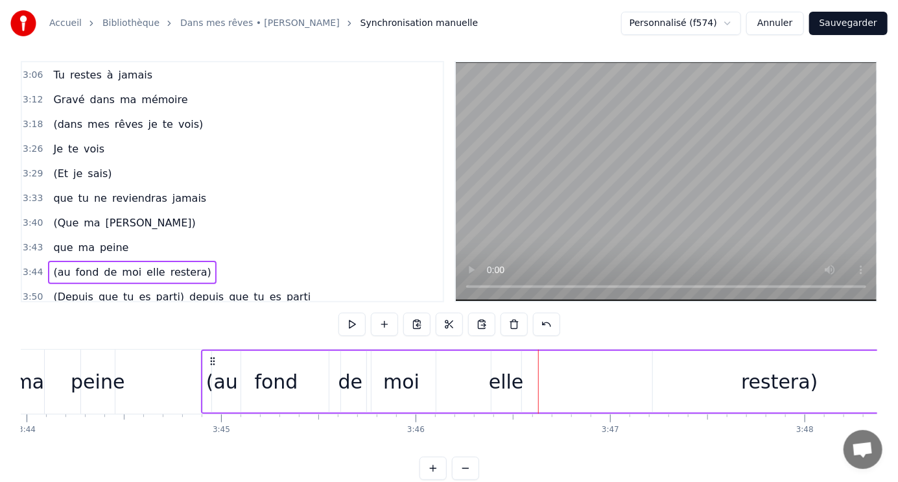
click at [513, 382] on div "elle" at bounding box center [506, 381] width 35 height 29
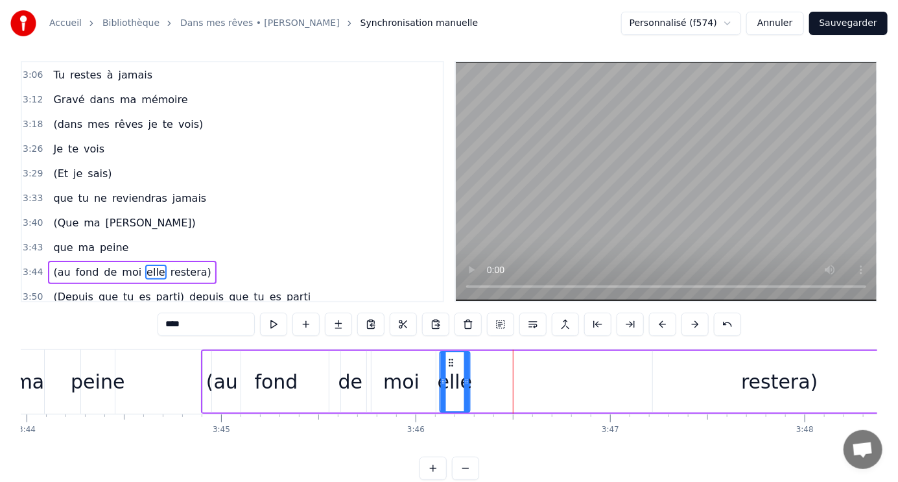
drag, startPoint x: 501, startPoint y: 361, endPoint x: 449, endPoint y: 359, distance: 51.3
click at [449, 359] on icon at bounding box center [451, 362] width 10 height 10
click at [540, 365] on div "(au fond de moi elle restera)" at bounding box center [555, 382] width 708 height 64
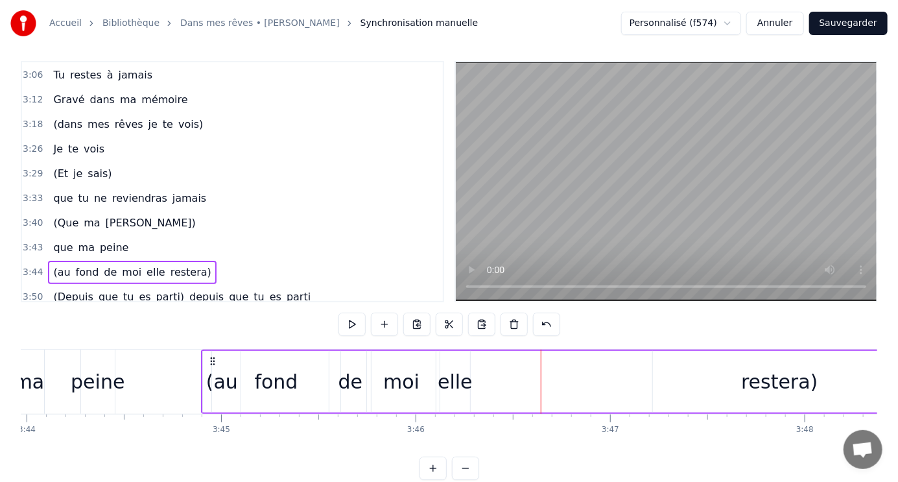
click at [781, 383] on div "restera)" at bounding box center [779, 381] width 77 height 29
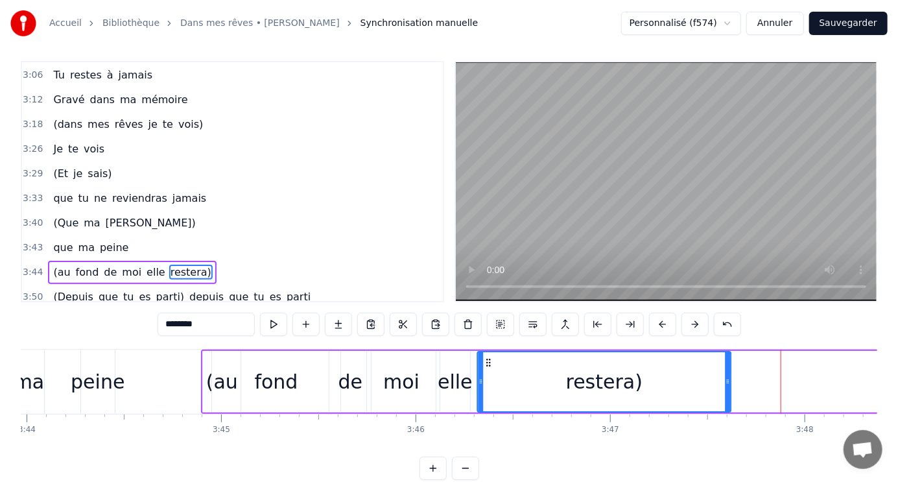
drag, startPoint x: 662, startPoint y: 359, endPoint x: 487, endPoint y: 353, distance: 175.2
click at [487, 353] on div "restera)" at bounding box center [605, 381] width 252 height 59
click at [673, 380] on div "restera)" at bounding box center [605, 381] width 252 height 59
click at [468, 405] on div "elle" at bounding box center [455, 382] width 30 height 62
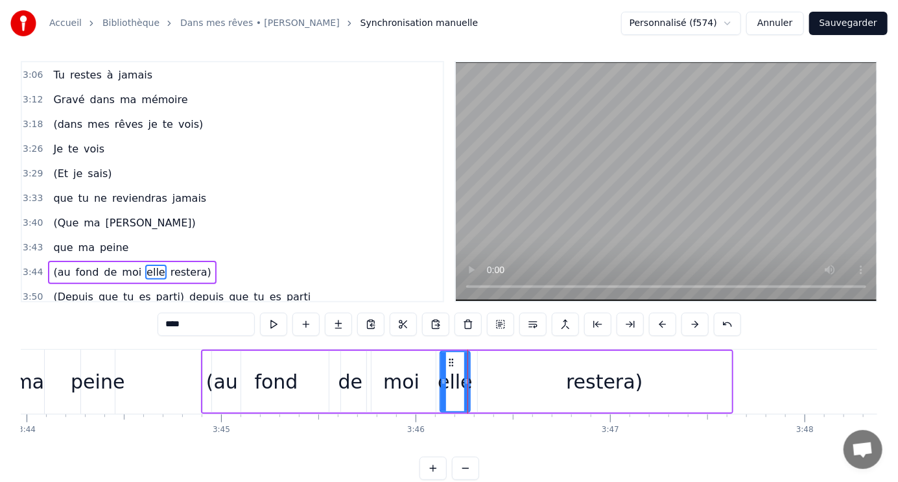
click at [529, 380] on div "restera)" at bounding box center [605, 382] width 254 height 62
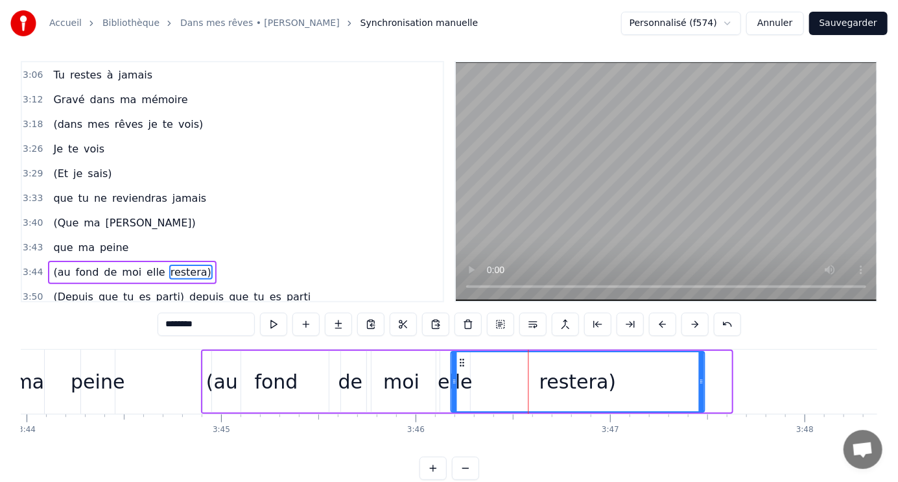
drag, startPoint x: 485, startPoint y: 359, endPoint x: 459, endPoint y: 359, distance: 26.6
click at [459, 359] on icon at bounding box center [462, 362] width 10 height 10
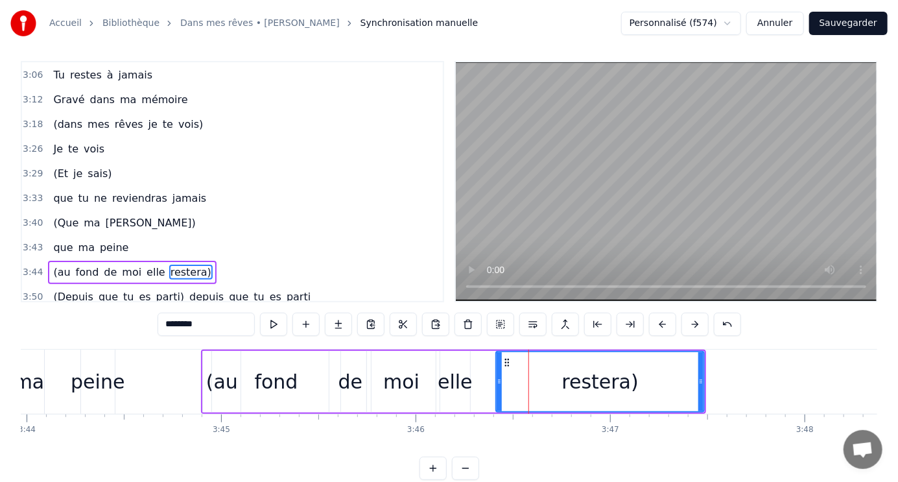
drag, startPoint x: 454, startPoint y: 367, endPoint x: 499, endPoint y: 363, distance: 45.6
click at [499, 363] on div at bounding box center [499, 381] width 5 height 59
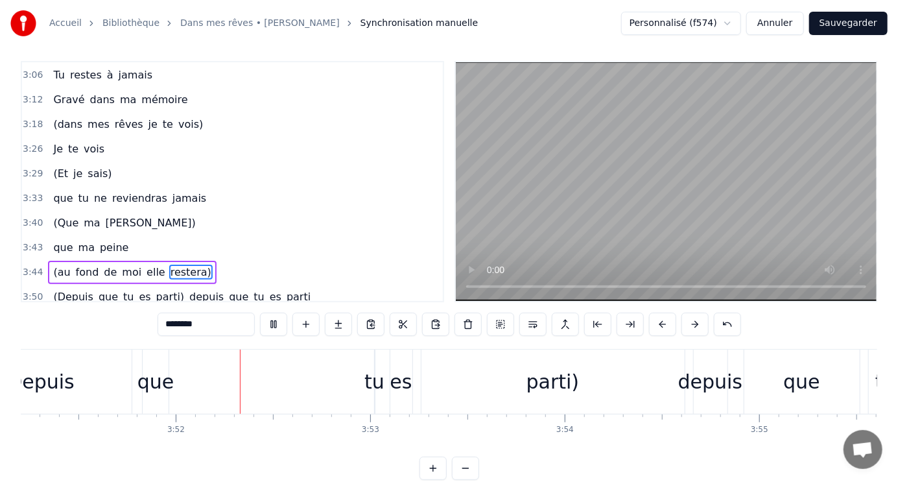
scroll to position [0, 45005]
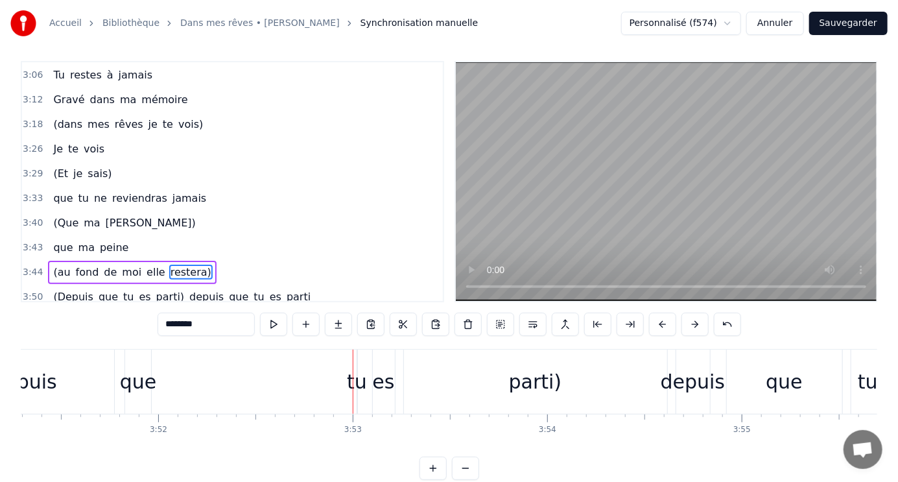
click at [355, 383] on div "tu" at bounding box center [357, 381] width 20 height 29
type input "**"
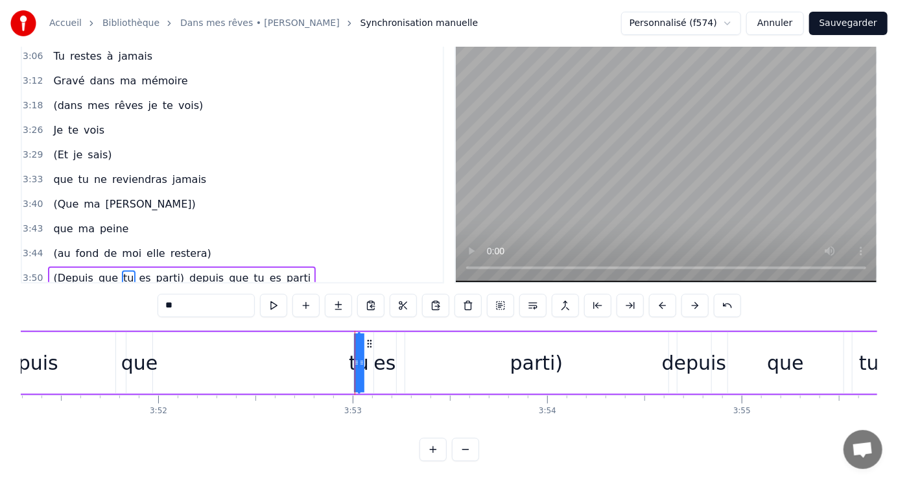
drag, startPoint x: 353, startPoint y: 357, endPoint x: 343, endPoint y: 343, distance: 16.7
click at [326, 353] on div "(Depuis que tu es parti) depuis que tu es parti" at bounding box center [571, 363] width 1295 height 64
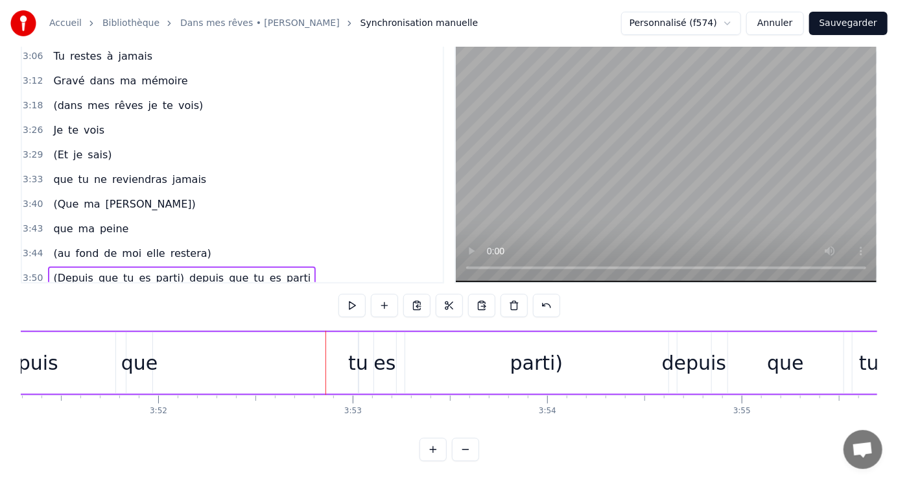
drag, startPoint x: 364, startPoint y: 362, endPoint x: 347, endPoint y: 361, distance: 16.9
click at [343, 363] on div "(Depuis que tu es parti) depuis que tu es parti" at bounding box center [571, 363] width 1295 height 64
click at [352, 359] on div "tu" at bounding box center [358, 362] width 20 height 29
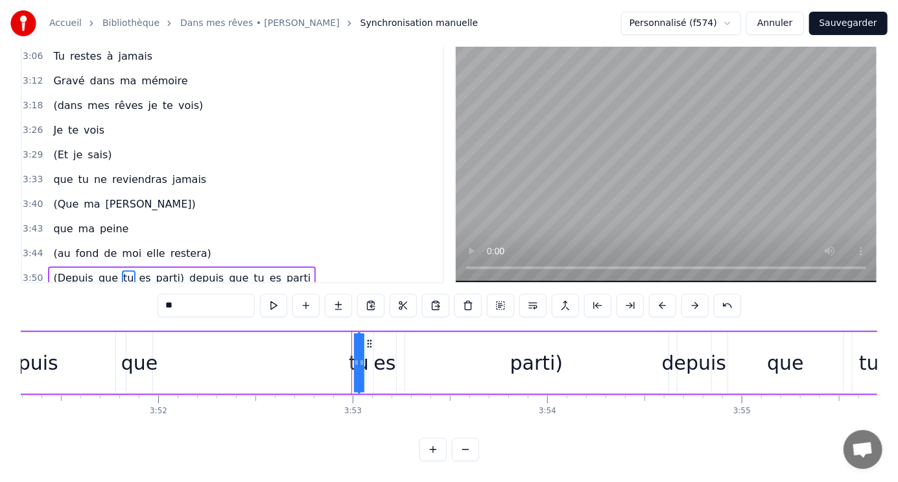
drag, startPoint x: 353, startPoint y: 358, endPoint x: 336, endPoint y: 359, distance: 17.6
click at [336, 359] on div "(Depuis que tu es parti) depuis que tu es parti" at bounding box center [571, 363] width 1295 height 64
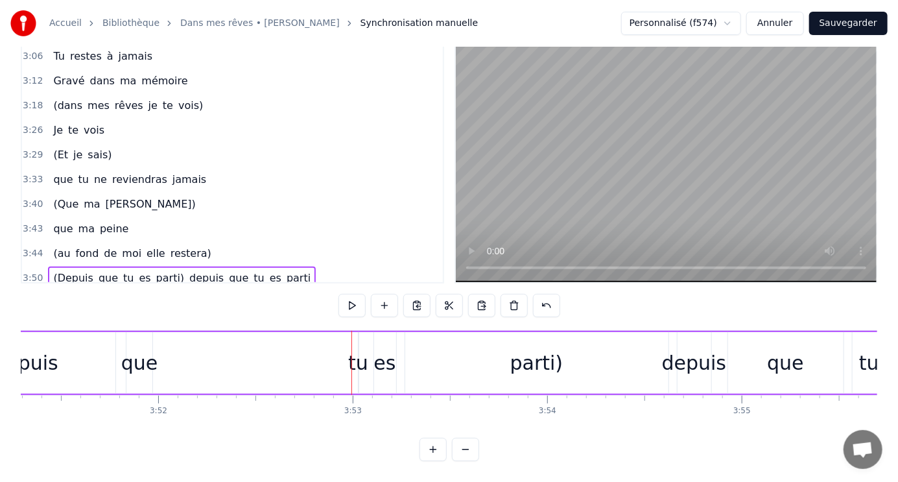
click at [355, 355] on div "tu" at bounding box center [358, 362] width 20 height 29
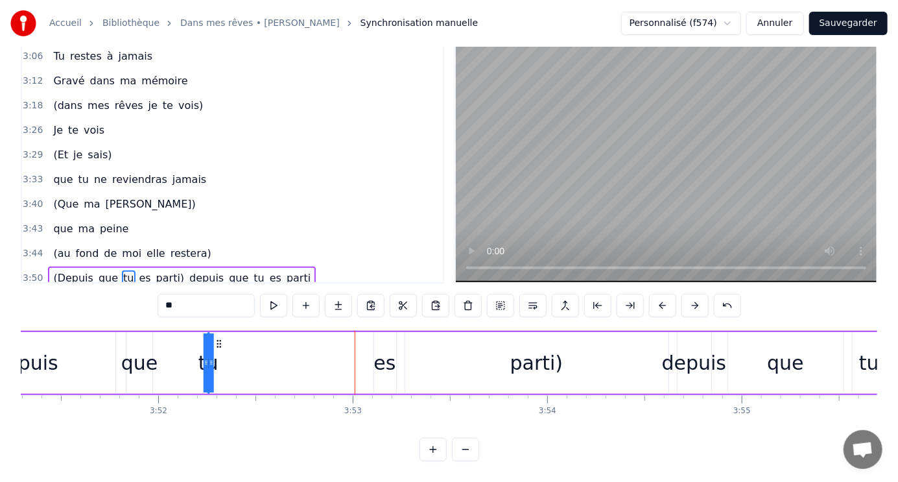
drag, startPoint x: 369, startPoint y: 338, endPoint x: 219, endPoint y: 338, distance: 150.5
click at [219, 339] on icon at bounding box center [218, 344] width 10 height 10
click at [389, 358] on div "es" at bounding box center [385, 362] width 22 height 29
type input "**"
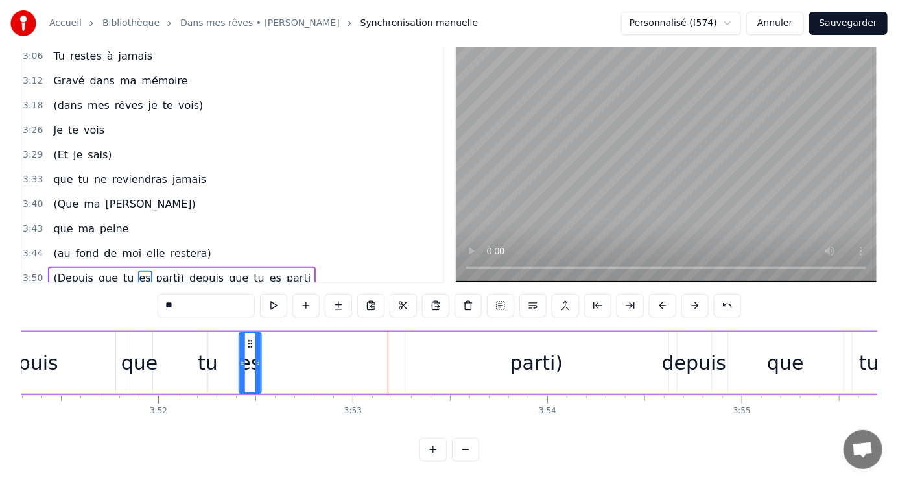
drag, startPoint x: 382, startPoint y: 335, endPoint x: 247, endPoint y: 324, distance: 135.3
click at [308, 361] on div "(Depuis que tu es parti) depuis que tu es parti" at bounding box center [571, 363] width 1295 height 64
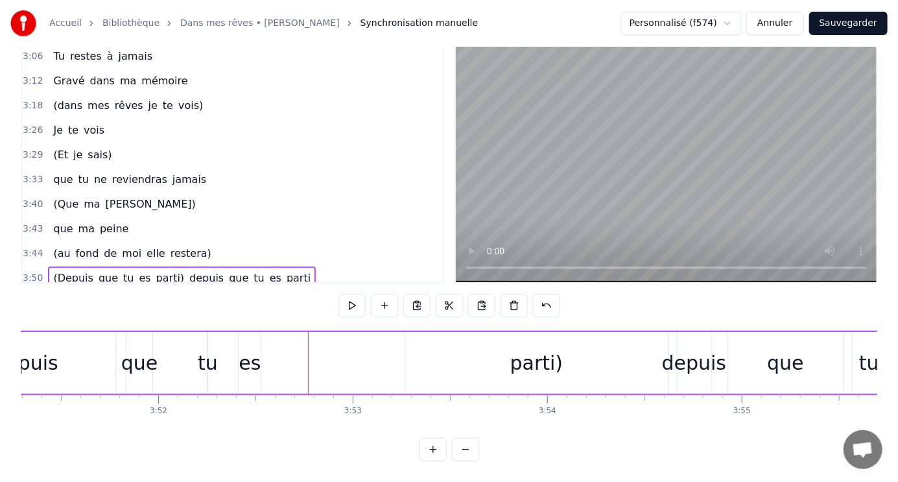
click at [210, 361] on div "tu" at bounding box center [208, 362] width 20 height 29
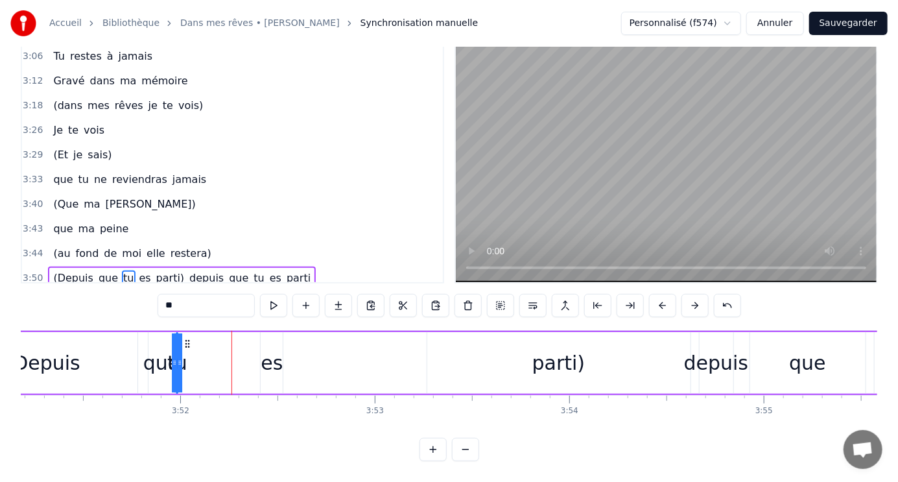
click at [189, 339] on icon at bounding box center [188, 344] width 10 height 10
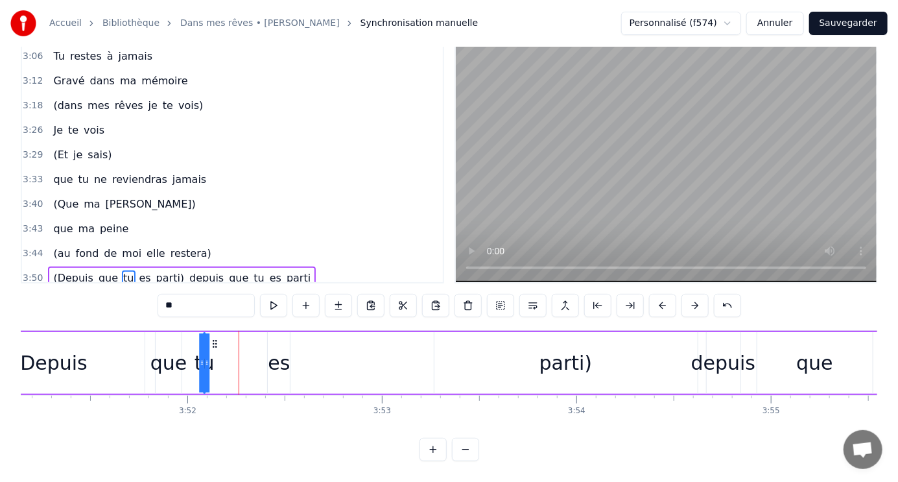
drag, startPoint x: 189, startPoint y: 338, endPoint x: 215, endPoint y: 338, distance: 25.9
click at [215, 339] on icon at bounding box center [214, 344] width 10 height 10
click at [343, 357] on div "(Depuis que tu es parti) depuis que tu es parti" at bounding box center [600, 363] width 1295 height 64
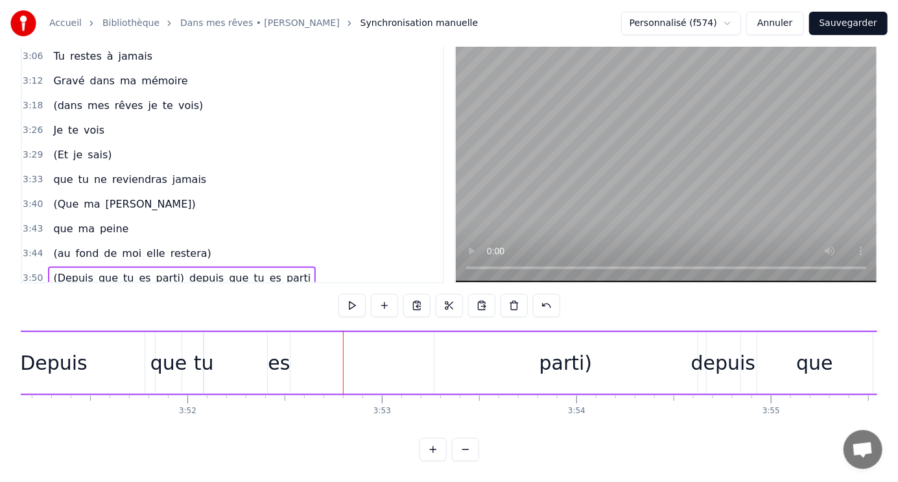
click at [210, 361] on div "tu" at bounding box center [204, 362] width 20 height 29
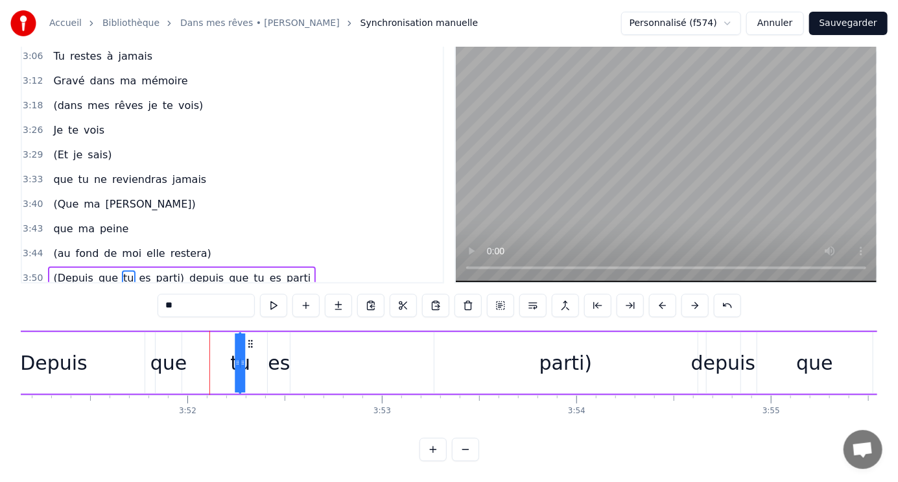
drag, startPoint x: 213, startPoint y: 335, endPoint x: 248, endPoint y: 339, distance: 35.8
click at [248, 339] on icon at bounding box center [251, 344] width 10 height 10
click at [555, 357] on div "parti)" at bounding box center [566, 362] width 53 height 29
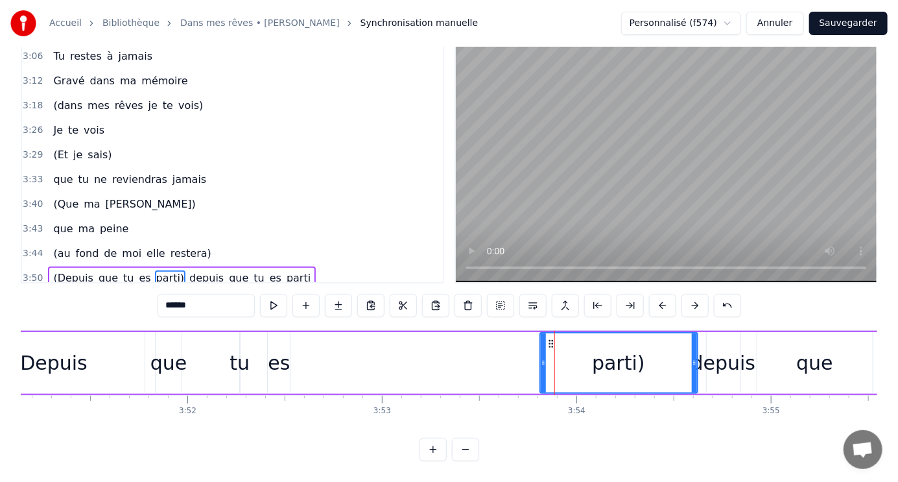
drag, startPoint x: 438, startPoint y: 355, endPoint x: 544, endPoint y: 355, distance: 105.7
click at [544, 357] on icon at bounding box center [543, 362] width 5 height 10
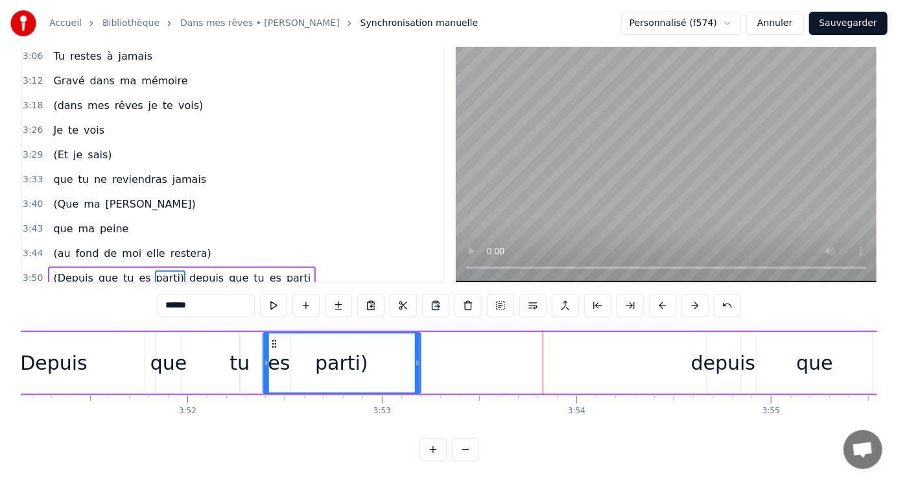
drag, startPoint x: 549, startPoint y: 336, endPoint x: 272, endPoint y: 333, distance: 277.0
click at [272, 339] on icon at bounding box center [274, 344] width 10 height 10
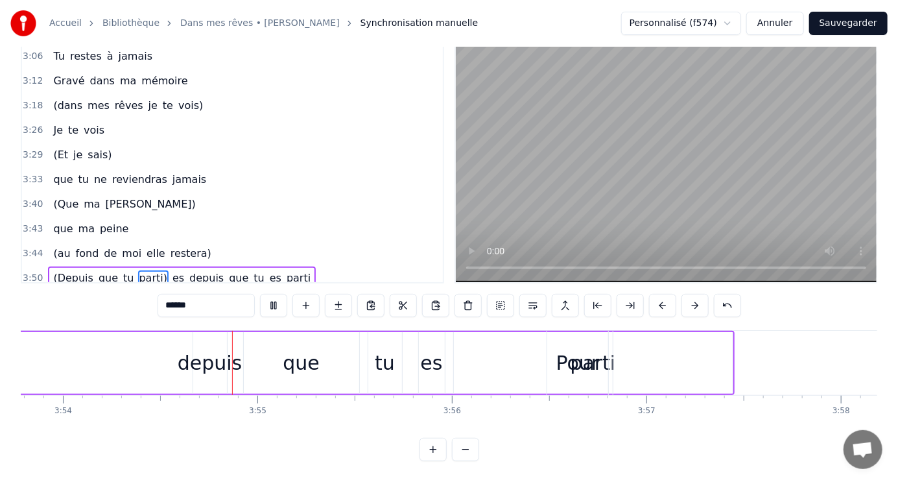
scroll to position [0, 45494]
click at [213, 353] on div "depuis" at bounding box center [205, 362] width 65 height 29
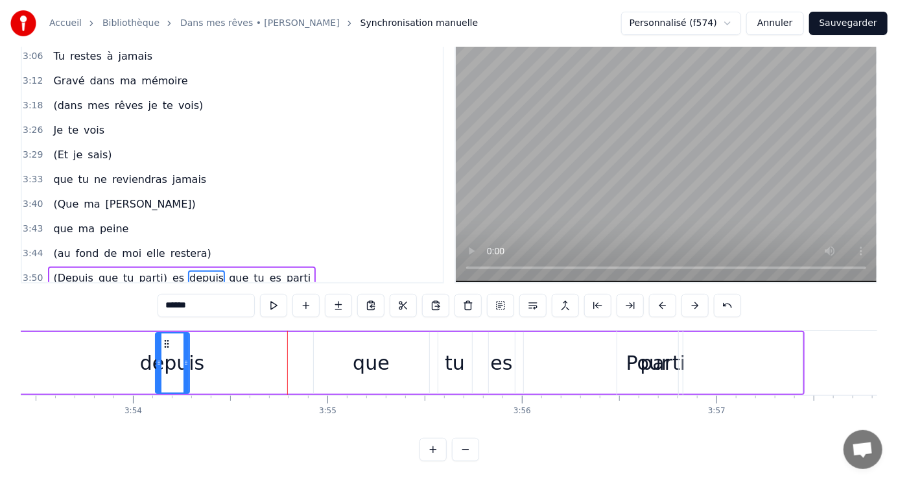
scroll to position [0, 45403]
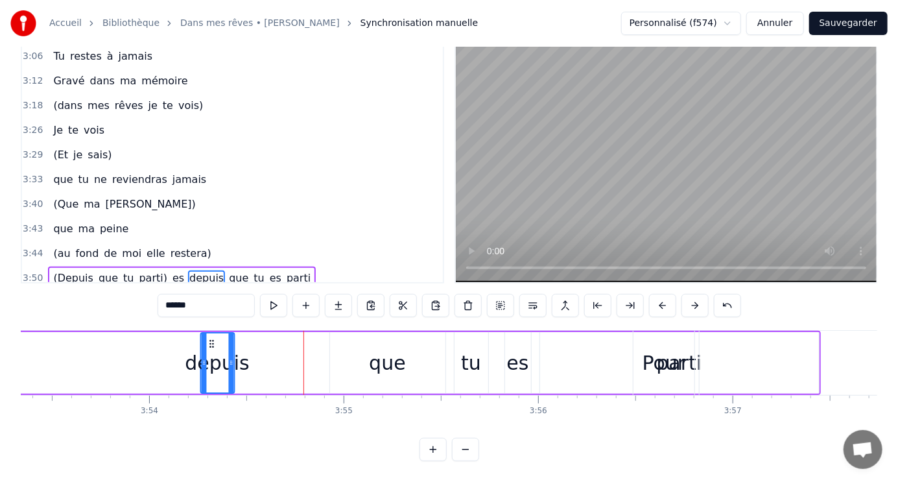
drag, startPoint x: 198, startPoint y: 335, endPoint x: 210, endPoint y: 350, distance: 19.9
click at [210, 350] on div "depuis" at bounding box center [217, 362] width 32 height 59
click at [377, 355] on div "que" at bounding box center [387, 362] width 37 height 29
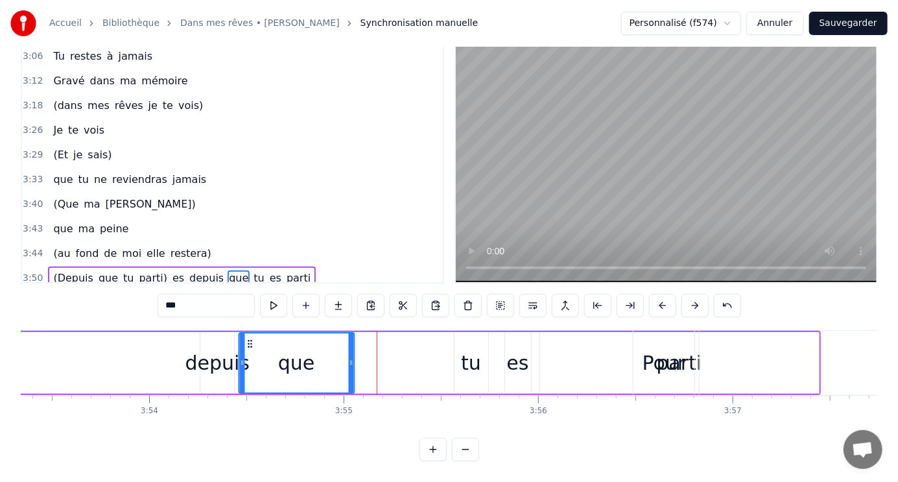
drag, startPoint x: 338, startPoint y: 337, endPoint x: 294, endPoint y: 333, distance: 43.6
click at [248, 333] on div "que" at bounding box center [296, 362] width 114 height 59
click at [471, 357] on div "tu" at bounding box center [471, 362] width 20 height 29
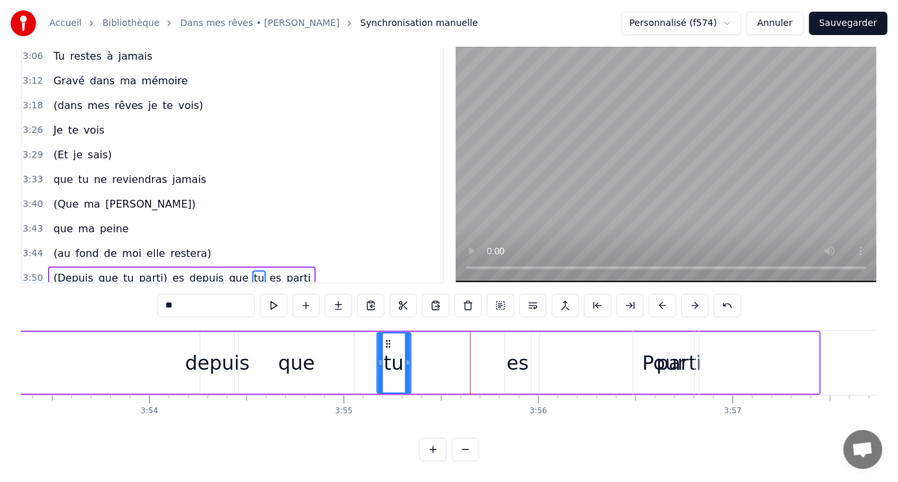
drag, startPoint x: 464, startPoint y: 337, endPoint x: 387, endPoint y: 331, distance: 77.5
click at [387, 333] on div "tu" at bounding box center [394, 362] width 32 height 59
click at [643, 352] on div "Pour" at bounding box center [664, 363] width 61 height 64
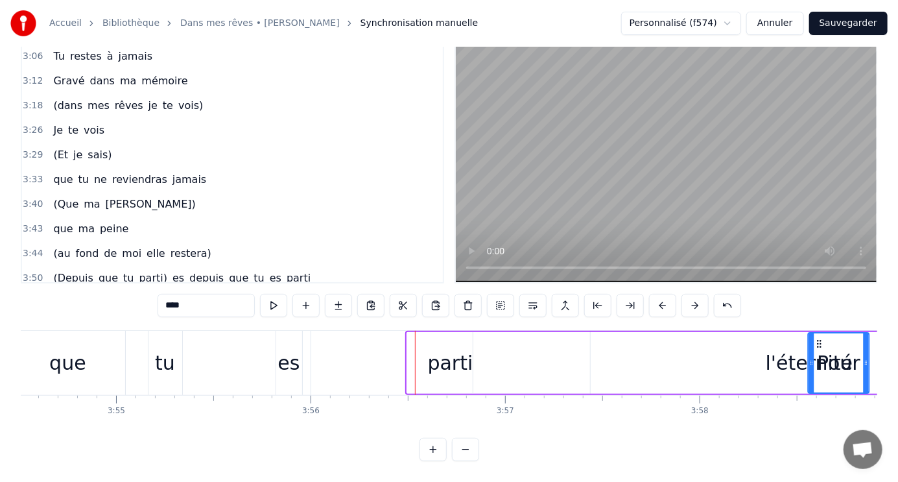
scroll to position [0, 45724]
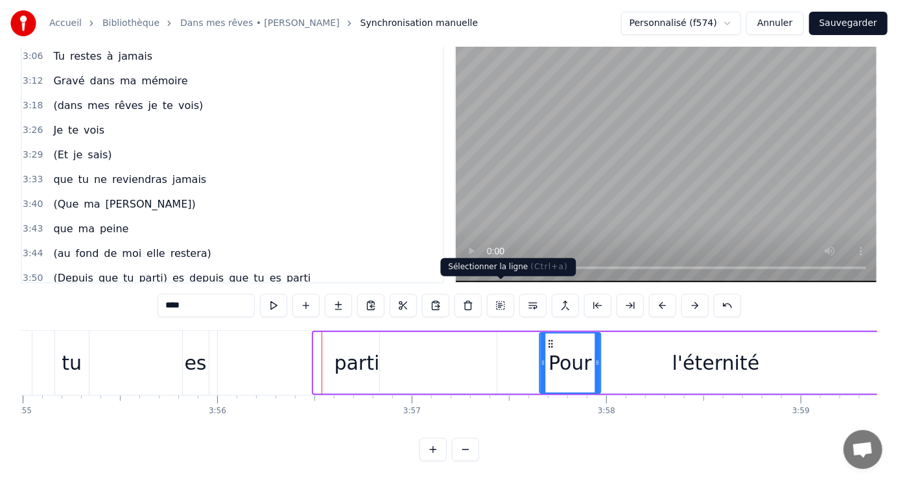
drag, startPoint x: 645, startPoint y: 329, endPoint x: 507, endPoint y: 305, distance: 139.6
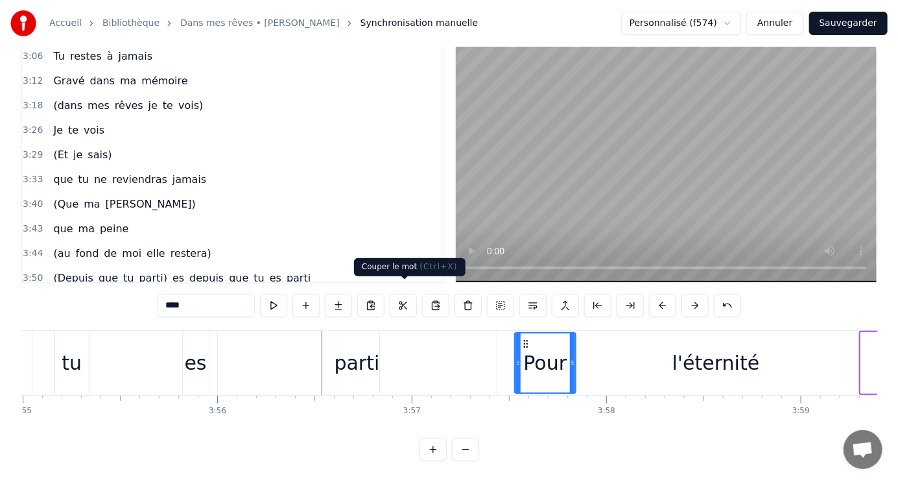
drag, startPoint x: 871, startPoint y: 328, endPoint x: 402, endPoint y: 298, distance: 469.8
click at [402, 298] on div "1:04 Le jour se lève sur la vie 1:09 Le soleil brille, le ciel est beau 1:15 Et…" at bounding box center [449, 251] width 857 height 419
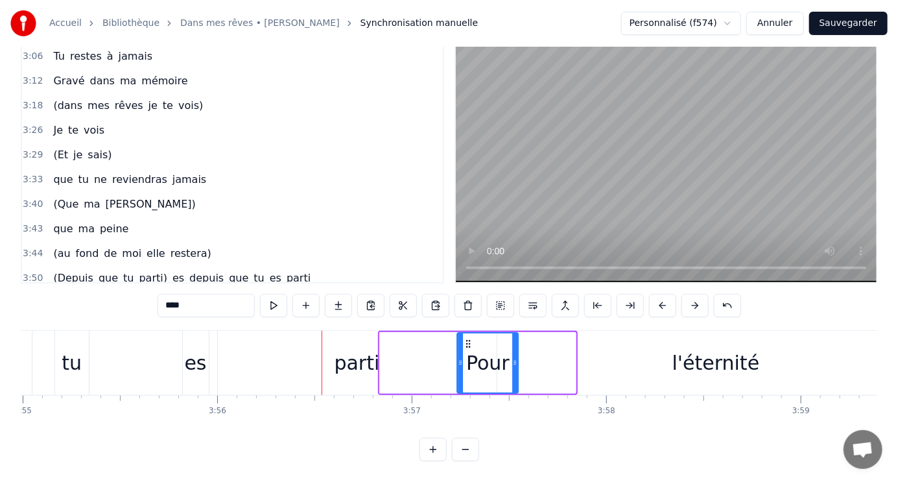
drag, startPoint x: 525, startPoint y: 331, endPoint x: 468, endPoint y: 328, distance: 57.2
click at [468, 339] on icon at bounding box center [469, 344] width 10 height 10
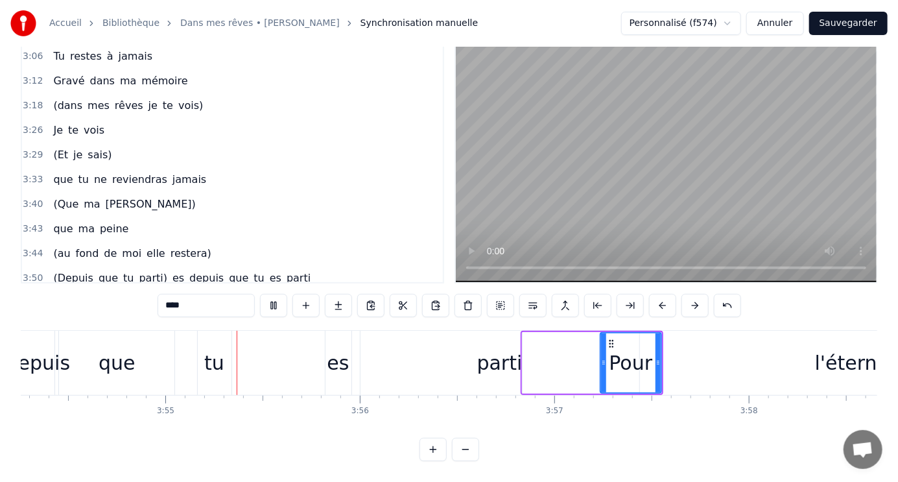
scroll to position [0, 45591]
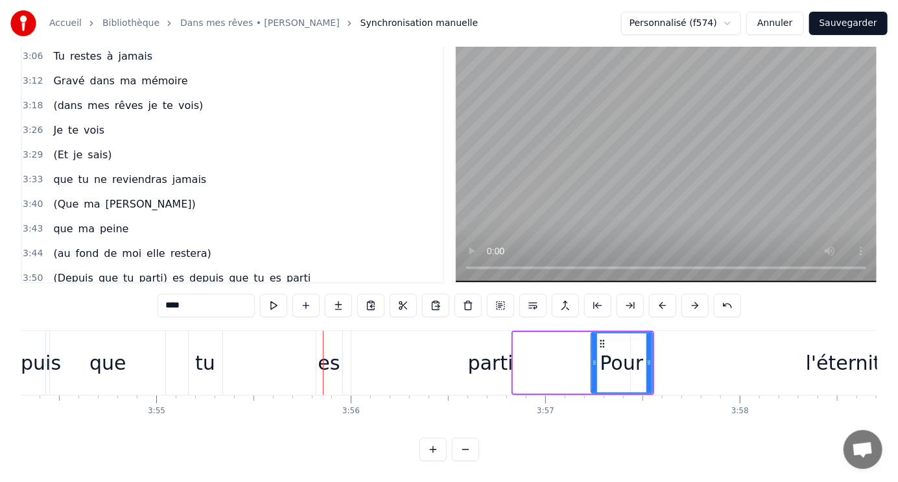
click at [211, 350] on div "tu" at bounding box center [205, 362] width 20 height 29
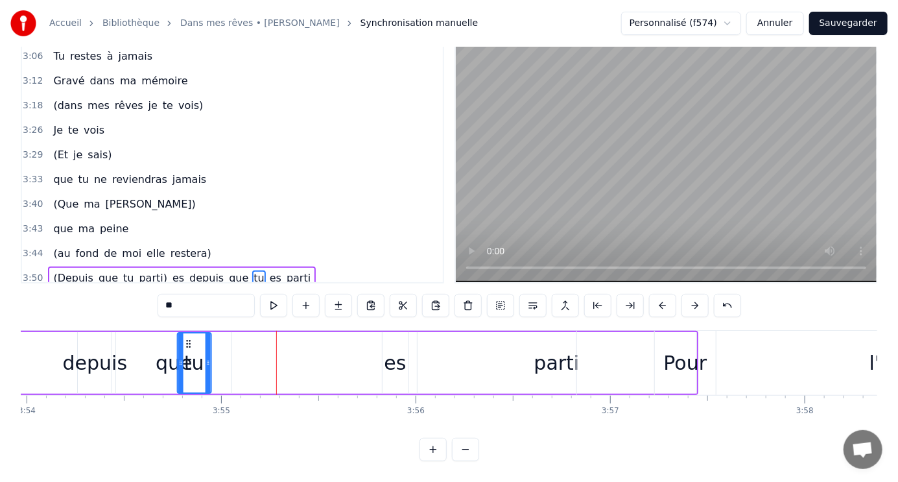
scroll to position [0, 45525]
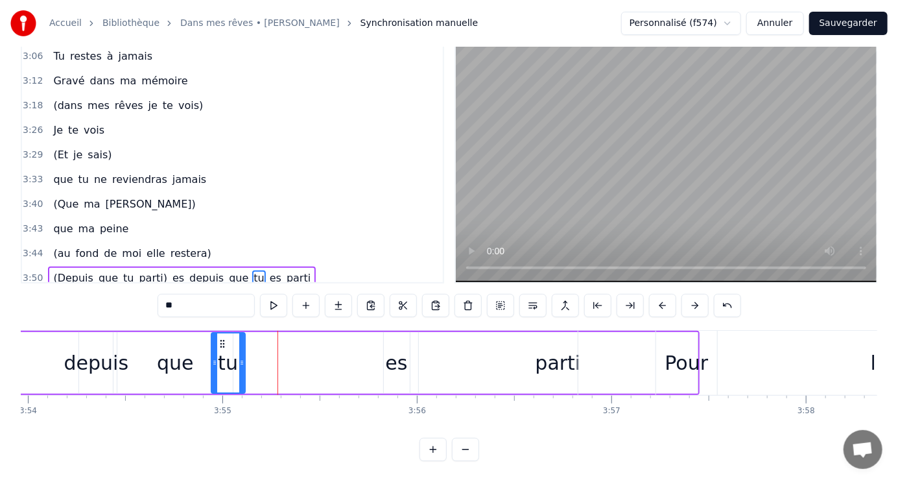
drag, startPoint x: 199, startPoint y: 336, endPoint x: 221, endPoint y: 337, distance: 21.4
click at [221, 339] on icon at bounding box center [222, 344] width 10 height 10
click at [400, 359] on div "es" at bounding box center [396, 362] width 22 height 29
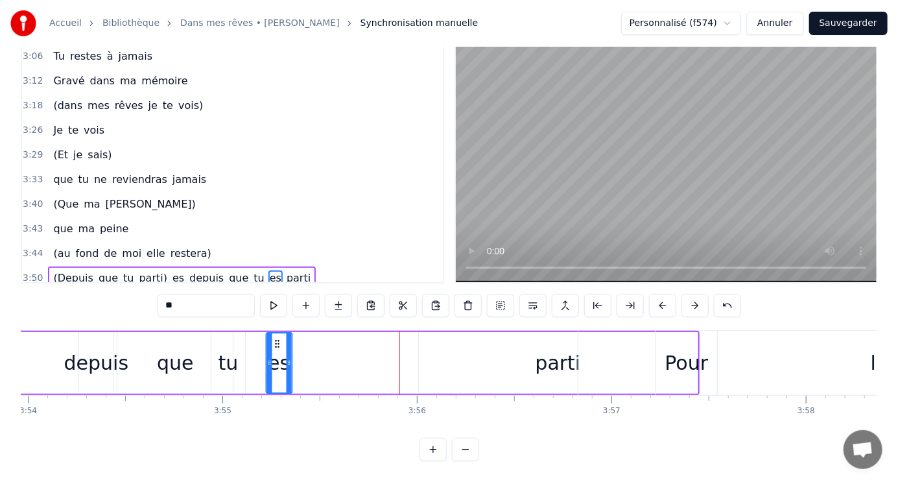
drag, startPoint x: 396, startPoint y: 337, endPoint x: 279, endPoint y: 342, distance: 117.5
click at [279, 342] on div "es" at bounding box center [279, 362] width 25 height 59
click at [554, 360] on div "parti" at bounding box center [558, 362] width 45 height 29
type input "*****"
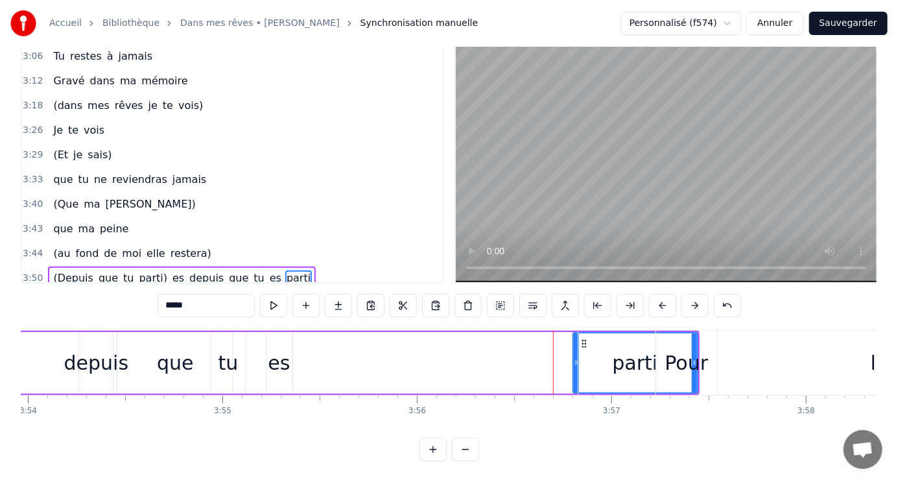
drag, startPoint x: 421, startPoint y: 346, endPoint x: 575, endPoint y: 345, distance: 154.4
click at [575, 345] on div at bounding box center [576, 362] width 5 height 59
drag, startPoint x: 584, startPoint y: 337, endPoint x: 381, endPoint y: 331, distance: 203.1
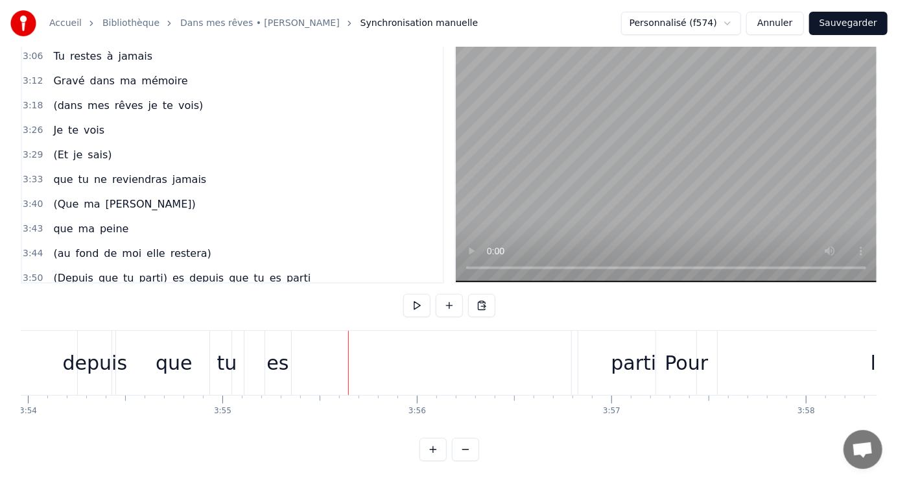
click at [632, 357] on div "l'éternité" at bounding box center [915, 363] width 672 height 64
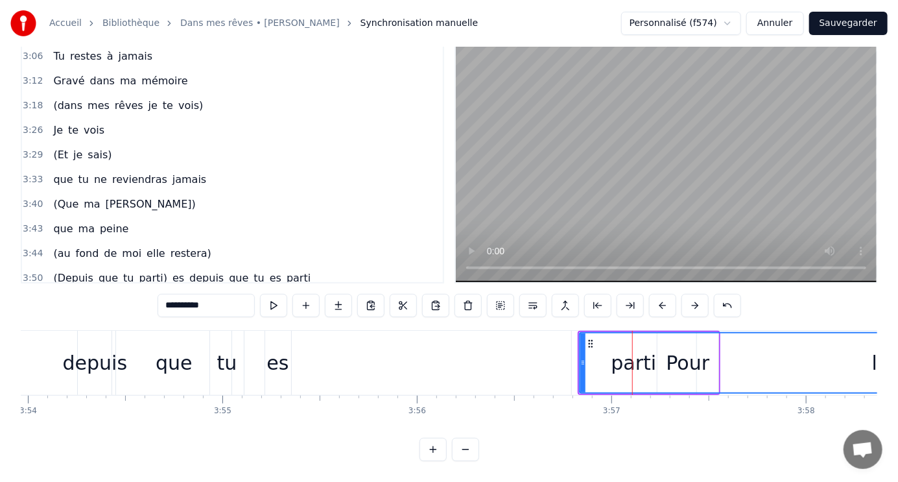
scroll to position [36, 0]
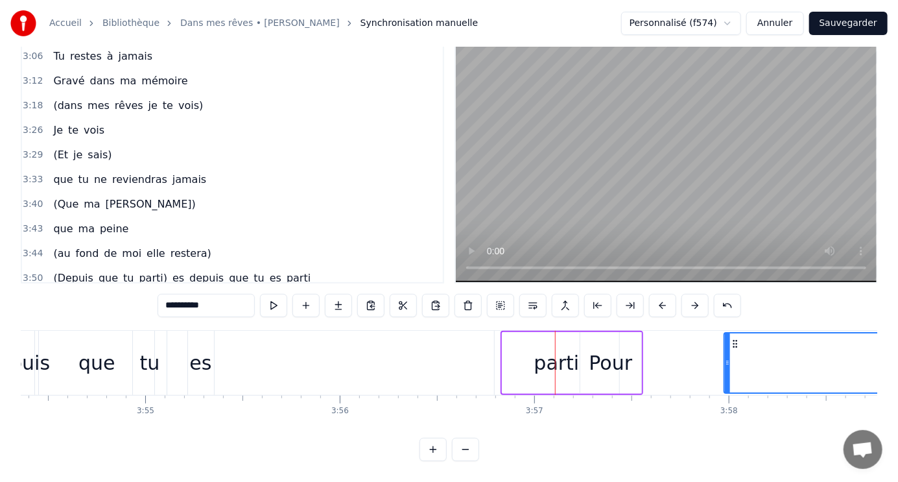
drag, startPoint x: 591, startPoint y: 331, endPoint x: 741, endPoint y: 344, distance: 151.0
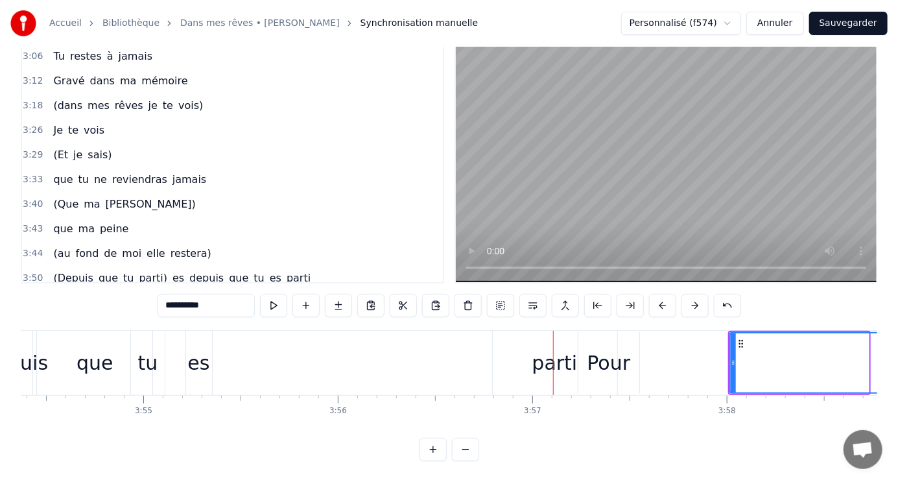
click at [555, 353] on div "parti" at bounding box center [555, 362] width 45 height 29
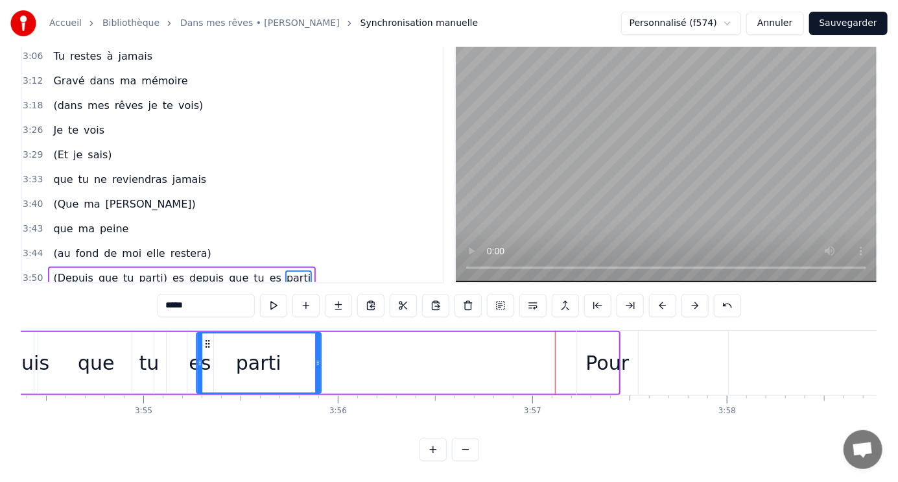
drag, startPoint x: 503, startPoint y: 338, endPoint x: 206, endPoint y: 324, distance: 297.4
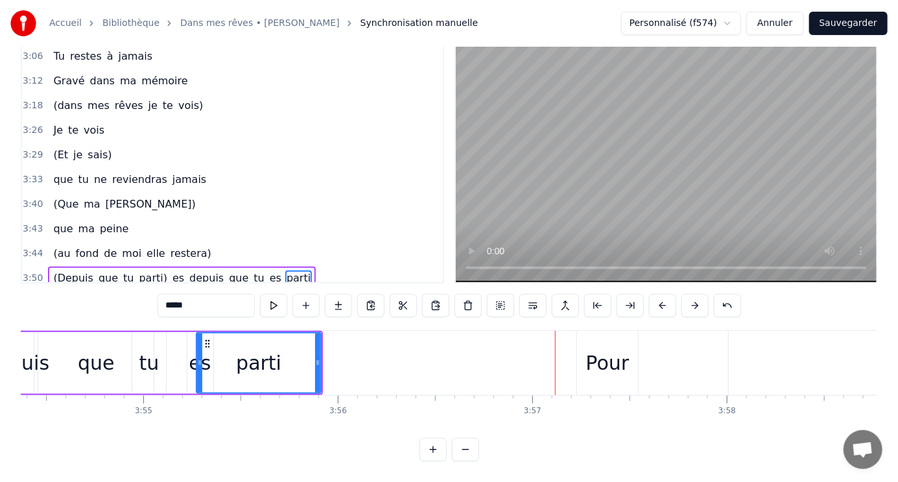
click at [622, 360] on div "Pour" at bounding box center [607, 362] width 43 height 29
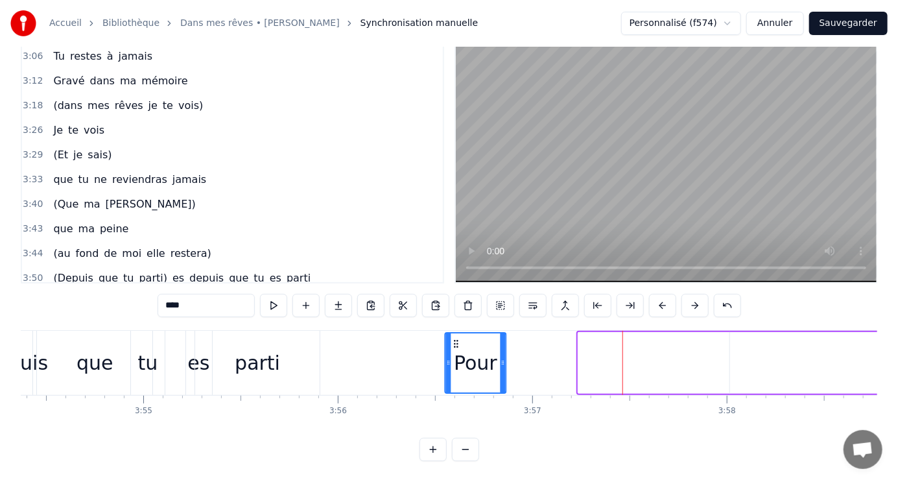
drag, startPoint x: 587, startPoint y: 329, endPoint x: 454, endPoint y: 321, distance: 133.2
click at [454, 333] on div "Pour" at bounding box center [476, 362] width 60 height 59
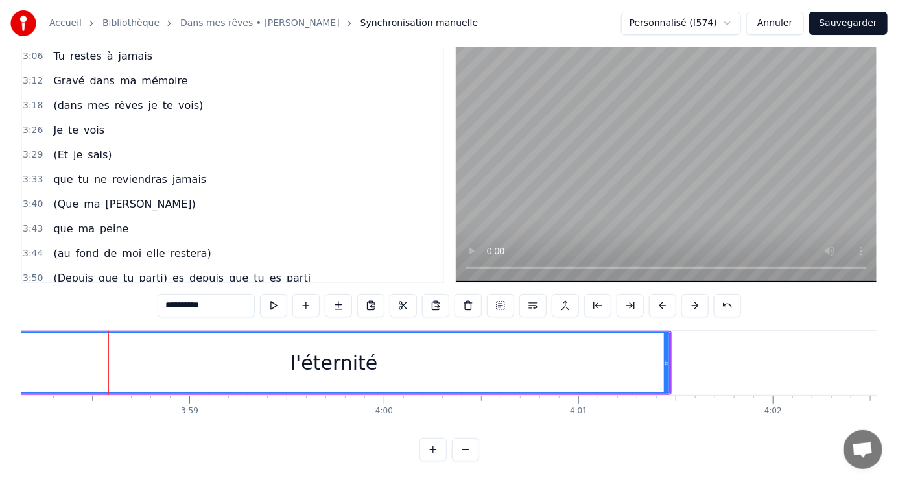
scroll to position [0, 46359]
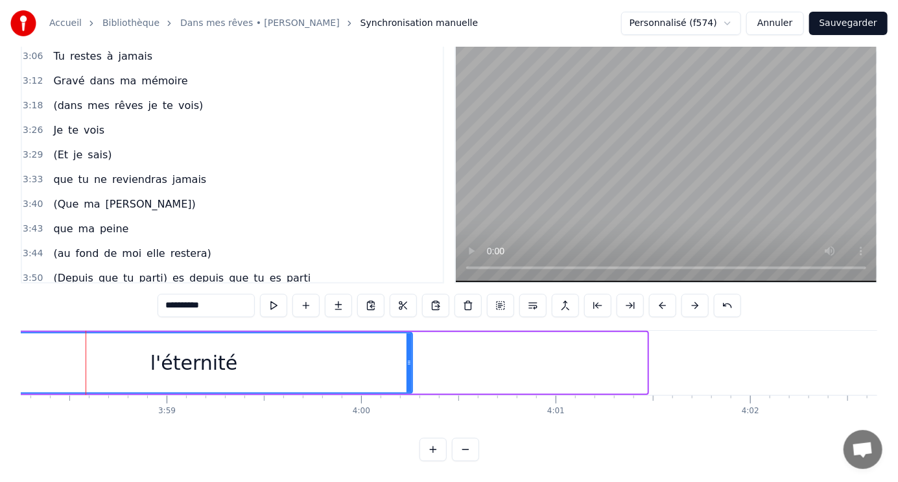
drag, startPoint x: 646, startPoint y: 342, endPoint x: 412, endPoint y: 335, distance: 234.2
click at [411, 336] on div at bounding box center [409, 362] width 5 height 59
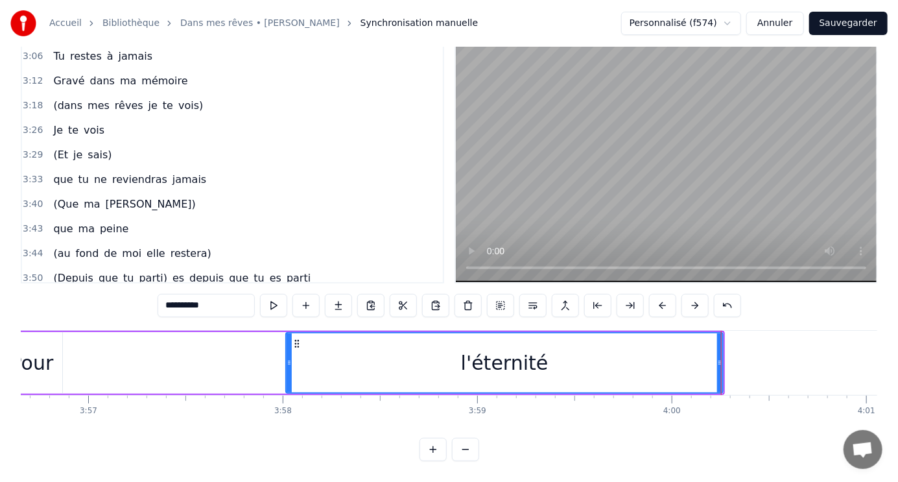
scroll to position [0, 45868]
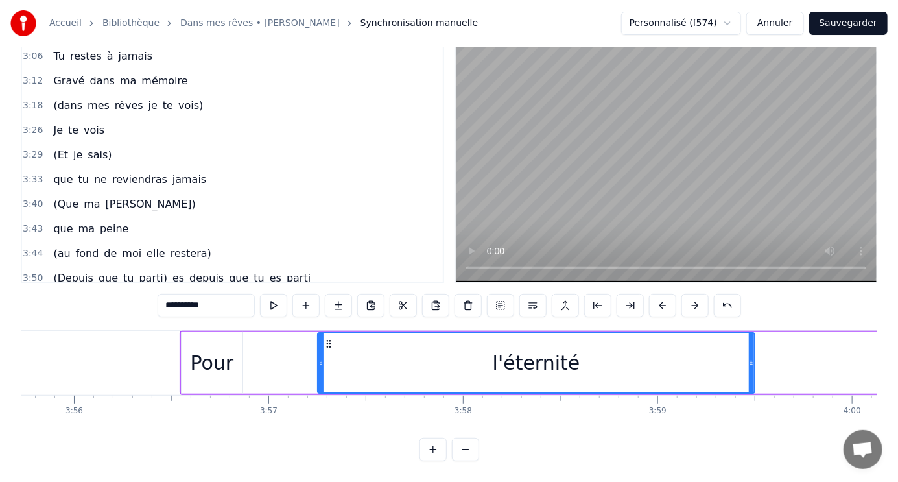
drag, startPoint x: 475, startPoint y: 329, endPoint x: 327, endPoint y: 317, distance: 148.4
click at [327, 317] on div "**********" at bounding box center [449, 251] width 857 height 419
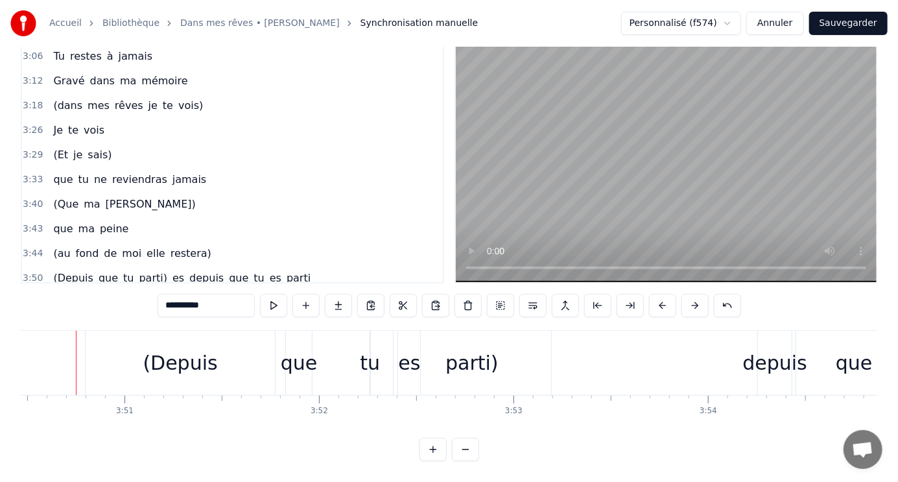
scroll to position [0, 44834]
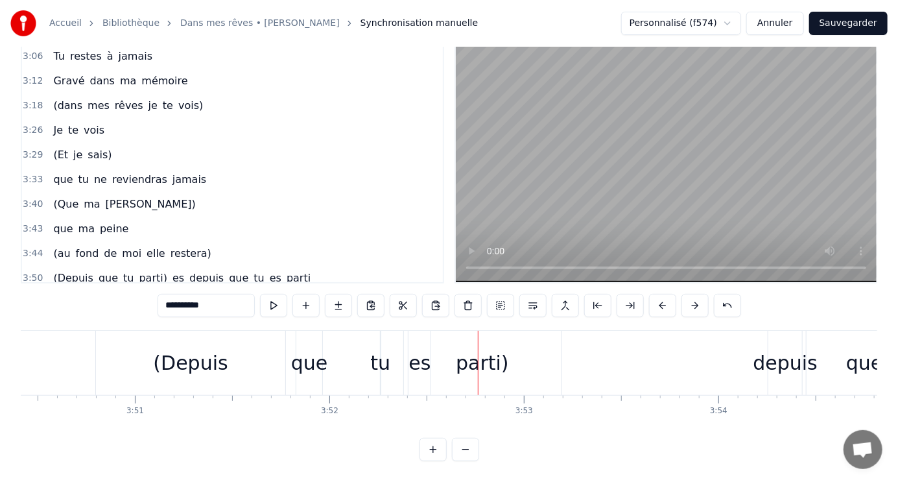
click at [425, 352] on div "es" at bounding box center [420, 362] width 22 height 29
type input "**"
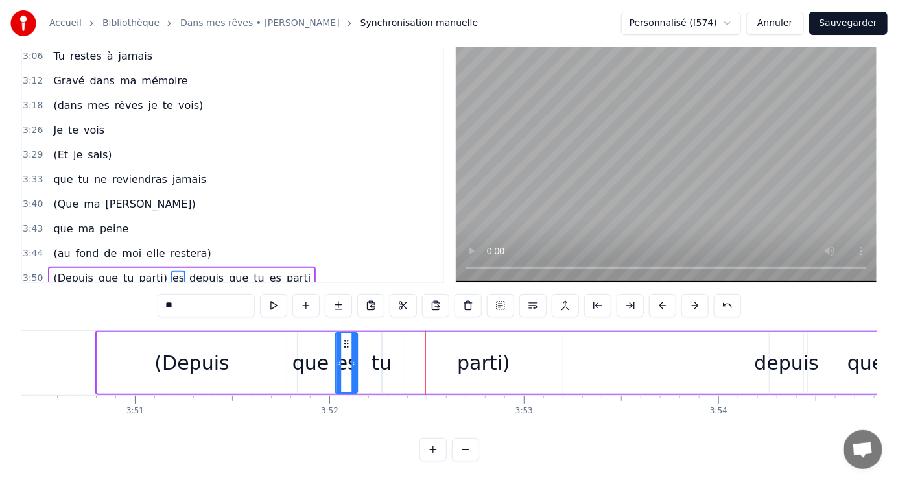
drag, startPoint x: 422, startPoint y: 336, endPoint x: 347, endPoint y: 333, distance: 74.7
click at [347, 339] on icon at bounding box center [347, 344] width 10 height 10
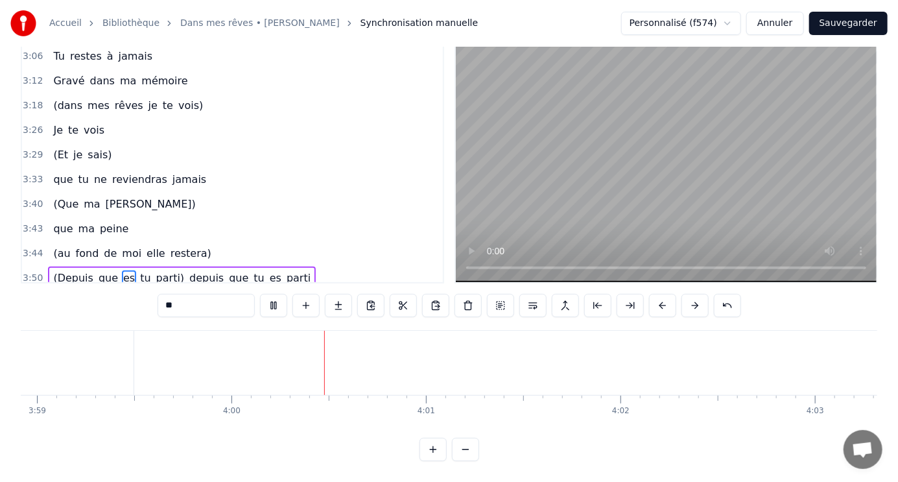
scroll to position [0, 46611]
click at [841, 21] on button "Sauvegarder" at bounding box center [848, 23] width 78 height 23
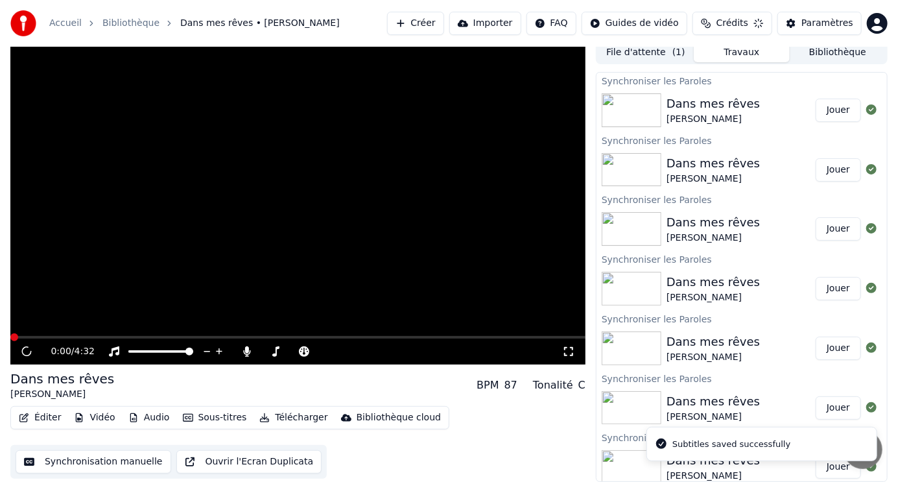
scroll to position [5, 0]
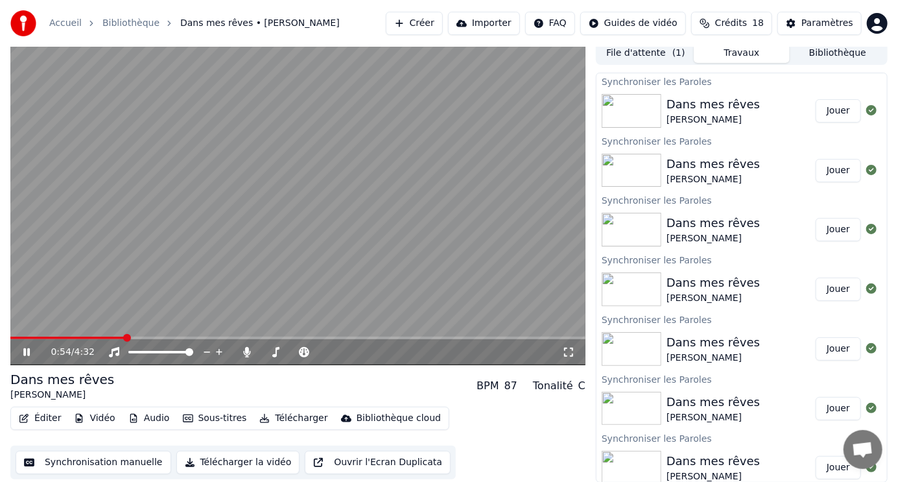
click at [124, 338] on span at bounding box center [297, 338] width 575 height 3
click at [165, 337] on span at bounding box center [297, 338] width 575 height 3
click at [28, 352] on icon at bounding box center [26, 352] width 6 height 8
click at [321, 338] on span at bounding box center [165, 338] width 311 height 3
click at [27, 350] on icon at bounding box center [27, 352] width 8 height 9
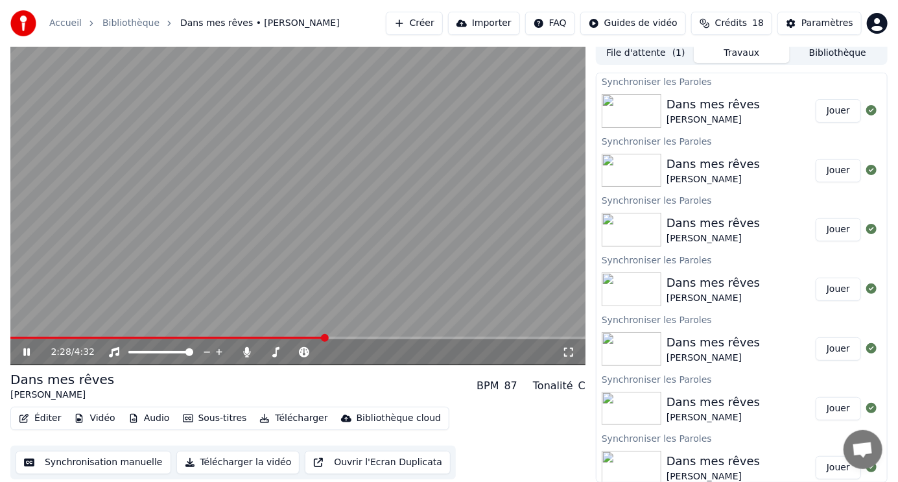
click at [26, 350] on icon at bounding box center [26, 352] width 6 height 8
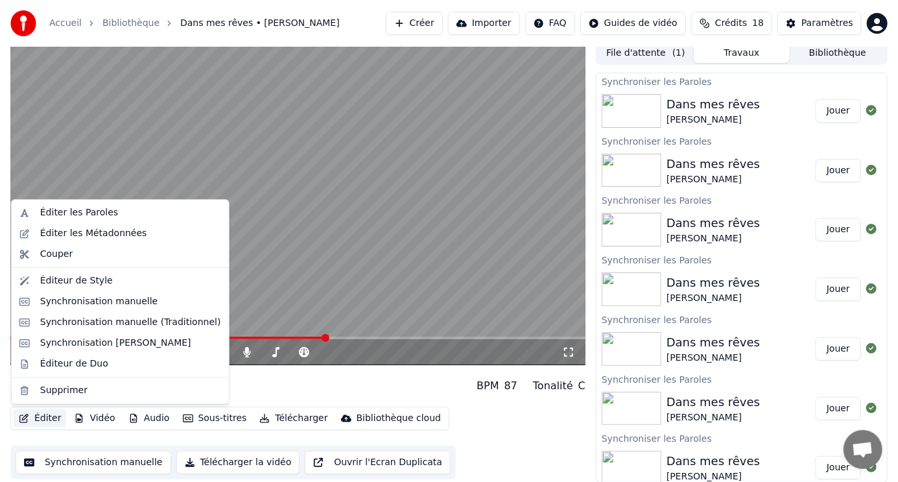
click at [42, 418] on button "Éditer" at bounding box center [40, 418] width 53 height 18
click at [80, 304] on div "Synchronisation manuelle" at bounding box center [99, 301] width 118 height 13
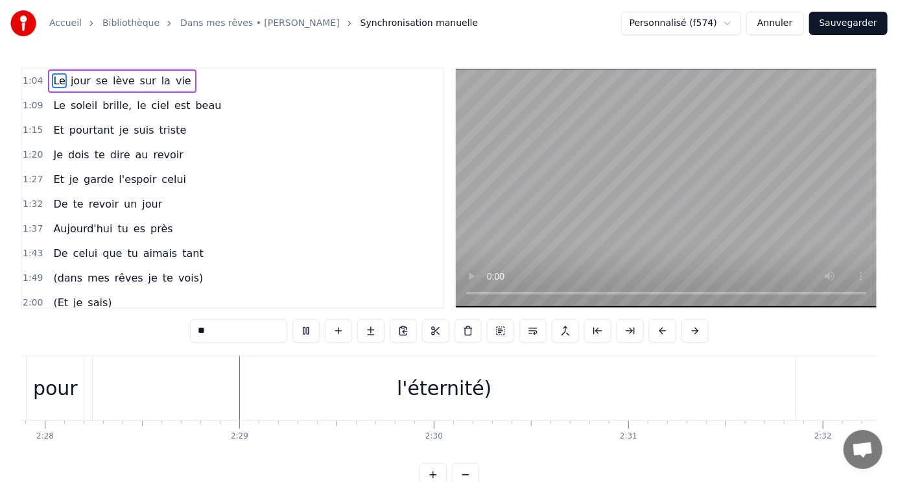
scroll to position [0, 28824]
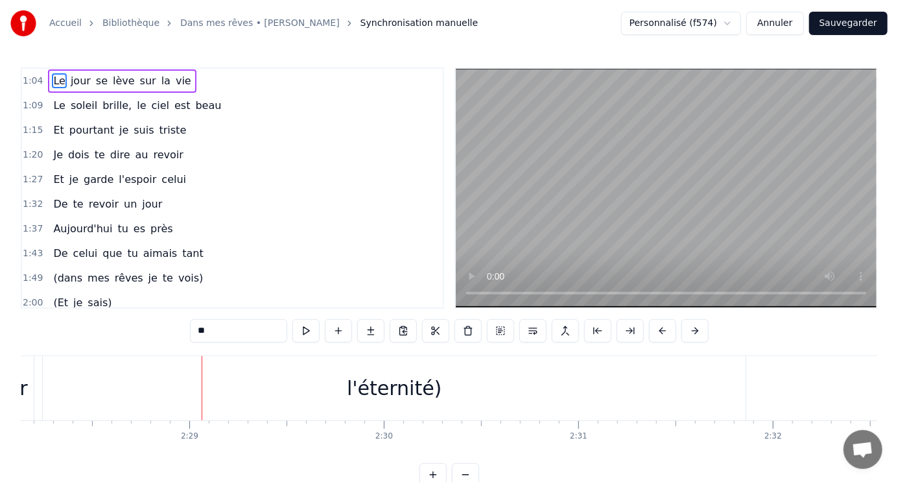
click at [54, 385] on div "l'éternité)" at bounding box center [394, 388] width 703 height 64
type input "**********"
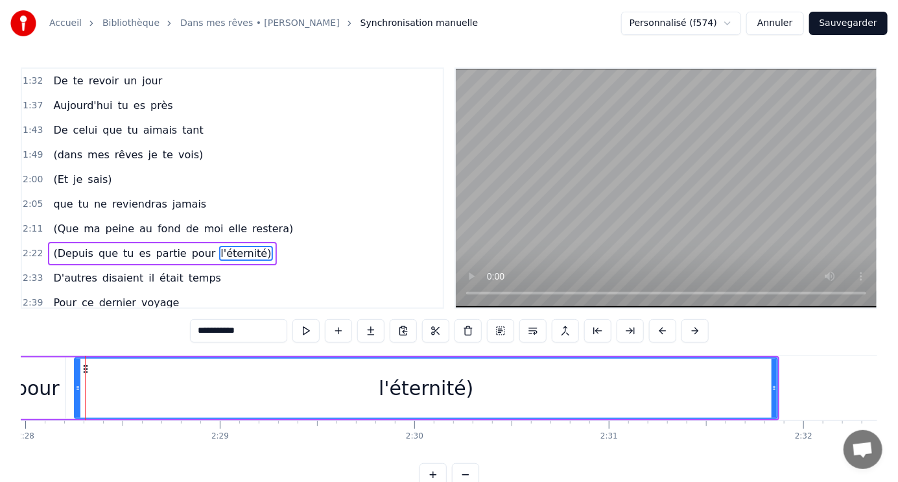
scroll to position [0, 28792]
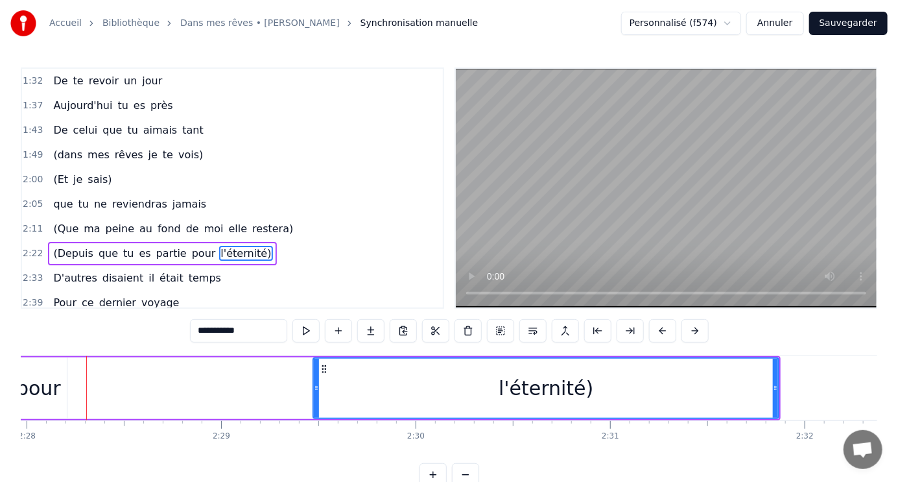
drag, startPoint x: 78, startPoint y: 380, endPoint x: 316, endPoint y: 387, distance: 237.5
click at [316, 387] on div at bounding box center [316, 388] width 5 height 59
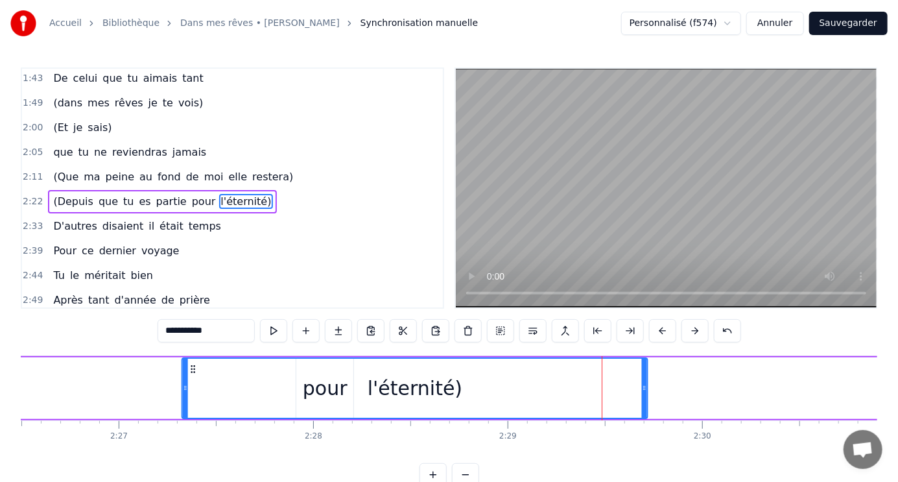
scroll to position [0, 28504]
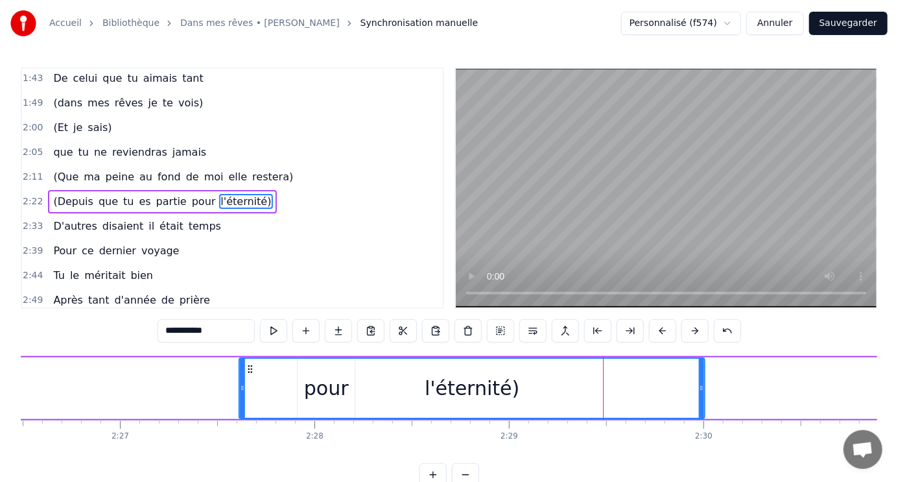
drag, startPoint x: 324, startPoint y: 366, endPoint x: 249, endPoint y: 353, distance: 75.6
click at [249, 353] on div "**********" at bounding box center [449, 276] width 857 height 419
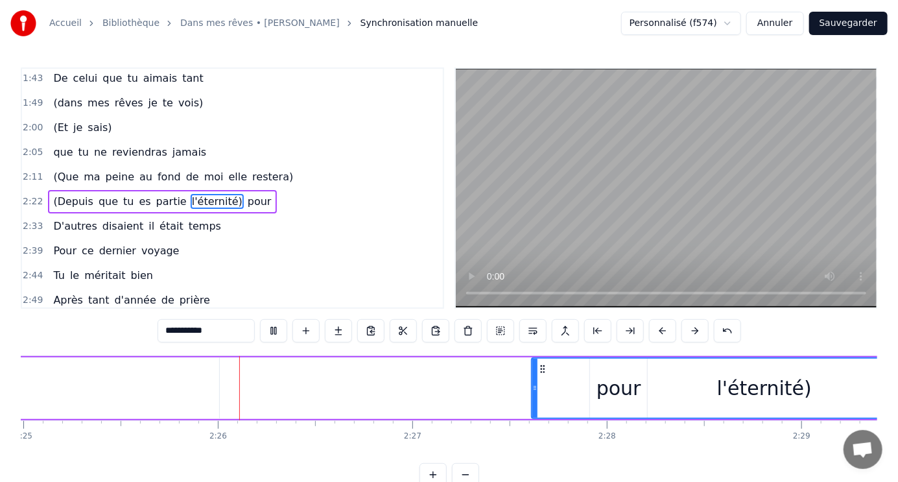
scroll to position [0, 28216]
click at [845, 400] on div "l'éternité)" at bounding box center [760, 388] width 464 height 59
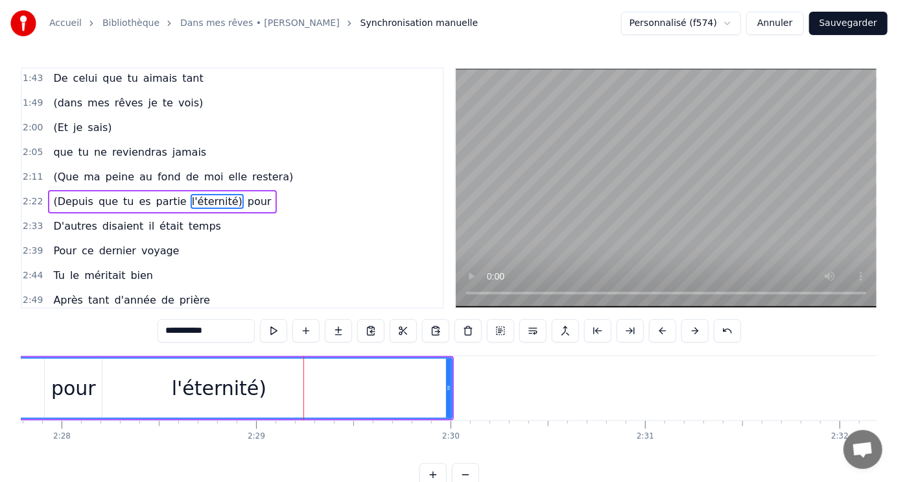
scroll to position [0, 28638]
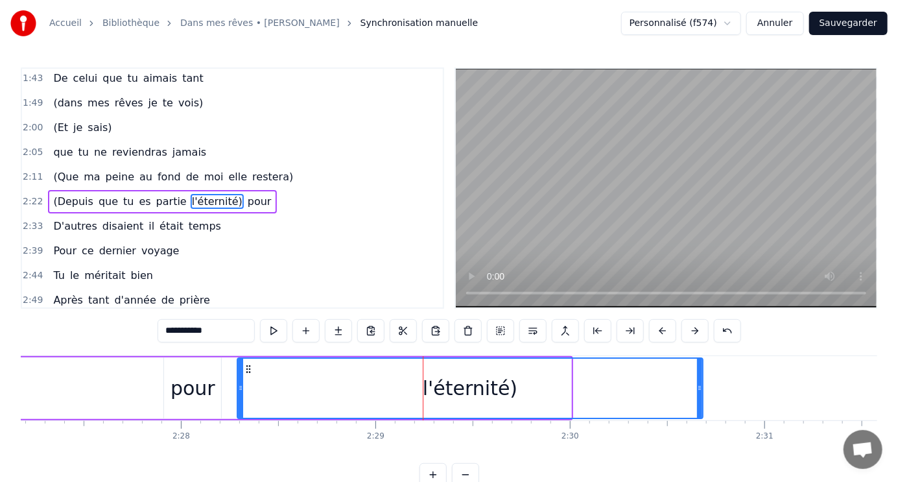
drag, startPoint x: 115, startPoint y: 367, endPoint x: 246, endPoint y: 371, distance: 131.7
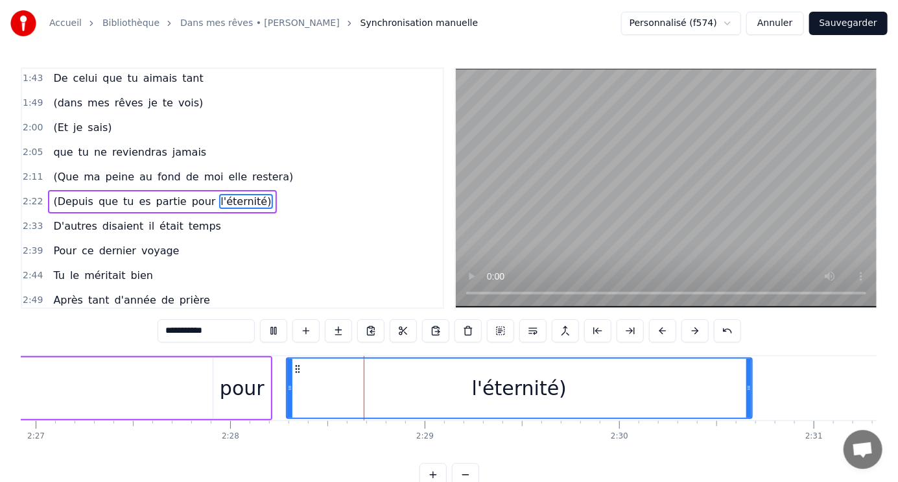
scroll to position [0, 28760]
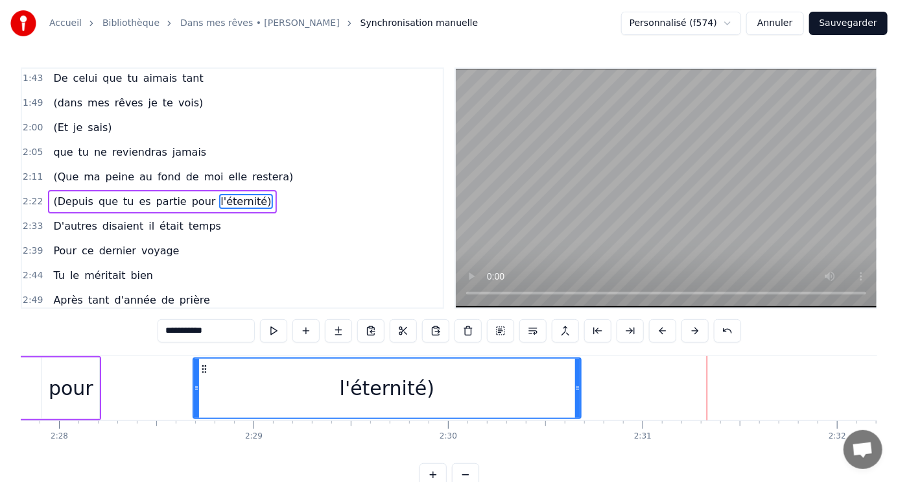
drag, startPoint x: 118, startPoint y: 381, endPoint x: 197, endPoint y: 380, distance: 79.1
click at [197, 380] on div at bounding box center [196, 388] width 5 height 59
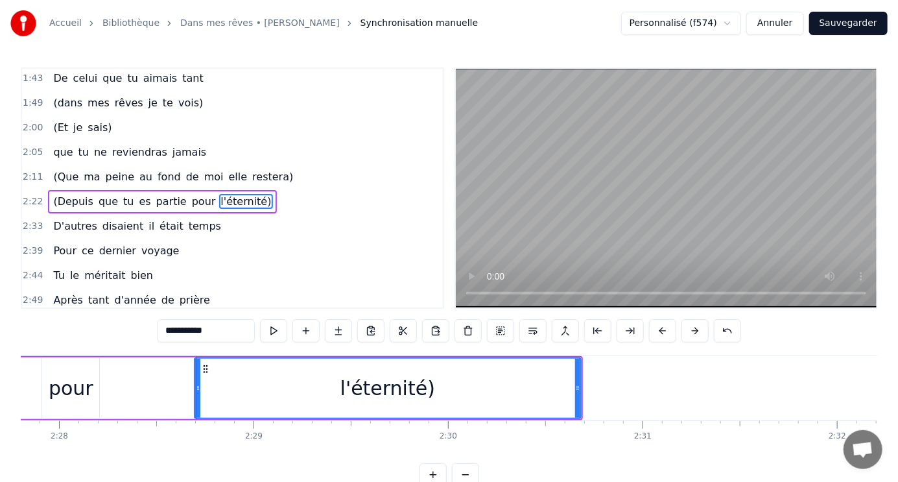
click at [362, 389] on div "l'éternité)" at bounding box center [388, 388] width 95 height 29
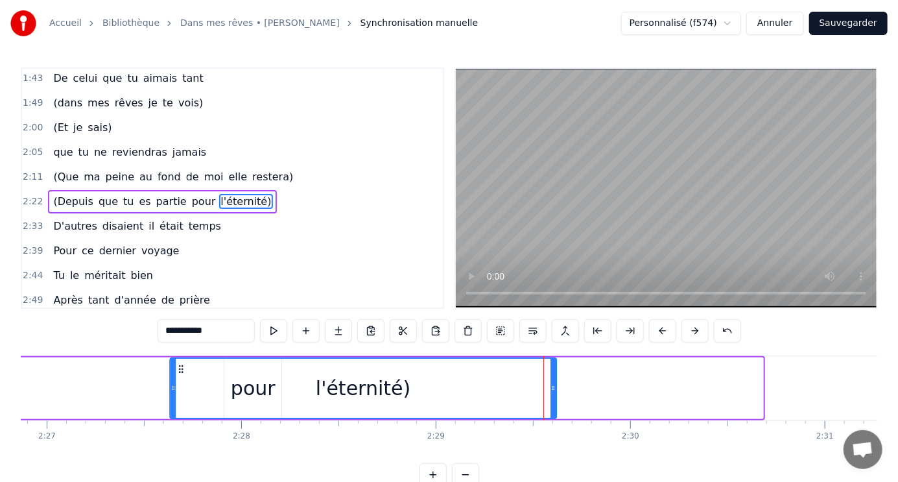
scroll to position [0, 28565]
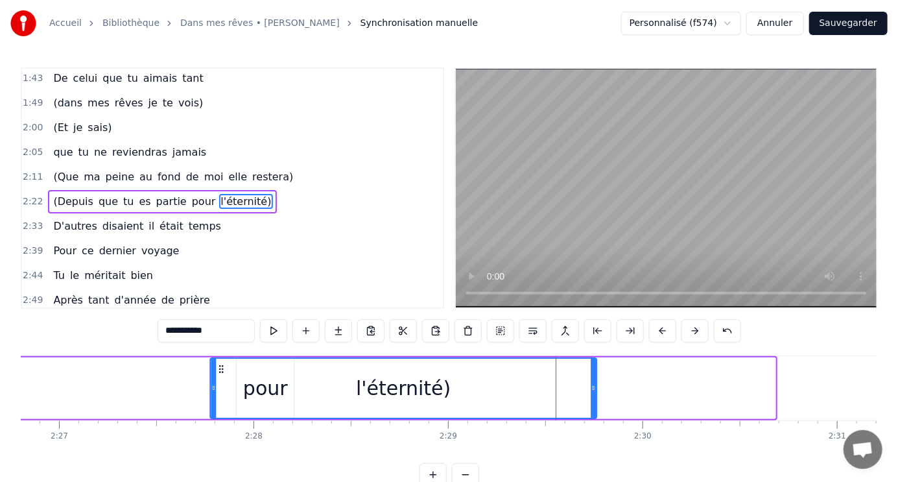
drag, startPoint x: 204, startPoint y: 368, endPoint x: 219, endPoint y: 360, distance: 17.4
click at [219, 360] on div "l'éternité)" at bounding box center [403, 388] width 385 height 59
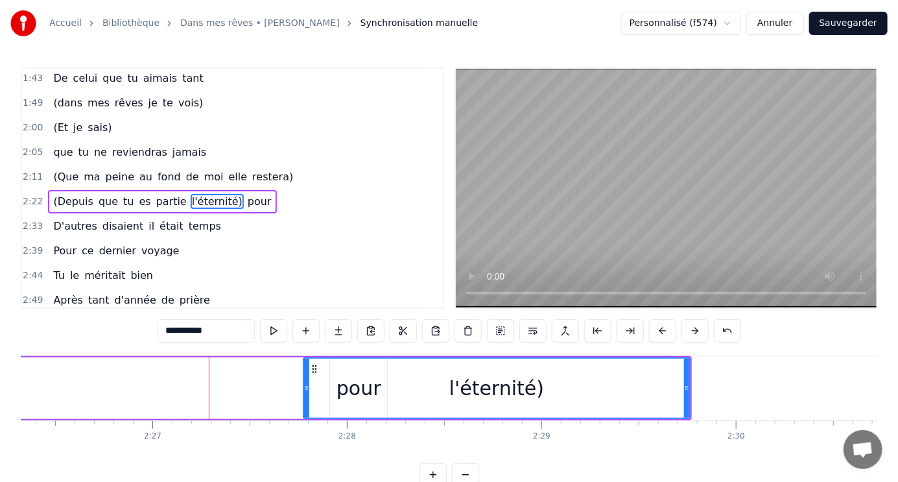
scroll to position [0, 28594]
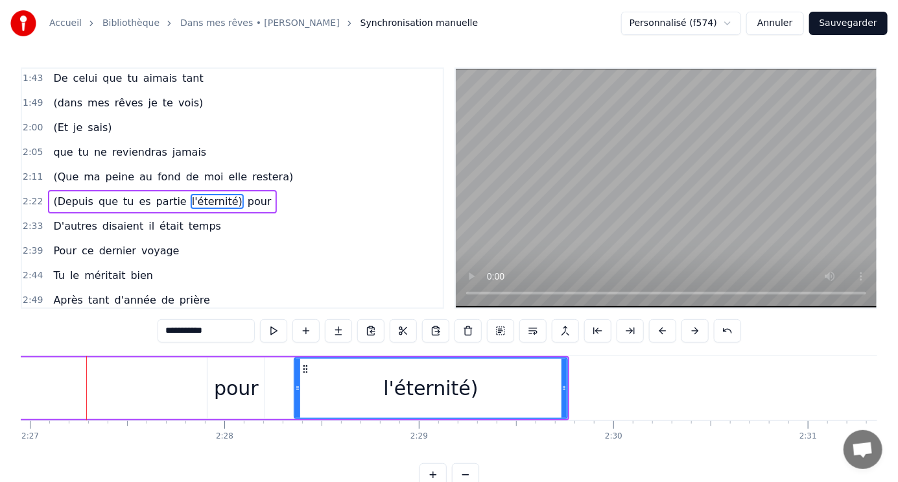
drag, startPoint x: 182, startPoint y: 383, endPoint x: 296, endPoint y: 383, distance: 113.5
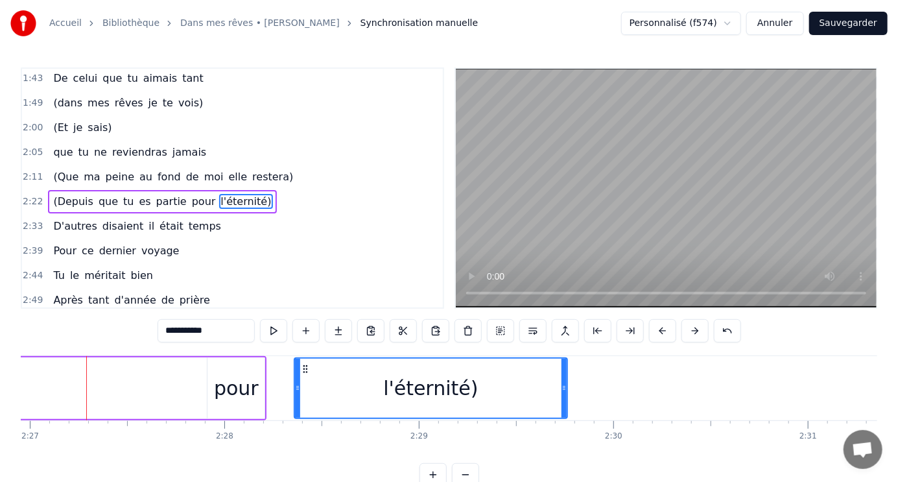
click at [673, 292] on video at bounding box center [666, 188] width 421 height 239
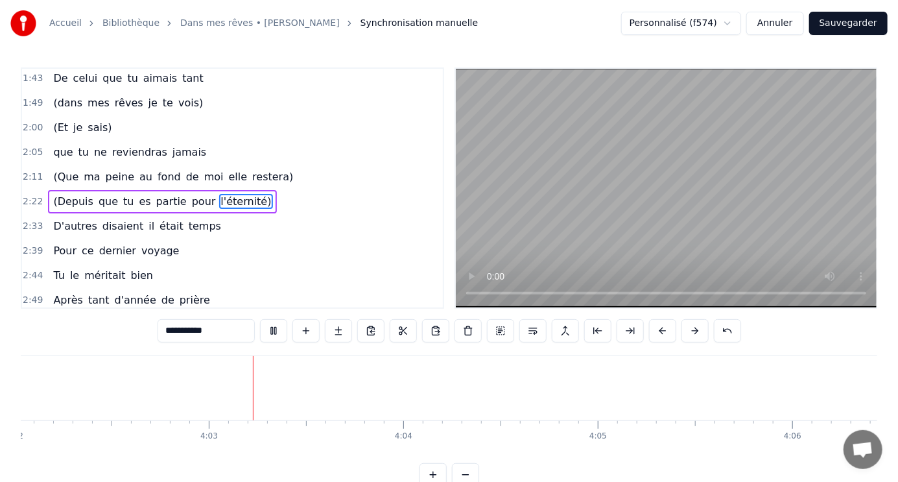
scroll to position [0, 47123]
click at [855, 23] on button "Sauvegarder" at bounding box center [848, 23] width 78 height 23
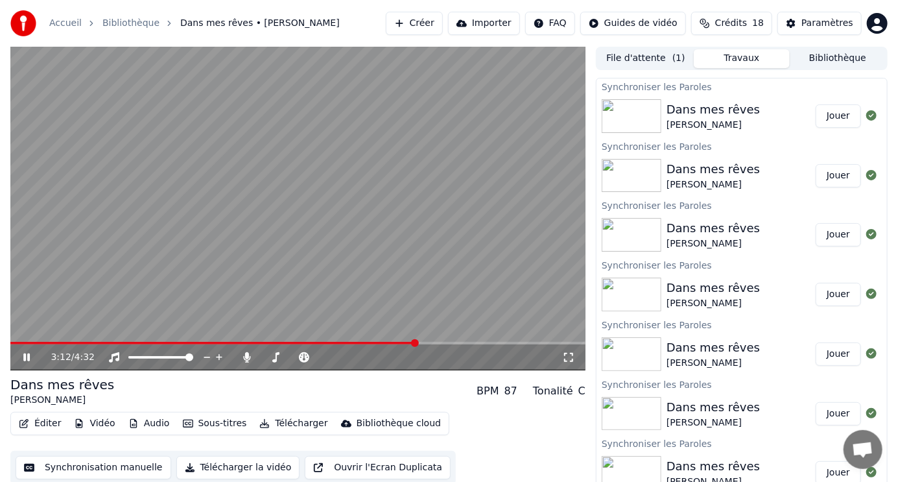
click at [417, 343] on span at bounding box center [297, 343] width 575 height 3
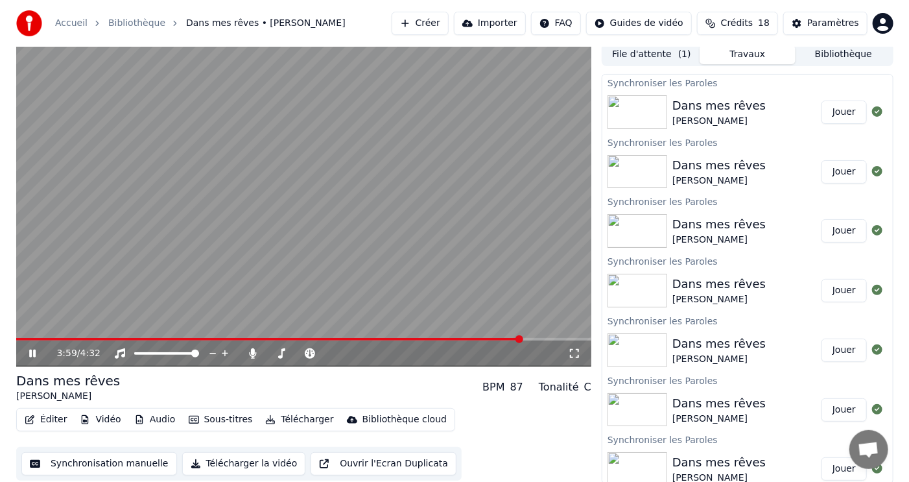
scroll to position [5, 0]
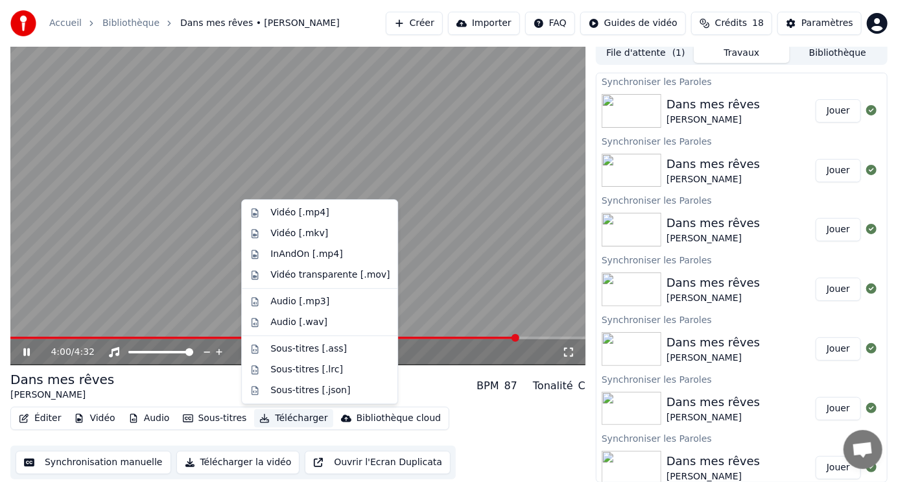
click at [282, 419] on button "Télécharger" at bounding box center [293, 418] width 78 height 18
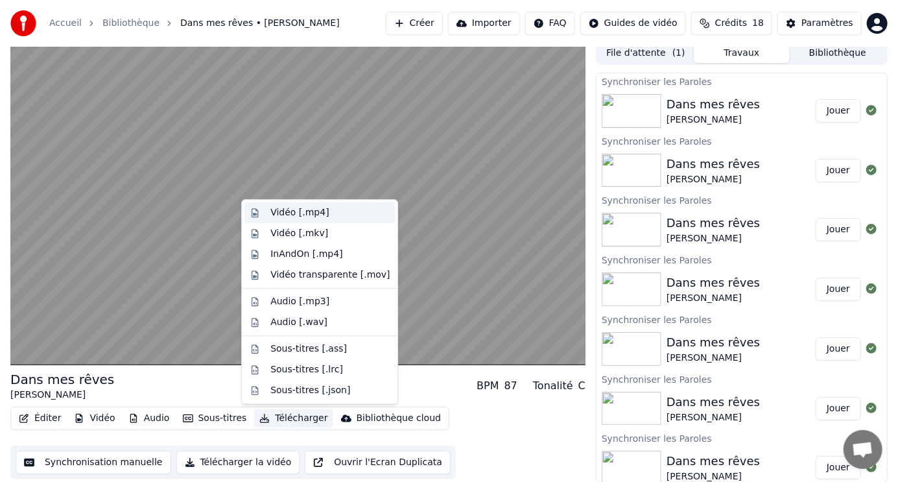
click at [315, 213] on div "Vidéo [.mp4]" at bounding box center [299, 212] width 58 height 13
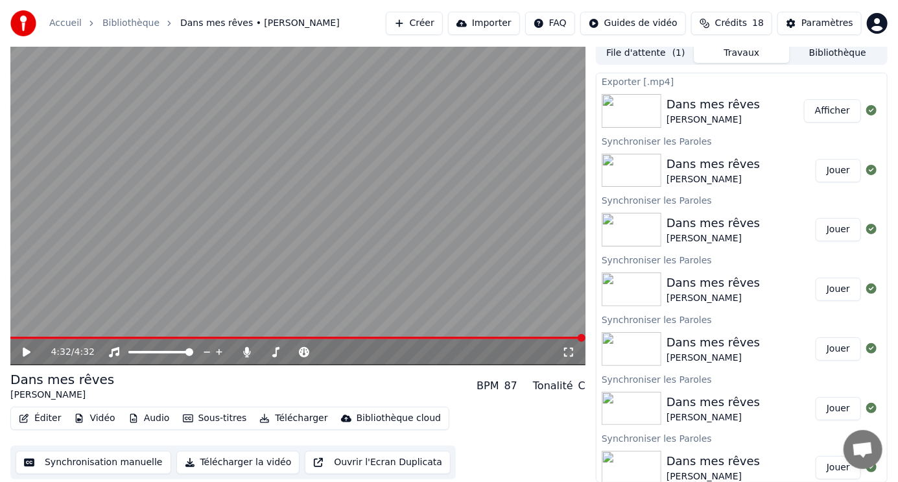
click at [825, 108] on button "Afficher" at bounding box center [832, 110] width 57 height 23
click at [10, 337] on span at bounding box center [10, 338] width 0 height 3
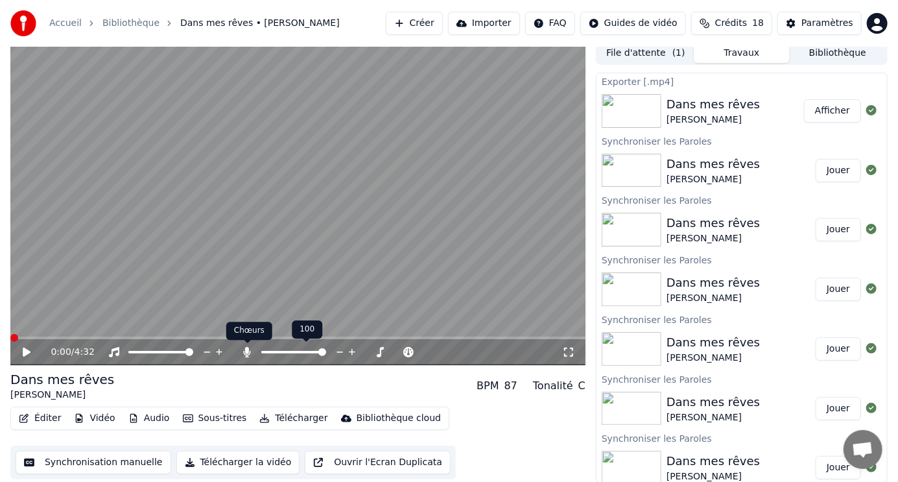
click at [247, 352] on icon at bounding box center [247, 352] width 7 height 10
click at [27, 350] on icon at bounding box center [27, 352] width 8 height 9
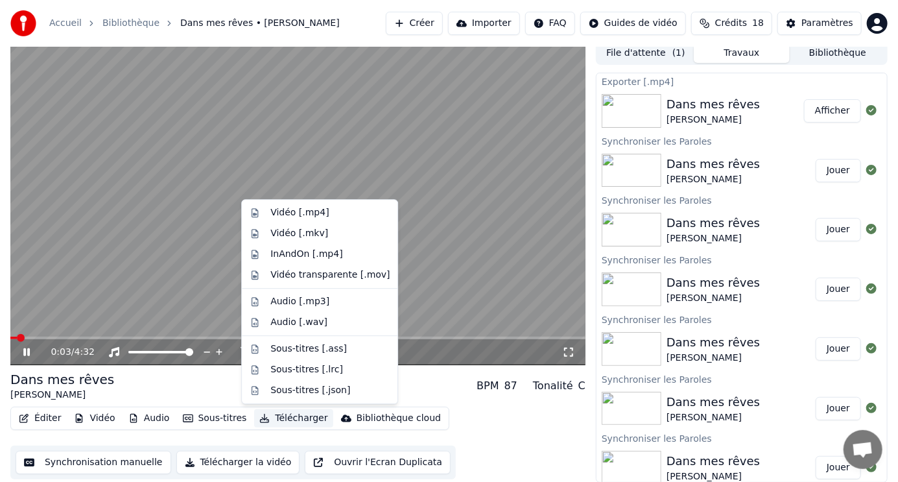
click at [278, 417] on button "Télécharger" at bounding box center [293, 418] width 78 height 18
click at [159, 269] on video at bounding box center [297, 204] width 575 height 324
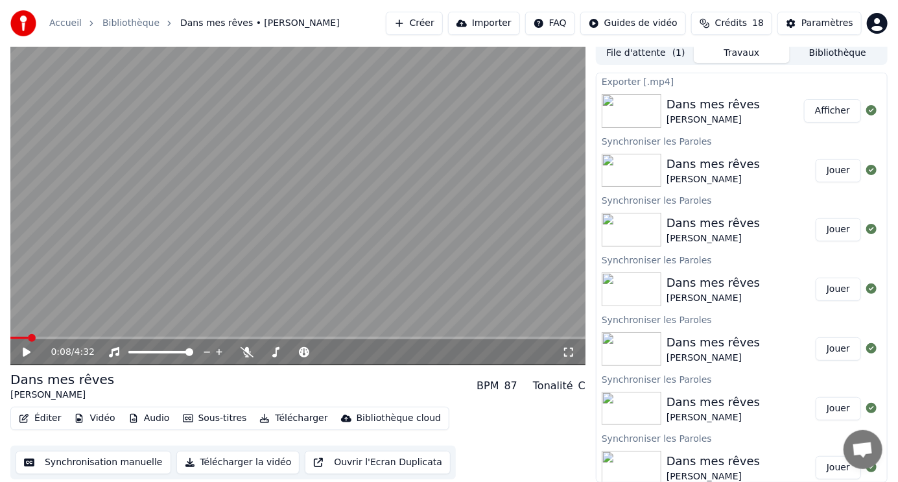
click at [30, 351] on icon at bounding box center [36, 352] width 30 height 10
click at [135, 337] on span at bounding box center [297, 338] width 575 height 3
click at [241, 337] on span at bounding box center [297, 338] width 575 height 3
click at [12, 337] on span at bounding box center [130, 338] width 241 height 3
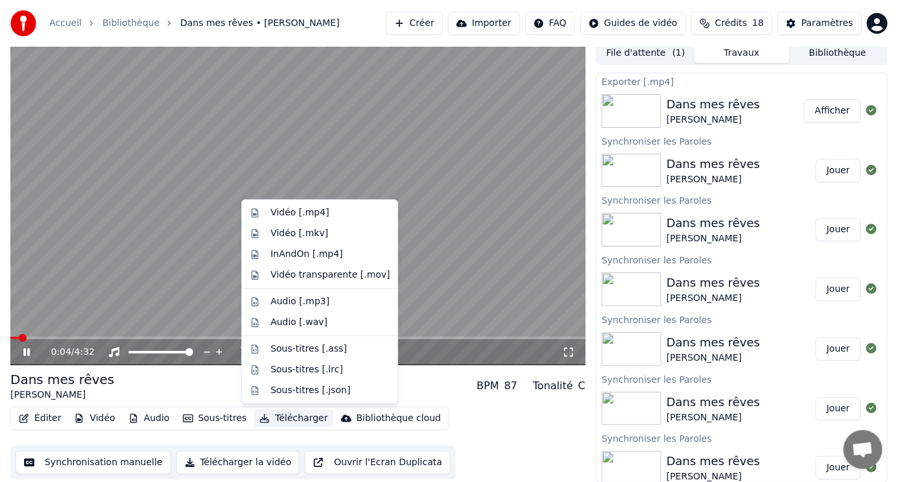
click at [289, 417] on button "Télécharger" at bounding box center [293, 418] width 78 height 18
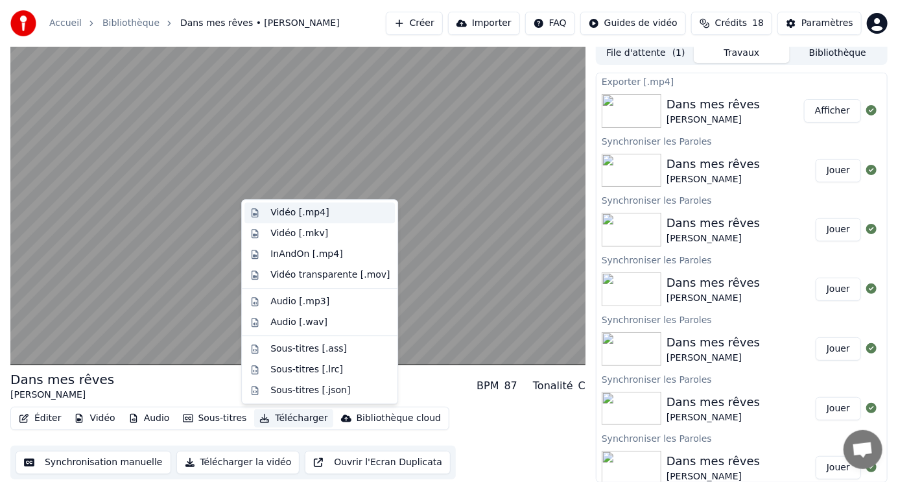
click at [303, 213] on div "Vidéo [.mp4]" at bounding box center [299, 212] width 58 height 13
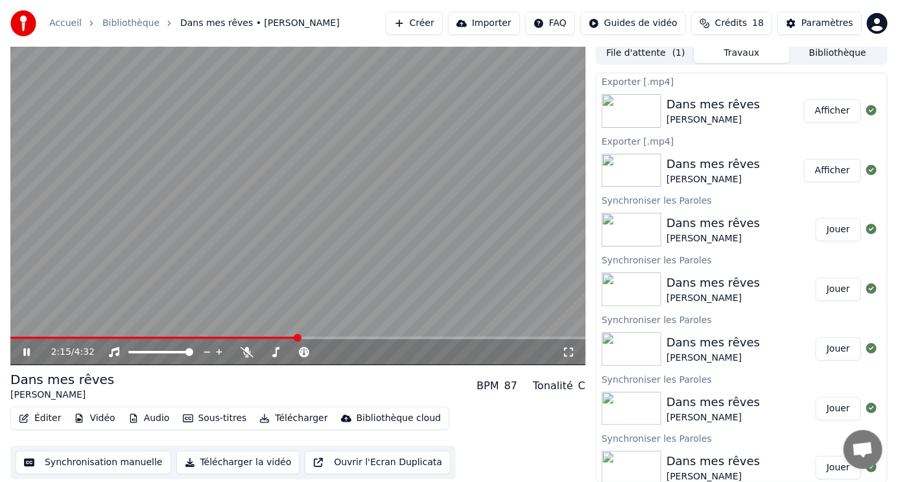
click at [813, 108] on button "Afficher" at bounding box center [832, 110] width 57 height 23
click at [27, 349] on icon at bounding box center [36, 352] width 30 height 10
click at [827, 108] on button "Afficher" at bounding box center [832, 110] width 57 height 23
click at [443, 21] on button "Créer" at bounding box center [414, 23] width 57 height 23
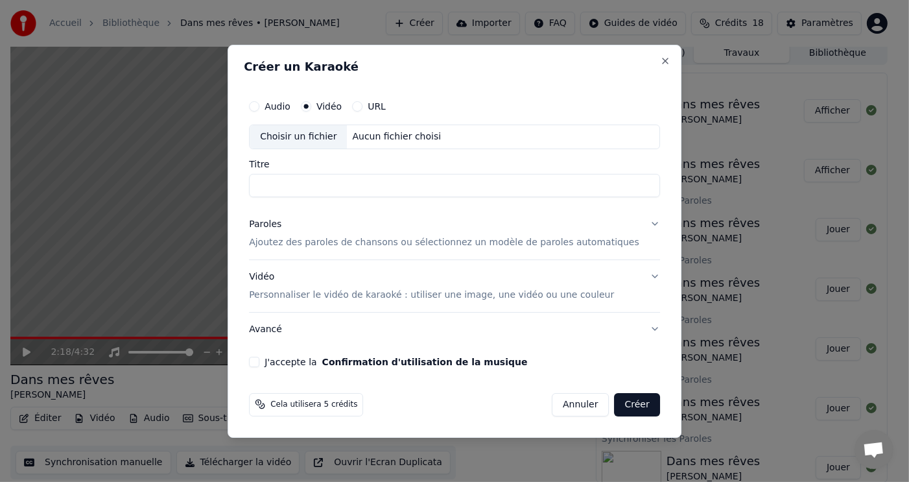
click at [337, 135] on div "Choisir un fichier" at bounding box center [298, 136] width 97 height 23
type input "**********"
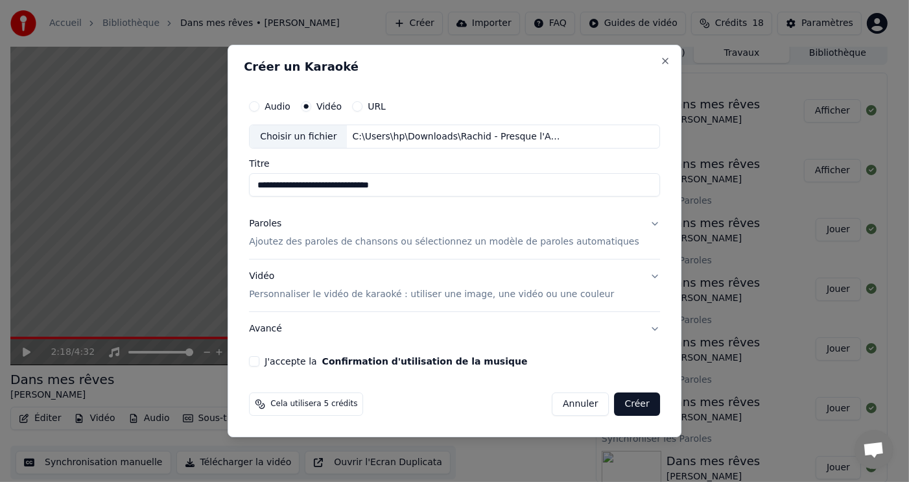
click at [335, 137] on div "Choisir un fichier" at bounding box center [298, 136] width 97 height 23
click at [401, 241] on p "Ajoutez des paroles de chansons ou sélectionnez un modèle de paroles automatiqu…" at bounding box center [444, 242] width 390 height 13
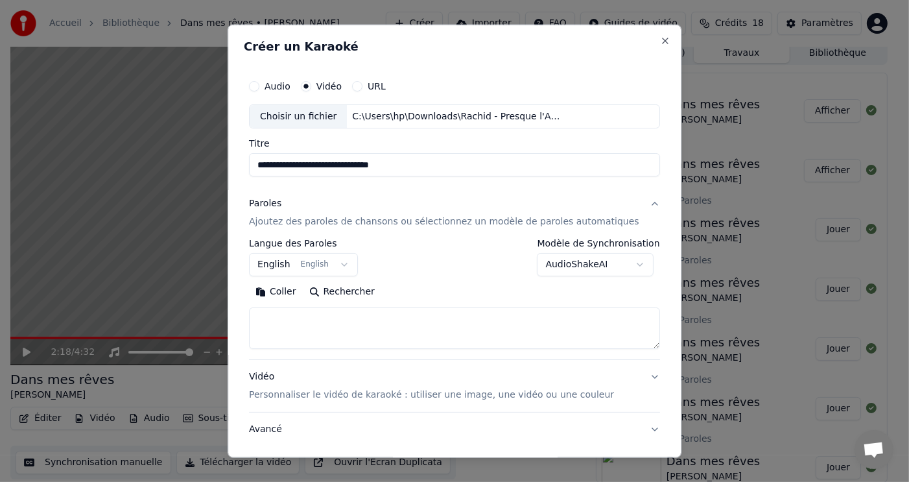
click at [351, 262] on button "English English" at bounding box center [303, 264] width 109 height 23
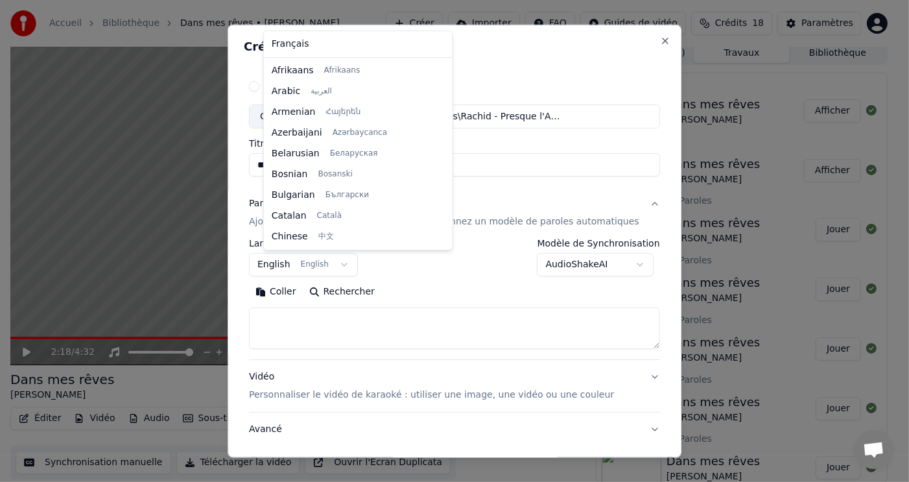
scroll to position [103, 0]
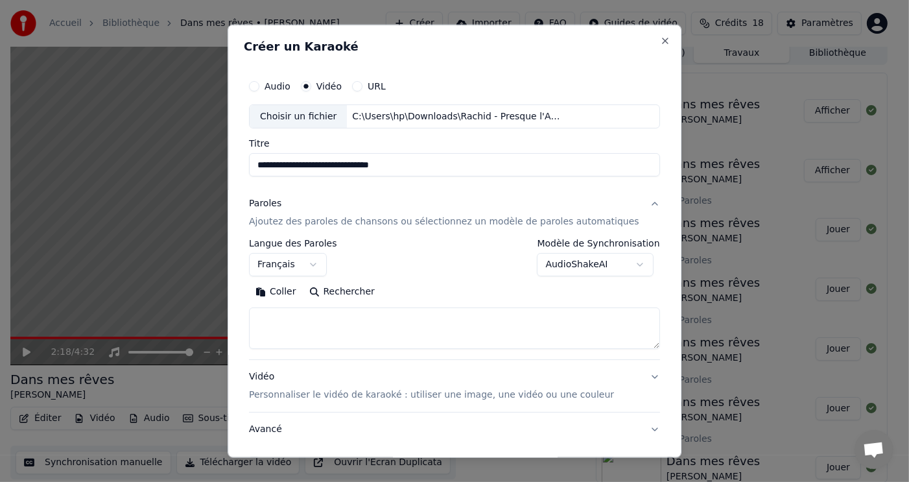
click at [363, 293] on button "Rechercher" at bounding box center [342, 291] width 78 height 21
click at [303, 290] on button "Coller" at bounding box center [276, 291] width 54 height 21
select select "**"
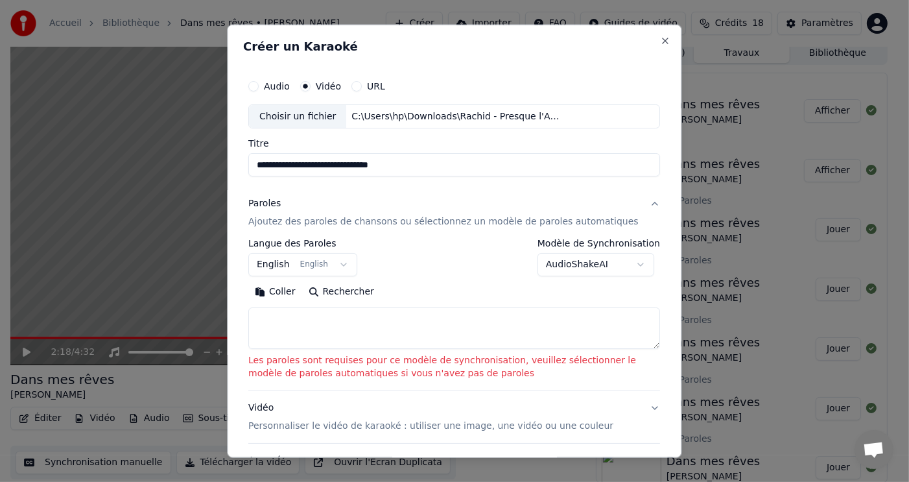
click at [637, 263] on body "Accueil Bibliothèque Dans mes rêves • [PERSON_NAME] [PERSON_NAME] Importer FAQ …" at bounding box center [449, 236] width 898 height 482
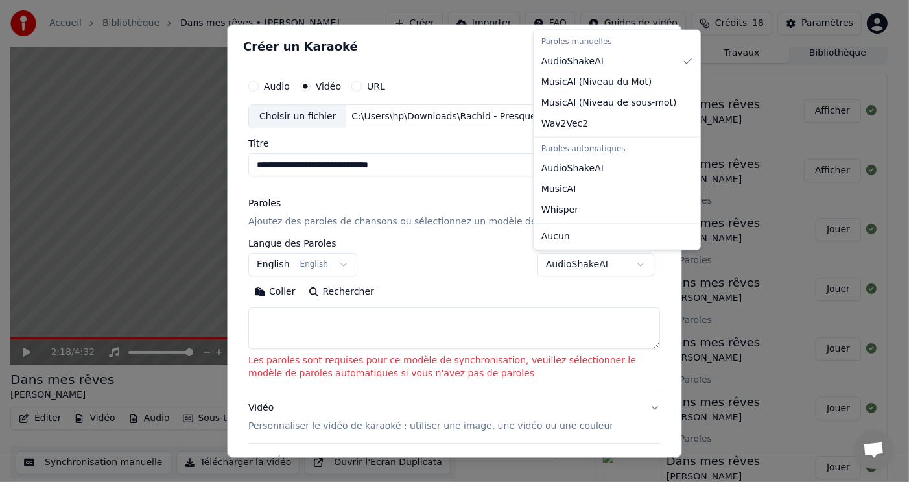
select select "**********"
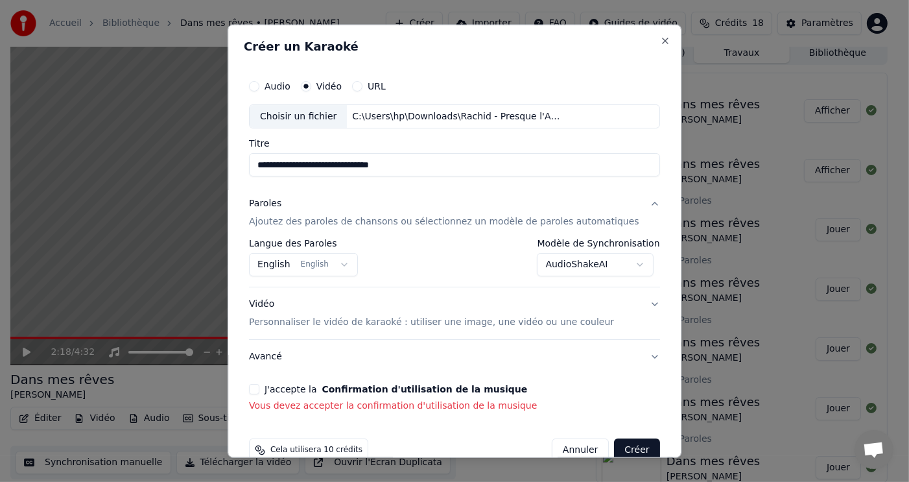
click at [359, 221] on p "Ajoutez des paroles de chansons ou sélectionnez un modèle de paroles automatiqu…" at bounding box center [444, 221] width 390 height 13
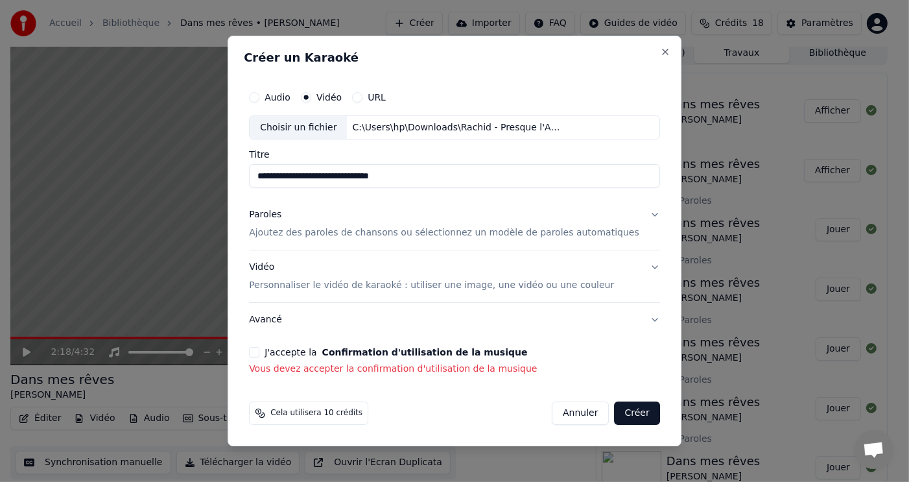
click at [365, 233] on p "Ajoutez des paroles de chansons ou sélectionnez un modèle de paroles automatiqu…" at bounding box center [444, 233] width 390 height 13
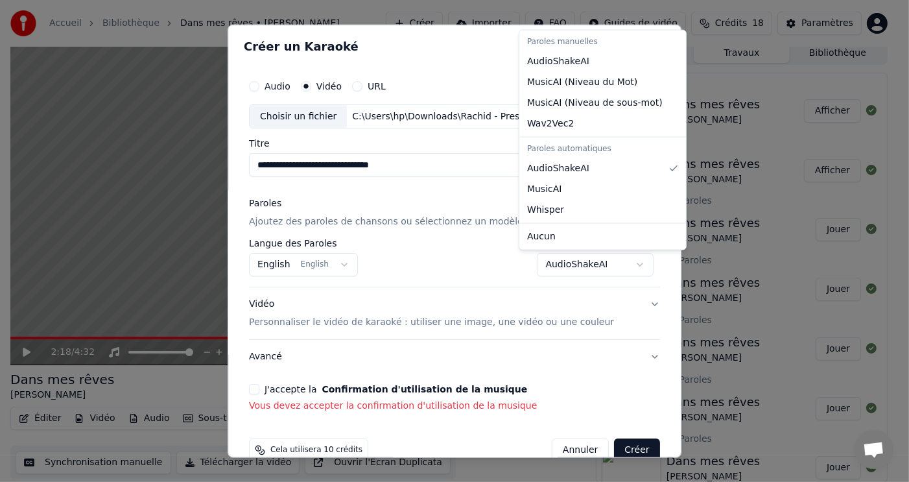
click at [622, 263] on body "Accueil Bibliothèque Dans mes rêves • [PERSON_NAME] [PERSON_NAME] Importer FAQ …" at bounding box center [449, 236] width 898 height 482
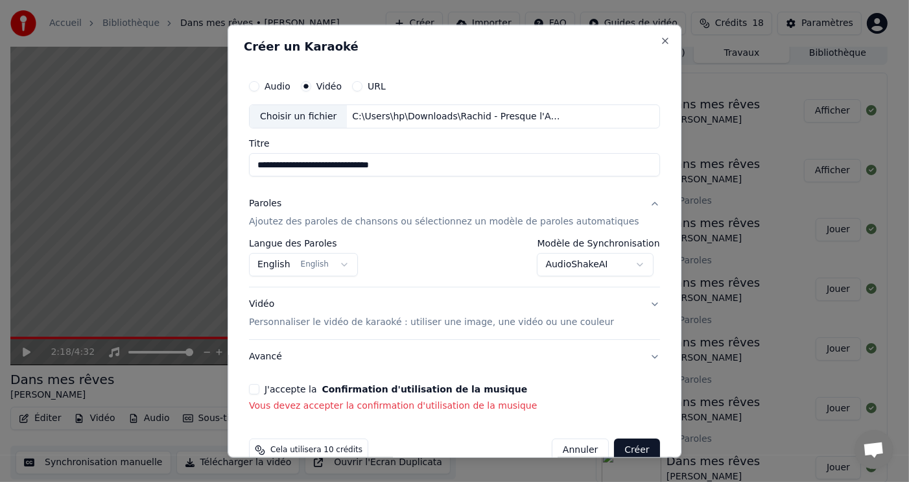
click at [259, 389] on button "J'accepte la Confirmation d'utilisation de la musique" at bounding box center [254, 389] width 10 height 10
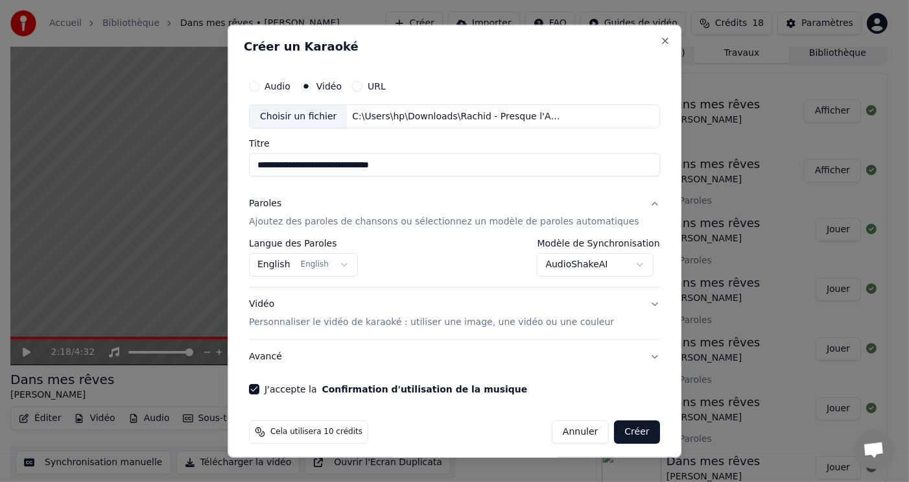
click at [617, 427] on button "Créer" at bounding box center [637, 431] width 45 height 23
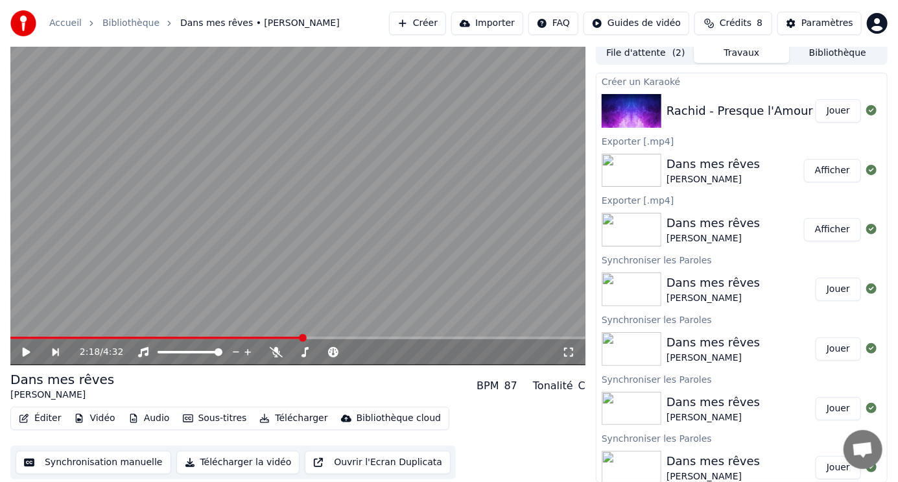
click at [861, 452] on span "Ouvrir le chat" at bounding box center [862, 451] width 21 height 18
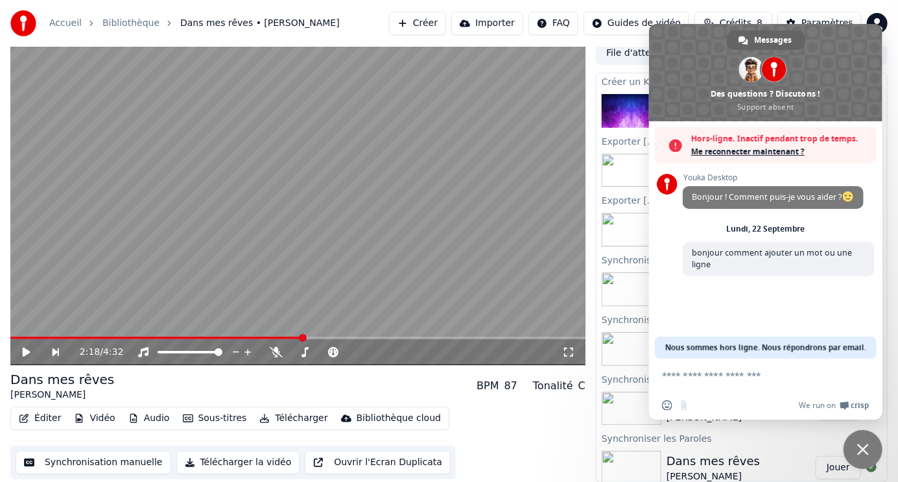
click at [712, 372] on textarea "Entrez votre message..." at bounding box center [751, 376] width 179 height 12
type textarea "*"
type textarea "**********"
click at [861, 376] on span "Envoyer" at bounding box center [861, 375] width 10 height 10
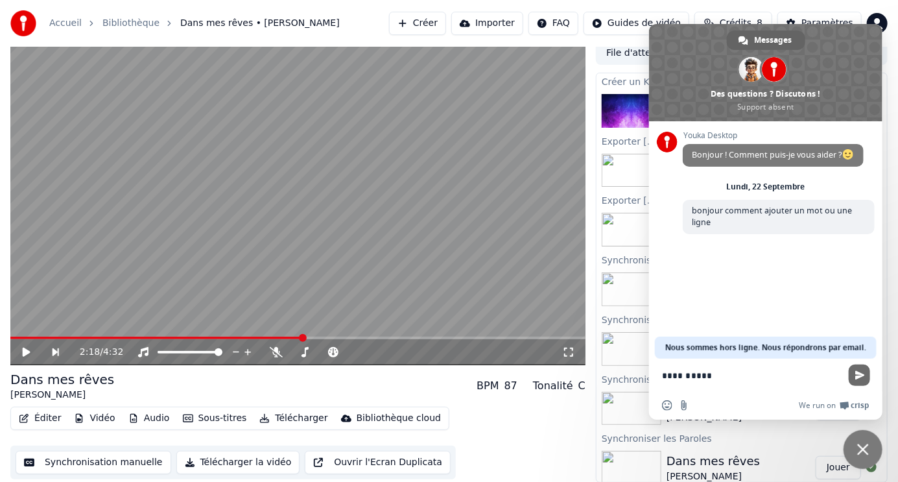
click at [855, 370] on span "Envoyer" at bounding box center [859, 375] width 21 height 21
click at [868, 449] on span "Fermer le chat" at bounding box center [863, 450] width 12 height 12
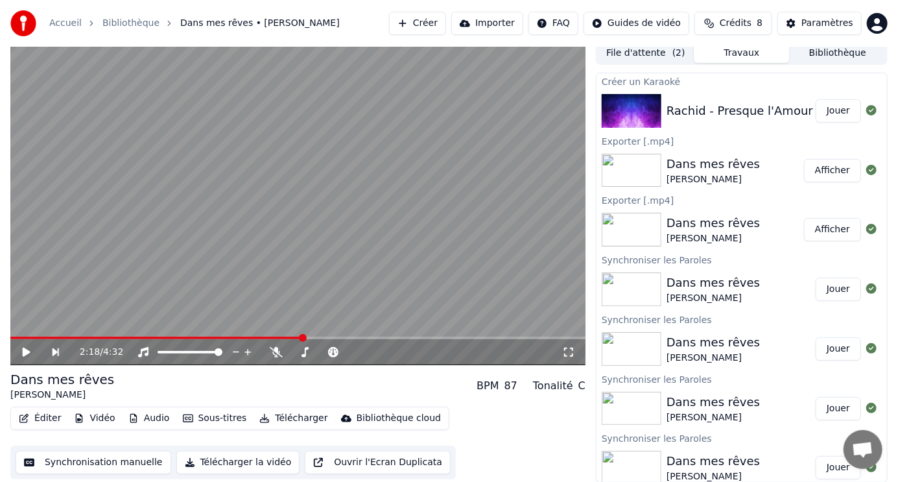
click at [859, 446] on span "Ouvrir le chat" at bounding box center [862, 451] width 21 height 18
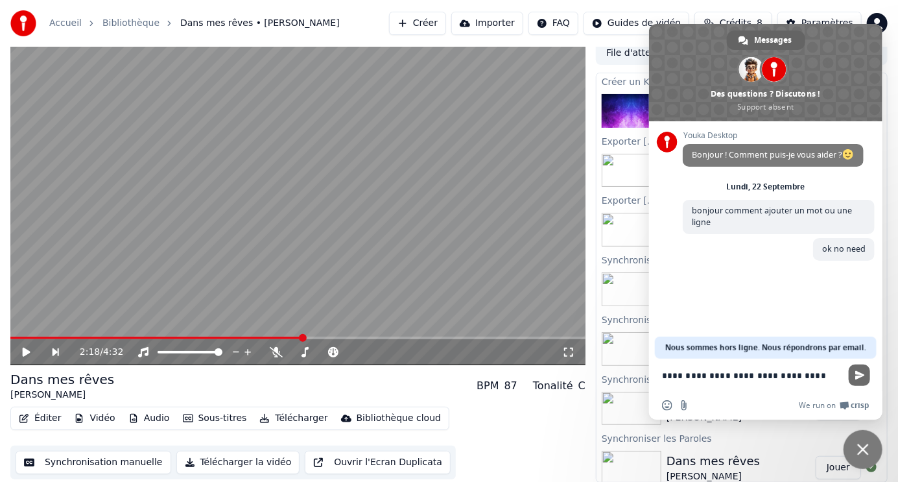
type textarea "**********"
click at [861, 377] on span "Envoyer" at bounding box center [861, 375] width 10 height 10
click at [866, 448] on span "Fermer le chat" at bounding box center [863, 450] width 12 height 12
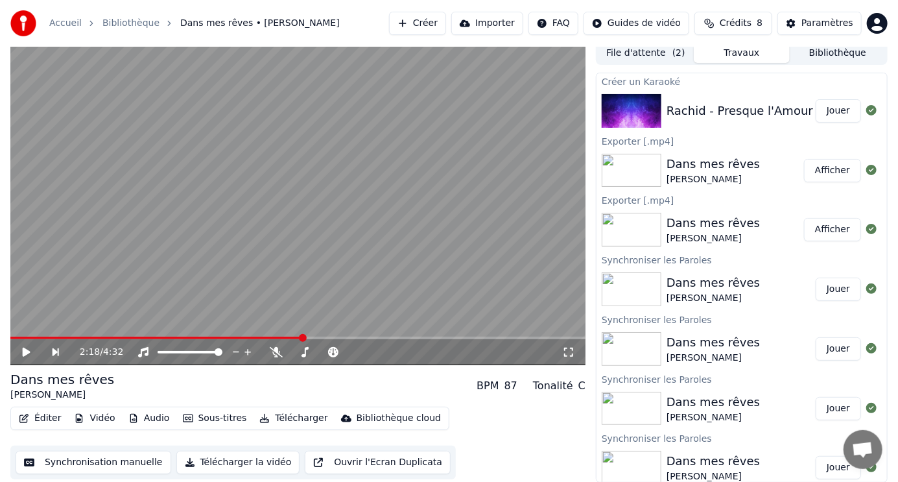
click at [826, 106] on button "Jouer" at bounding box center [838, 110] width 45 height 23
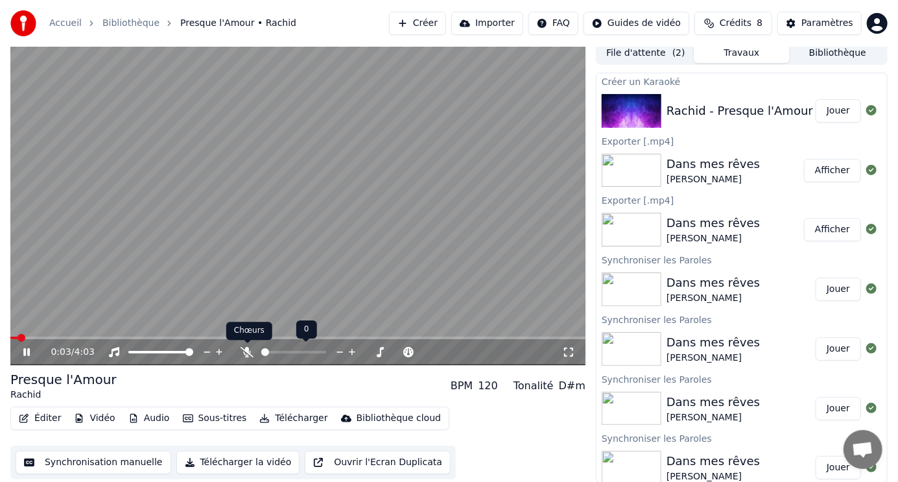
click at [245, 348] on icon at bounding box center [247, 352] width 13 height 10
click at [247, 337] on span at bounding box center [146, 338] width 272 height 3
click at [26, 350] on icon at bounding box center [26, 352] width 6 height 8
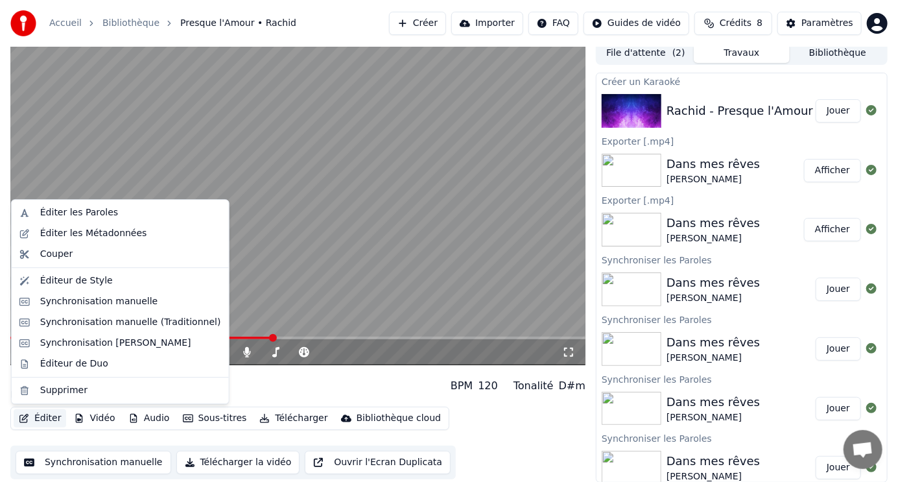
click at [37, 417] on button "Éditer" at bounding box center [40, 418] width 53 height 18
click at [88, 211] on div "Éditer les Paroles" at bounding box center [79, 212] width 78 height 13
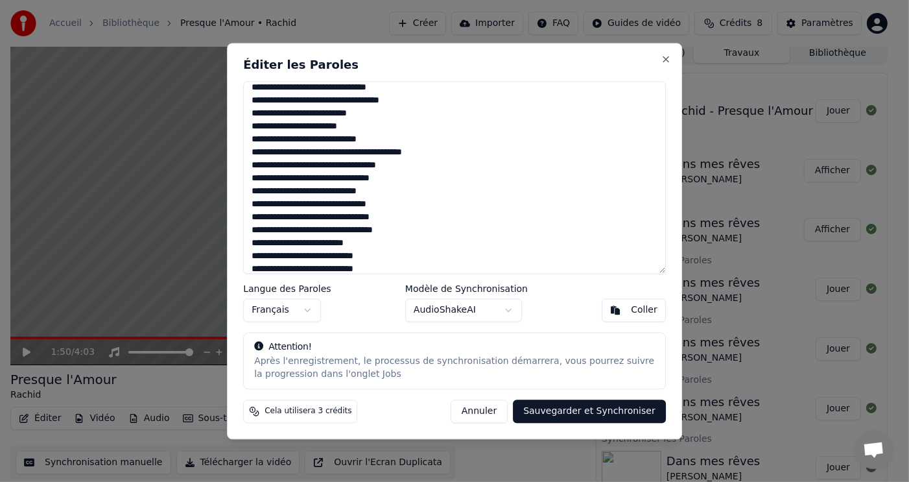
scroll to position [130, 0]
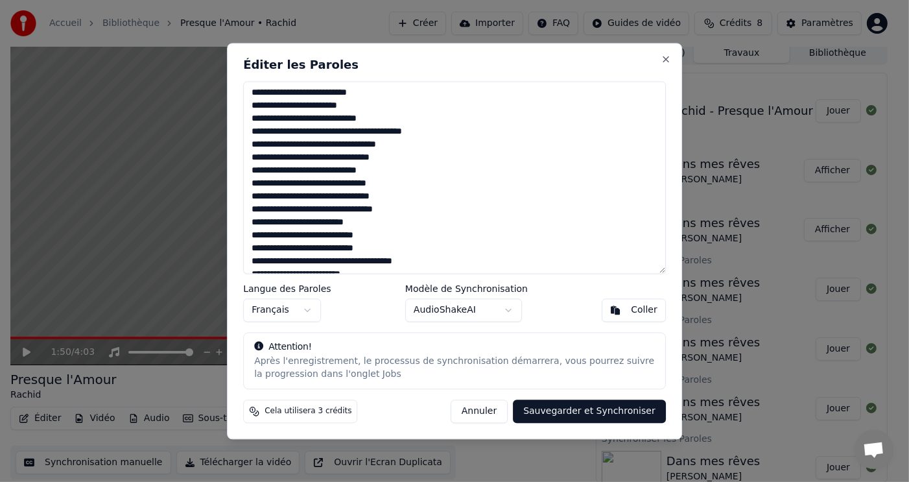
click at [273, 238] on textarea at bounding box center [454, 177] width 423 height 193
click at [456, 247] on textarea at bounding box center [454, 177] width 423 height 193
type textarea "**********"
click at [587, 412] on button "Sauvegarder et Synchroniser" at bounding box center [589, 411] width 153 height 23
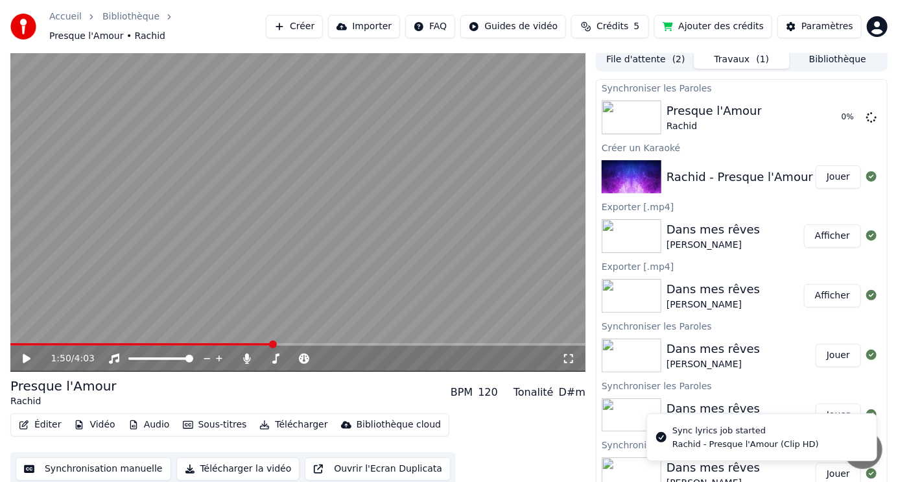
click at [734, 23] on button "Ajouter des crédits" at bounding box center [713, 26] width 118 height 23
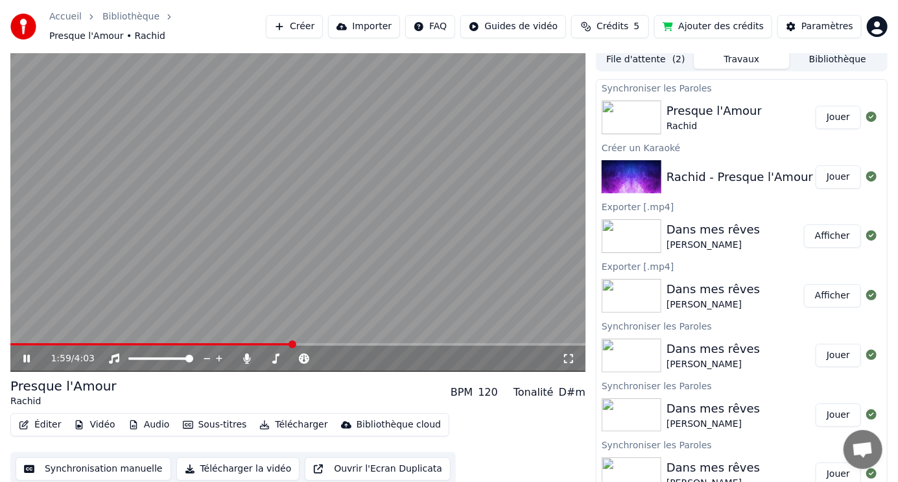
click at [489, 166] on video at bounding box center [297, 210] width 575 height 324
click at [732, 25] on button "Ajouter des crédits" at bounding box center [713, 26] width 118 height 23
click at [527, 105] on video at bounding box center [297, 210] width 575 height 324
click at [237, 335] on video at bounding box center [297, 210] width 575 height 324
click at [235, 343] on span at bounding box center [157, 344] width 294 height 3
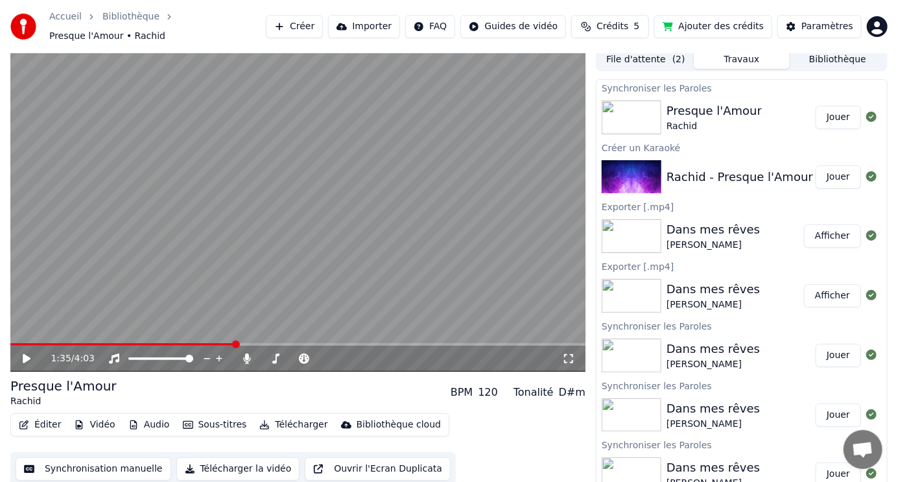
click at [27, 354] on icon at bounding box center [27, 358] width 8 height 9
click at [29, 356] on icon at bounding box center [36, 358] width 30 height 10
click at [38, 417] on button "Éditer" at bounding box center [40, 425] width 53 height 18
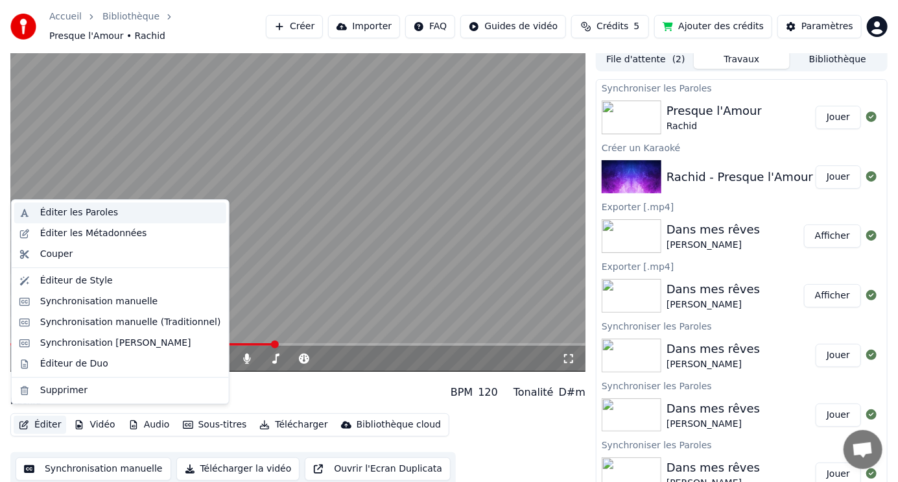
click at [81, 210] on div "Éditer les Paroles" at bounding box center [79, 212] width 78 height 13
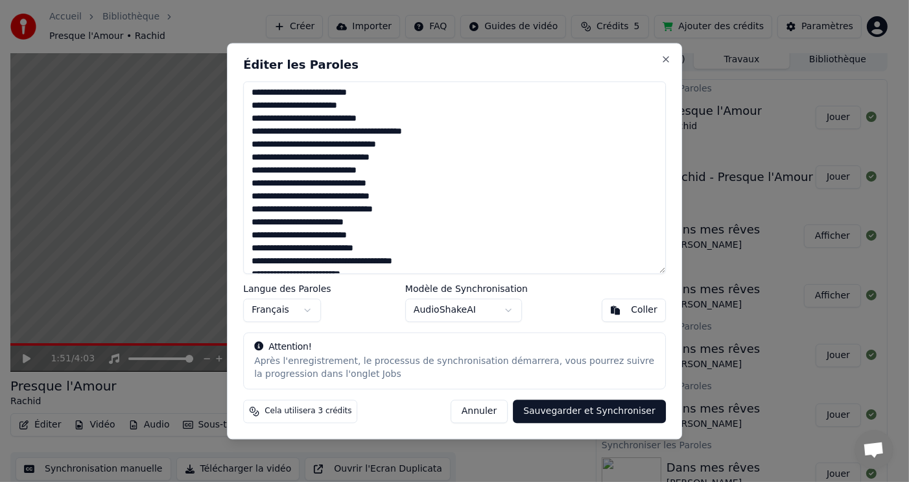
click at [305, 235] on textarea at bounding box center [454, 177] width 423 height 193
click at [307, 235] on textarea at bounding box center [454, 177] width 423 height 193
click at [297, 238] on textarea at bounding box center [454, 177] width 423 height 193
click at [412, 238] on textarea at bounding box center [454, 177] width 423 height 193
type textarea "**********"
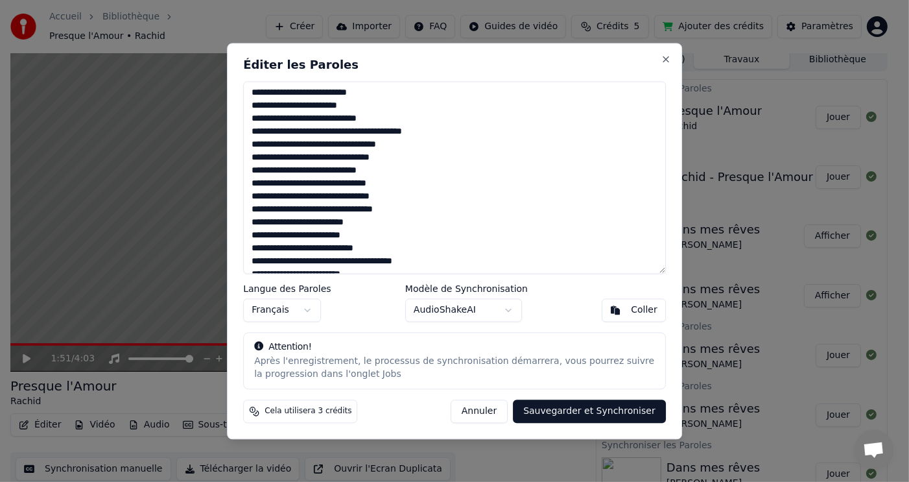
scroll to position [0, 0]
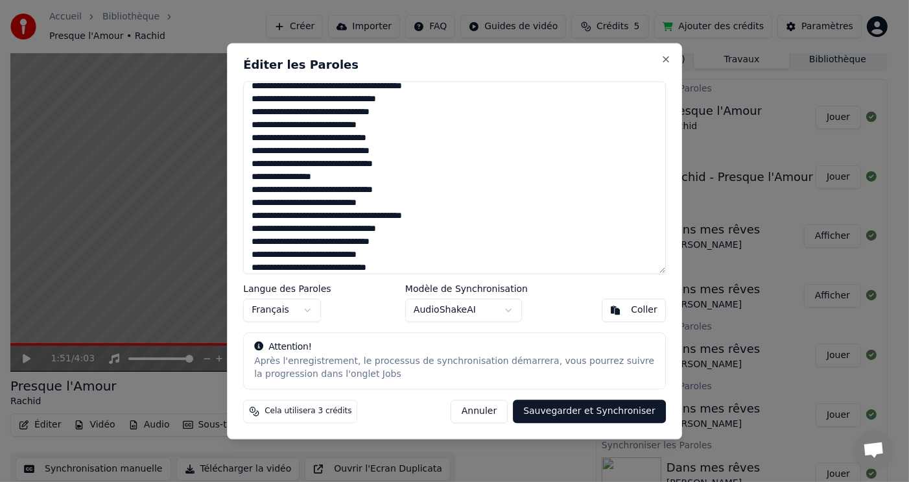
scroll to position [402, 0]
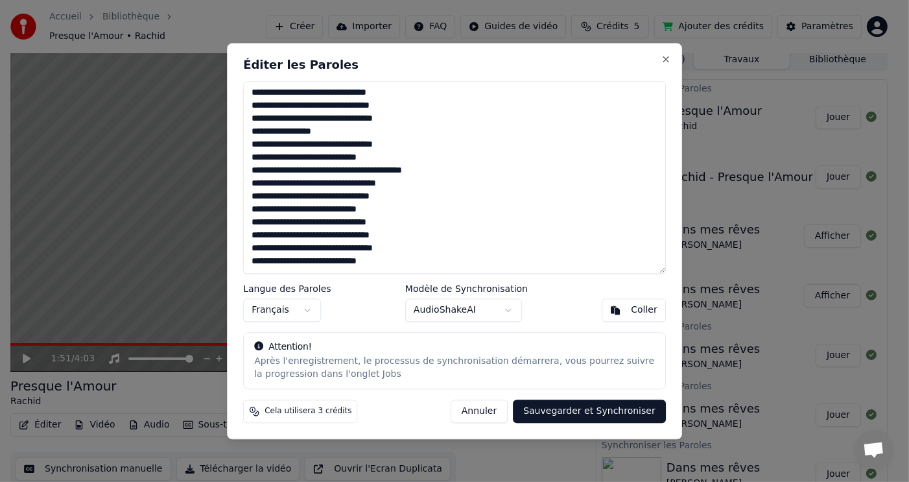
drag, startPoint x: 247, startPoint y: 103, endPoint x: 426, endPoint y: 268, distance: 243.3
click at [426, 268] on textarea at bounding box center [454, 177] width 423 height 193
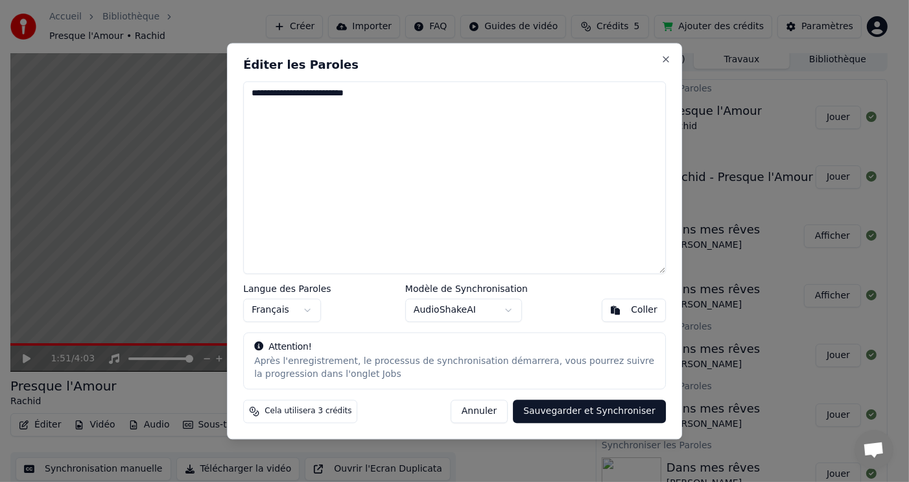
scroll to position [0, 0]
click at [633, 312] on div "Coller" at bounding box center [644, 310] width 27 height 13
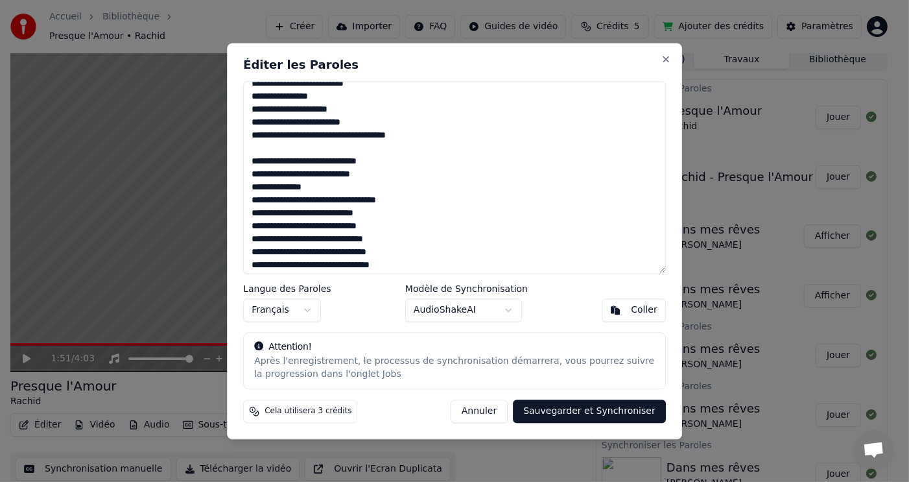
click at [252, 161] on textarea at bounding box center [454, 177] width 423 height 193
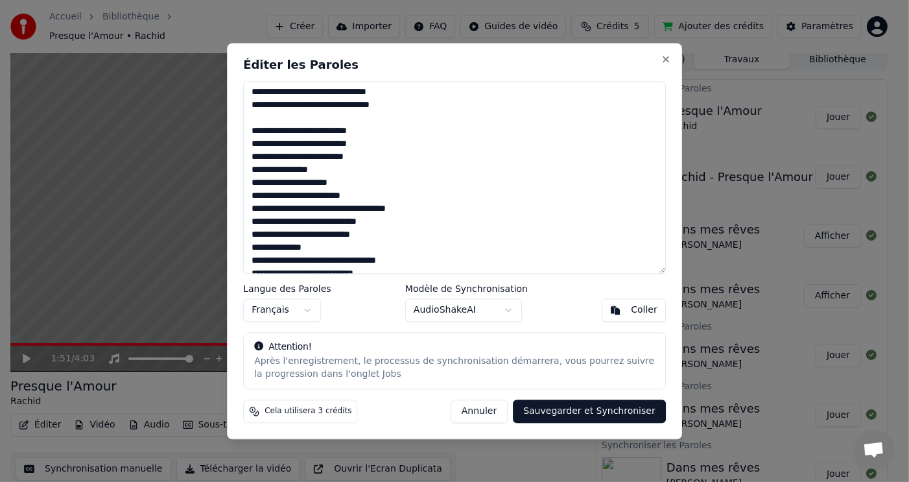
scroll to position [204, 0]
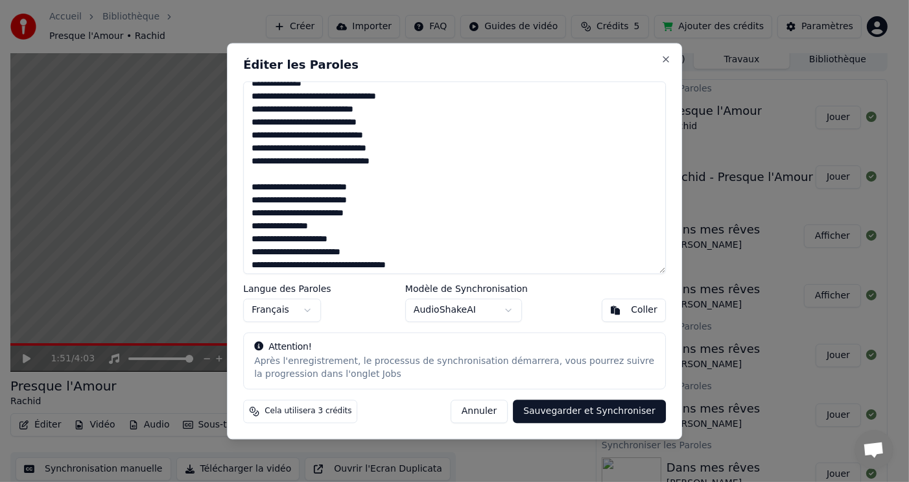
click at [250, 187] on textarea at bounding box center [454, 177] width 423 height 193
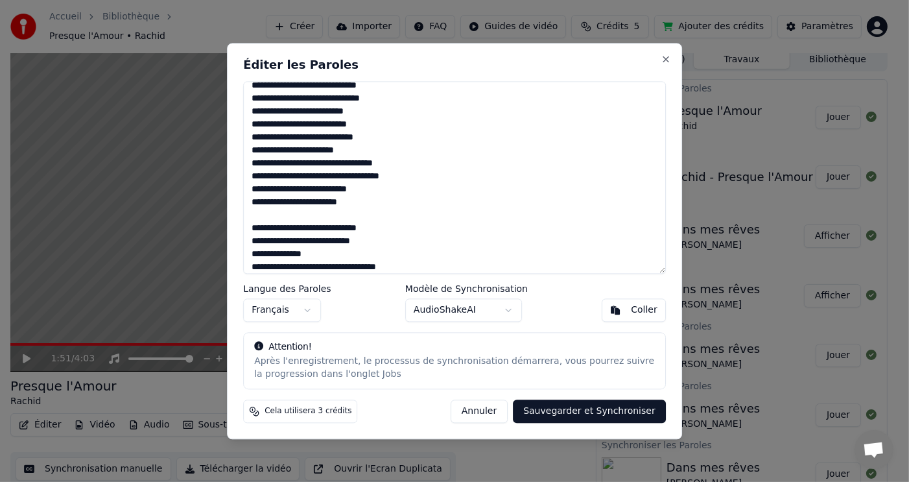
scroll to position [9, 0]
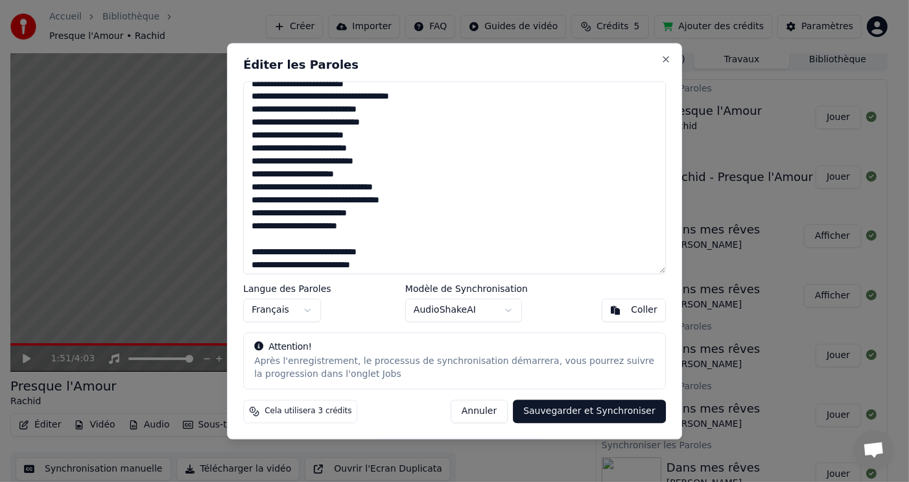
click at [252, 248] on textarea at bounding box center [454, 177] width 423 height 193
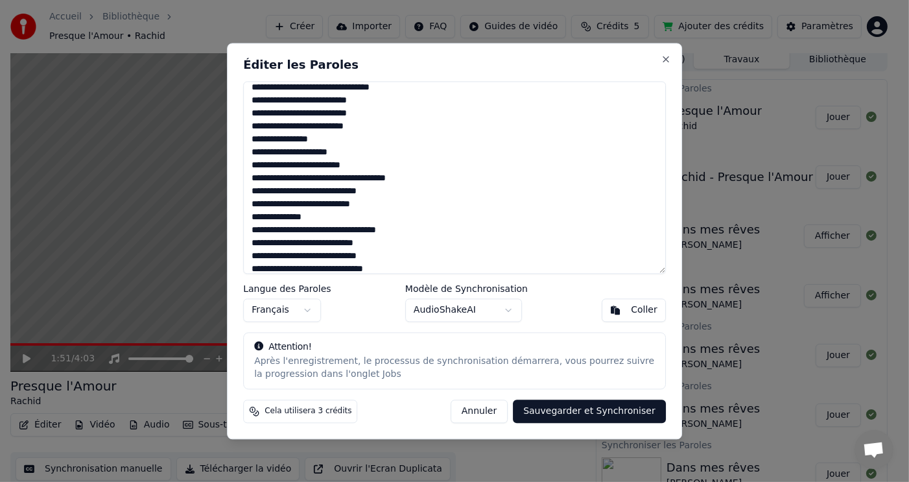
scroll to position [398, 0]
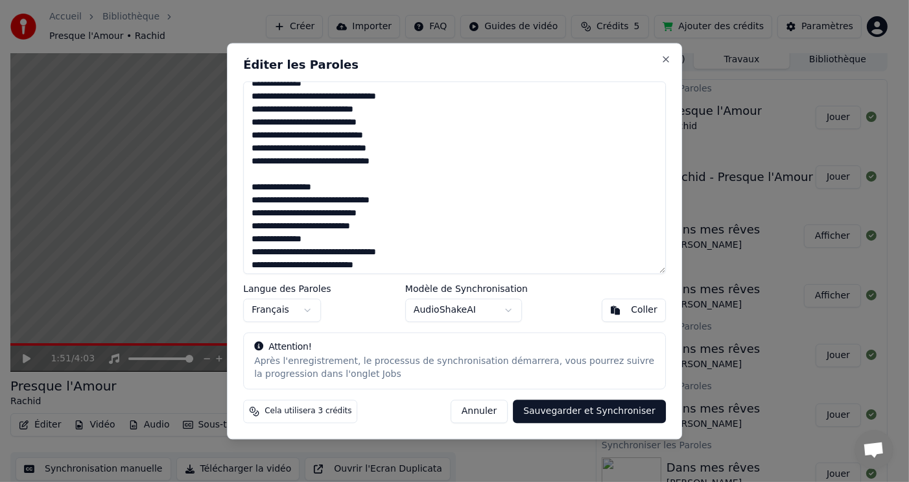
click at [250, 184] on textarea at bounding box center [454, 177] width 423 height 193
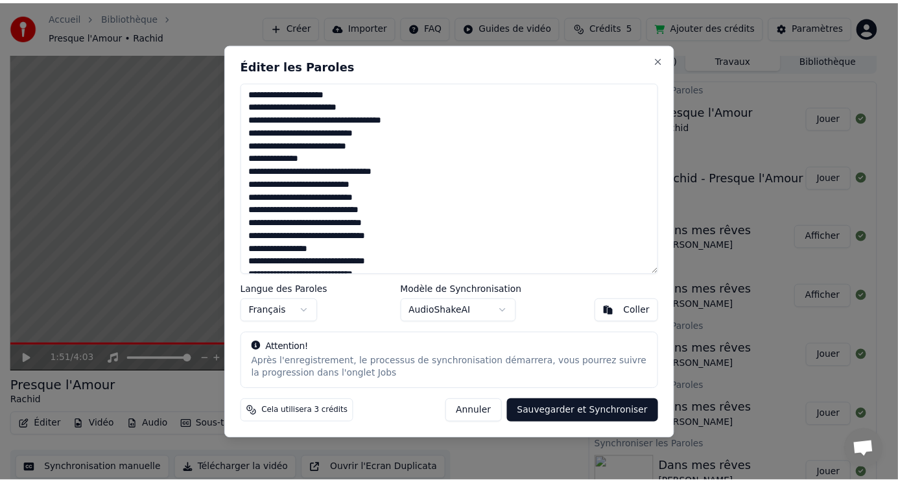
scroll to position [195, 0]
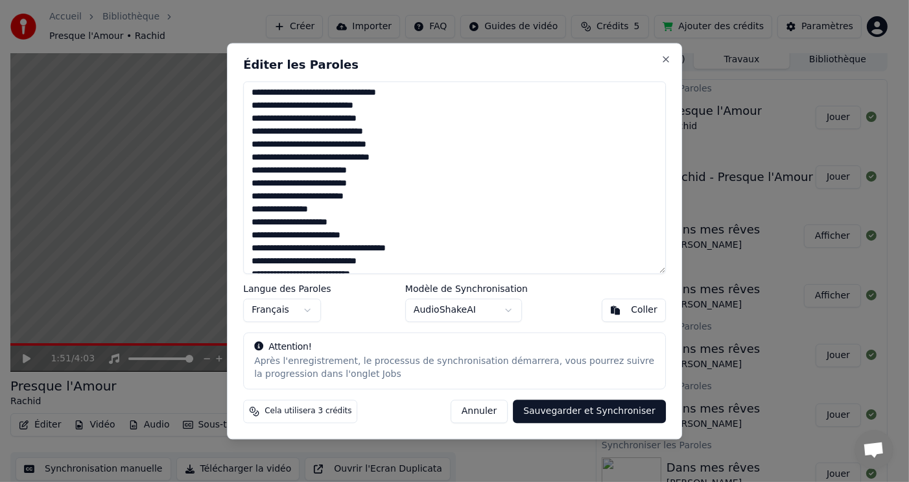
type textarea "**********"
click at [595, 410] on button "Sauvegarder et Synchroniser" at bounding box center [589, 411] width 153 height 23
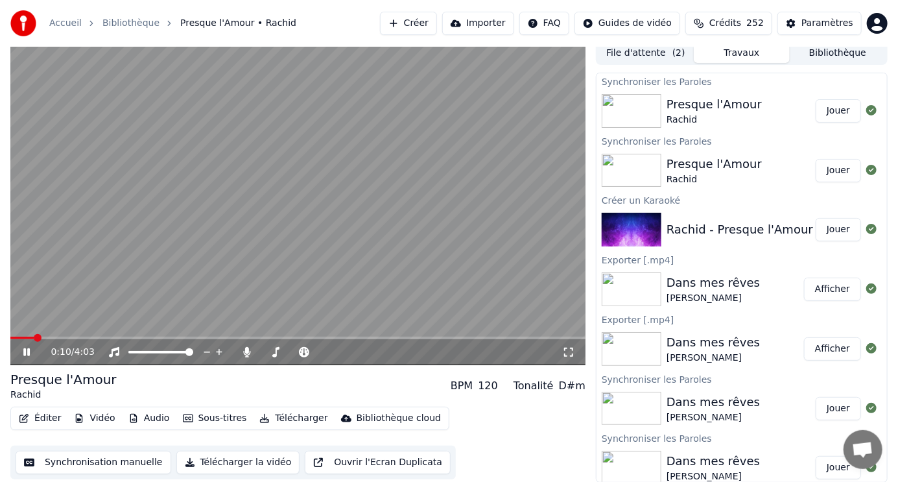
click at [34, 337] on span at bounding box center [21, 338] width 23 height 3
click at [75, 338] on span at bounding box center [297, 338] width 575 height 3
click at [66, 338] on span at bounding box center [38, 338] width 56 height 3
click at [21, 351] on icon at bounding box center [36, 352] width 30 height 10
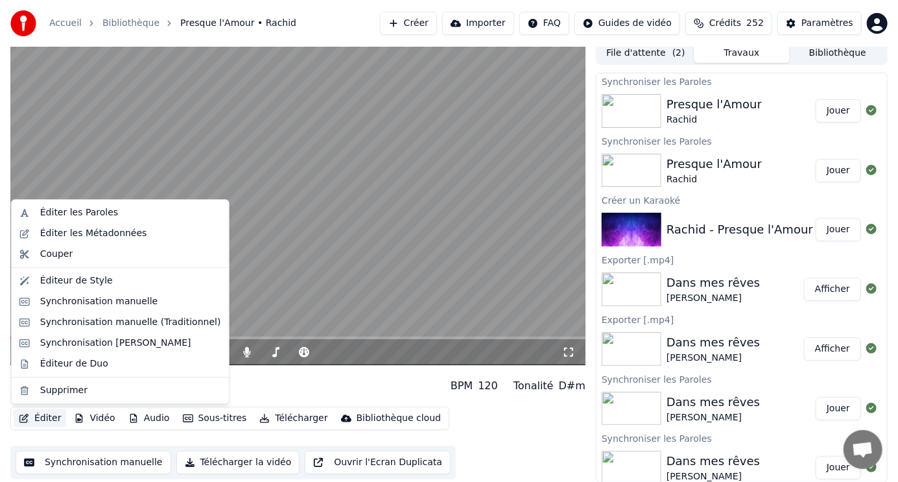
click at [38, 418] on button "Éditer" at bounding box center [40, 418] width 53 height 18
click at [95, 298] on div "Synchronisation manuelle" at bounding box center [99, 301] width 118 height 13
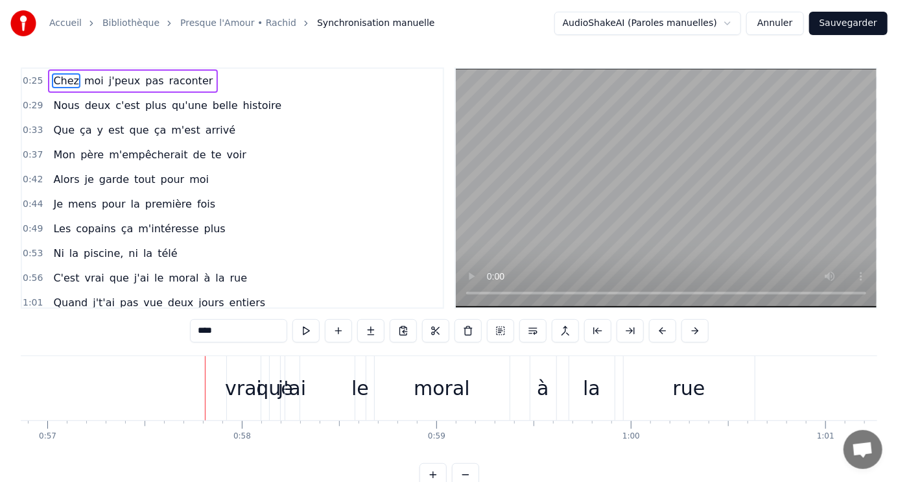
scroll to position [0, 11066]
click at [459, 390] on div "moral" at bounding box center [440, 388] width 56 height 29
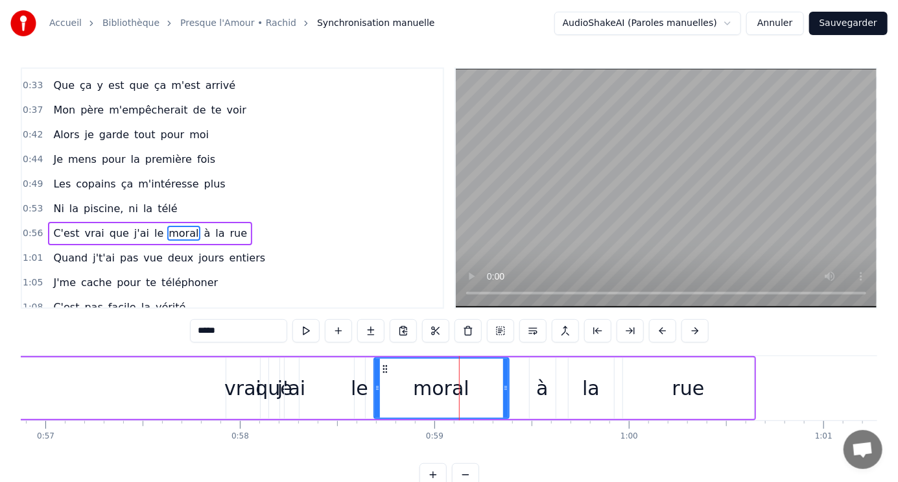
scroll to position [80, 0]
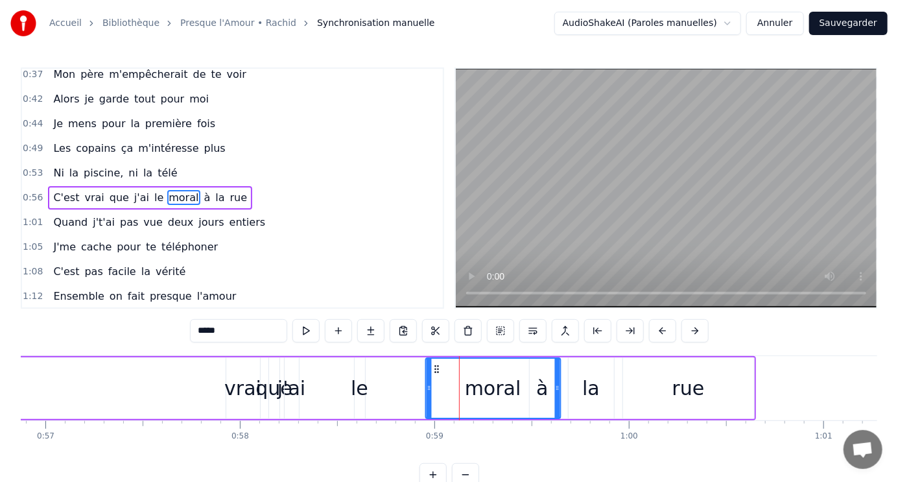
drag, startPoint x: 385, startPoint y: 369, endPoint x: 437, endPoint y: 368, distance: 51.9
click at [437, 368] on icon at bounding box center [436, 369] width 10 height 10
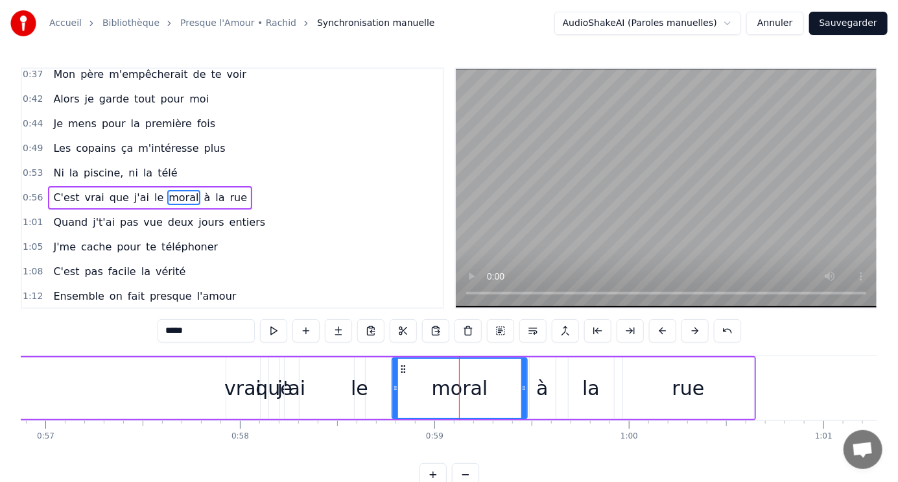
drag, startPoint x: 435, startPoint y: 368, endPoint x: 402, endPoint y: 363, distance: 33.5
click at [402, 364] on icon at bounding box center [403, 369] width 10 height 10
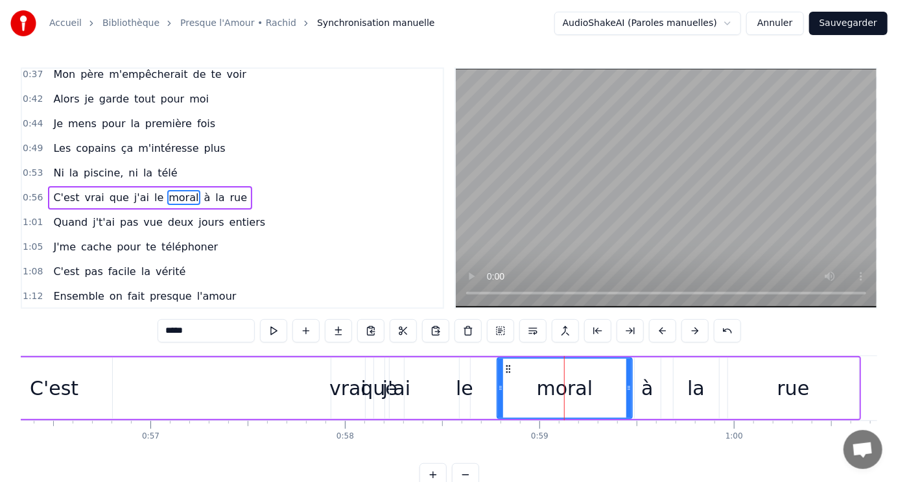
scroll to position [0, 10935]
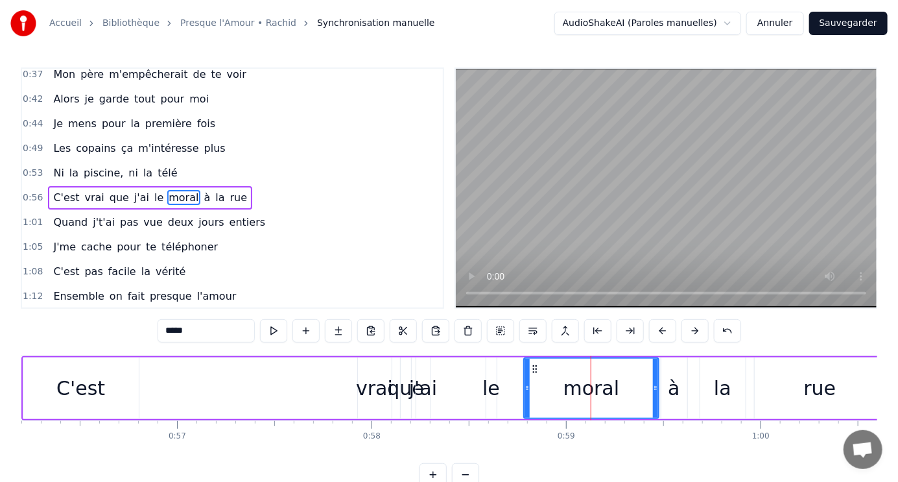
click at [81, 383] on div "C'est" at bounding box center [80, 388] width 49 height 29
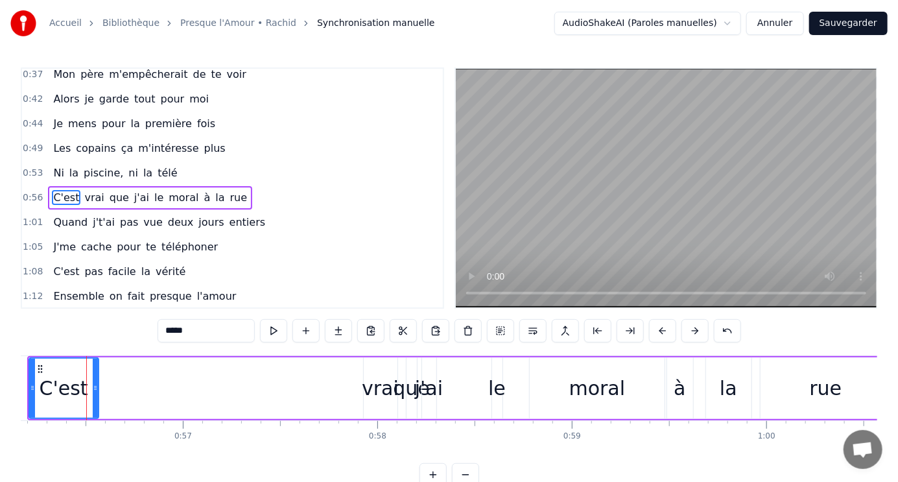
drag, startPoint x: 139, startPoint y: 372, endPoint x: 93, endPoint y: 365, distance: 46.7
click at [93, 365] on div at bounding box center [95, 388] width 5 height 59
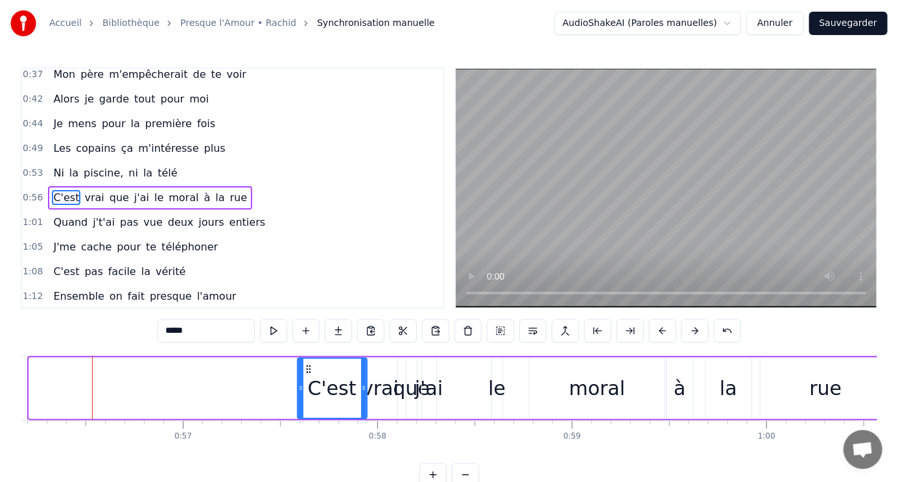
drag, startPoint x: 36, startPoint y: 368, endPoint x: 305, endPoint y: 371, distance: 268.5
click at [305, 371] on icon at bounding box center [308, 369] width 10 height 10
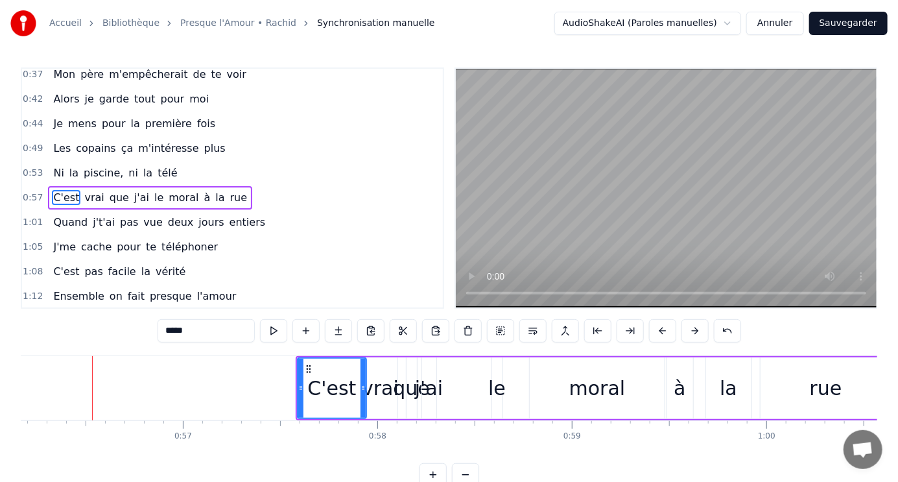
click at [433, 392] on div "j'ai" at bounding box center [429, 388] width 28 height 29
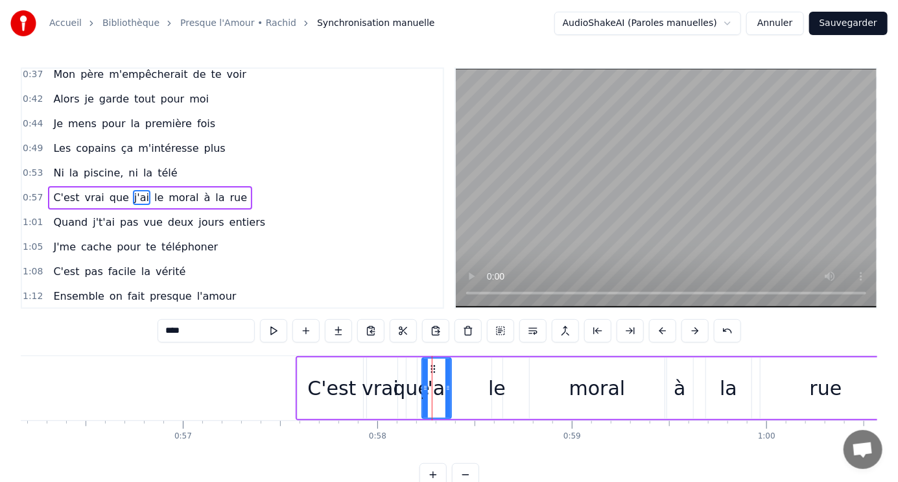
drag, startPoint x: 433, startPoint y: 374, endPoint x: 448, endPoint y: 376, distance: 15.0
click at [448, 376] on div at bounding box center [448, 388] width 5 height 59
drag, startPoint x: 433, startPoint y: 370, endPoint x: 466, endPoint y: 370, distance: 33.1
click at [466, 370] on icon at bounding box center [466, 369] width 10 height 10
click at [497, 387] on div "le" at bounding box center [497, 388] width 18 height 29
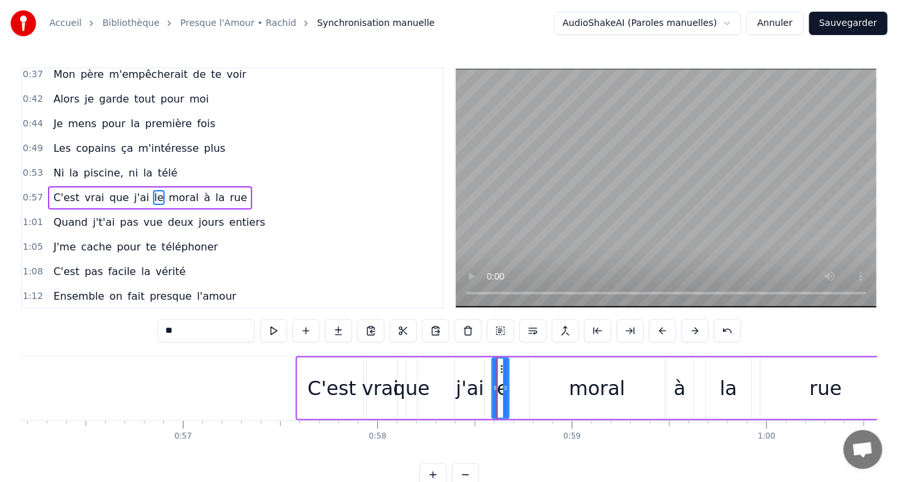
click at [506, 378] on div at bounding box center [505, 388] width 5 height 59
drag, startPoint x: 503, startPoint y: 368, endPoint x: 512, endPoint y: 366, distance: 9.2
click at [512, 366] on div at bounding box center [514, 388] width 5 height 59
drag, startPoint x: 501, startPoint y: 368, endPoint x: 520, endPoint y: 368, distance: 18.8
click at [520, 368] on icon at bounding box center [522, 369] width 10 height 10
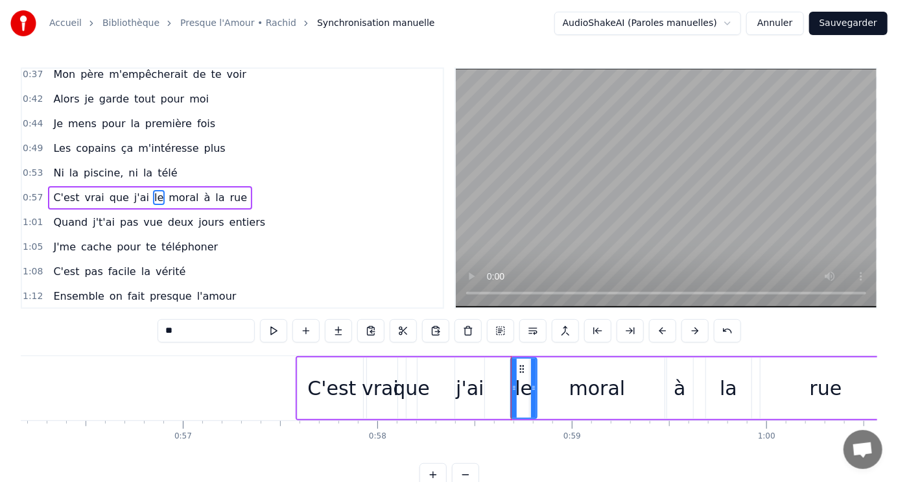
click at [407, 391] on div "que" at bounding box center [411, 388] width 37 height 29
type input "***"
click at [418, 368] on circle at bounding box center [418, 368] width 1 height 1
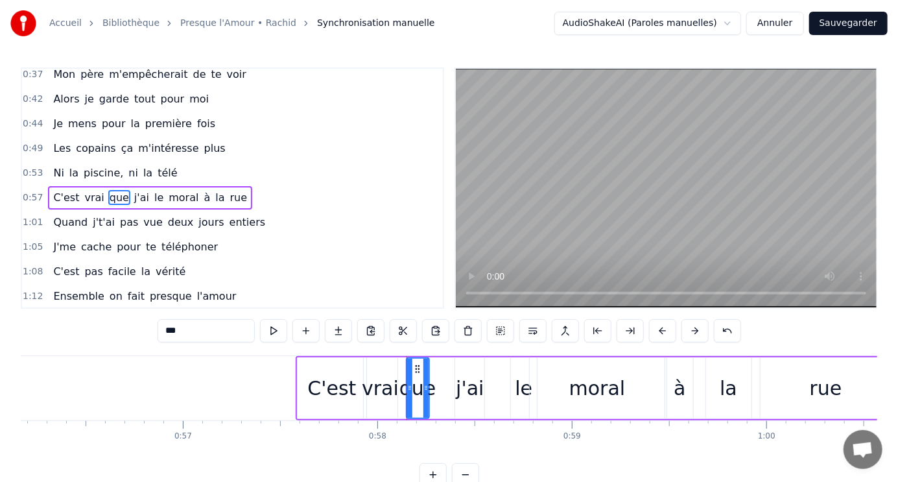
drag, startPoint x: 414, startPoint y: 389, endPoint x: 426, endPoint y: 387, distance: 12.5
click at [426, 387] on icon at bounding box center [426, 388] width 5 height 10
drag, startPoint x: 417, startPoint y: 367, endPoint x: 423, endPoint y: 364, distance: 6.7
click at [423, 364] on icon at bounding box center [423, 369] width 10 height 10
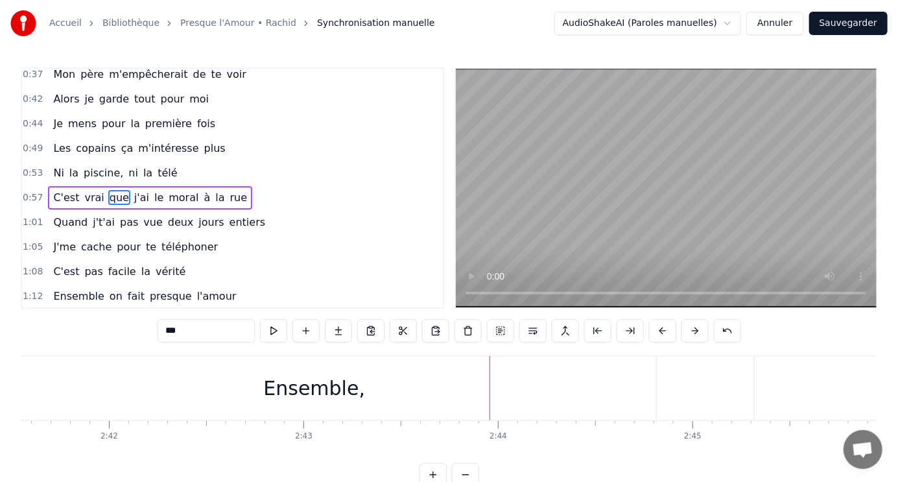
scroll to position [0, 31085]
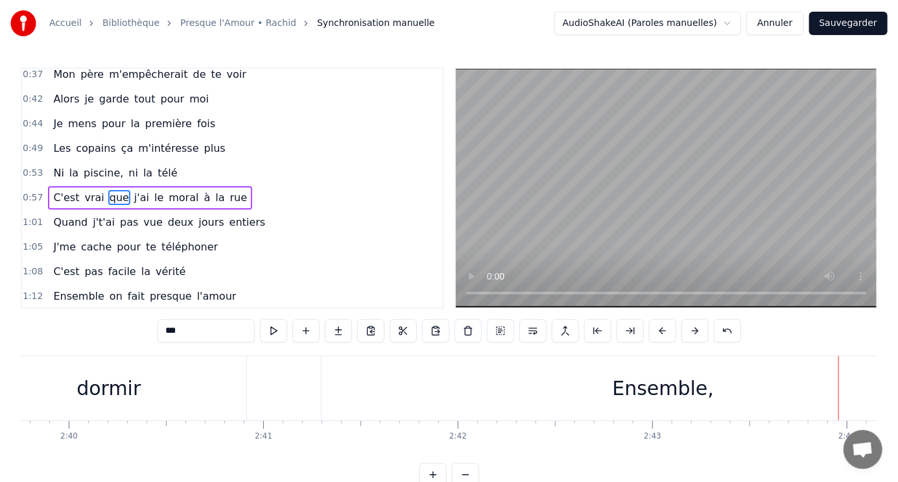
click at [638, 393] on div "Ensemble," at bounding box center [663, 388] width 102 height 29
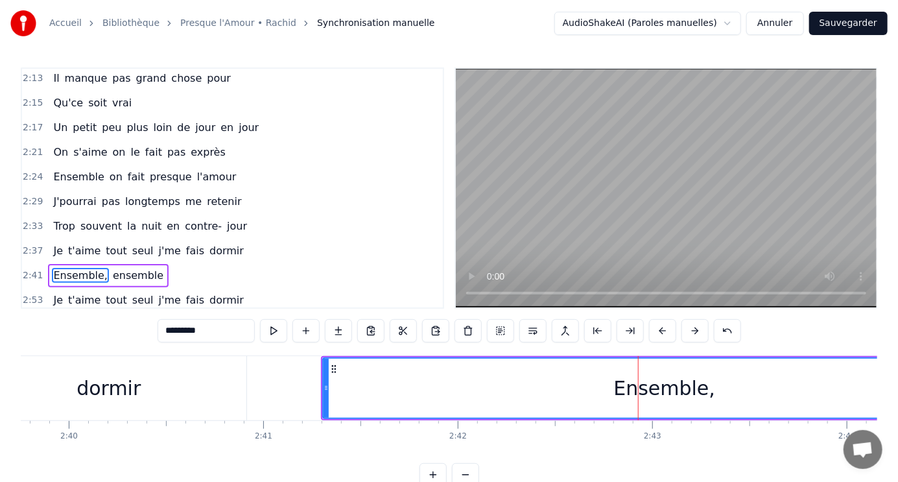
scroll to position [764, 0]
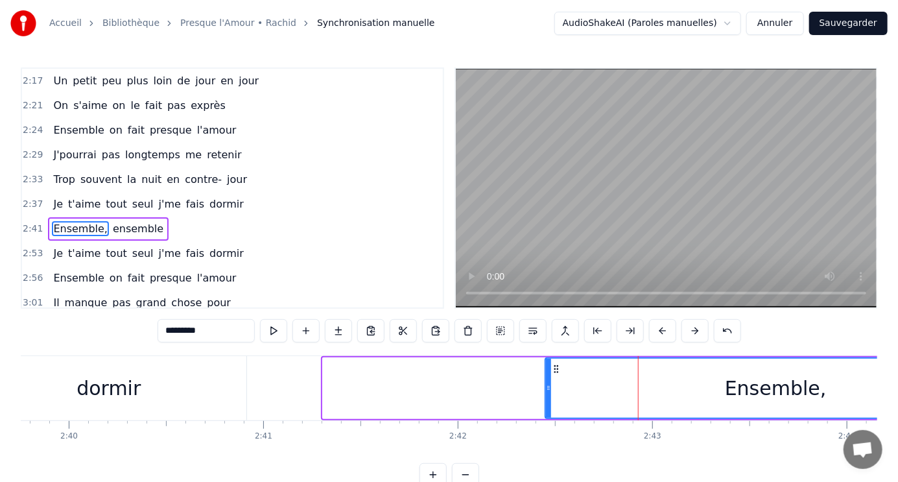
drag, startPoint x: 327, startPoint y: 389, endPoint x: 549, endPoint y: 385, distance: 222.5
click at [549, 385] on icon at bounding box center [548, 388] width 5 height 10
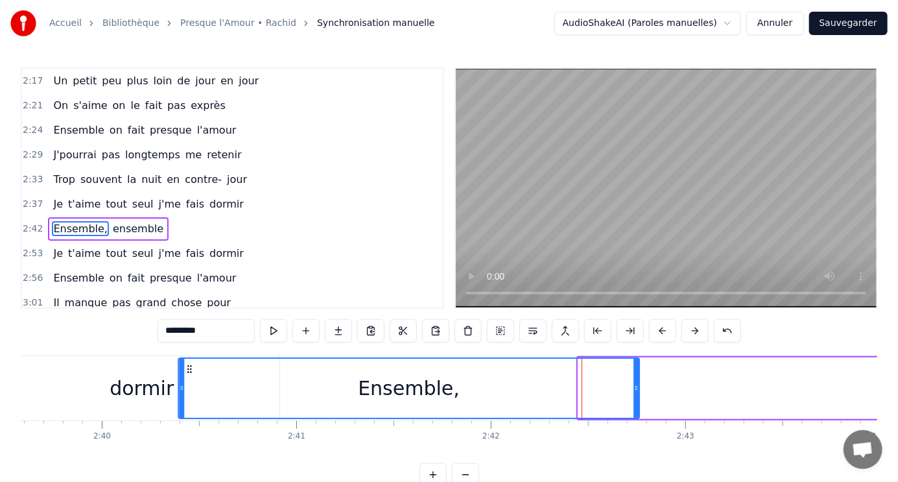
scroll to position [0, 31049]
drag, startPoint x: 556, startPoint y: 367, endPoint x: 193, endPoint y: 355, distance: 362.8
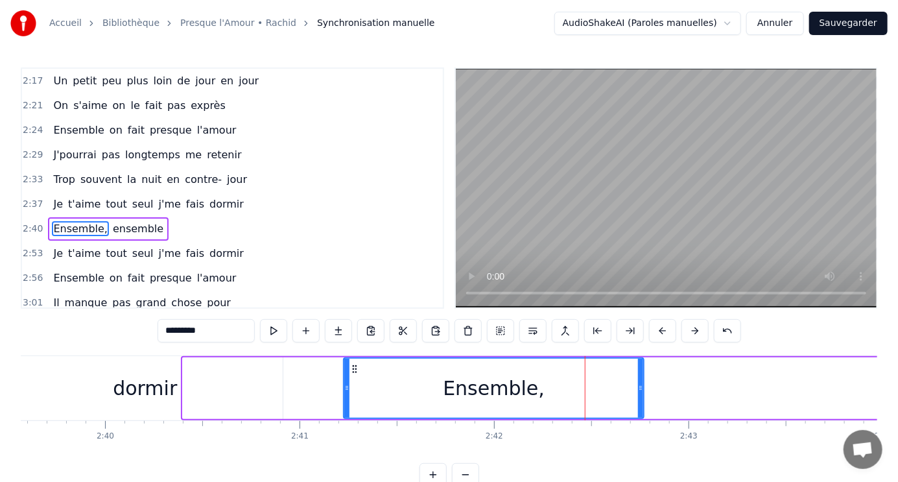
drag, startPoint x: 187, startPoint y: 370, endPoint x: 348, endPoint y: 370, distance: 160.9
click at [348, 370] on div at bounding box center [346, 388] width 5 height 59
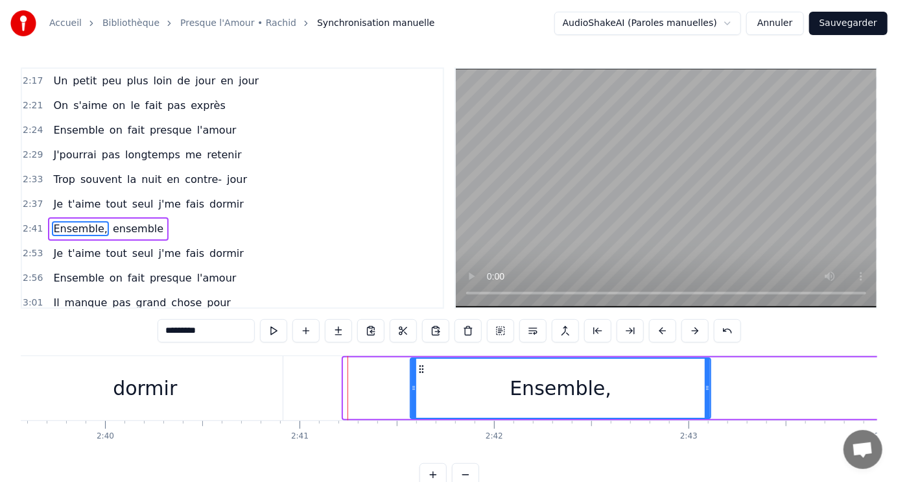
drag, startPoint x: 354, startPoint y: 365, endPoint x: 421, endPoint y: 364, distance: 66.8
click at [422, 365] on circle at bounding box center [422, 365] width 1 height 1
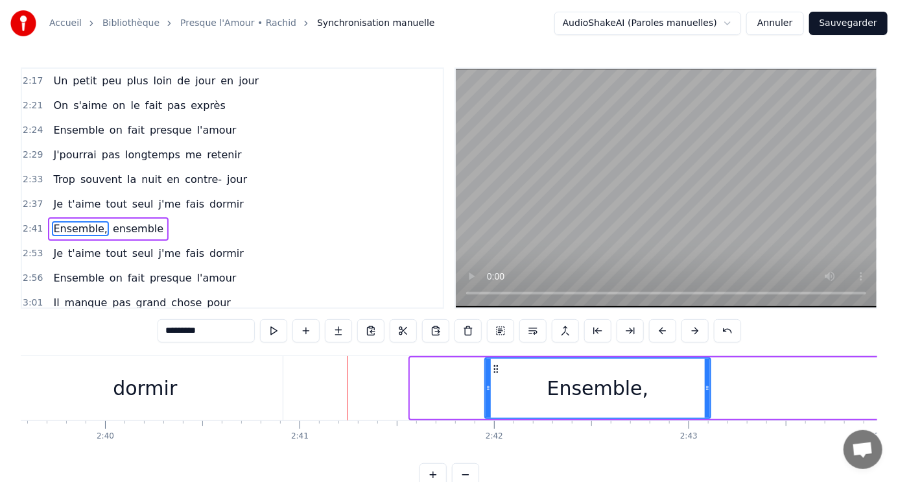
drag, startPoint x: 413, startPoint y: 372, endPoint x: 488, endPoint y: 383, distance: 75.4
click at [488, 383] on div at bounding box center [488, 388] width 5 height 59
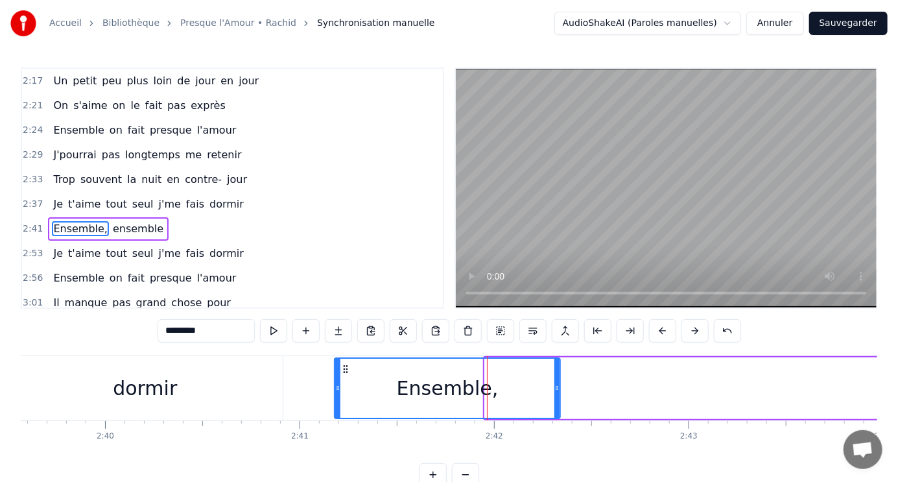
drag, startPoint x: 493, startPoint y: 367, endPoint x: 342, endPoint y: 366, distance: 150.5
click at [342, 366] on icon at bounding box center [346, 369] width 10 height 10
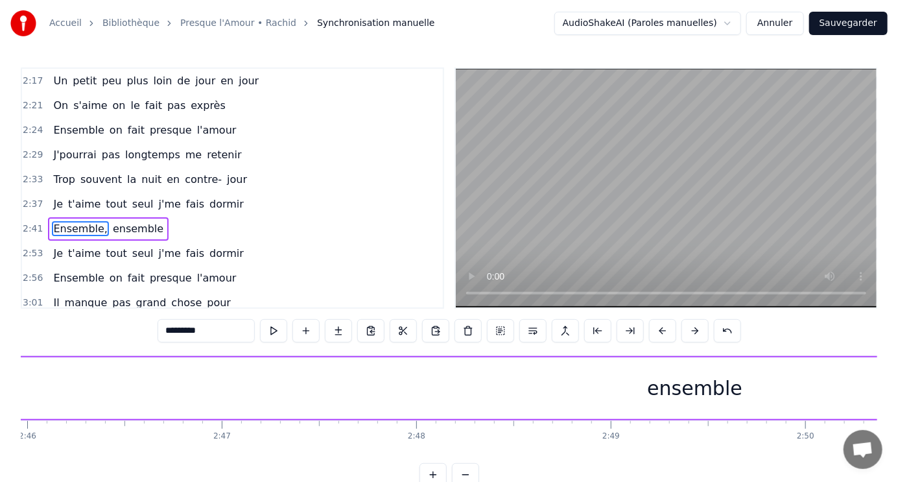
scroll to position [0, 32241]
click at [756, 397] on div "ensemble" at bounding box center [747, 388] width 95 height 29
type input "********"
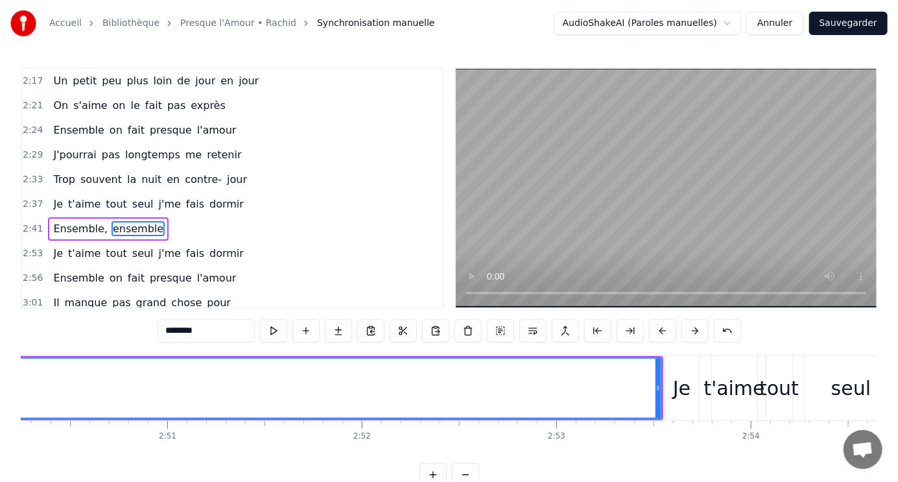
scroll to position [0, 33208]
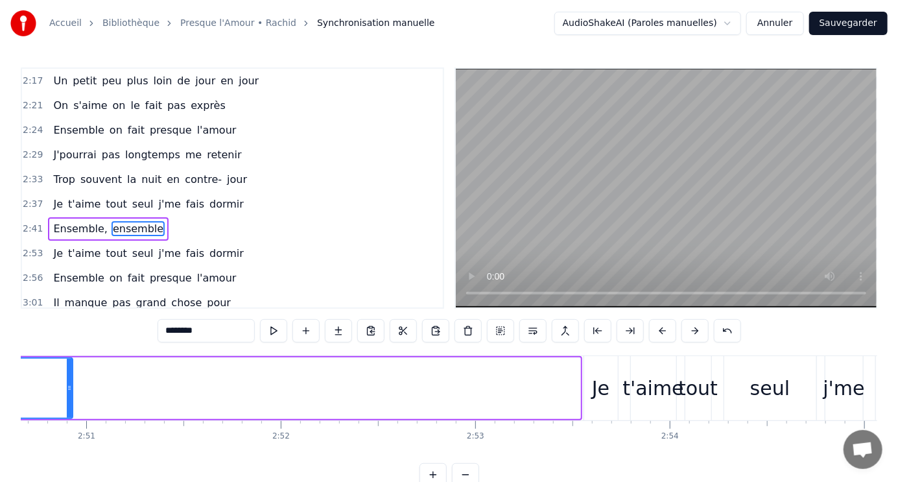
drag, startPoint x: 579, startPoint y: 379, endPoint x: 162, endPoint y: 353, distance: 417.2
click at [71, 333] on div "0:25 Chez moi j'peux pas raconter 0:29 Nous deux c'est plus qu'une belle histoi…" at bounding box center [449, 276] width 857 height 419
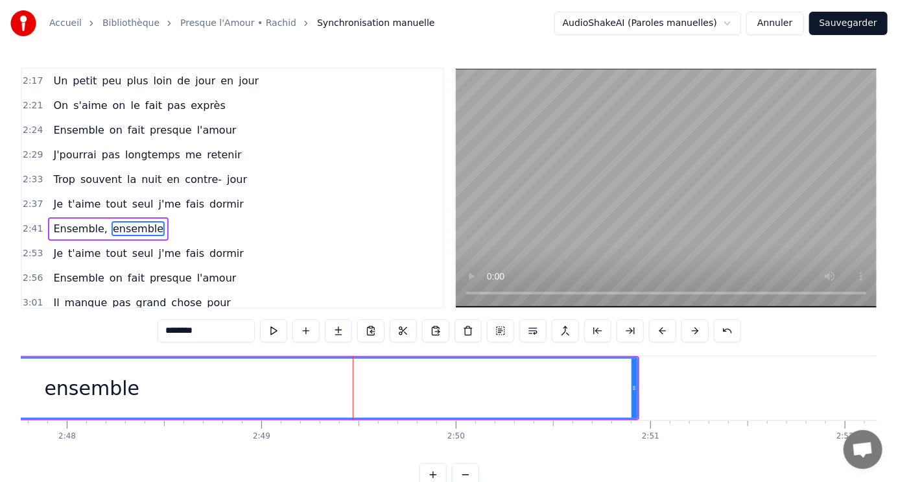
scroll to position [0, 32590]
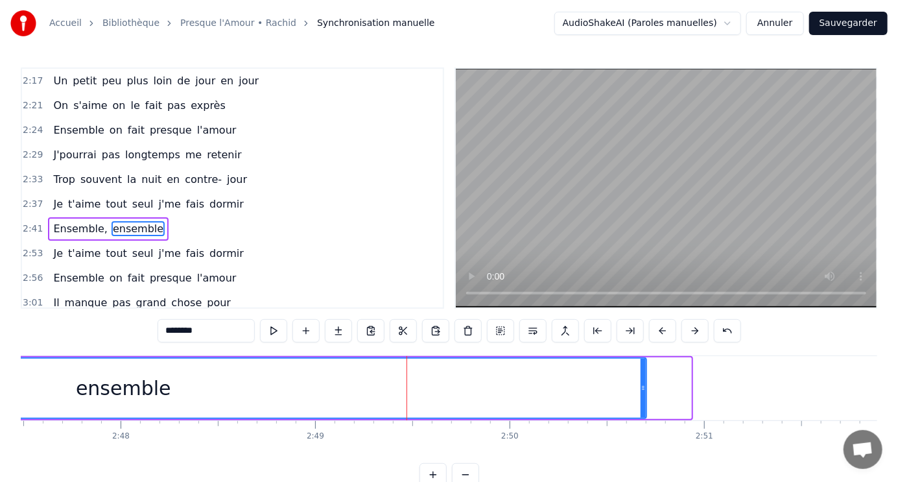
drag, startPoint x: 689, startPoint y: 393, endPoint x: 644, endPoint y: 401, distance: 45.4
click at [644, 401] on div at bounding box center [643, 388] width 5 height 59
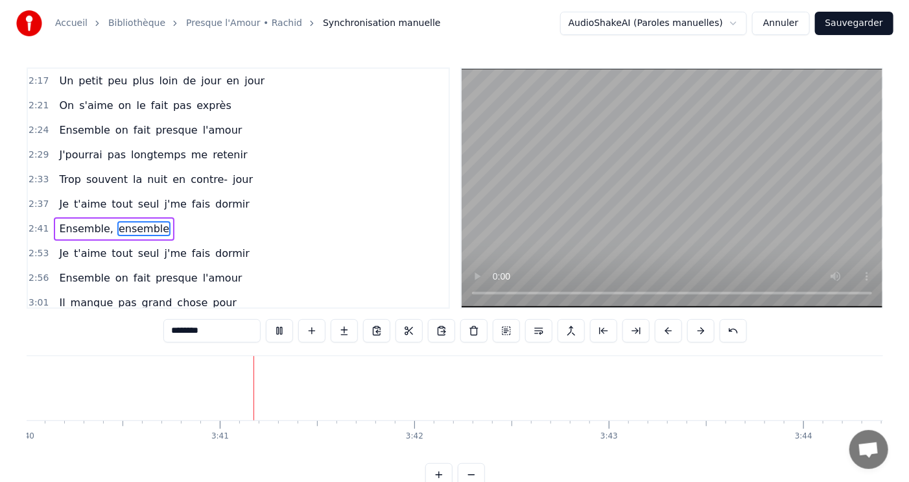
scroll to position [0, 42874]
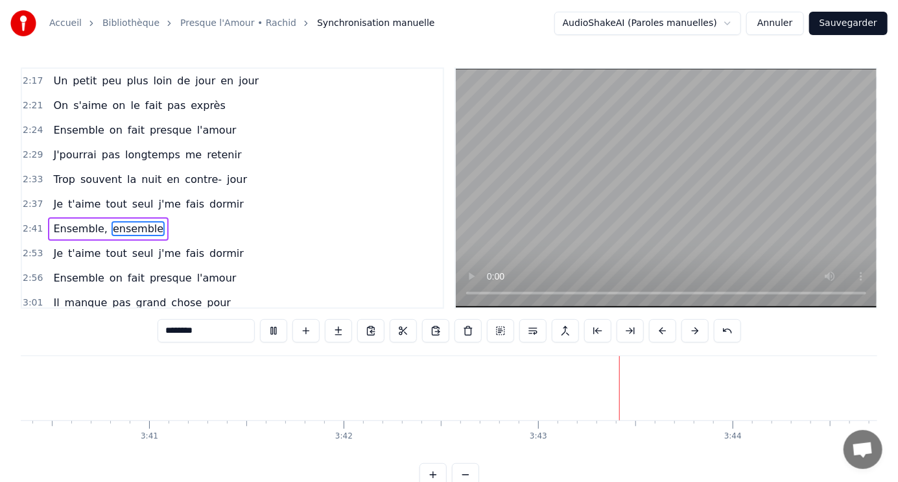
click at [844, 25] on button "Sauvegarder" at bounding box center [848, 23] width 78 height 23
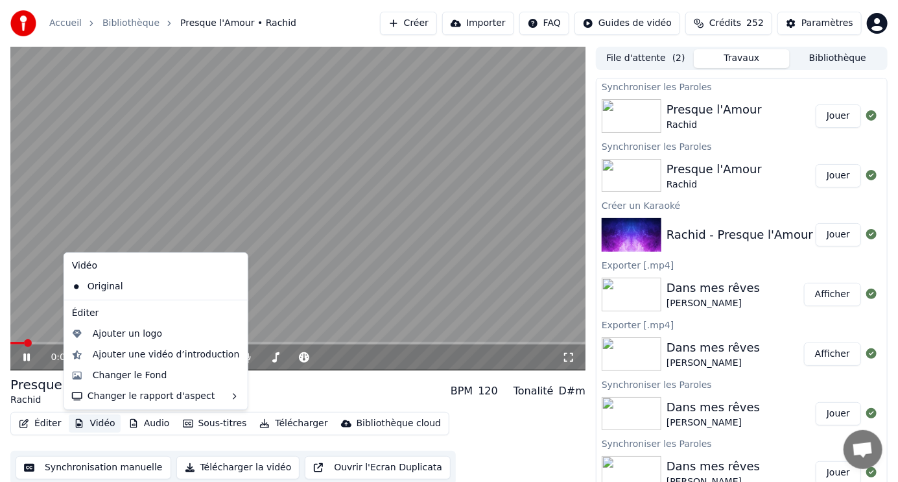
click at [94, 425] on button "Vidéo" at bounding box center [94, 423] width 51 height 18
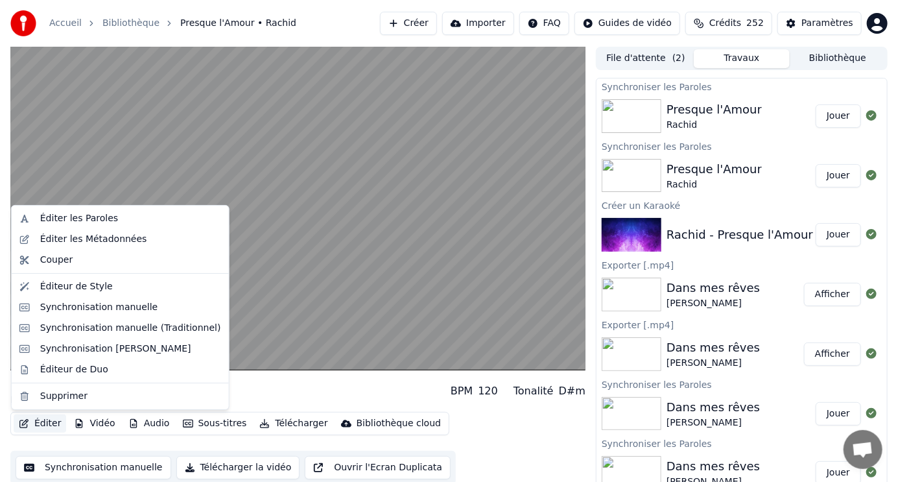
click at [3, 425] on div "Presque l'Amour Rachid BPM 120 Tonalité D#m Éditer Vidéo Audio Sous-titres Télé…" at bounding box center [449, 267] width 898 height 441
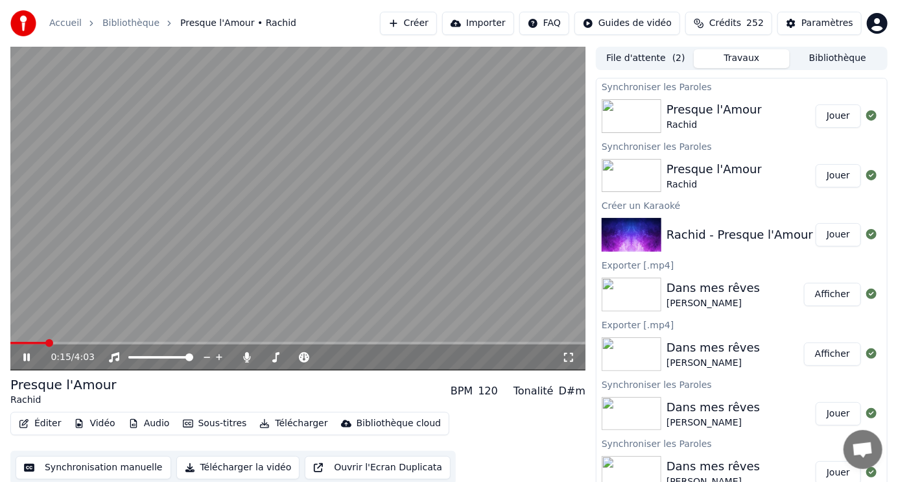
click at [28, 355] on icon at bounding box center [26, 357] width 6 height 8
click at [91, 421] on button "Vidéo" at bounding box center [94, 423] width 51 height 18
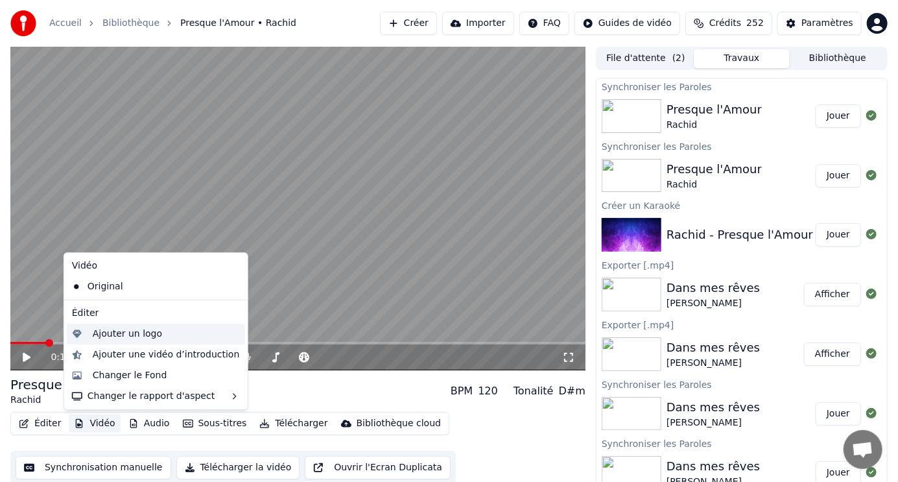
click at [124, 336] on div "Ajouter un logo" at bounding box center [127, 334] width 69 height 13
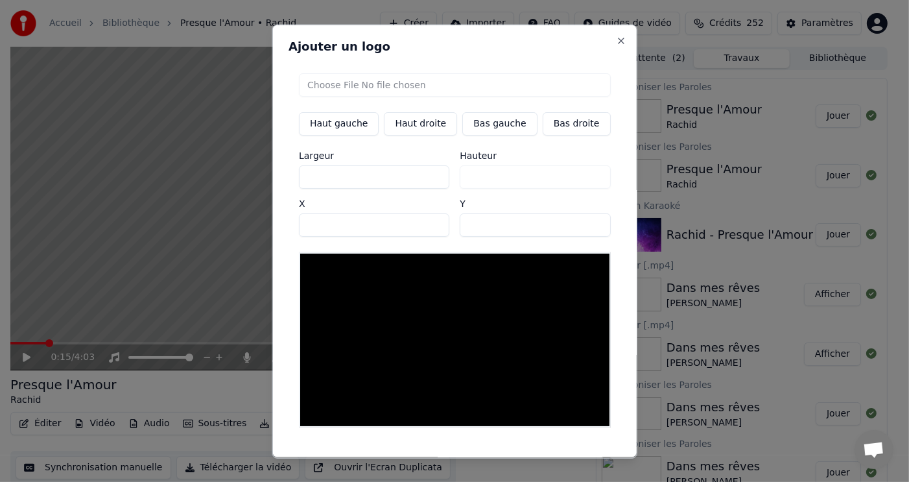
click at [385, 86] on input "file" at bounding box center [455, 84] width 312 height 23
type input "**********"
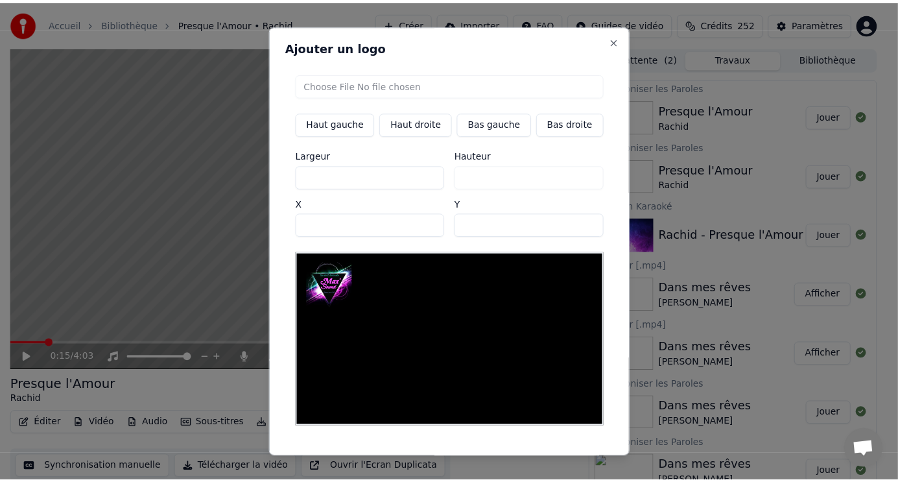
scroll to position [27, 0]
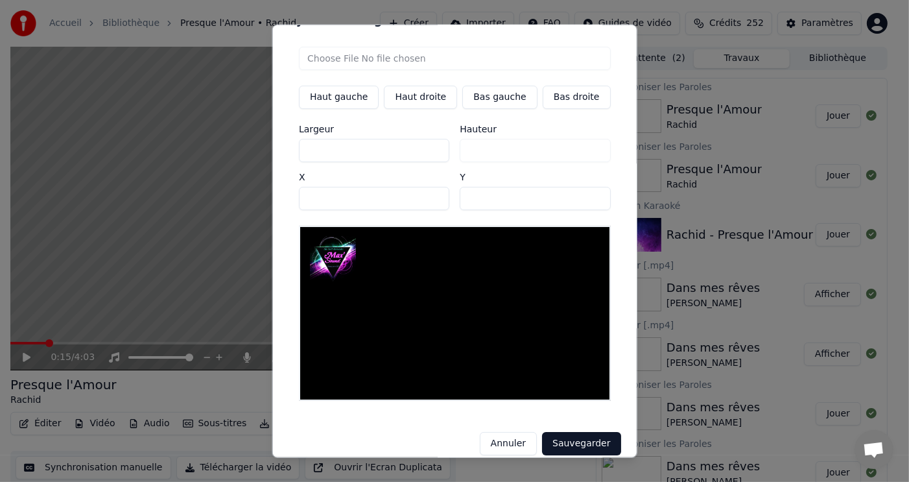
click at [567, 431] on button "Sauvegarder" at bounding box center [581, 442] width 78 height 23
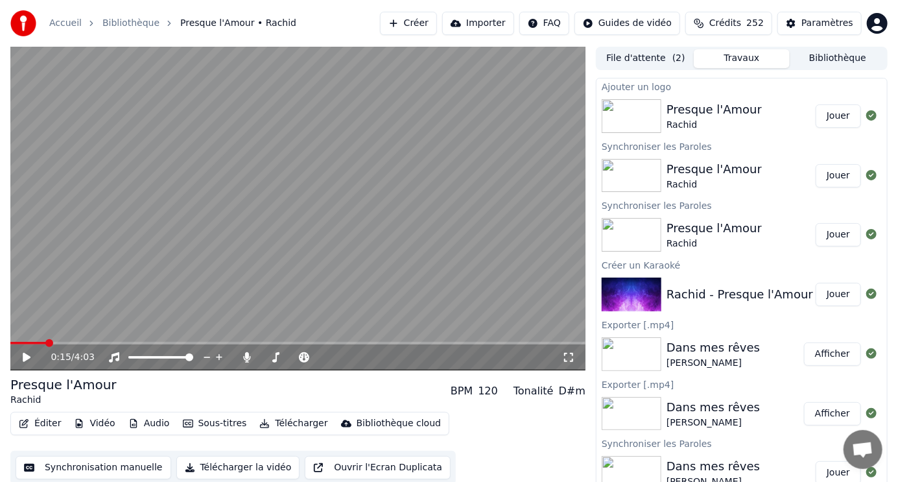
click at [830, 113] on button "Jouer" at bounding box center [838, 115] width 45 height 23
click at [255, 342] on span at bounding box center [142, 343] width 265 height 3
click at [251, 343] on span at bounding box center [130, 343] width 241 height 3
click at [27, 353] on icon at bounding box center [36, 357] width 30 height 10
click at [50, 422] on button "Éditer" at bounding box center [40, 423] width 53 height 18
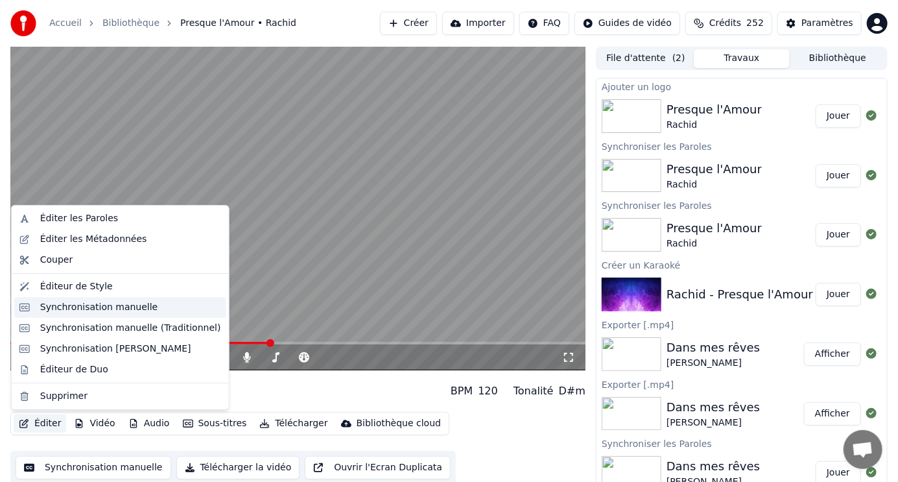
click at [85, 308] on div "Synchronisation manuelle" at bounding box center [99, 307] width 118 height 13
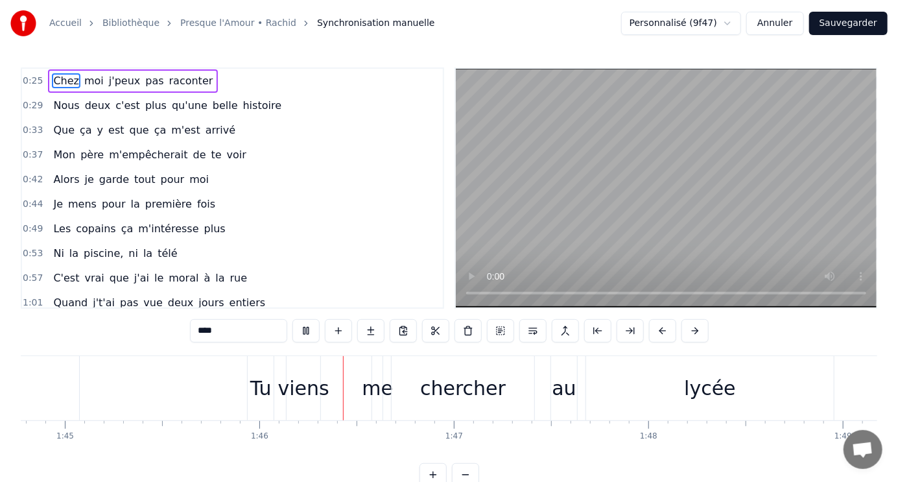
scroll to position [0, 20543]
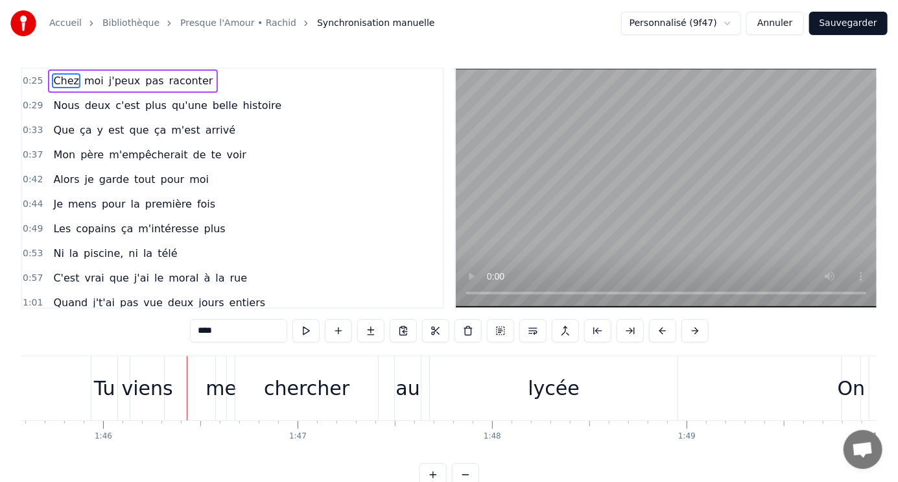
drag, startPoint x: 317, startPoint y: 391, endPoint x: 344, endPoint y: 389, distance: 27.3
click at [344, 389] on div "chercher" at bounding box center [306, 388] width 143 height 64
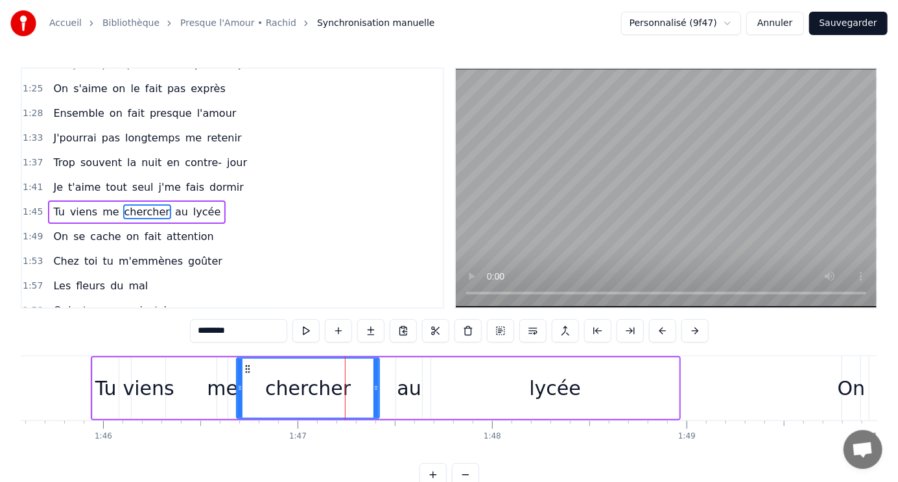
scroll to position [387, 0]
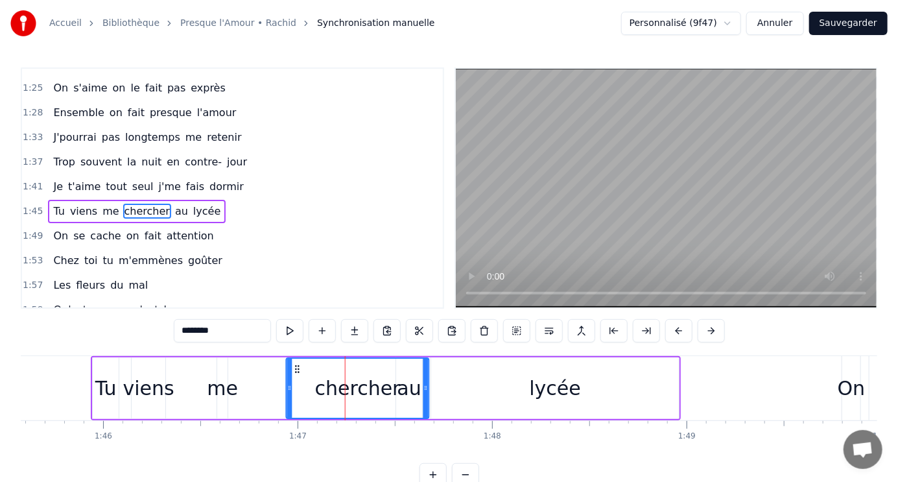
drag, startPoint x: 251, startPoint y: 368, endPoint x: 296, endPoint y: 368, distance: 44.8
click at [296, 368] on icon at bounding box center [298, 369] width 10 height 10
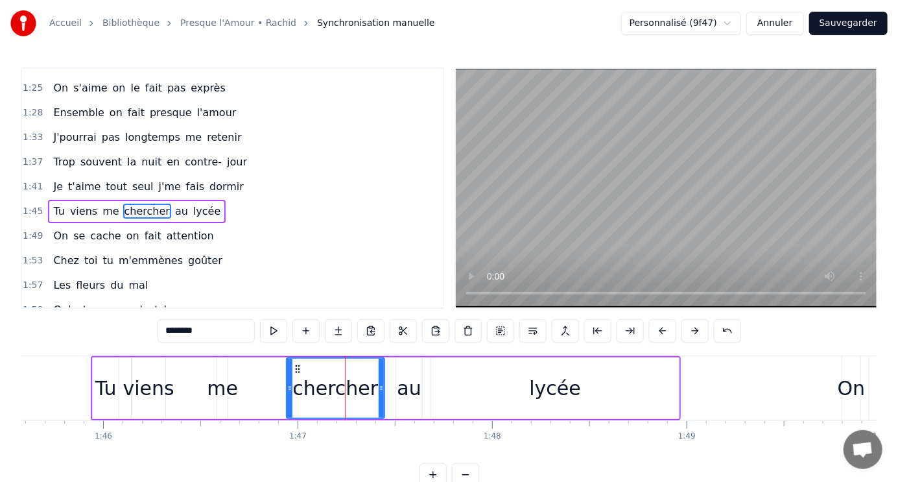
drag, startPoint x: 425, startPoint y: 377, endPoint x: 380, endPoint y: 372, distance: 45.0
click at [380, 372] on div at bounding box center [381, 388] width 5 height 59
click at [226, 390] on div "me" at bounding box center [222, 388] width 31 height 29
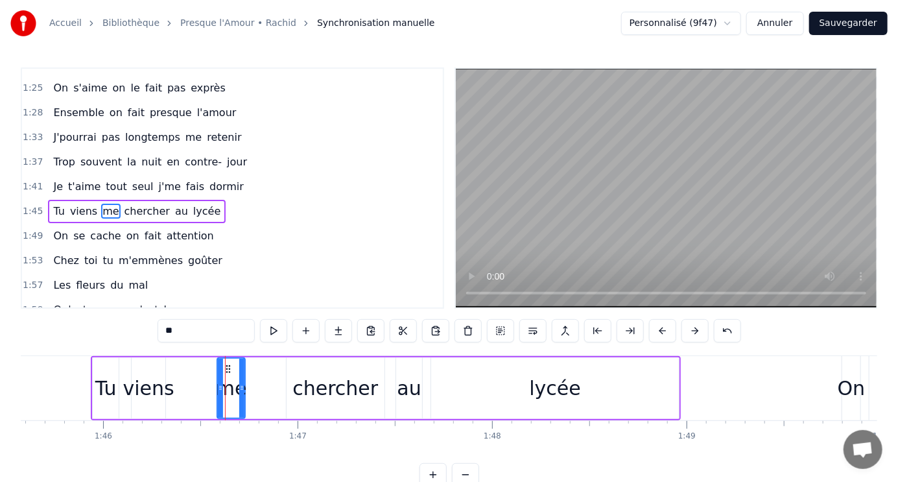
drag, startPoint x: 226, startPoint y: 390, endPoint x: 243, endPoint y: 390, distance: 17.5
click at [243, 390] on icon at bounding box center [241, 388] width 5 height 10
drag, startPoint x: 226, startPoint y: 366, endPoint x: 257, endPoint y: 368, distance: 31.8
click at [257, 368] on icon at bounding box center [259, 369] width 10 height 10
click at [154, 389] on div "viens" at bounding box center [148, 388] width 51 height 29
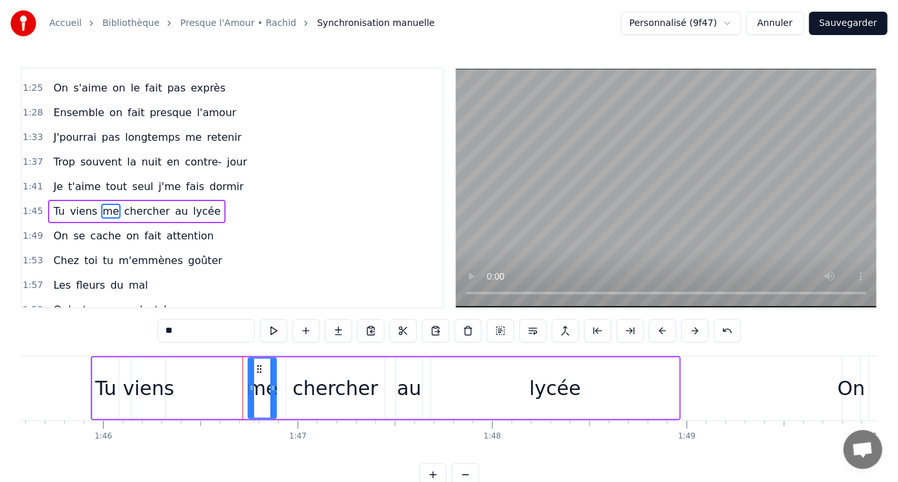
type input "*****"
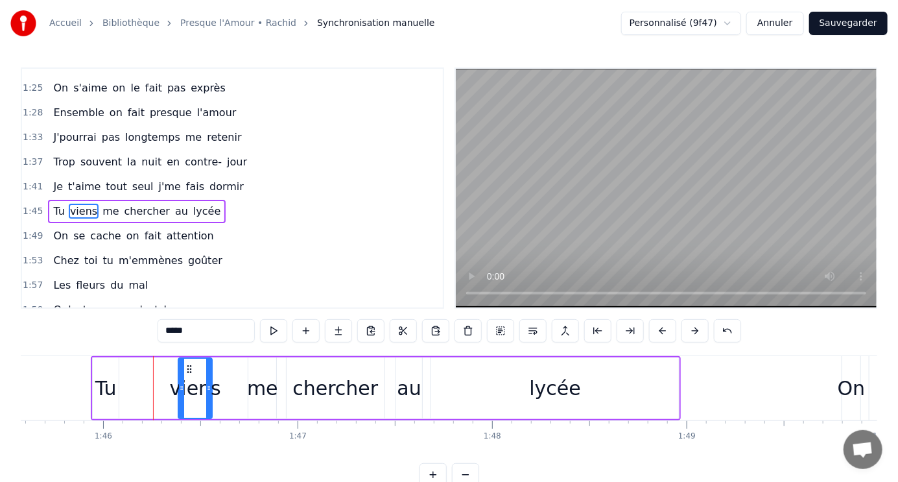
drag, startPoint x: 140, startPoint y: 365, endPoint x: 187, endPoint y: 369, distance: 46.9
click at [187, 369] on icon at bounding box center [189, 369] width 10 height 10
click at [235, 365] on div "Tu viens me chercher au lycée" at bounding box center [386, 388] width 590 height 64
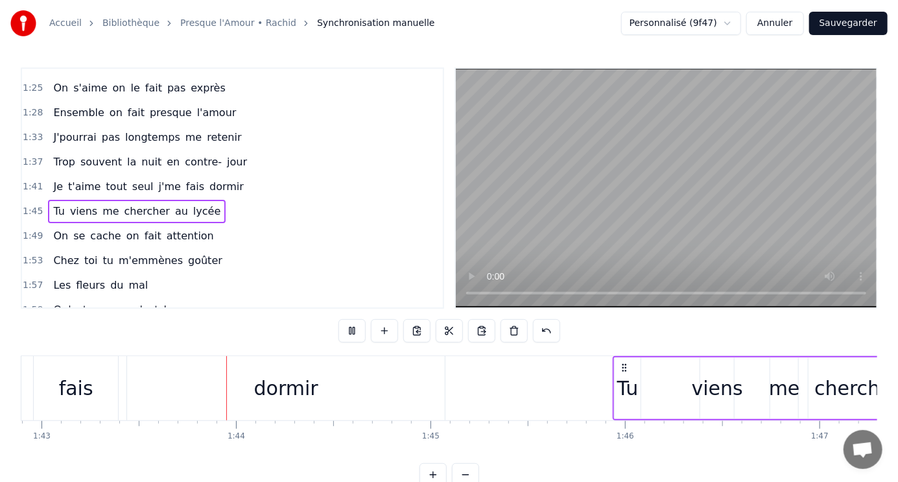
scroll to position [0, 20023]
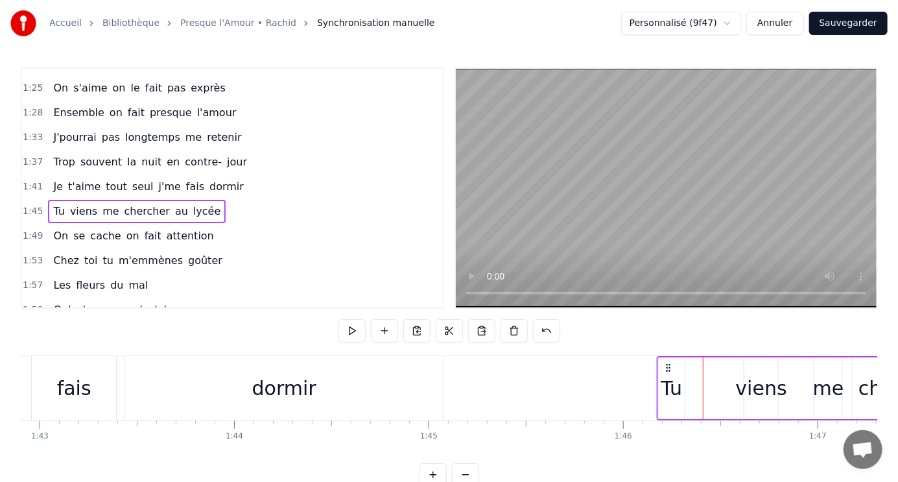
drag, startPoint x: 619, startPoint y: 366, endPoint x: 665, endPoint y: 366, distance: 46.1
click at [665, 366] on icon at bounding box center [669, 368] width 10 height 10
click at [760, 396] on div "viens" at bounding box center [761, 388] width 51 height 29
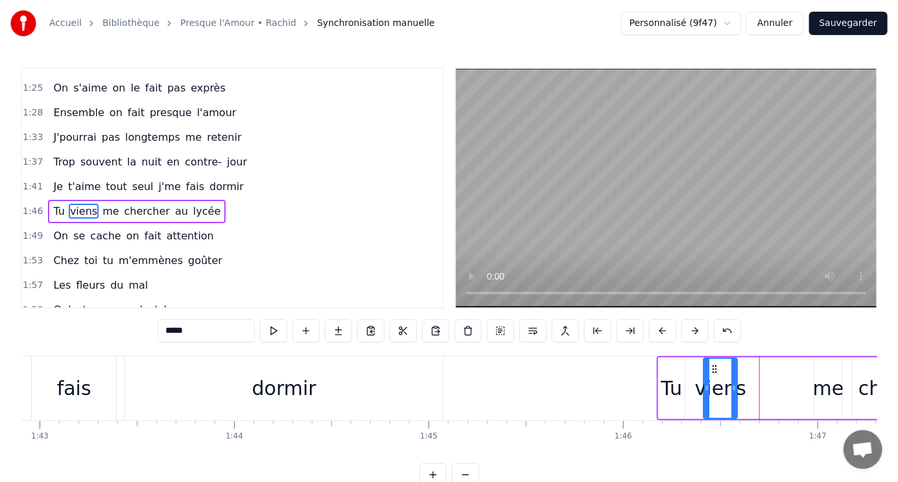
drag, startPoint x: 755, startPoint y: 367, endPoint x: 714, endPoint y: 369, distance: 40.9
click at [714, 369] on icon at bounding box center [715, 369] width 10 height 10
click at [630, 294] on div "Couper la fin Couper la fin" at bounding box center [632, 303] width 66 height 18
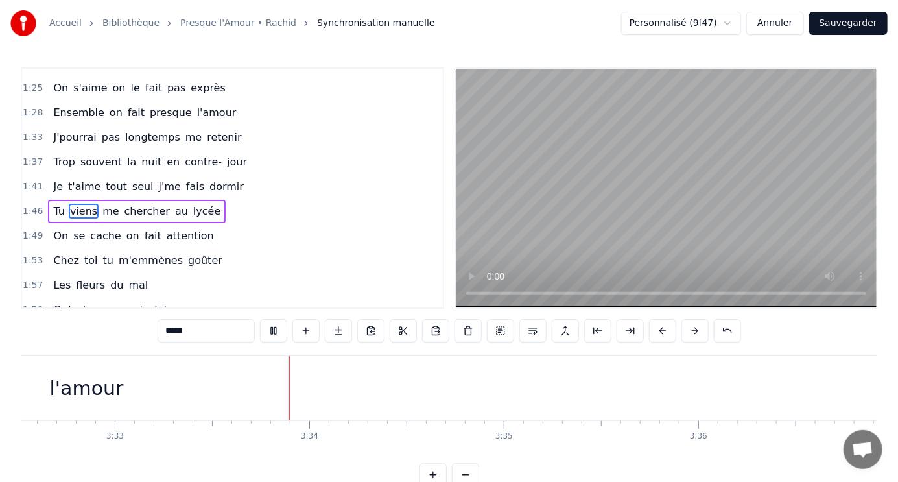
scroll to position [0, 41440]
click at [854, 21] on button "Sauvegarder" at bounding box center [848, 23] width 78 height 23
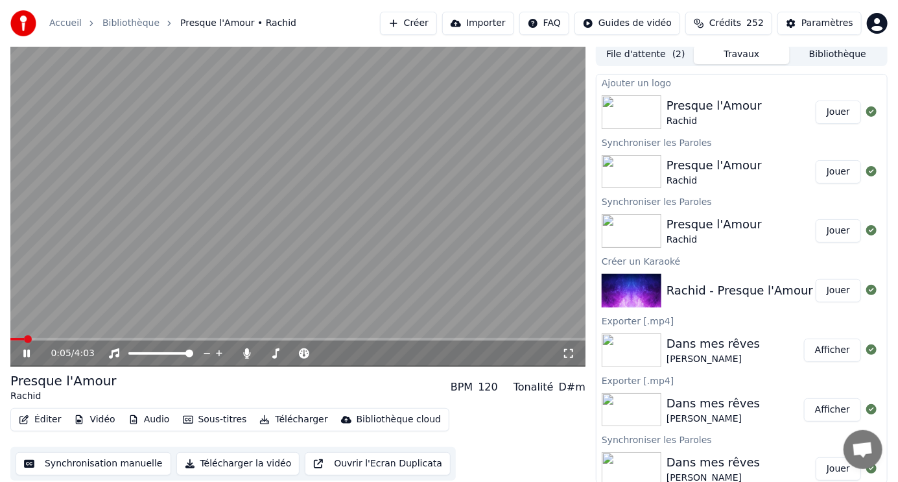
scroll to position [5, 0]
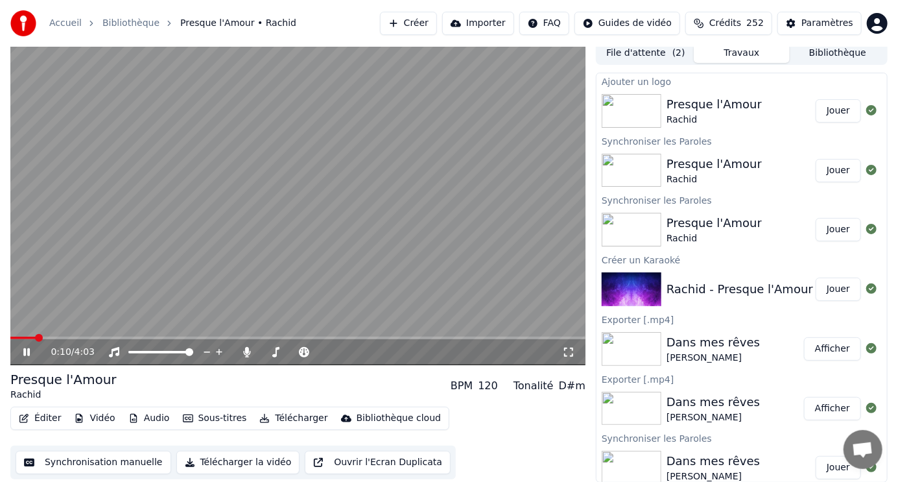
click at [124, 337] on span at bounding box center [297, 338] width 575 height 3
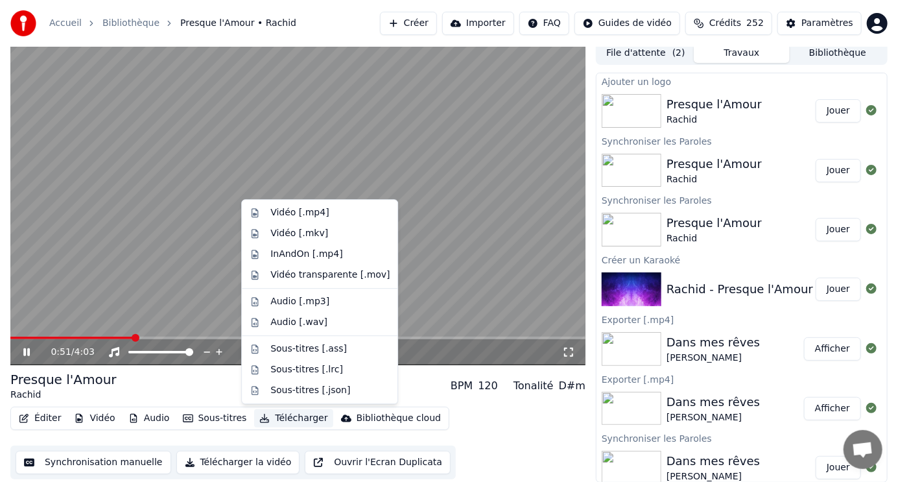
click at [285, 417] on button "Télécharger" at bounding box center [293, 418] width 78 height 18
click at [314, 211] on div "Vidéo [.mp4]" at bounding box center [299, 212] width 58 height 13
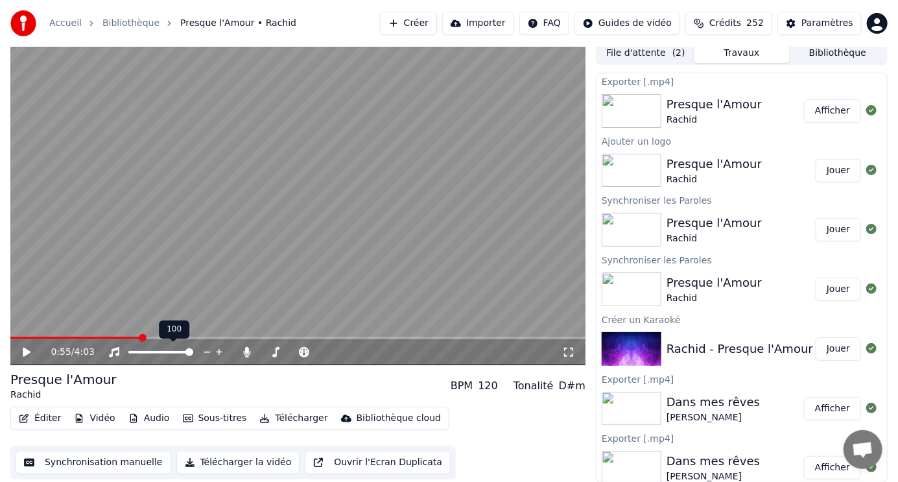
click at [140, 338] on span at bounding box center [75, 338] width 130 height 3
click at [245, 349] on icon at bounding box center [247, 352] width 7 height 10
click at [247, 352] on icon at bounding box center [247, 352] width 13 height 10
click at [45, 337] on span at bounding box center [75, 338] width 130 height 3
click at [545, 410] on div "Éditer Vidéo Audio Sous-titres Télécharger Bibliothèque cloud Synchronisation m…" at bounding box center [297, 443] width 575 height 73
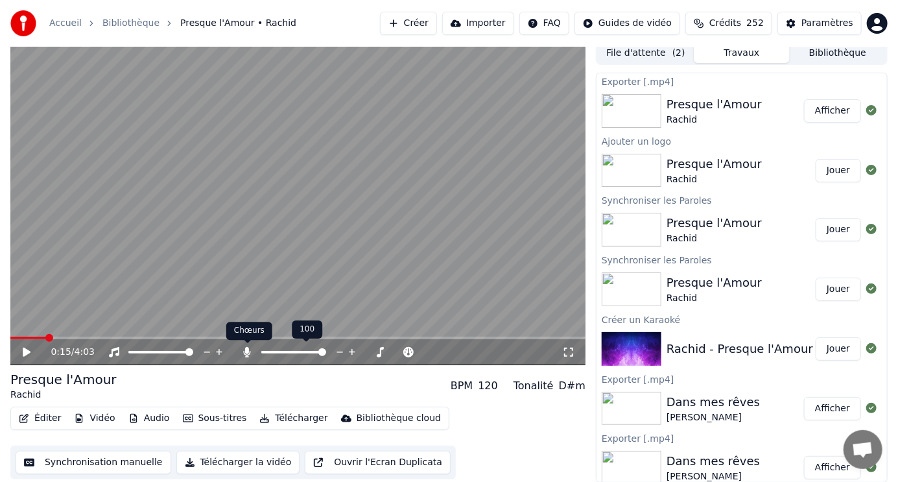
click at [244, 352] on icon at bounding box center [247, 352] width 7 height 10
click at [246, 350] on icon at bounding box center [247, 352] width 13 height 10
click at [288, 418] on button "Télécharger" at bounding box center [293, 418] width 78 height 18
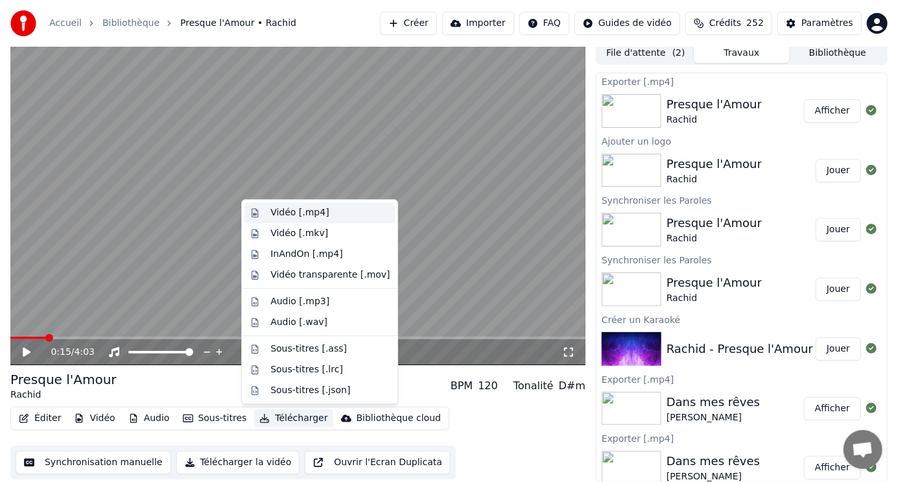
click at [301, 212] on div "Vidéo [.mp4]" at bounding box center [299, 212] width 58 height 13
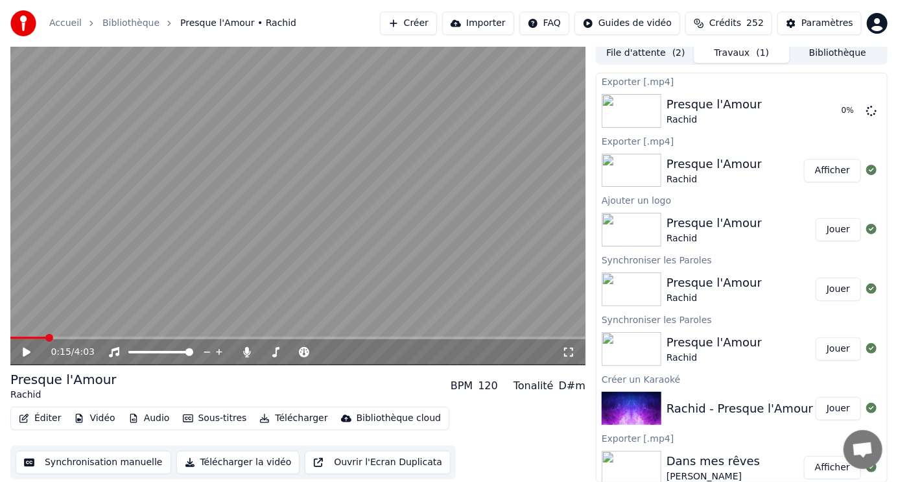
click at [820, 169] on button "Afficher" at bounding box center [832, 170] width 57 height 23
click at [824, 112] on button "Afficher" at bounding box center [832, 110] width 57 height 23
